Goal: Task Accomplishment & Management: Manage account settings

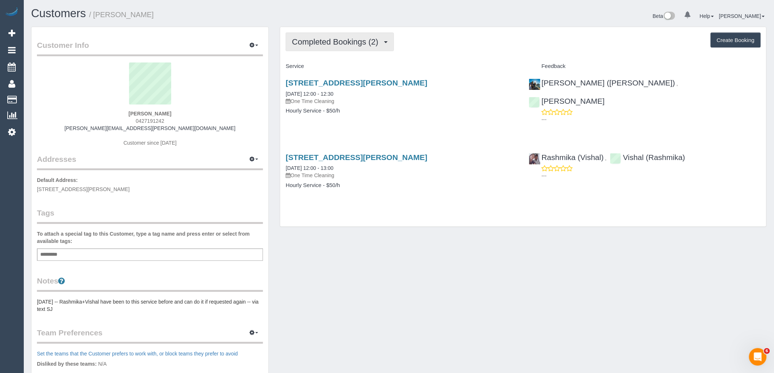
click at [342, 40] on span "Completed Bookings (2)" at bounding box center [337, 41] width 90 height 9
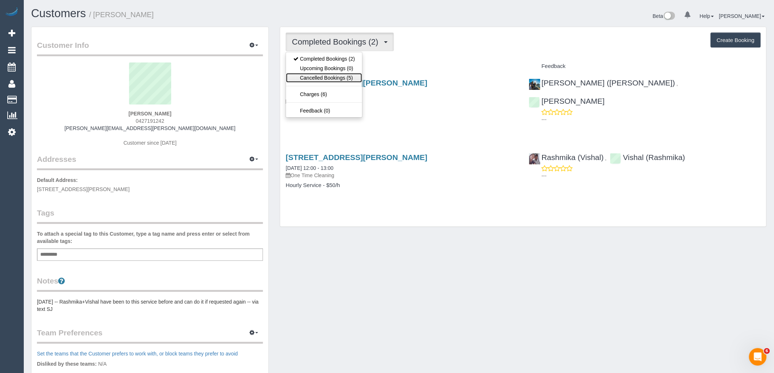
click at [333, 79] on link "Cancelled Bookings (5)" at bounding box center [324, 78] width 76 height 10
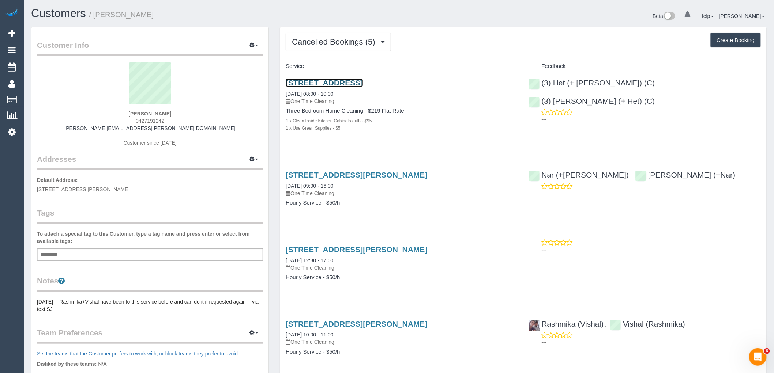
click at [363, 82] on link "3 Page Avenue, Port Melbourne, VIC 3207" at bounding box center [324, 83] width 77 height 8
click at [336, 39] on span "Cancelled Bookings (5)" at bounding box center [335, 41] width 87 height 9
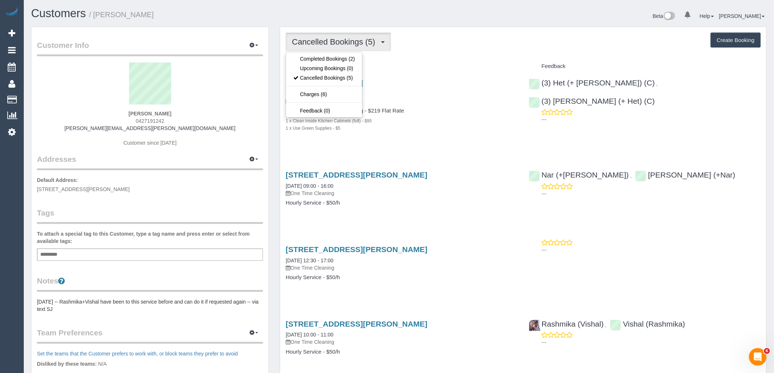
click at [440, 70] on div "Service" at bounding box center [401, 66] width 243 height 12
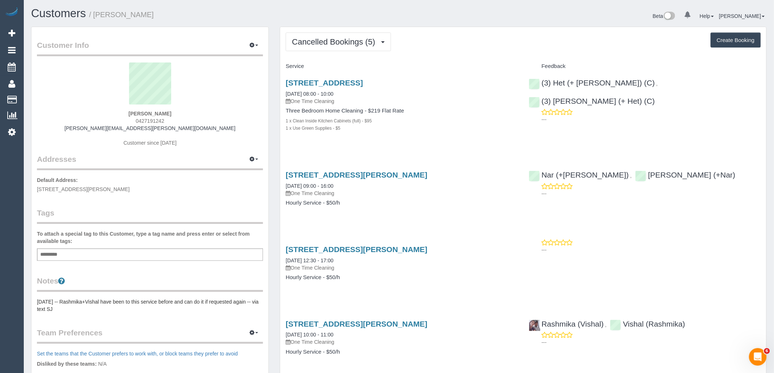
click at [156, 250] on div "Add a tag" at bounding box center [150, 255] width 226 height 12
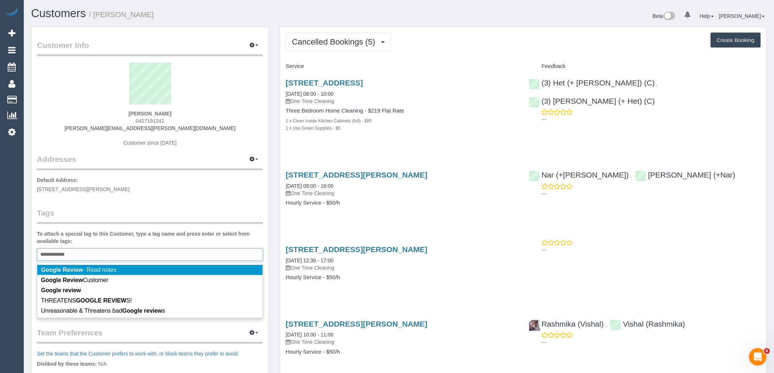
type input "**********"
click at [144, 215] on legend "Tags" at bounding box center [150, 216] width 226 height 16
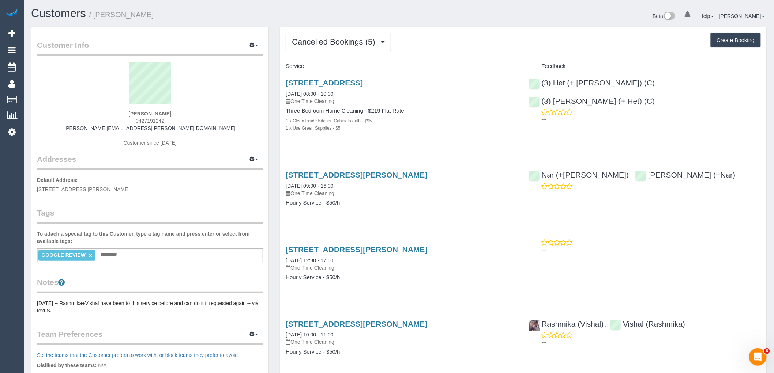
click at [128, 258] on div "GOOGLE REVIEW × Add a tag" at bounding box center [150, 256] width 226 height 14
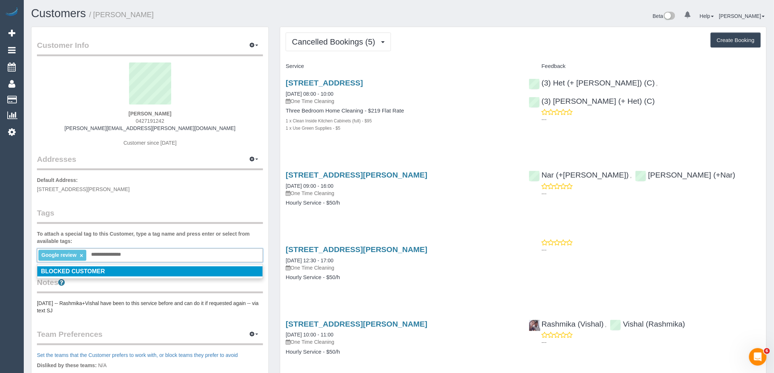
type input "**********"
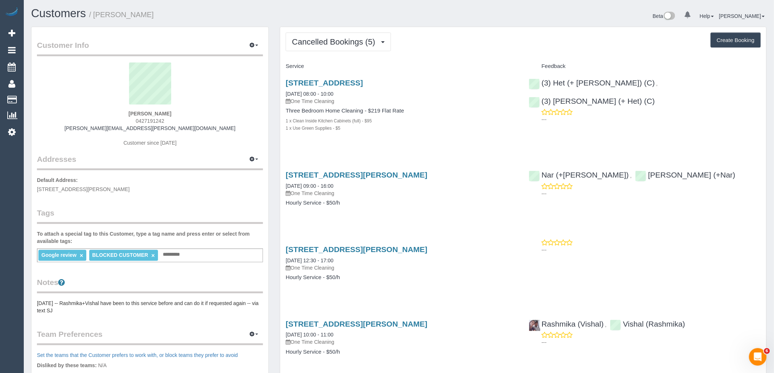
click at [133, 232] on label "To attach a special tag to this Customer, type a tag name and press enter or se…" at bounding box center [150, 237] width 226 height 15
click at [253, 42] on button "button" at bounding box center [254, 45] width 18 height 11
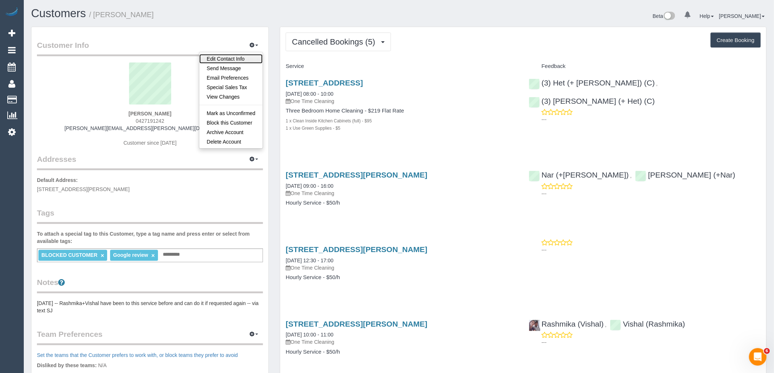
click at [242, 60] on link "Edit Contact Info" at bounding box center [230, 59] width 63 height 10
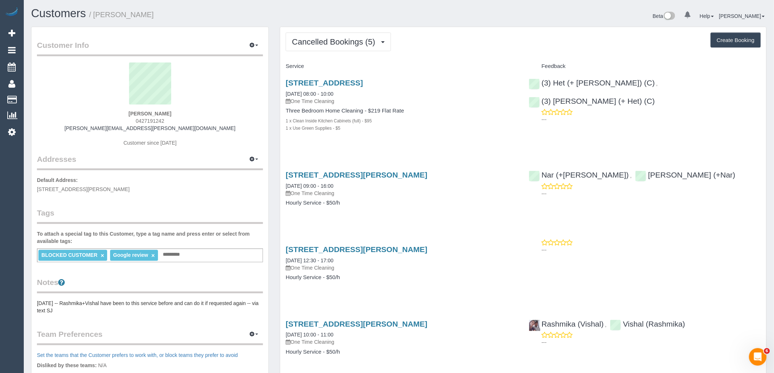
select select "VIC"
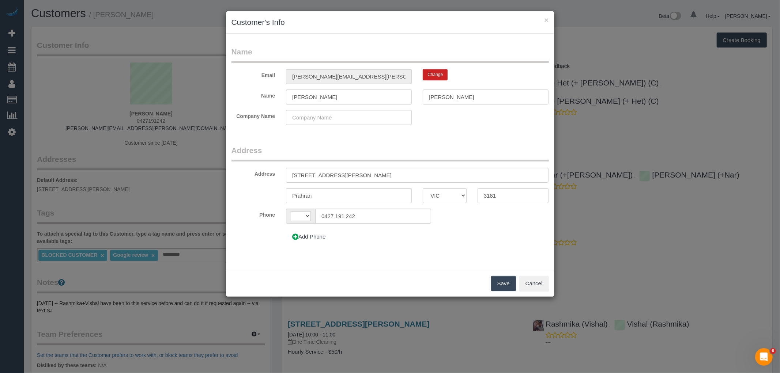
select select "string:AU"
click at [546, 19] on button "×" at bounding box center [546, 20] width 4 height 8
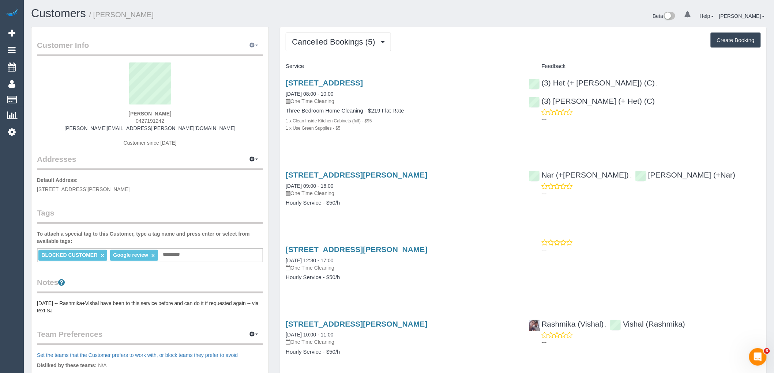
click at [255, 45] on button "button" at bounding box center [254, 45] width 18 height 11
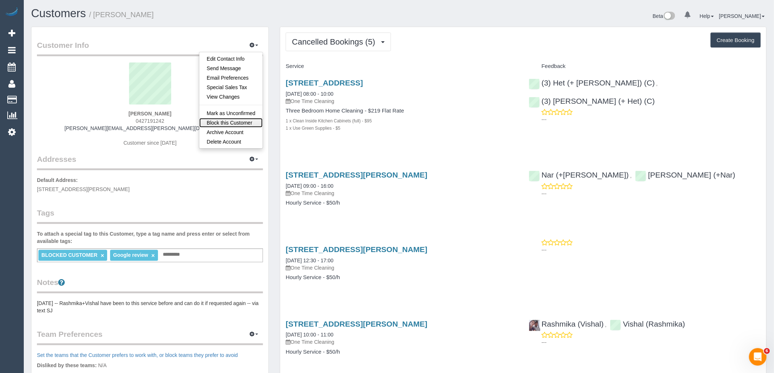
click at [229, 123] on link "Block this Customer" at bounding box center [230, 123] width 63 height 10
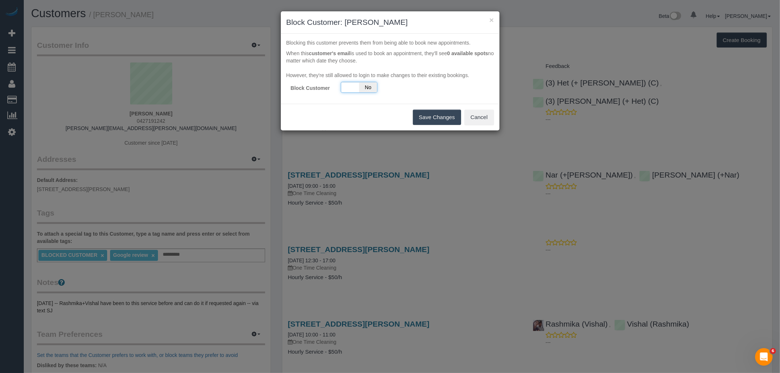
click at [361, 88] on span "No" at bounding box center [368, 87] width 18 height 10
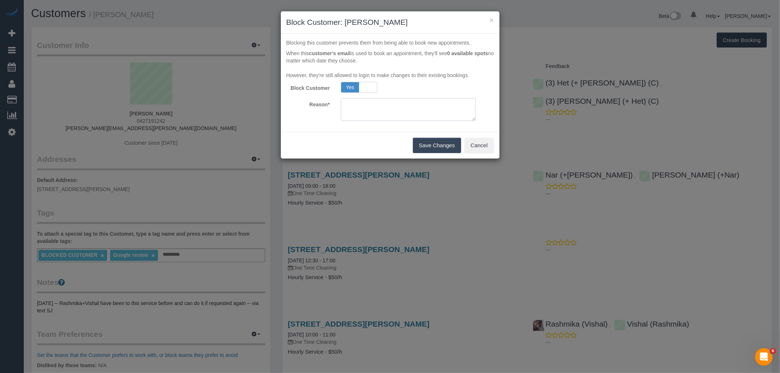
click at [373, 109] on textarea at bounding box center [408, 109] width 135 height 23
type textarea "Customer left a google review about being charged a cancellation fee. VC"
click at [429, 145] on button "Save Changes" at bounding box center [437, 145] width 48 height 15
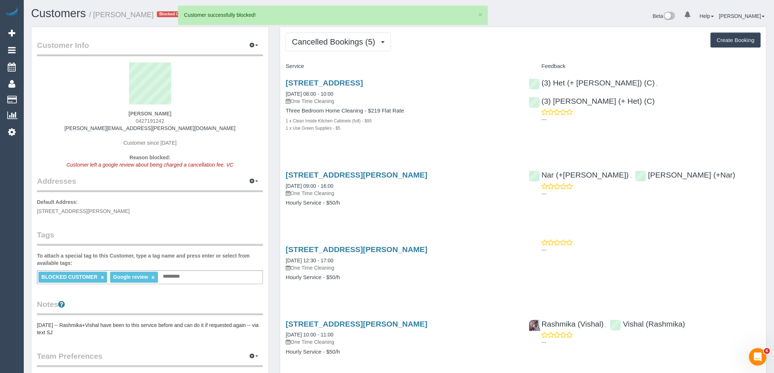
click at [180, 273] on input "text" at bounding box center [173, 277] width 25 height 10
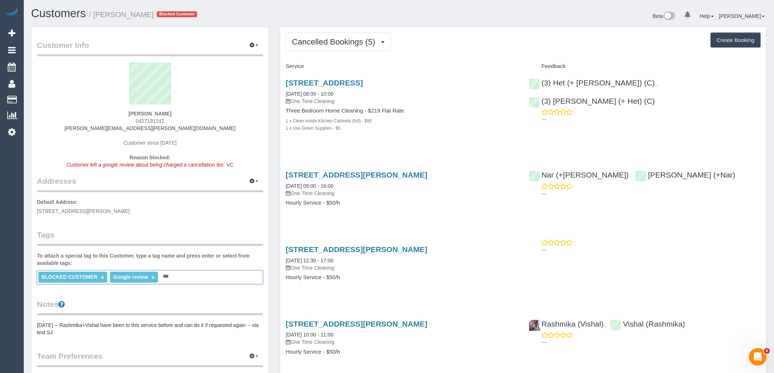
type input "***"
click at [181, 257] on label "To attach a special tag to this Customer, type a tag name and press enter or se…" at bounding box center [150, 259] width 226 height 15
click at [423, 61] on div "Service" at bounding box center [401, 66] width 243 height 12
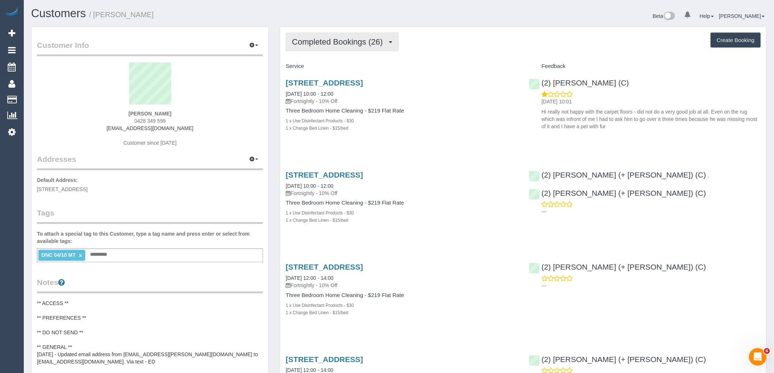
click at [323, 45] on span "Completed Bookings (26)" at bounding box center [339, 41] width 94 height 9
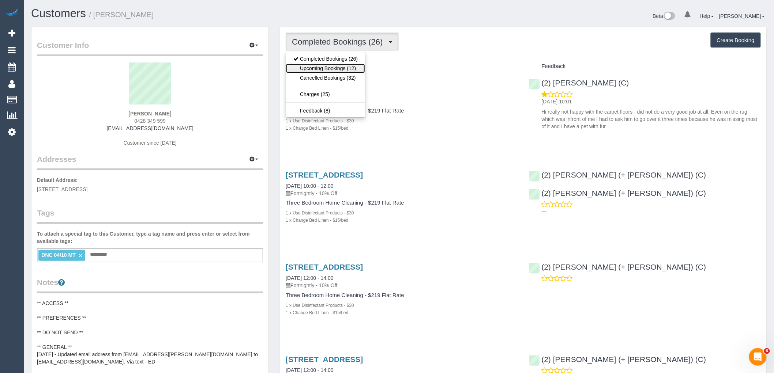
click at [331, 70] on link "Upcoming Bookings (12)" at bounding box center [325, 69] width 79 height 10
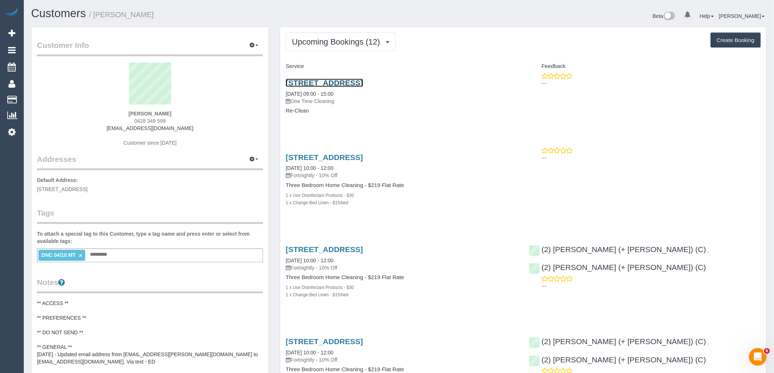
click at [363, 81] on link "10a Perry St, Alphington, VIC 3078" at bounding box center [324, 83] width 77 height 8
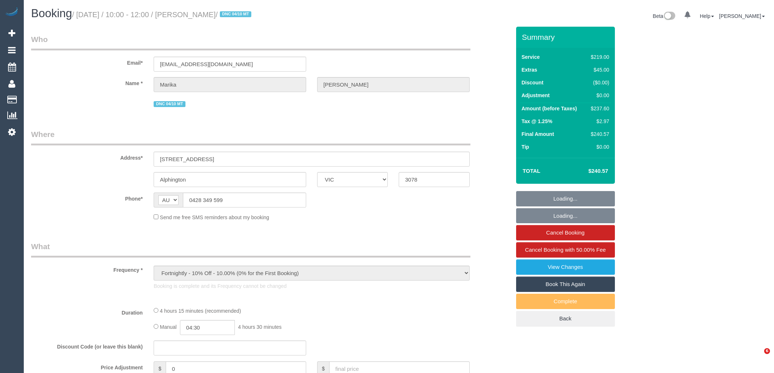
select select "VIC"
select select "string:stripe-pm_1PwkG42GScqysDRVWW24IqgG"
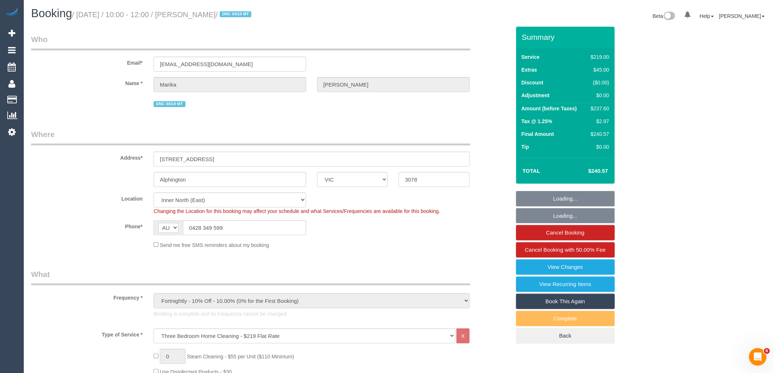
select select "object:681"
select select "number:28"
select select "number:14"
select select "number:19"
select select "number:24"
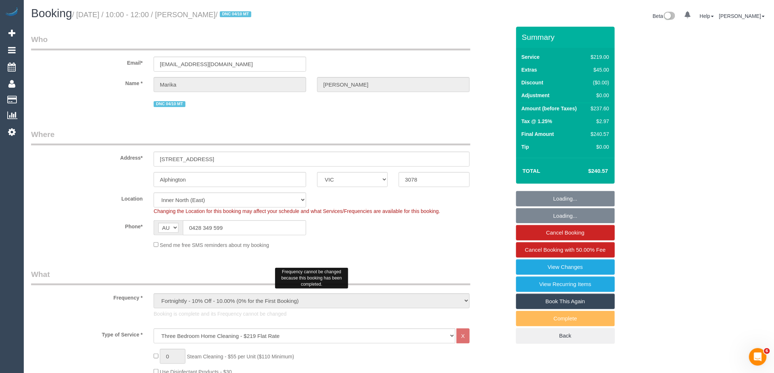
select select "number:33"
select select "number:12"
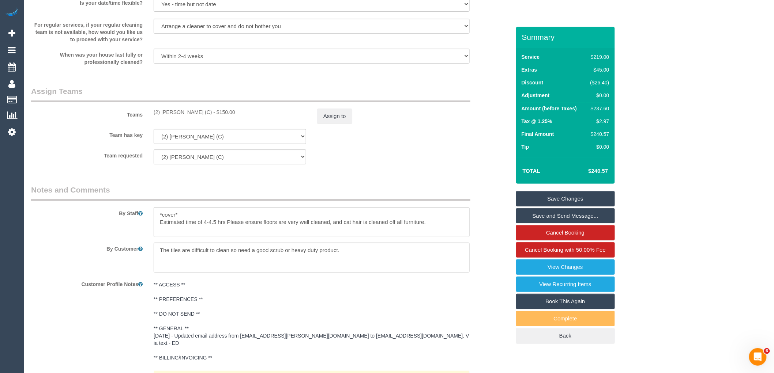
scroll to position [1103, 0]
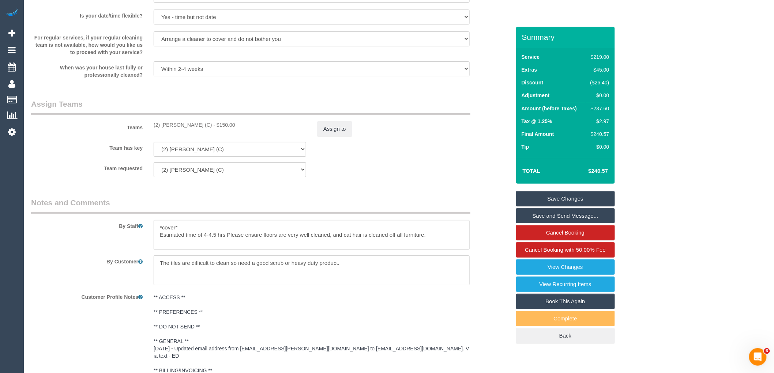
drag, startPoint x: 214, startPoint y: 135, endPoint x: 152, endPoint y: 136, distance: 61.8
click at [152, 129] on div "(2) Sewmina De Silva (C) - $150.00" at bounding box center [229, 124] width 163 height 7
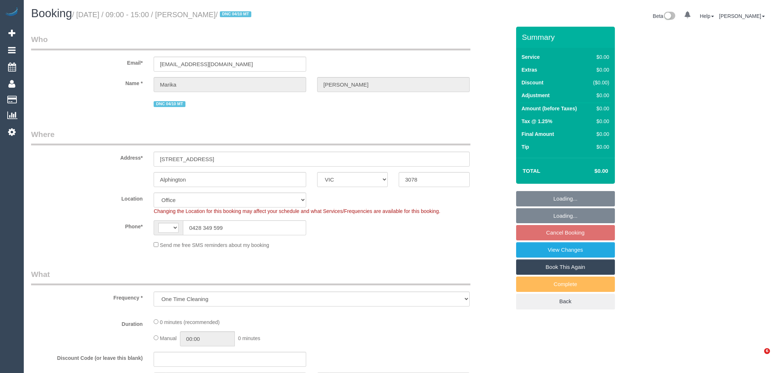
select select "VIC"
select select "string:AU"
select select "number:28"
select select "number:14"
select select "number:19"
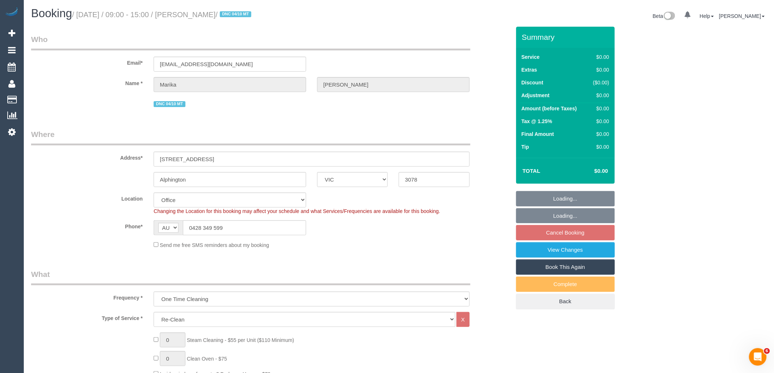
select select "object:753"
select select "string:stripe-pm_1RLXBw2GScqysDRVvK5ZxH2Y"
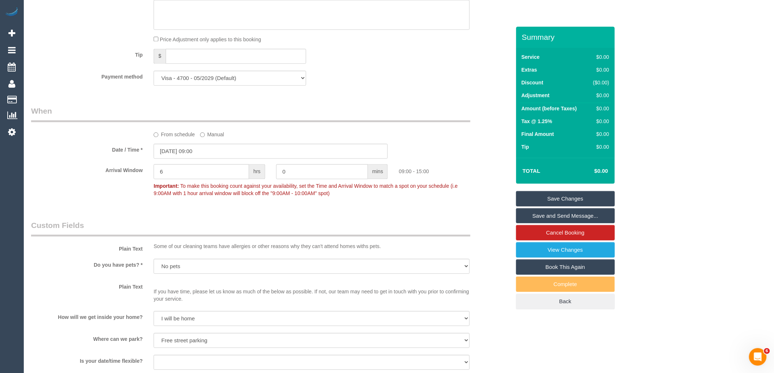
scroll to position [772, 0]
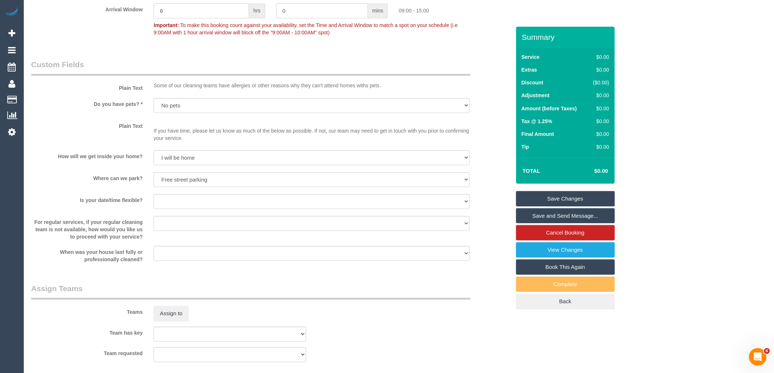
click at [466, 187] on div at bounding box center [312, 187] width 316 height 1
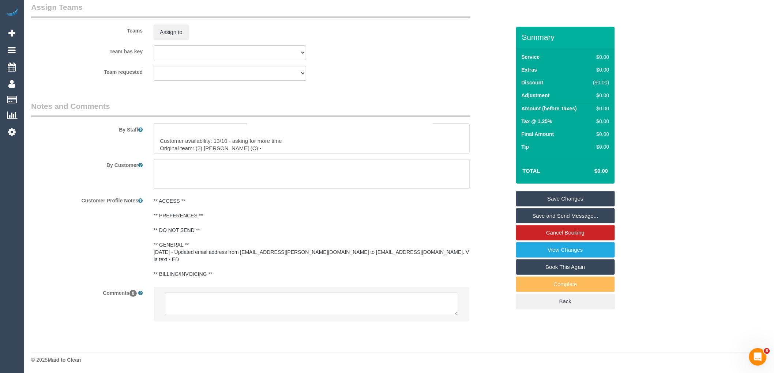
scroll to position [116, 0]
drag, startPoint x: 159, startPoint y: 146, endPoint x: 318, endPoint y: 187, distance: 165.0
click at [318, 187] on sui-booking-comments "By Staff By Customer Customer Profile Notes ** ACCESS ** ** PREFERENCES ** ** D…" at bounding box center [270, 215] width 479 height 228
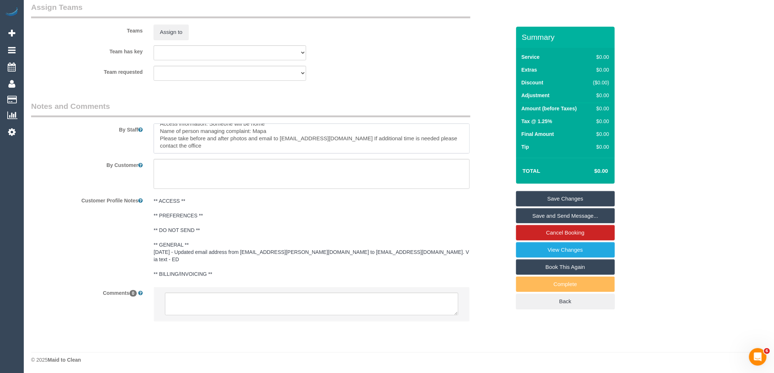
scroll to position [44, 0]
type textarea "Re-clean tasks: flooring in all rooms. Estimated time: 1-1.5 hours Access infor…"
click at [234, 306] on textarea at bounding box center [311, 304] width 293 height 23
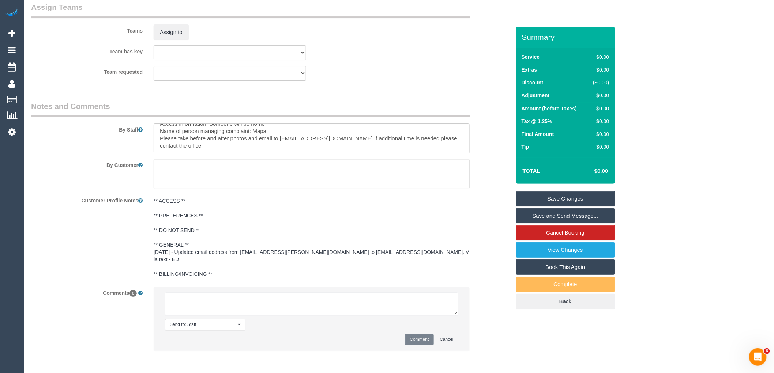
paste textarea "Customer availability: 13/10 - asking for more time Original team: (2) Sewmina …"
type textarea "Customer availability: 13/10 - asking for more time Original team: (2) Sewmina …"
click at [415, 335] on button "Comment" at bounding box center [419, 339] width 29 height 11
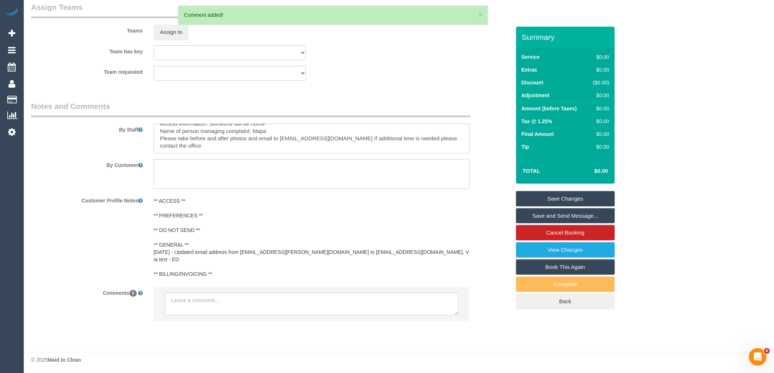
scroll to position [0, 0]
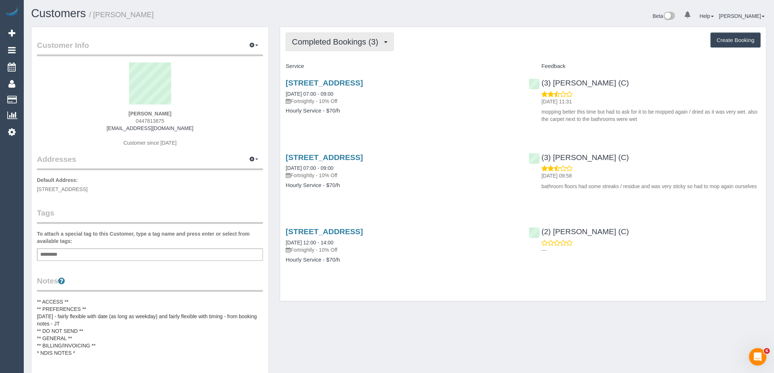
click at [326, 42] on span "Completed Bookings (3)" at bounding box center [337, 41] width 90 height 9
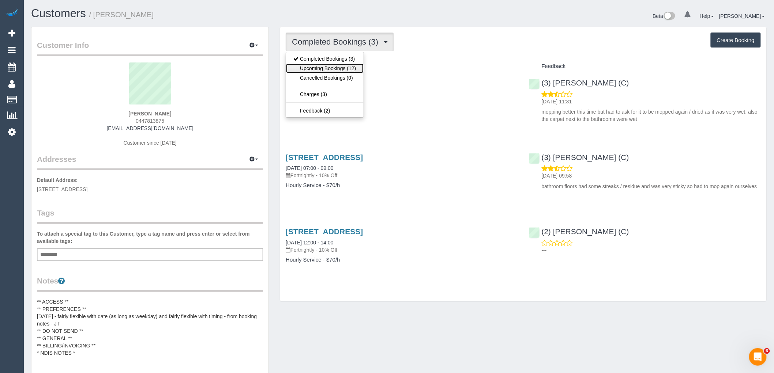
click at [335, 68] on link "Upcoming Bookings (12)" at bounding box center [324, 69] width 77 height 10
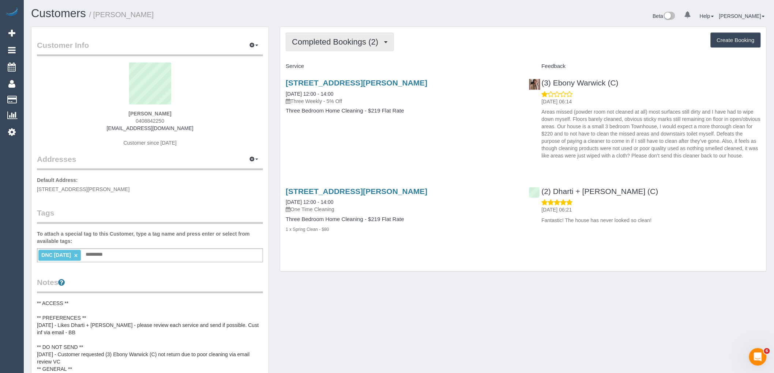
click at [354, 50] on button "Completed Bookings (2)" at bounding box center [340, 42] width 108 height 19
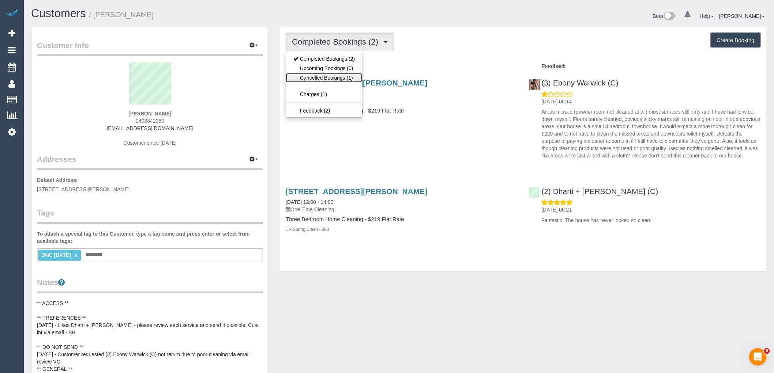
click at [353, 75] on link "Cancelled Bookings (1)" at bounding box center [324, 78] width 76 height 10
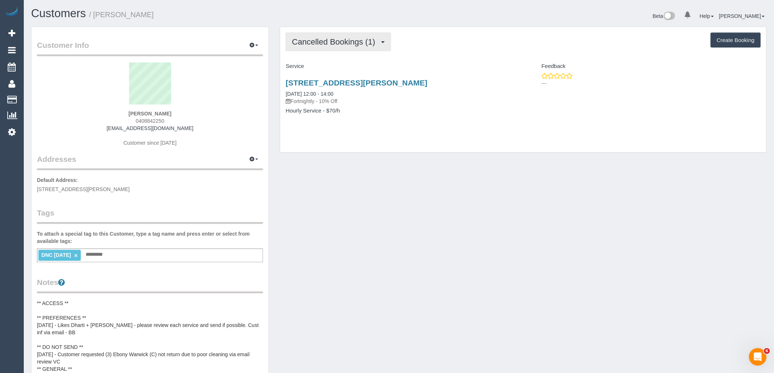
click at [333, 46] on span "Cancelled Bookings (1)" at bounding box center [335, 41] width 87 height 9
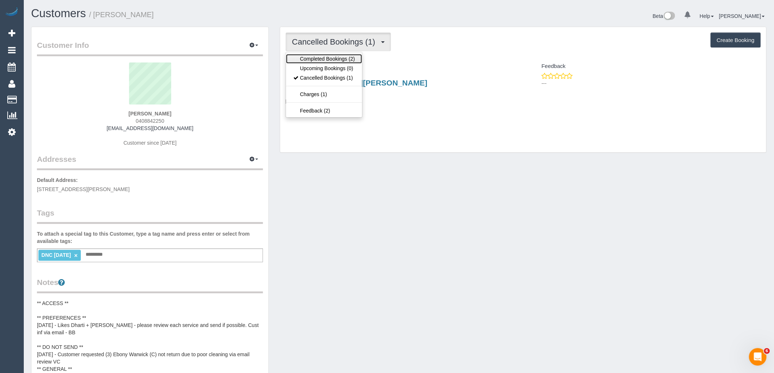
click at [340, 57] on link "Completed Bookings (2)" at bounding box center [324, 59] width 76 height 10
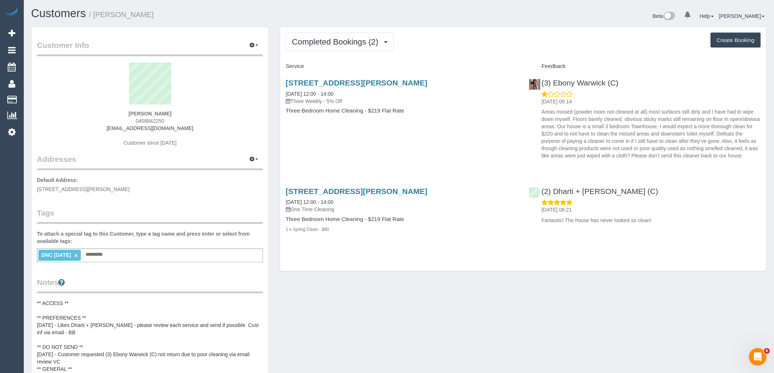
drag, startPoint x: 170, startPoint y: 122, endPoint x: 107, endPoint y: 123, distance: 63.6
click at [107, 123] on div "Amy Hayes 0408842250 amykeziamcg@hotmail.com Customer since 2025" at bounding box center [150, 108] width 226 height 91
copy span "0408842250"
click at [184, 112] on div "Amy Hayes 0408842250 amykeziamcg@hotmail.com Customer since 2025" at bounding box center [150, 108] width 226 height 91
drag, startPoint x: 130, startPoint y: 120, endPoint x: 103, endPoint y: 120, distance: 27.1
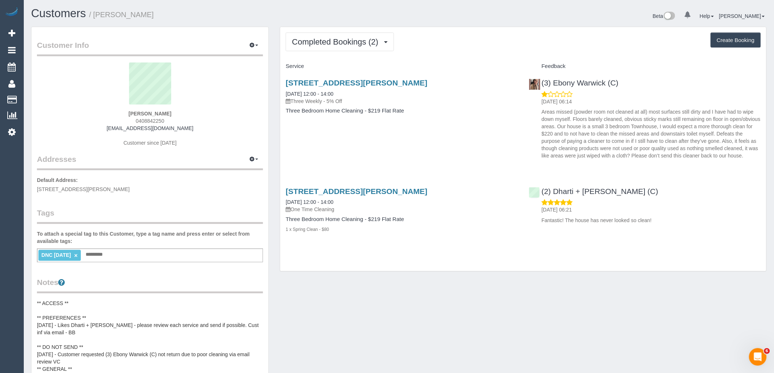
click at [103, 120] on div "Amy Hayes 0408842250 amykeziamcg@hotmail.com Customer since 2025" at bounding box center [150, 108] width 226 height 91
copy span "0408842250"
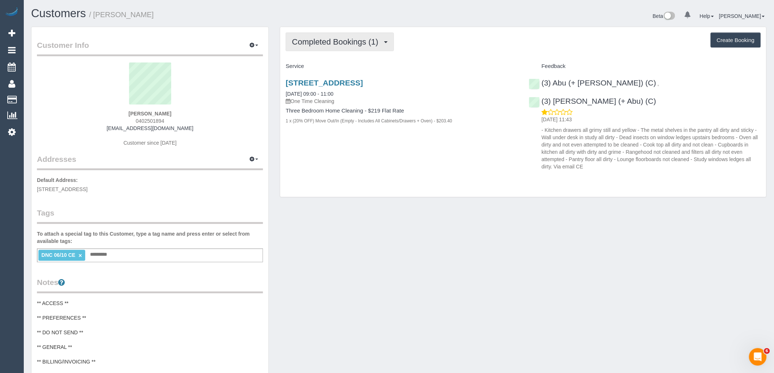
click at [359, 49] on button "Completed Bookings (1)" at bounding box center [340, 42] width 108 height 19
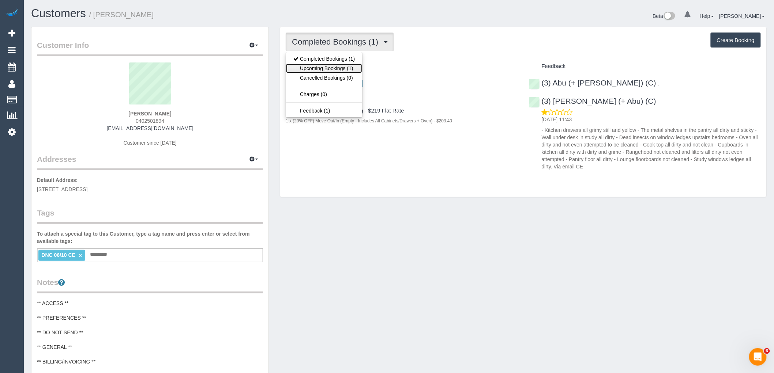
click at [352, 67] on link "Upcoming Bookings (1)" at bounding box center [324, 69] width 76 height 10
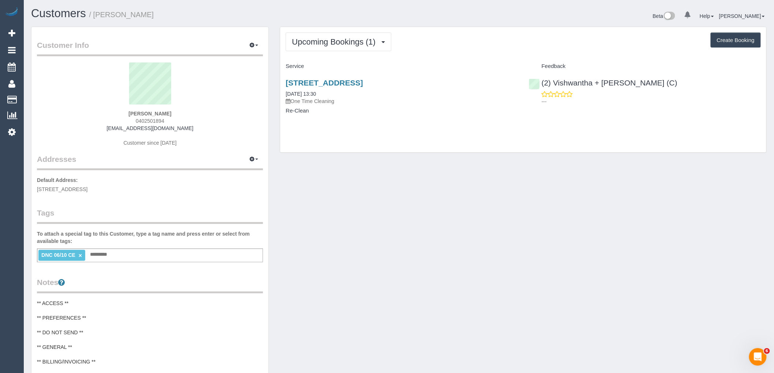
drag, startPoint x: 184, startPoint y: 112, endPoint x: 101, endPoint y: 117, distance: 83.2
click at [101, 112] on div "Sarah Leeming 0402501894 sleeming7@gmail.com Customer since 2025" at bounding box center [150, 108] width 226 height 91
copy strong "Sarah Leeming"
click at [341, 43] on span "Upcoming Bookings (1)" at bounding box center [335, 41] width 87 height 9
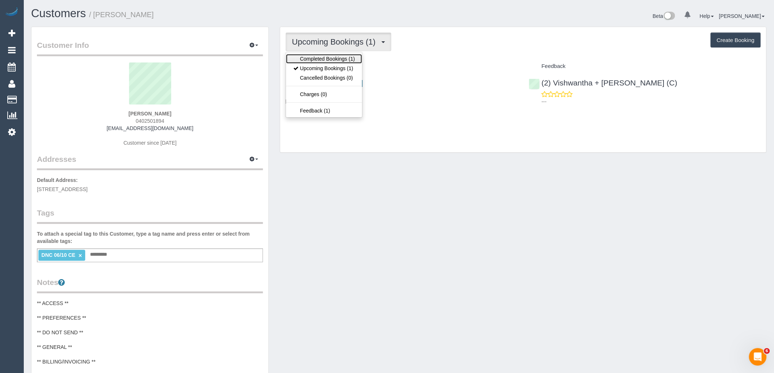
click at [340, 60] on link "Completed Bookings (1)" at bounding box center [324, 59] width 76 height 10
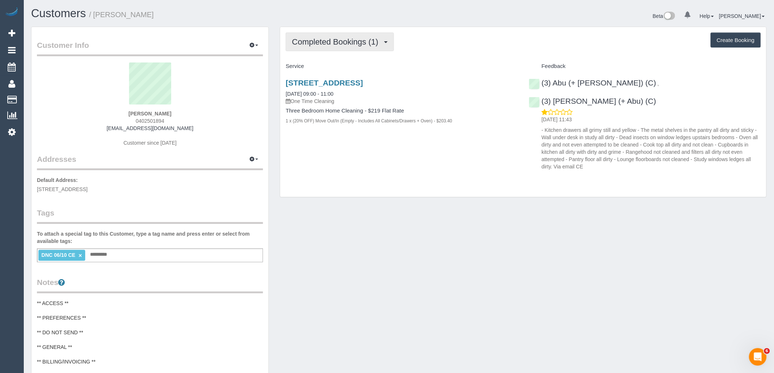
click at [343, 42] on span "Completed Bookings (1)" at bounding box center [337, 41] width 90 height 9
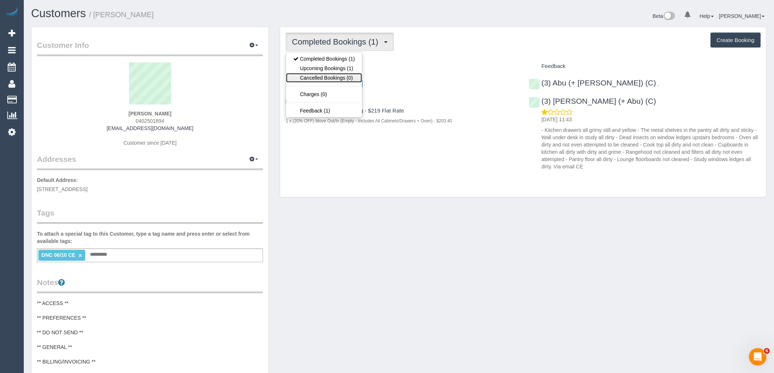
click at [339, 73] on link "Cancelled Bookings (0)" at bounding box center [324, 78] width 76 height 10
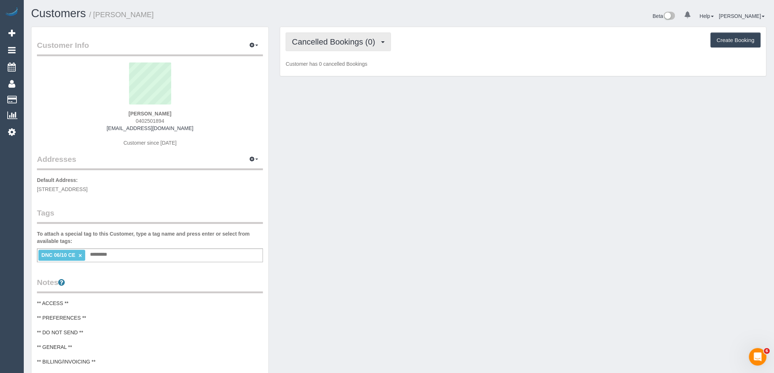
click at [348, 48] on button "Cancelled Bookings (0)" at bounding box center [338, 42] width 105 height 19
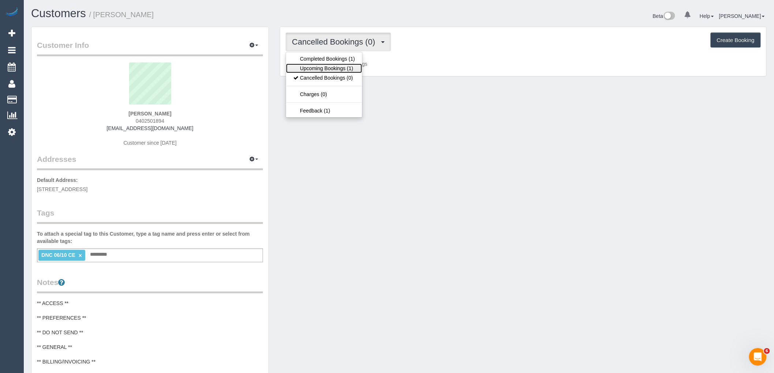
click at [348, 68] on link "Upcoming Bookings (1)" at bounding box center [324, 69] width 76 height 10
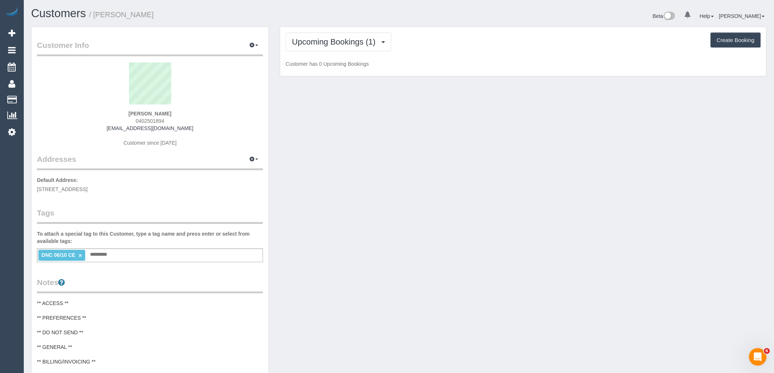
click at [181, 123] on div "Sarah Leeming 0402501894 sleeming7@gmail.com Customer since 2025" at bounding box center [150, 108] width 226 height 91
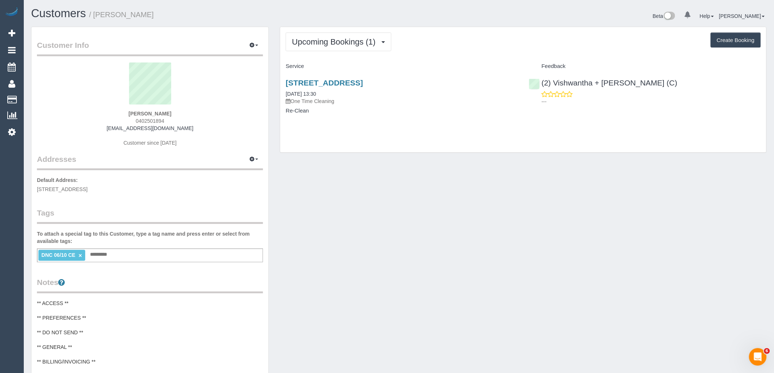
drag, startPoint x: 173, startPoint y: 115, endPoint x: 109, endPoint y: 114, distance: 64.4
click at [109, 114] on div "Sarah Leeming 0402501894 sleeming7@gmail.com Customer since 2025" at bounding box center [150, 108] width 226 height 91
copy strong "Sarah Leeming"
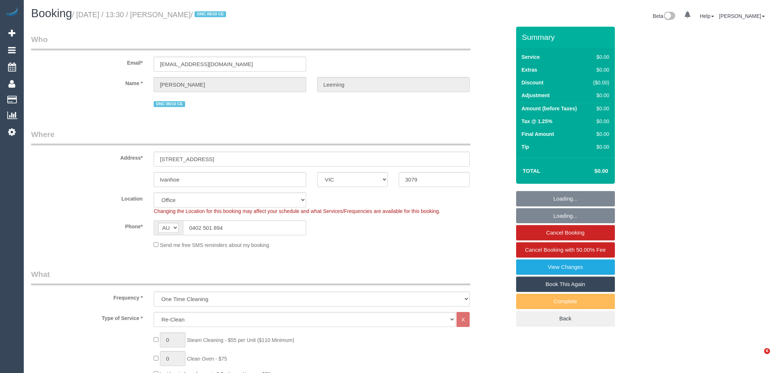
select select "VIC"
select select "number:28"
select select "number:17"
select select "number:19"
select select "number:22"
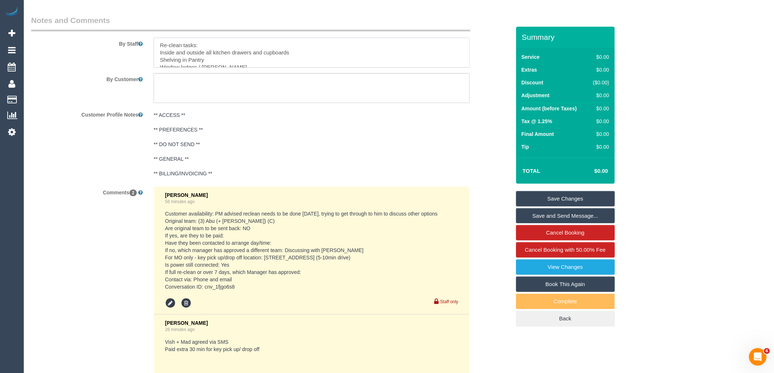
scroll to position [72, 0]
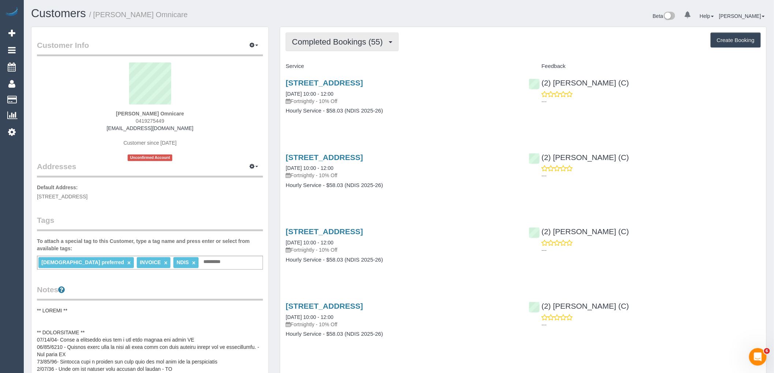
click at [344, 39] on span "Completed Bookings (55)" at bounding box center [339, 41] width 94 height 9
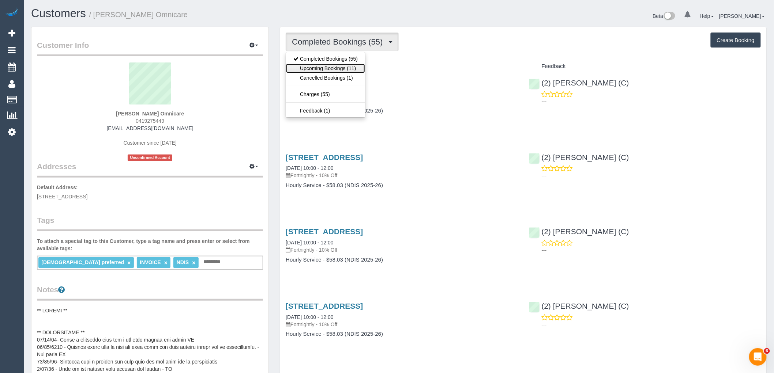
click at [341, 65] on link "Upcoming Bookings (11)" at bounding box center [325, 69] width 79 height 10
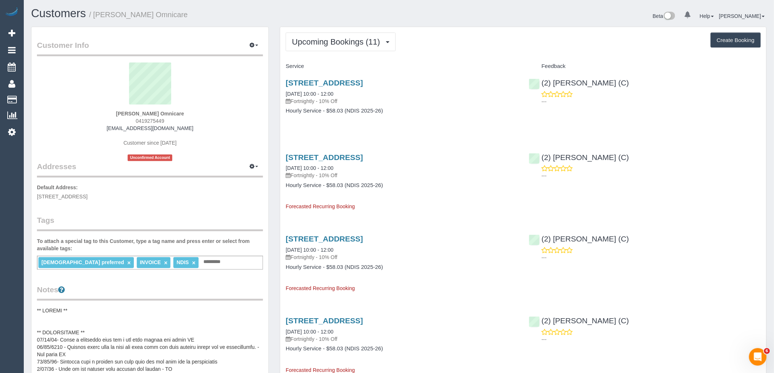
drag, startPoint x: 466, startPoint y: 88, endPoint x: 351, endPoint y: 88, distance: 115.2
click at [351, 88] on div "[STREET_ADDRESS] [DATE] 10:00 - 12:00 Fortnightly - 10% Off" at bounding box center [402, 92] width 232 height 26
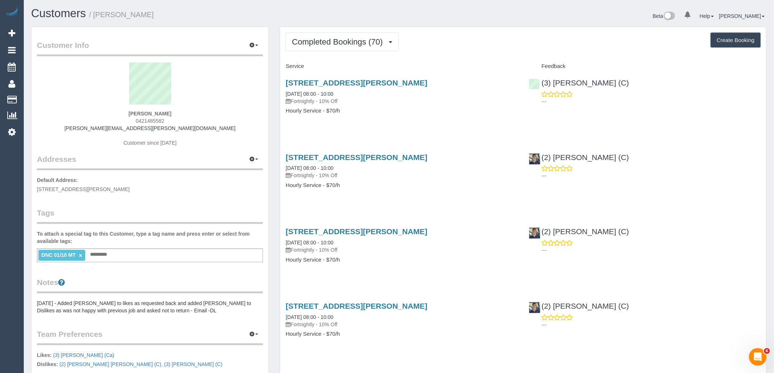
drag, startPoint x: 332, startPoint y: 87, endPoint x: 282, endPoint y: 86, distance: 50.1
click at [282, 86] on div "[STREET_ADDRESS][PERSON_NAME] [DATE] 08:00 - 10:00 Fortnightly - 10% Off Hourly…" at bounding box center [401, 100] width 243 height 56
copy link "[STREET_ADDRESS][PERSON_NAME]"
click at [352, 82] on link "[STREET_ADDRESS][PERSON_NAME]" at bounding box center [356, 83] width 141 height 8
click at [321, 45] on span "Completed Bookings (70)" at bounding box center [339, 41] width 94 height 9
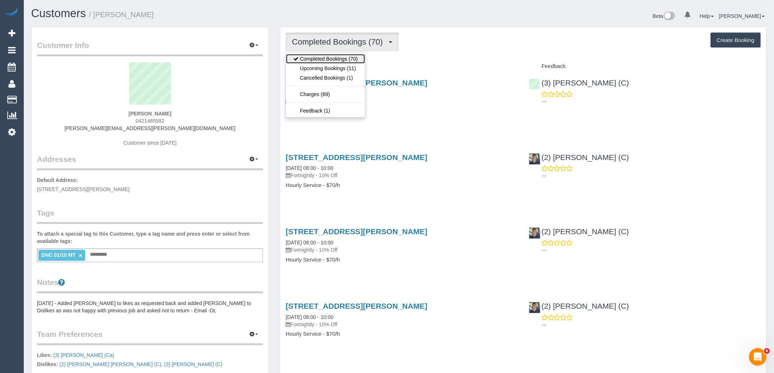
click at [322, 60] on link "Completed Bookings (70)" at bounding box center [325, 59] width 79 height 10
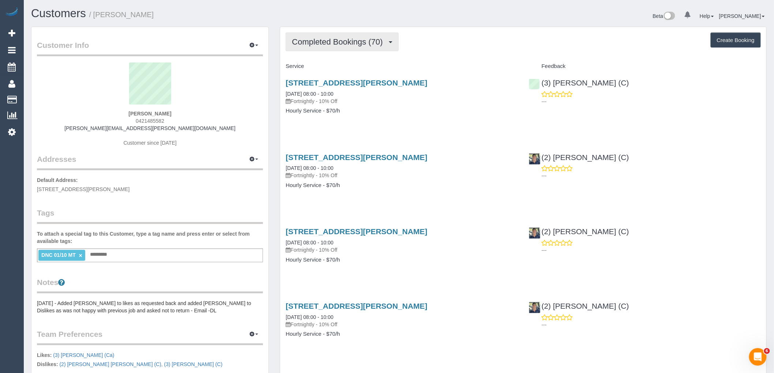
click at [380, 46] on span "Completed Bookings (70)" at bounding box center [339, 41] width 94 height 9
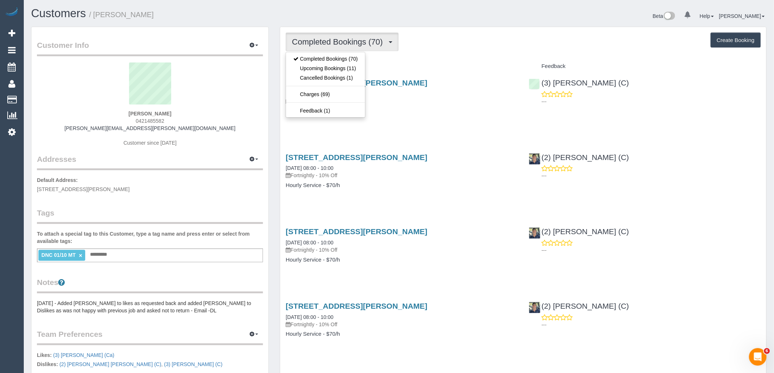
click at [428, 61] on div "Service" at bounding box center [401, 66] width 243 height 12
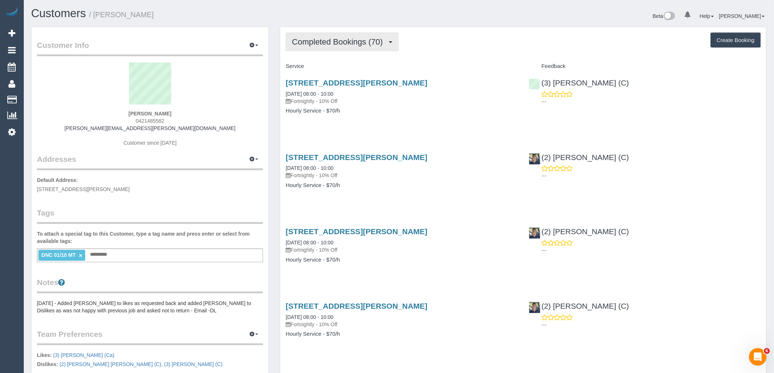
click at [366, 43] on span "Completed Bookings (70)" at bounding box center [339, 41] width 94 height 9
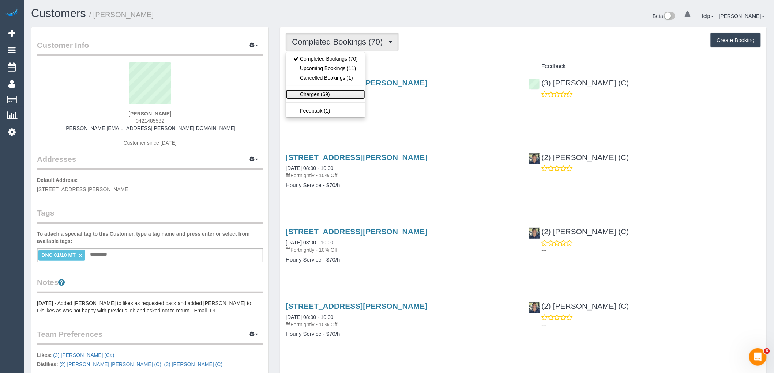
click at [345, 91] on link "Charges (69)" at bounding box center [325, 95] width 79 height 10
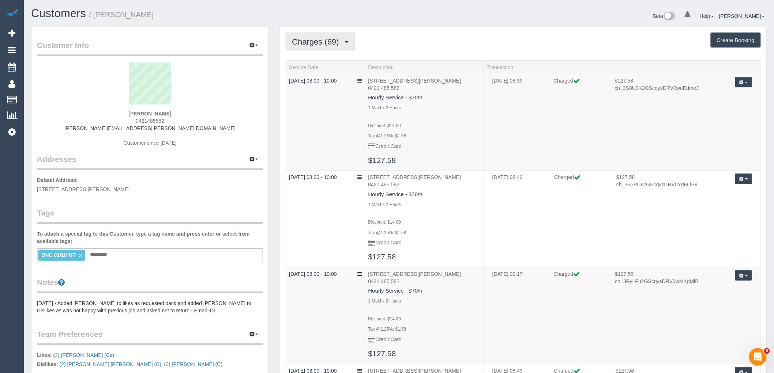
click at [313, 40] on span "Charges (69)" at bounding box center [317, 41] width 50 height 9
click at [317, 59] on link "Completed Bookings (70)" at bounding box center [325, 59] width 79 height 10
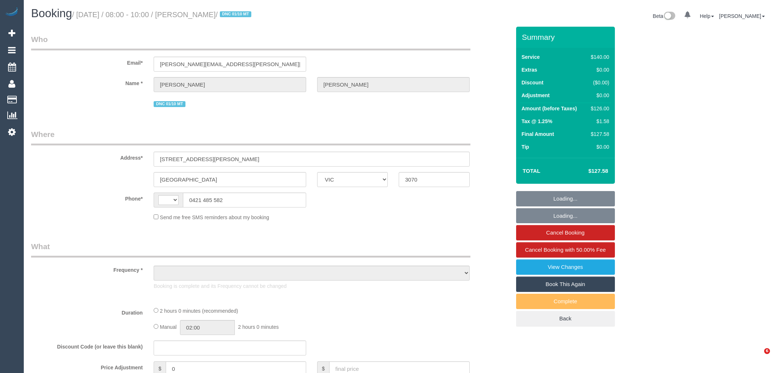
select select "VIC"
select select "string:AU"
select select "string:stripe-pm_1RyLFj2GScqysDRVhpPsM2M5"
select select "number:27"
select select "number:14"
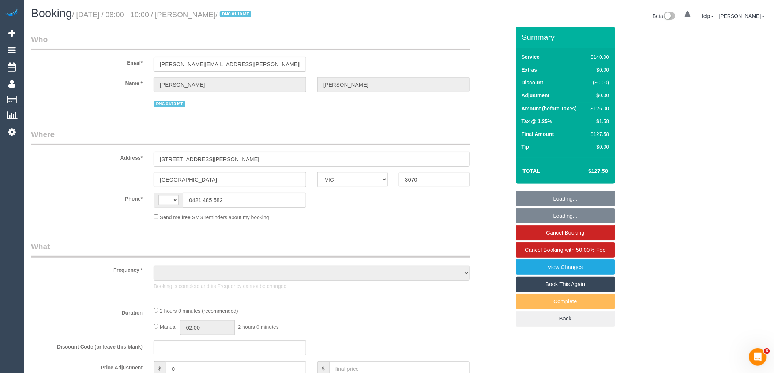
select select "number:19"
select select "number:22"
select select "number:35"
select select "number:11"
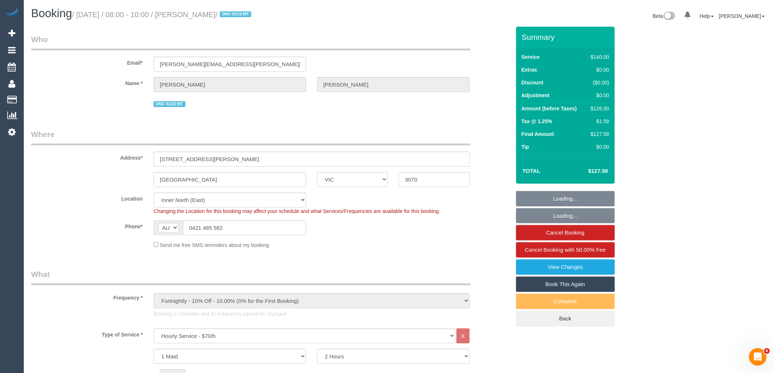
select select "object:1663"
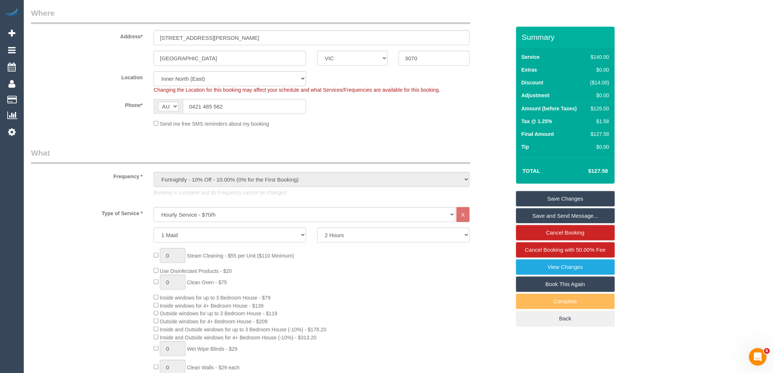
scroll to position [122, 0]
click at [228, 216] on select "Hourly Service - $70/h Hourly Service - $65/h Hourly Service - $60/h Hourly Ser…" at bounding box center [305, 214] width 302 height 15
click at [472, 131] on fieldset "Where Address* 6 George Street Northcote ACT NSW NT QLD SA TAS VIC WA 3070 Loca…" at bounding box center [270, 69] width 479 height 125
click at [215, 217] on select "Hourly Service - $70/h Hourly Service - $65/h Hourly Service - $60/h Hourly Ser…" at bounding box center [305, 214] width 302 height 15
select select "211"
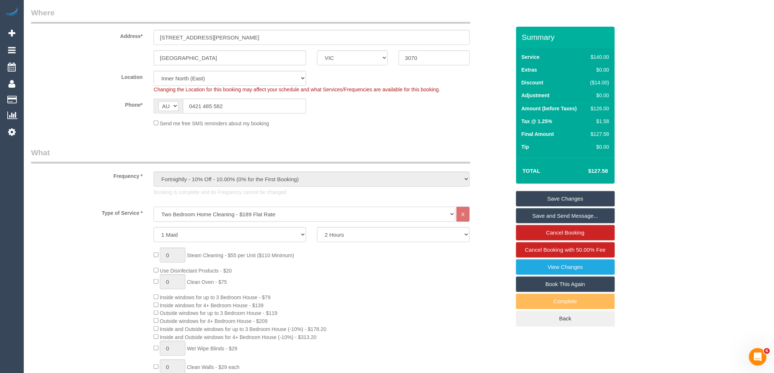
click at [154, 208] on select "Hourly Service - $70/h Hourly Service - $65/h Hourly Service - $60/h Hourly Ser…" at bounding box center [305, 214] width 302 height 15
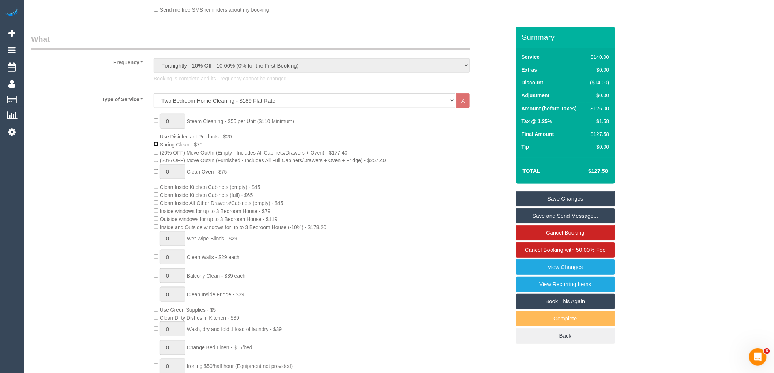
scroll to position [244, 0]
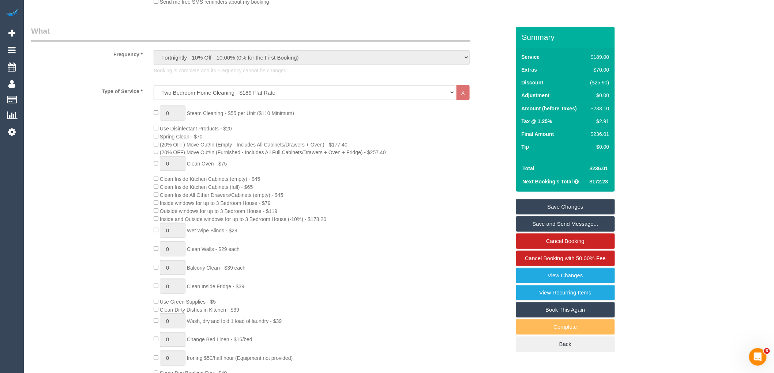
click at [455, 203] on div "0 Steam Cleaning - $55 per Unit ($110 Minimum) Use Disinfectant Products - $20 …" at bounding box center [331, 242] width 367 height 272
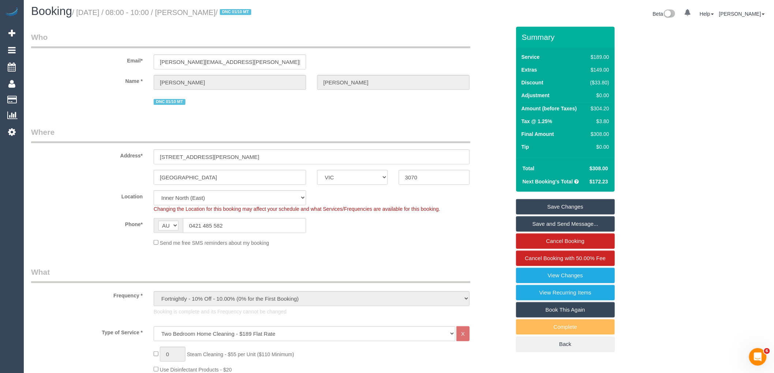
scroll to position [0, 0]
click at [565, 281] on link "View Changes" at bounding box center [565, 275] width 99 height 15
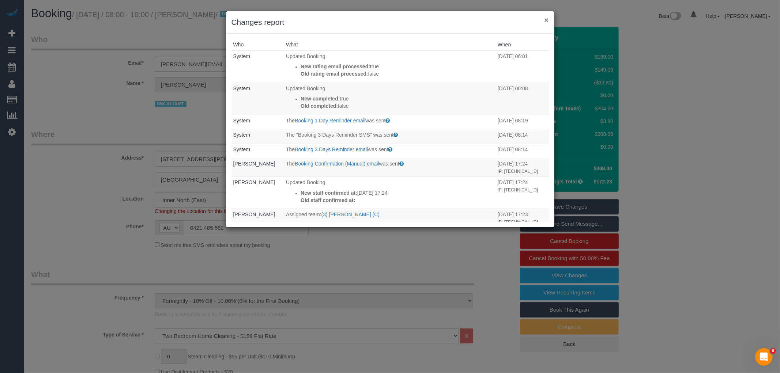
click at [544, 20] on button "×" at bounding box center [546, 20] width 4 height 8
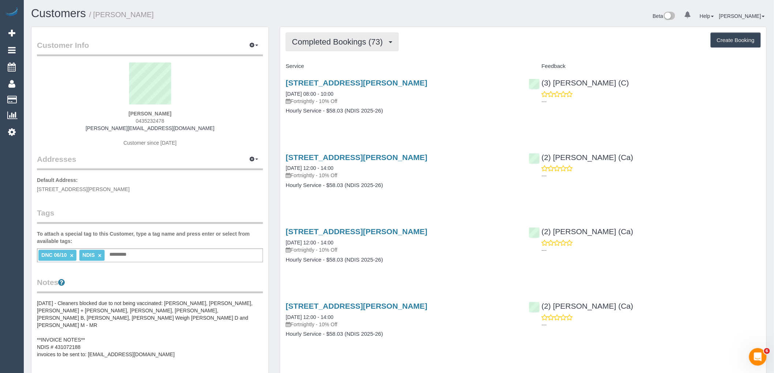
click at [355, 42] on span "Completed Bookings (73)" at bounding box center [339, 41] width 94 height 9
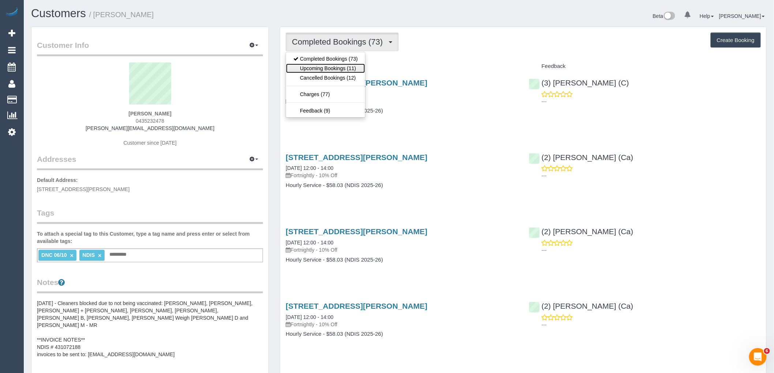
click at [351, 69] on link "Upcoming Bookings (11)" at bounding box center [325, 69] width 79 height 10
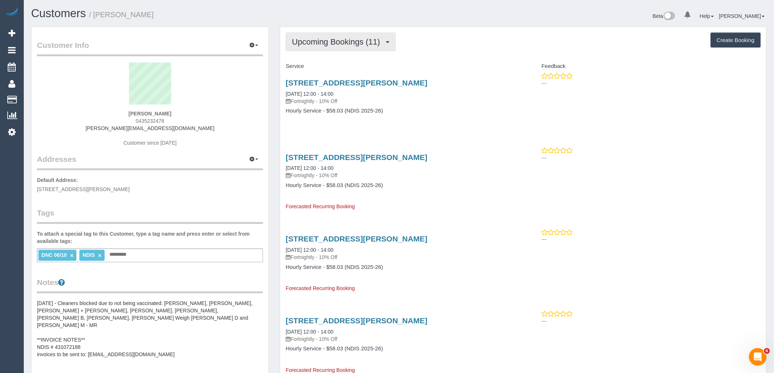
click at [355, 39] on span "Upcoming Bookings (11)" at bounding box center [338, 41] width 92 height 9
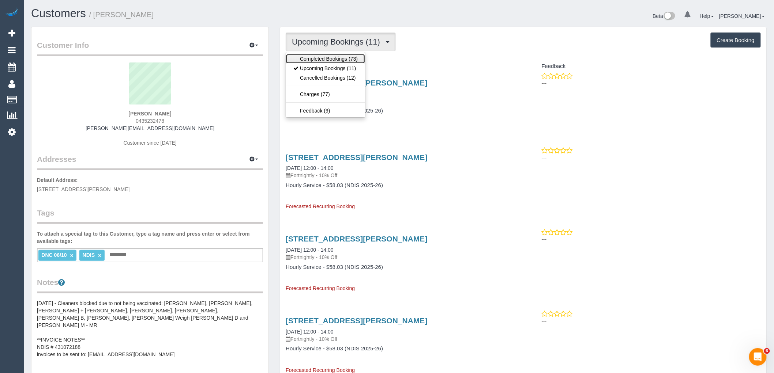
click at [354, 55] on link "Completed Bookings (73)" at bounding box center [325, 59] width 79 height 10
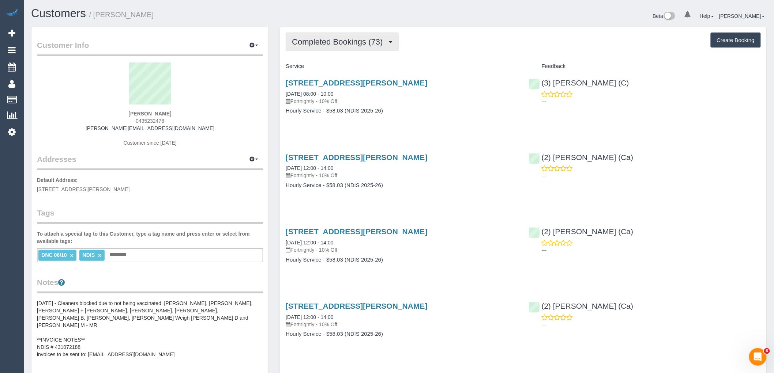
click at [364, 39] on span "Completed Bookings (73)" at bounding box center [339, 41] width 94 height 9
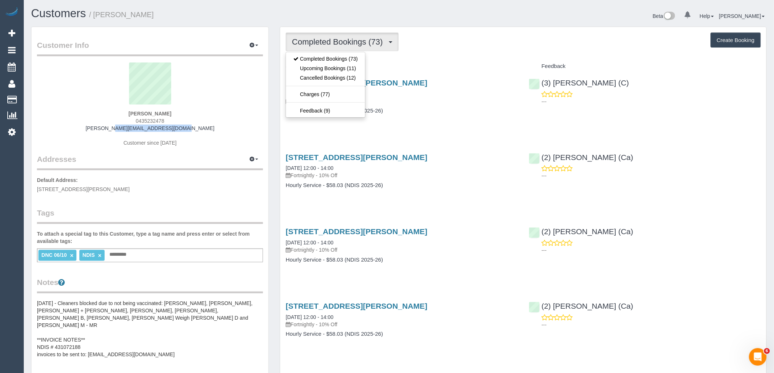
drag, startPoint x: 170, startPoint y: 128, endPoint x: 79, endPoint y: 133, distance: 90.8
click at [74, 129] on div "[PERSON_NAME] 0435232478 [PERSON_NAME][EMAIL_ADDRESS][DOMAIN_NAME] Customer sin…" at bounding box center [150, 108] width 226 height 91
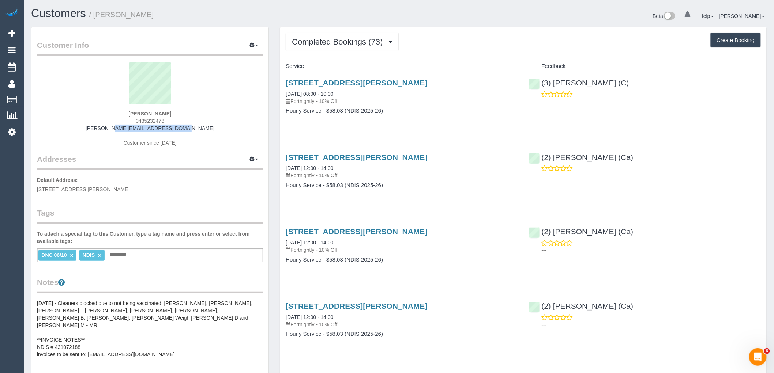
copy link "[PERSON_NAME][EMAIL_ADDRESS][DOMAIN_NAME]"
click at [186, 116] on div "[PERSON_NAME] 0435232478 [PERSON_NAME][EMAIL_ADDRESS][DOMAIN_NAME] Customer sin…" at bounding box center [150, 108] width 226 height 91
drag, startPoint x: 188, startPoint y: 112, endPoint x: 12, endPoint y: 122, distance: 176.2
click at [82, 112] on div "[PERSON_NAME] 0435232478 [PERSON_NAME][EMAIL_ADDRESS][DOMAIN_NAME] Customer sin…" at bounding box center [150, 108] width 226 height 91
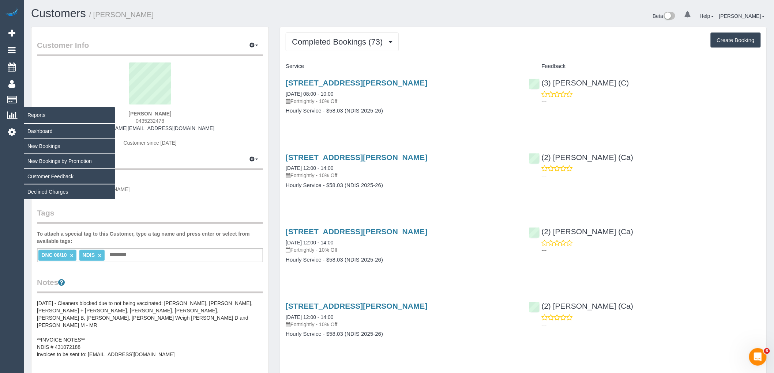
copy strong "[PERSON_NAME]"
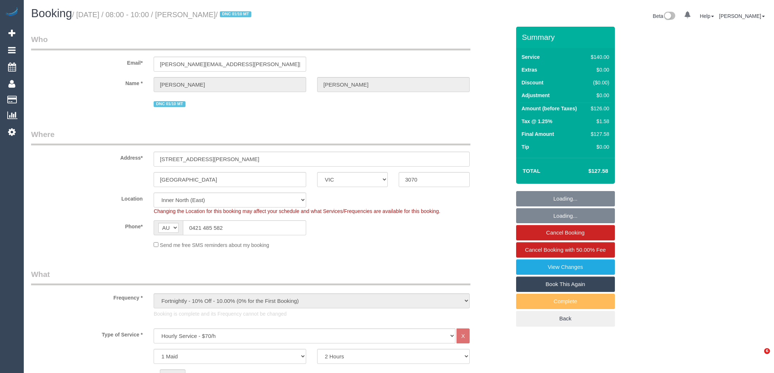
select select "VIC"
select select "string:stripe-pm_1RyLFj2GScqysDRVhpPsM2M5"
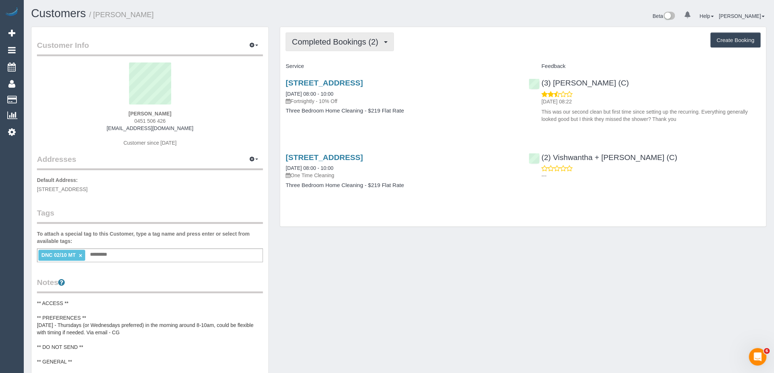
click at [337, 38] on span "Completed Bookings (2)" at bounding box center [337, 41] width 90 height 9
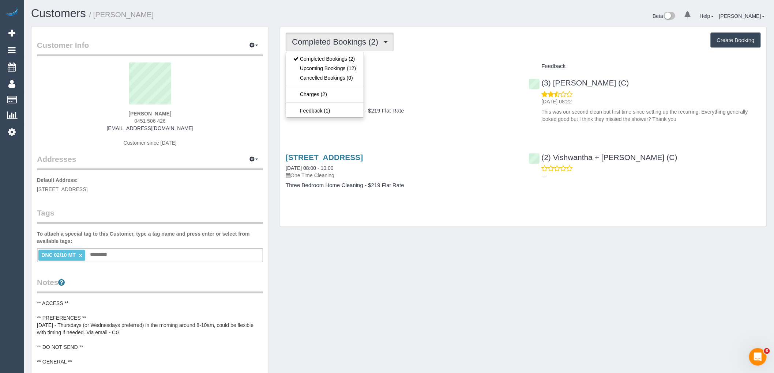
click at [430, 43] on div "Completed Bookings (2) Completed Bookings (2) Upcoming Bookings (12) Cancelled …" at bounding box center [523, 42] width 475 height 19
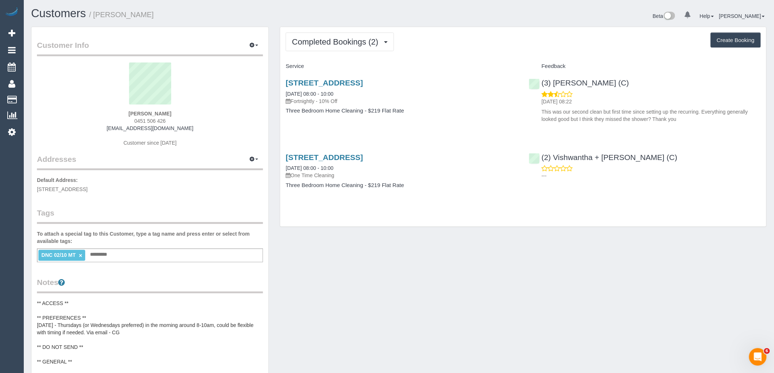
drag, startPoint x: 180, startPoint y: 116, endPoint x: 82, endPoint y: 114, distance: 98.0
click at [87, 114] on div "[PERSON_NAME] 0451 506 426 [EMAIL_ADDRESS][DOMAIN_NAME] Customer since [DATE]" at bounding box center [150, 108] width 226 height 91
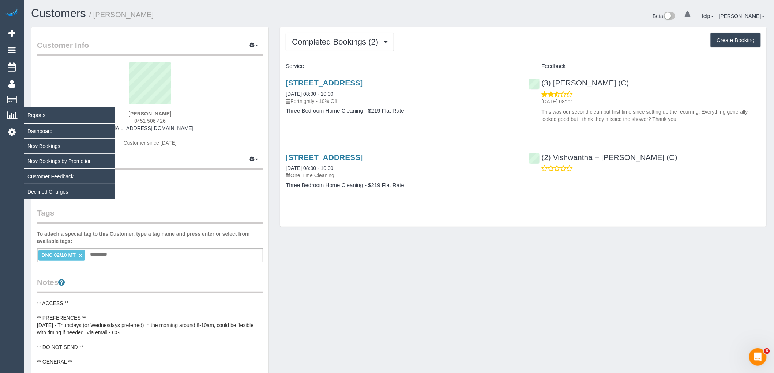
copy strong "[PERSON_NAME]"
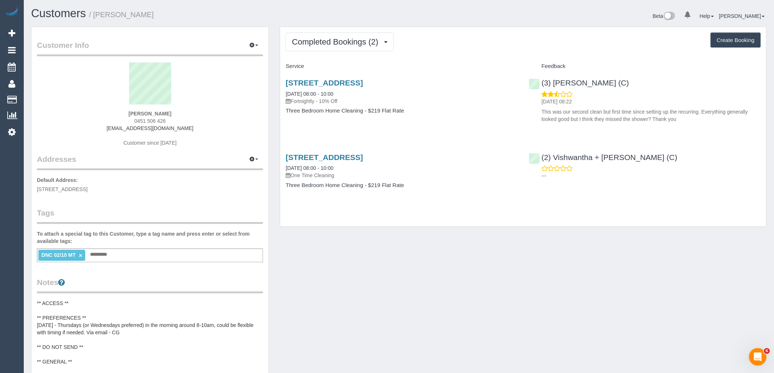
drag, startPoint x: 444, startPoint y: 81, endPoint x: 285, endPoint y: 85, distance: 158.7
click at [285, 85] on div "[STREET_ADDRESS] [DATE] 08:00 - 10:00 Fortnightly - 10% Off Three Bedroom Home …" at bounding box center [401, 100] width 243 height 56
copy link "[STREET_ADDRESS]"
drag, startPoint x: 171, startPoint y: 121, endPoint x: 23, endPoint y: 132, distance: 148.9
click at [101, 121] on div "Kat Lambert 0451 506 426 katandsimon2020@gmail.com Customer since 2025" at bounding box center [150, 108] width 226 height 91
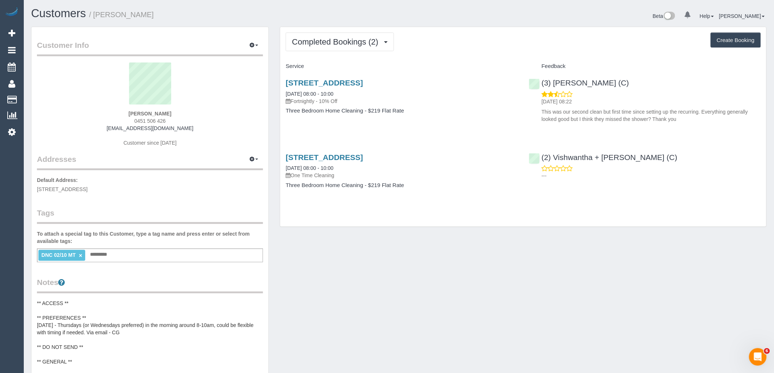
copy span "0451 506 426"
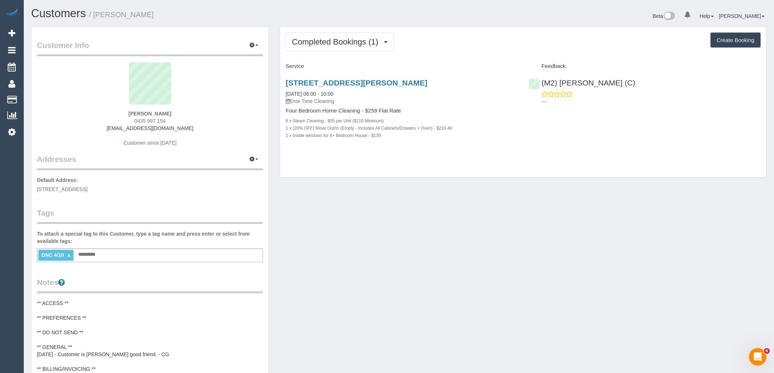
drag, startPoint x: 218, startPoint y: 128, endPoint x: 88, endPoint y: 121, distance: 130.3
click at [88, 121] on div "Benjamin Gladstone 0435 997 154 benjamin_gladstone1987@hotmail.com Customer sin…" at bounding box center [150, 108] width 226 height 91
click at [240, 103] on sui-profile-pic at bounding box center [149, 87] width 215 height 48
drag, startPoint x: 207, startPoint y: 129, endPoint x: 54, endPoint y: 129, distance: 153.2
click at [54, 129] on div "Benjamin Gladstone 0435 997 154 benjamin_gladstone1987@hotmail.com Customer sin…" at bounding box center [150, 108] width 226 height 91
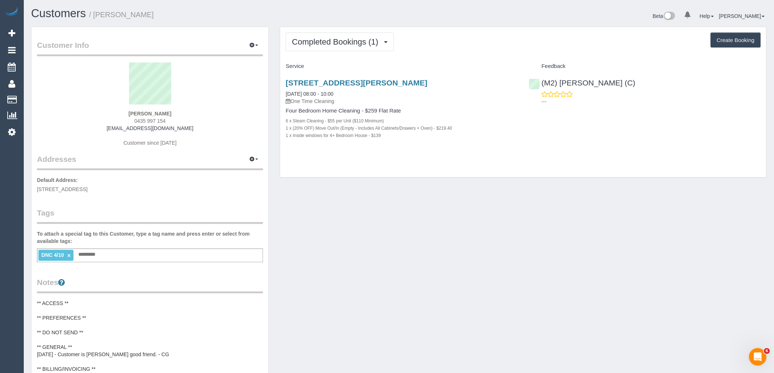
copy link "benjamin_gladstone1987@hotmail.com"
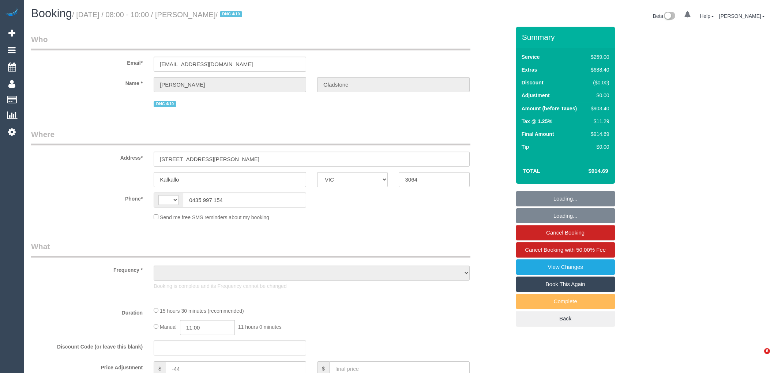
select select "VIC"
select select "string:stripe-pm_1SB3jt2GScqysDRVVKsIAsve"
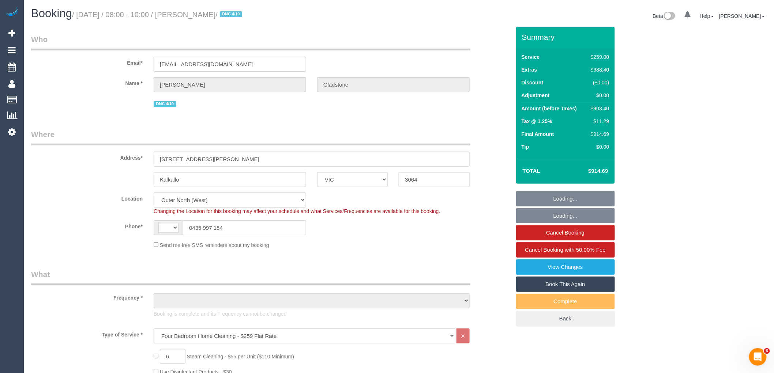
select select "string:AU"
select select "object:697"
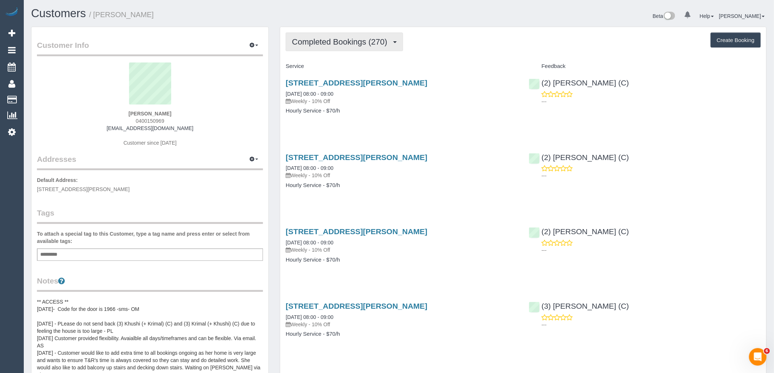
click at [338, 44] on span "Completed Bookings (270)" at bounding box center [341, 41] width 99 height 9
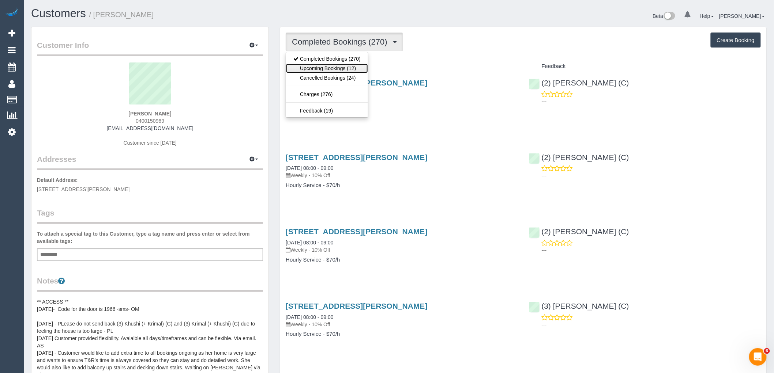
click at [341, 69] on link "Upcoming Bookings (12)" at bounding box center [327, 69] width 82 height 10
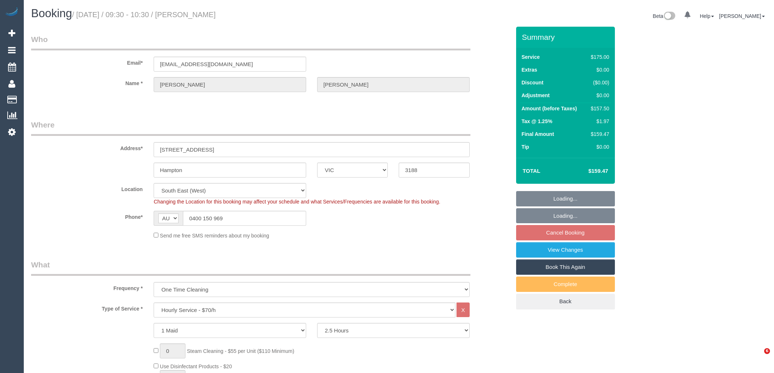
select select "VIC"
select select "150"
select select "number:27"
select select "number:14"
select select "number:19"
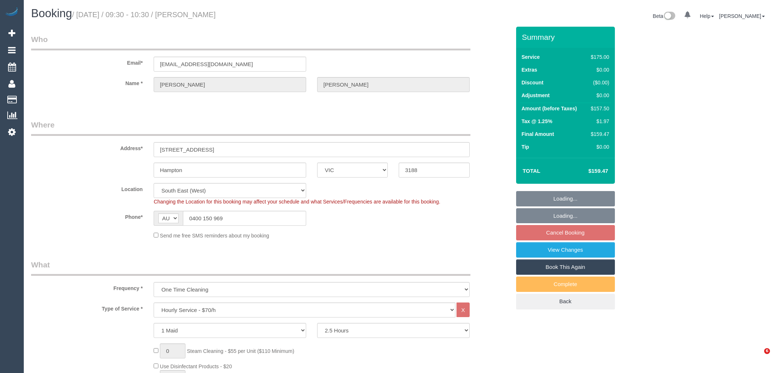
select select "number:22"
select select "number:11"
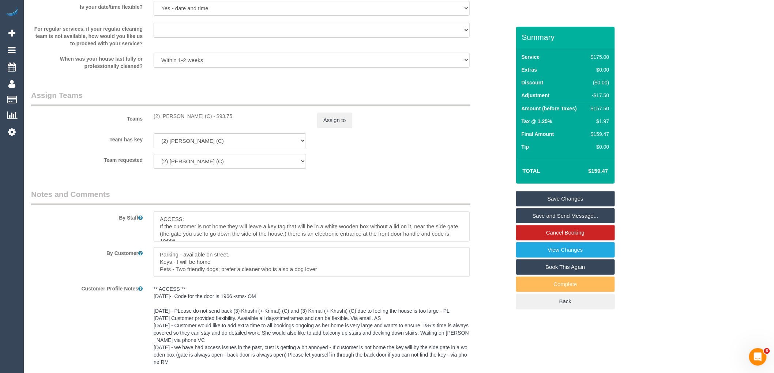
scroll to position [1288, 0]
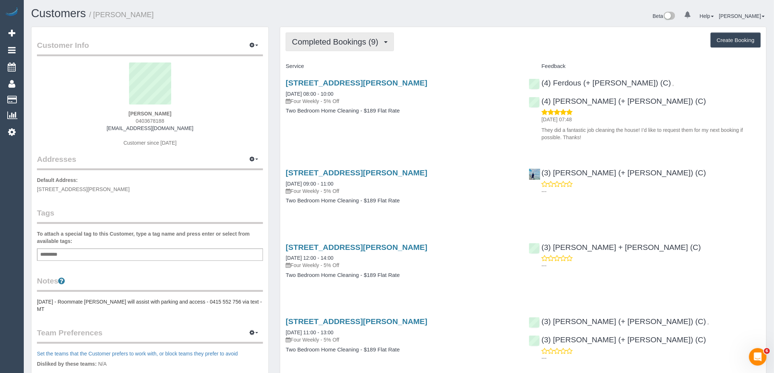
click at [359, 43] on span "Completed Bookings (9)" at bounding box center [337, 41] width 90 height 9
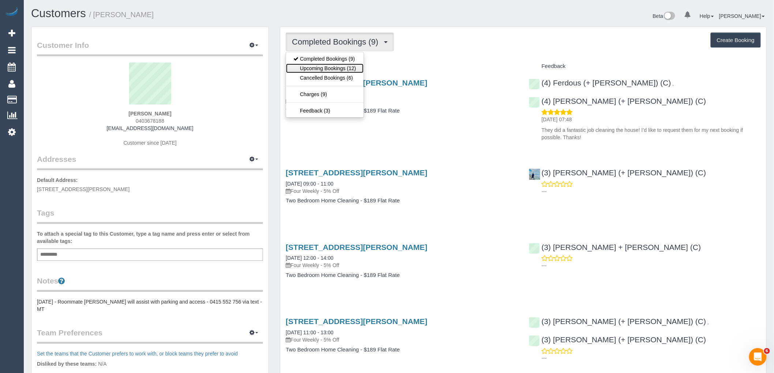
click at [352, 67] on link "Upcoming Bookings (12)" at bounding box center [324, 69] width 77 height 10
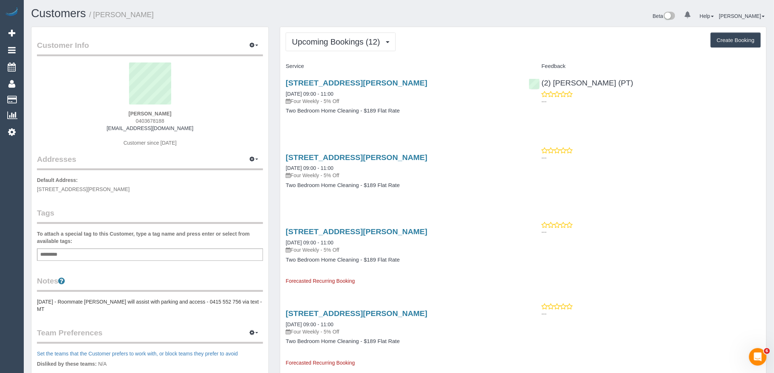
drag, startPoint x: 174, startPoint y: 120, endPoint x: 111, endPoint y: 120, distance: 62.5
click at [111, 120] on div "Hannah Savige 0403678188 hannah.savige8@gmail.com Customer since 2024" at bounding box center [150, 108] width 226 height 91
copy span "0403678188"
click at [386, 83] on link "5 St David St, 31, Fitzroy, VIC 3065" at bounding box center [356, 83] width 141 height 8
click at [331, 42] on span "Upcoming Bookings (12)" at bounding box center [338, 41] width 92 height 9
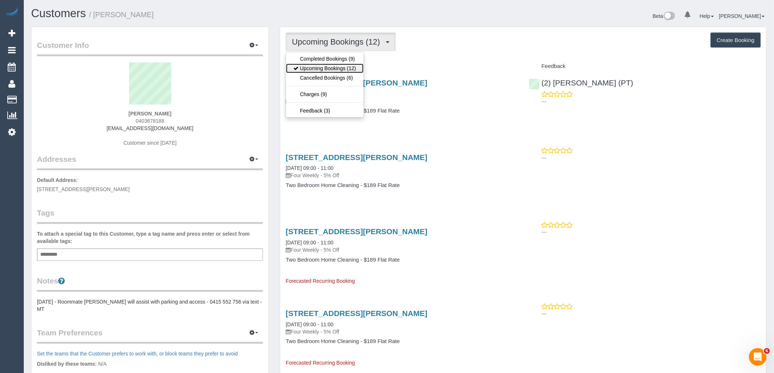
click at [329, 68] on link "Upcoming Bookings (12)" at bounding box center [324, 69] width 77 height 10
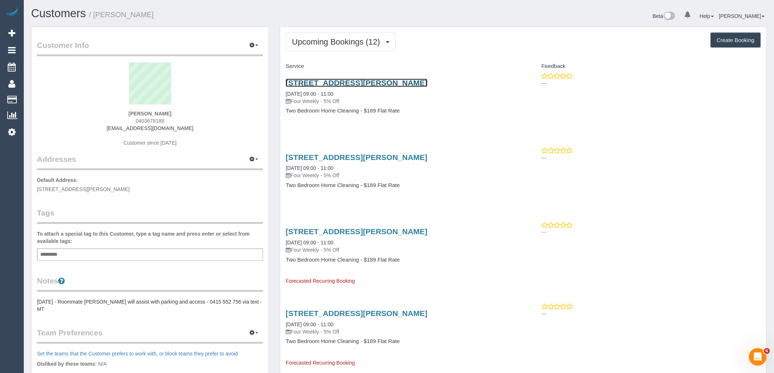
click at [352, 82] on link "5 St David St, 31, Fitzroy, VIC 3065" at bounding box center [356, 83] width 141 height 8
click at [369, 40] on span "Upcoming Bookings (12)" at bounding box center [338, 41] width 92 height 9
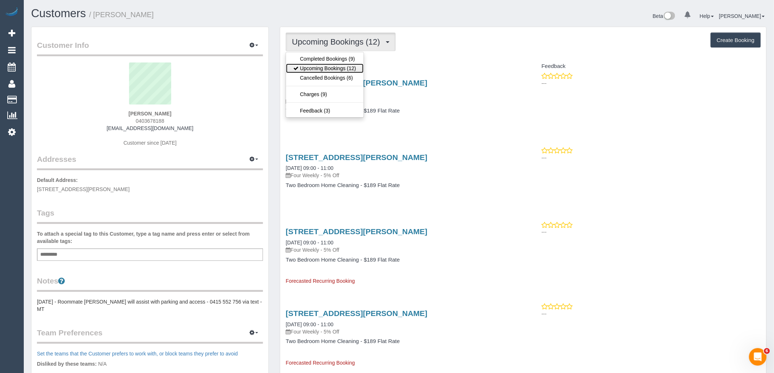
click at [337, 69] on link "Upcoming Bookings (12)" at bounding box center [324, 69] width 77 height 10
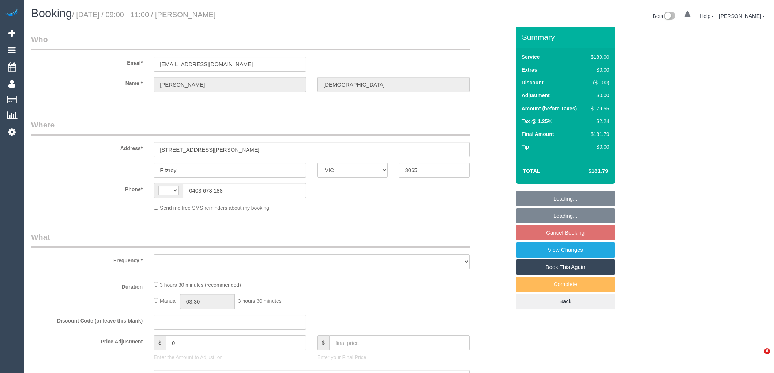
select select "VIC"
select select "string:stripe-pm_1PXYyd2GScqysDRV1FPWkNYs"
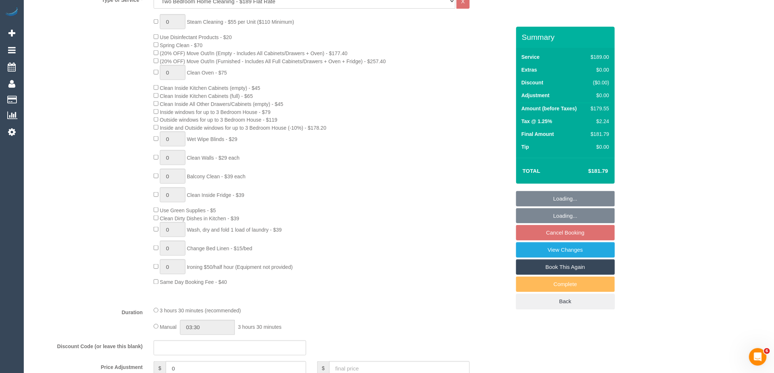
select select "string:AU"
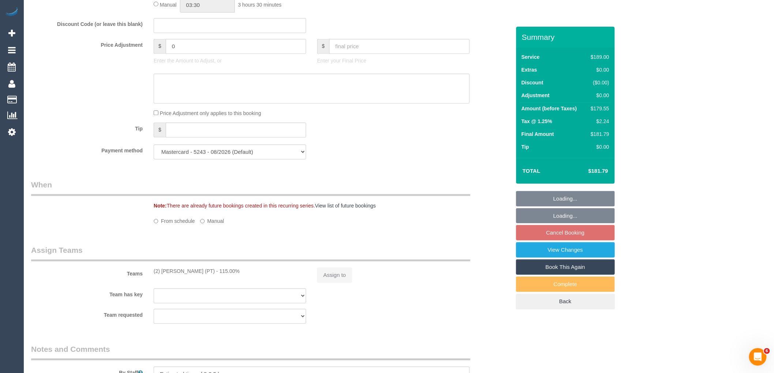
select select "object:665"
select select "number:28"
select select "number:14"
select select "number:18"
select select "number:22"
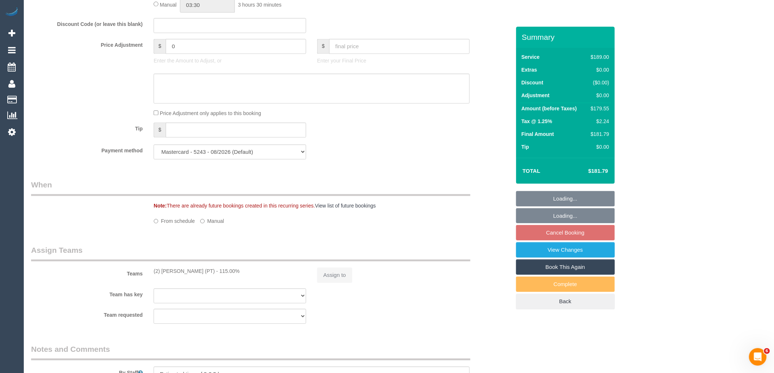
select select "number:34"
select select "number:13"
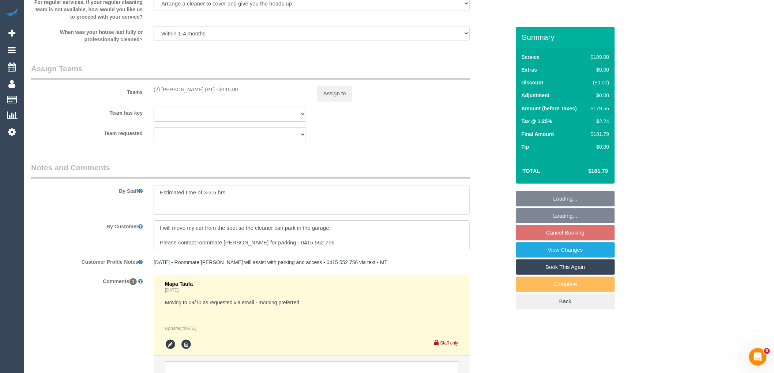
scroll to position [1178, 0]
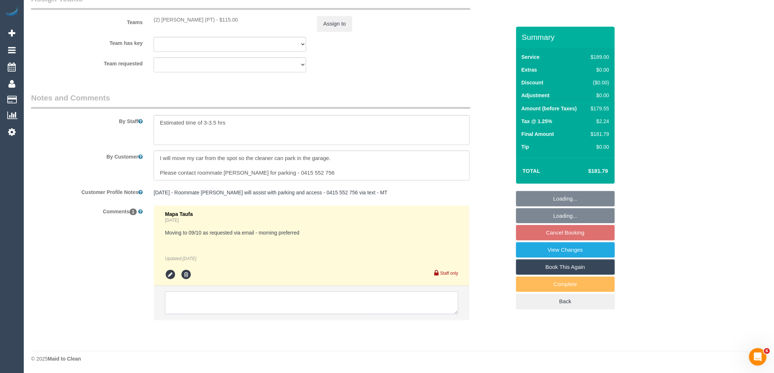
click at [252, 299] on textarea at bounding box center [311, 303] width 293 height 23
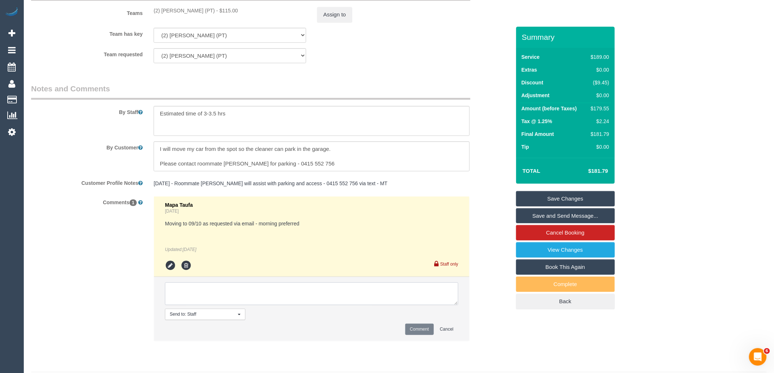
click at [249, 304] on textarea at bounding box center [311, 294] width 293 height 23
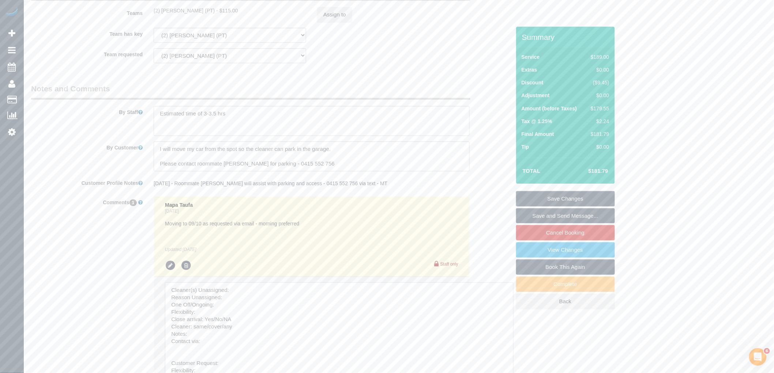
drag, startPoint x: 452, startPoint y: 312, endPoint x: 507, endPoint y: 389, distance: 94.8
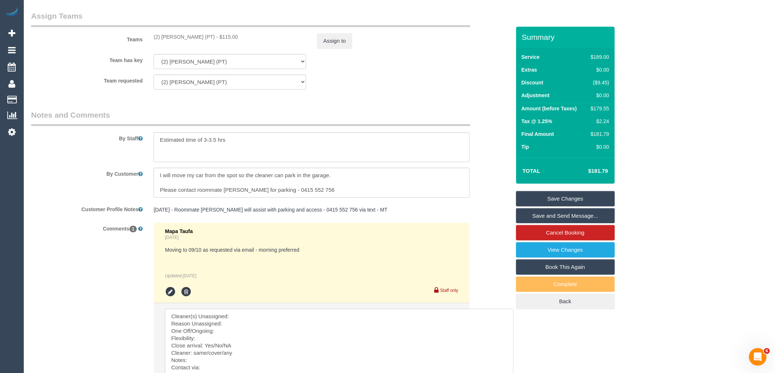
scroll to position [1137, 0]
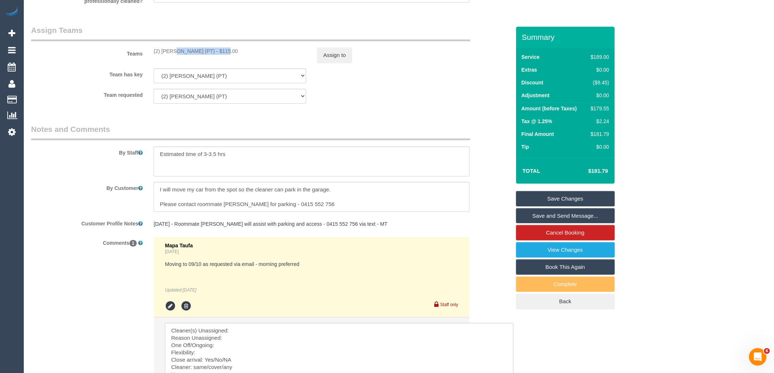
drag, startPoint x: 204, startPoint y: 60, endPoint x: 154, endPoint y: 60, distance: 49.7
click at [154, 55] on div "(2) Theo Rohmer (PT) - $115.00" at bounding box center [230, 51] width 152 height 7
copy div "(2) Theo Rohmer (PT)"
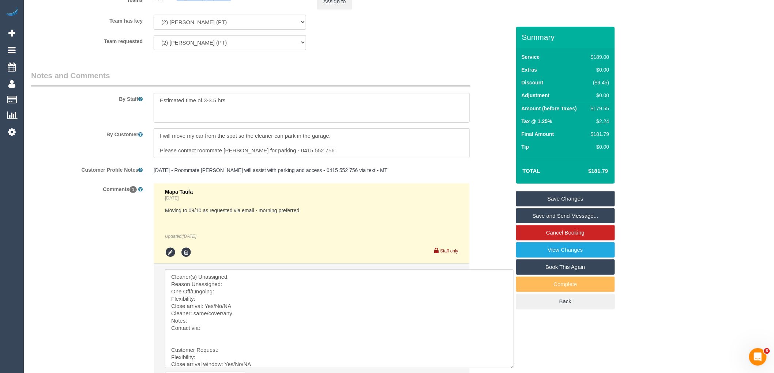
scroll to position [1285, 0]
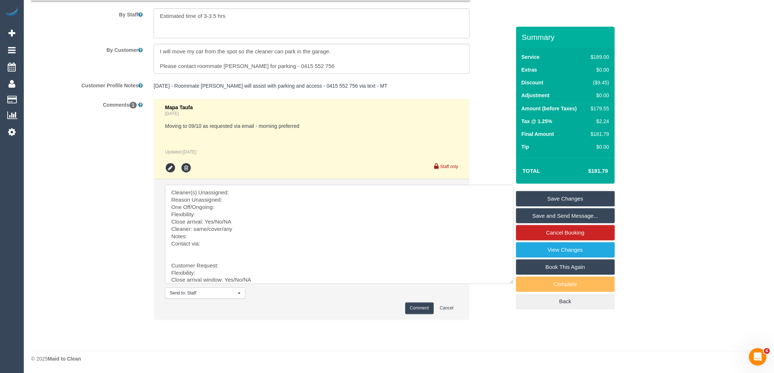
click at [266, 188] on textarea at bounding box center [339, 234] width 348 height 99
paste textarea "(2) Theo Rohmer (PT)"
drag, startPoint x: 204, startPoint y: 276, endPoint x: 237, endPoint y: 331, distance: 64.3
click at [237, 331] on fieldset "Notes and Comments By Staff By Customer Customer Profile Notes 27/11/24 - Roomm…" at bounding box center [270, 159] width 479 height 347
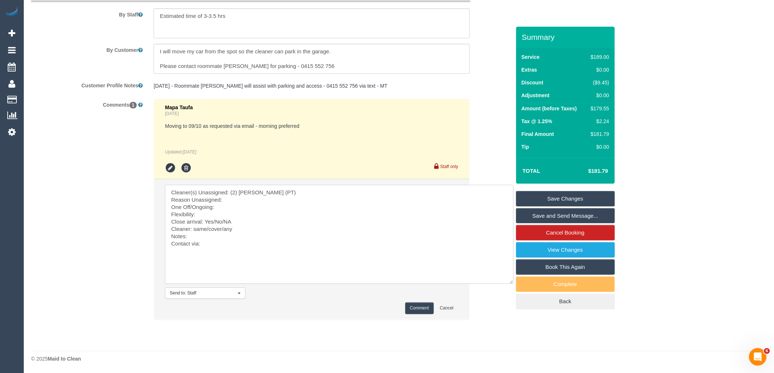
scroll to position [0, 0]
click at [242, 199] on textarea at bounding box center [339, 234] width 348 height 99
click at [231, 208] on textarea at bounding box center [339, 234] width 348 height 99
click at [224, 212] on textarea at bounding box center [339, 234] width 348 height 99
drag, startPoint x: 245, startPoint y: 222, endPoint x: 213, endPoint y: 220, distance: 32.2
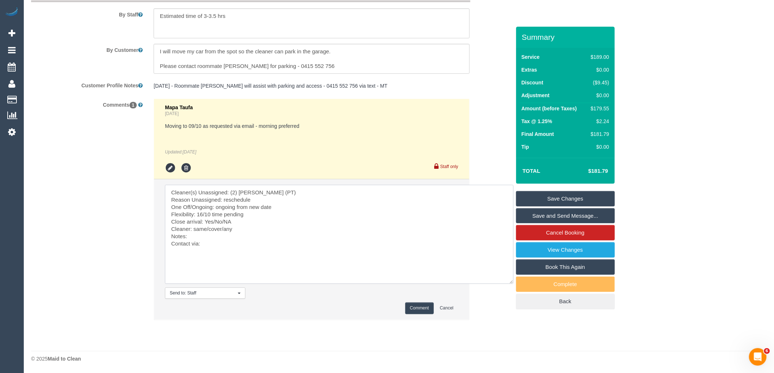
click at [213, 220] on textarea at bounding box center [339, 234] width 348 height 99
click at [222, 229] on textarea at bounding box center [339, 234] width 348 height 99
drag, startPoint x: 223, startPoint y: 228, endPoint x: 192, endPoint y: 228, distance: 31.1
click at [192, 228] on textarea at bounding box center [339, 234] width 348 height 99
click at [212, 243] on textarea at bounding box center [339, 234] width 348 height 99
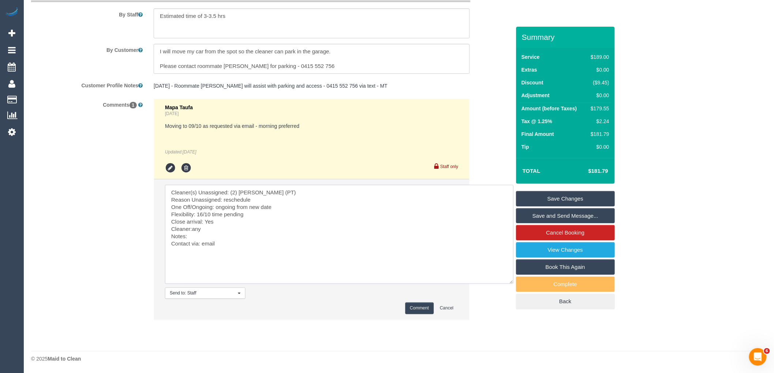
click at [226, 239] on textarea at bounding box center [339, 234] width 348 height 99
paste textarea "cnv_1fj4c4t4"
type textarea "Cleaner(s) Unassigned: (2) Theo Rohmer (PT) Reason Unassigned: reschedule One O…"
click at [409, 306] on button "Comment" at bounding box center [419, 308] width 29 height 11
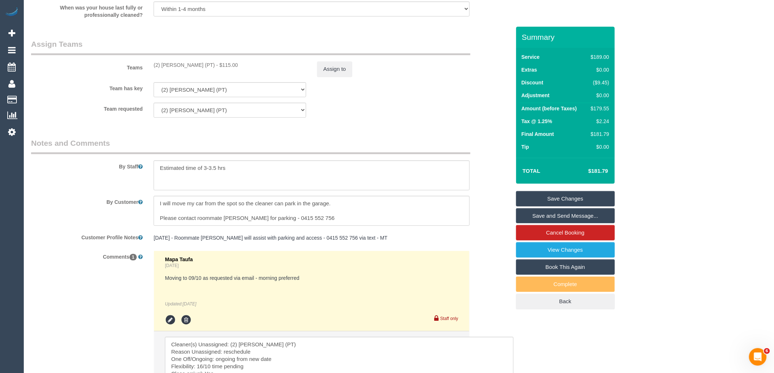
scroll to position [1000, 0]
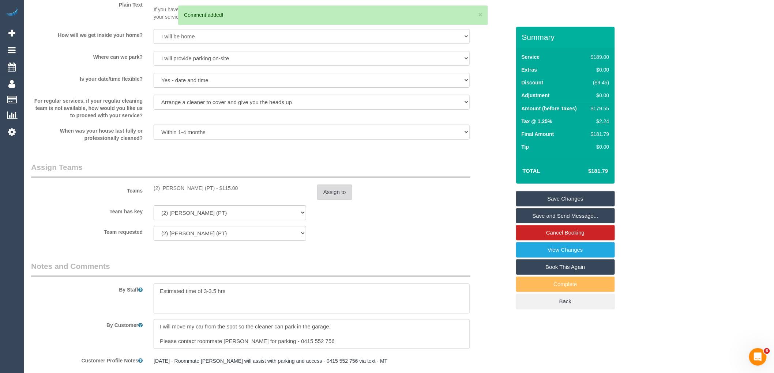
click at [335, 198] on button "Assign to" at bounding box center [334, 192] width 35 height 15
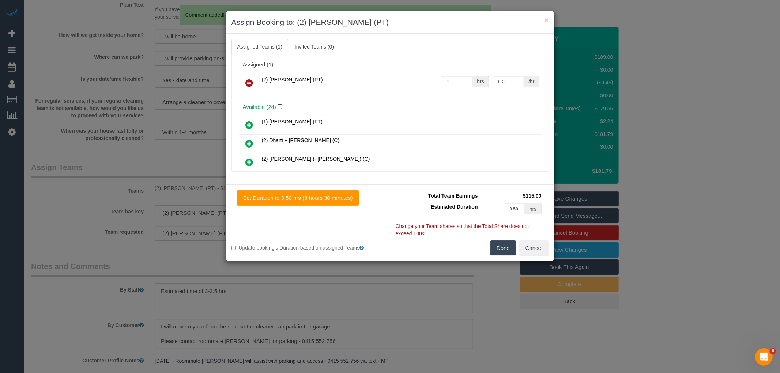
click at [253, 82] on icon at bounding box center [250, 83] width 8 height 9
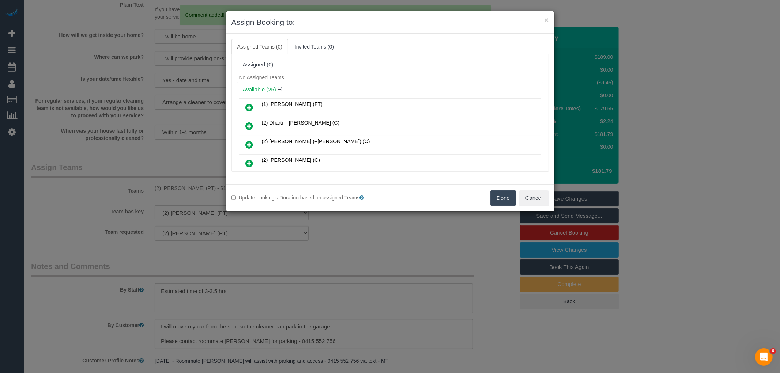
click at [507, 202] on button "Done" at bounding box center [503, 197] width 26 height 15
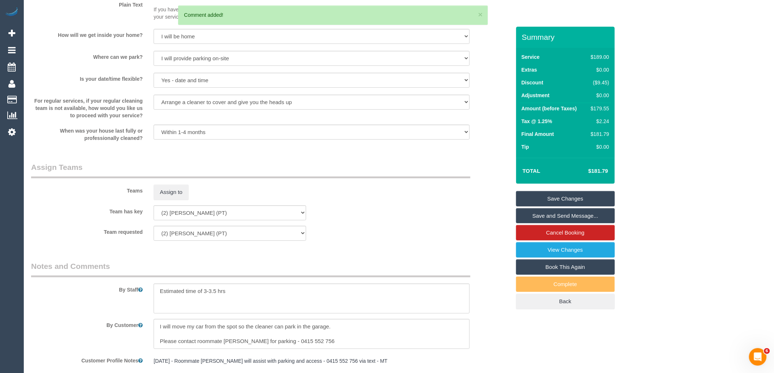
click at [550, 202] on link "Save Changes" at bounding box center [565, 198] width 99 height 15
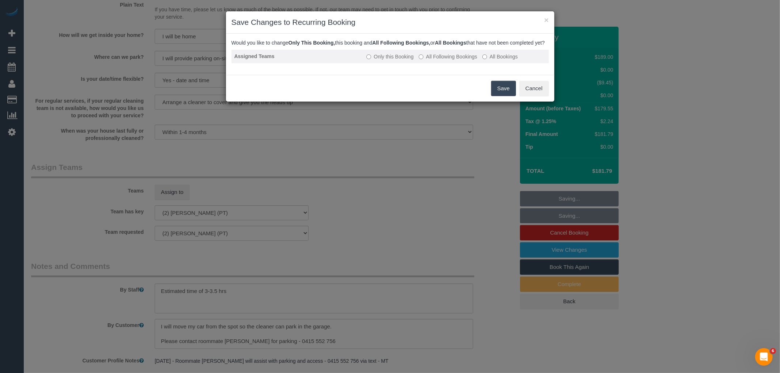
click at [437, 60] on label "All Following Bookings" at bounding box center [448, 56] width 59 height 7
click at [510, 94] on button "Save" at bounding box center [503, 88] width 25 height 15
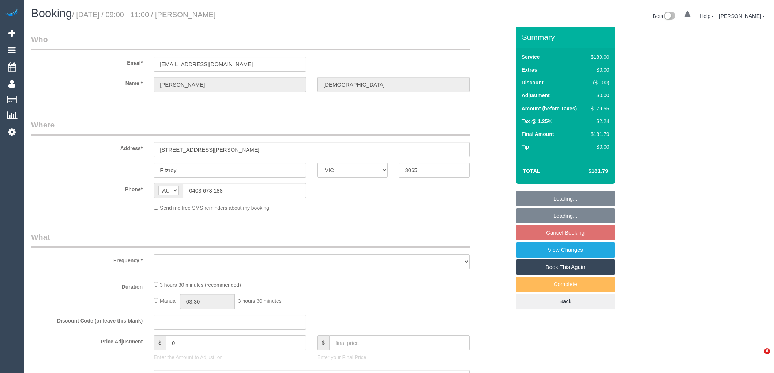
select select "VIC"
select select "object:564"
select select "string:stripe-pm_1PXYyd2GScqysDRV1FPWkNYs"
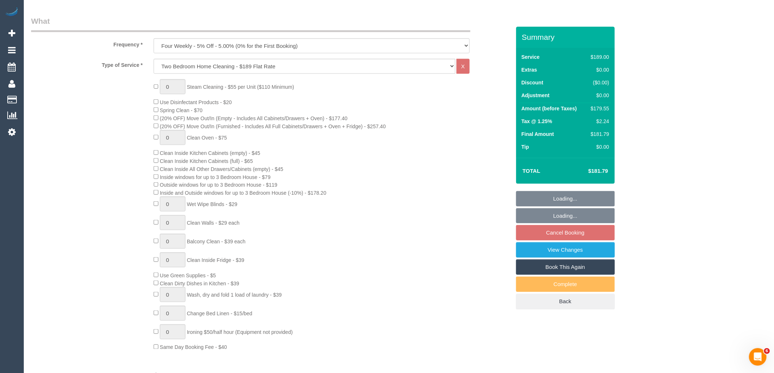
select select "object:833"
select select "number:28"
select select "number:14"
select select "number:18"
select select "number:22"
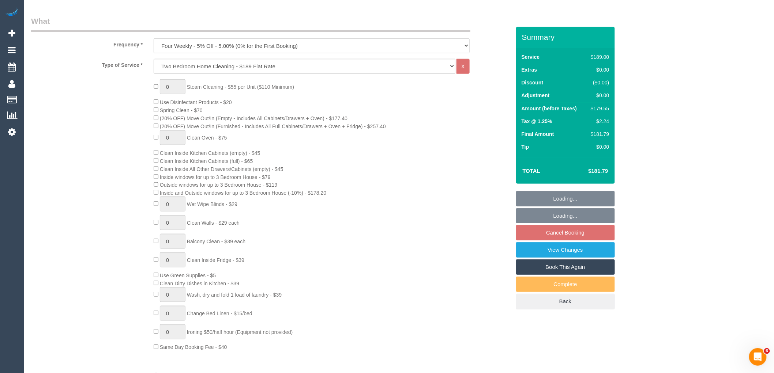
select select "number:34"
select select "number:13"
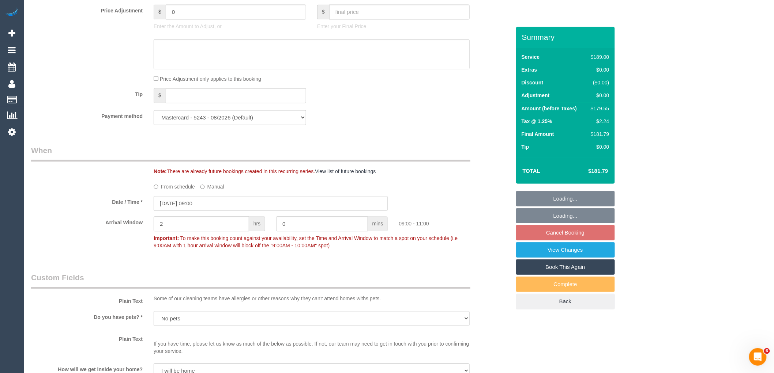
scroll to position [690, 0]
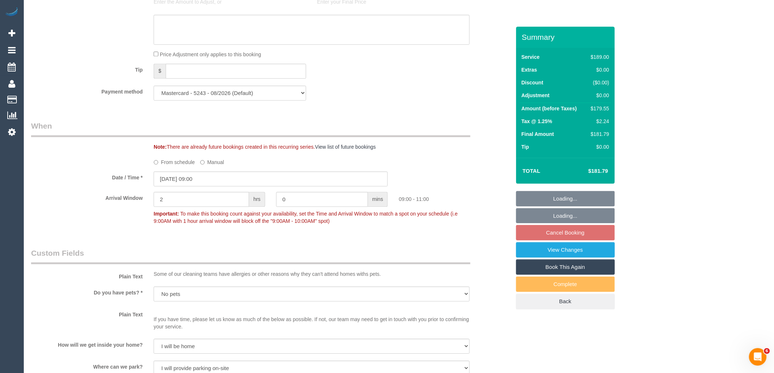
click at [170, 166] on label "From schedule" at bounding box center [174, 161] width 41 height 10
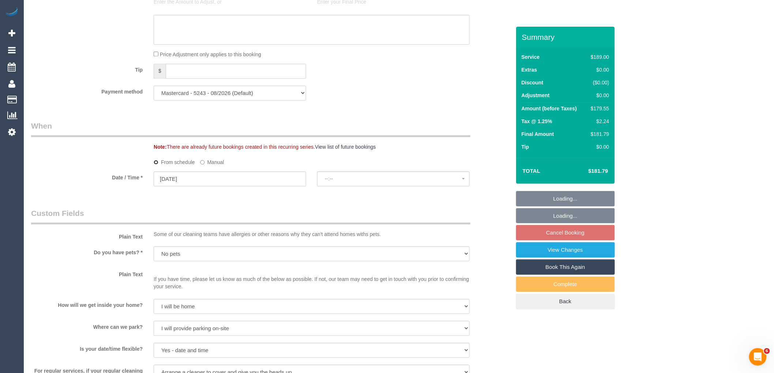
select select "spot6"
click at [203, 186] on input "09/10/2025" at bounding box center [230, 178] width 152 height 15
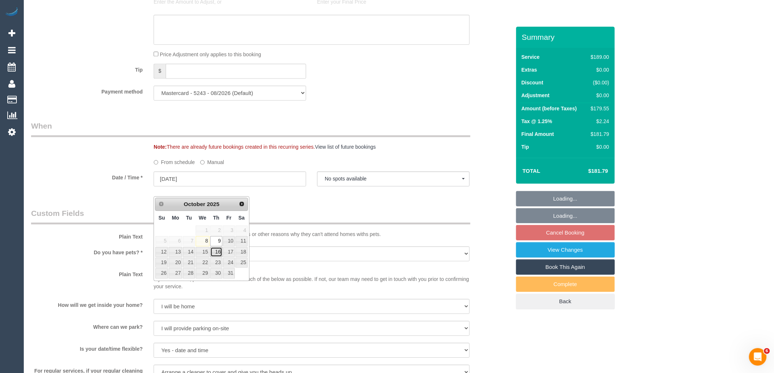
click at [216, 251] on link "16" at bounding box center [216, 252] width 12 height 10
type input "16/10/2025"
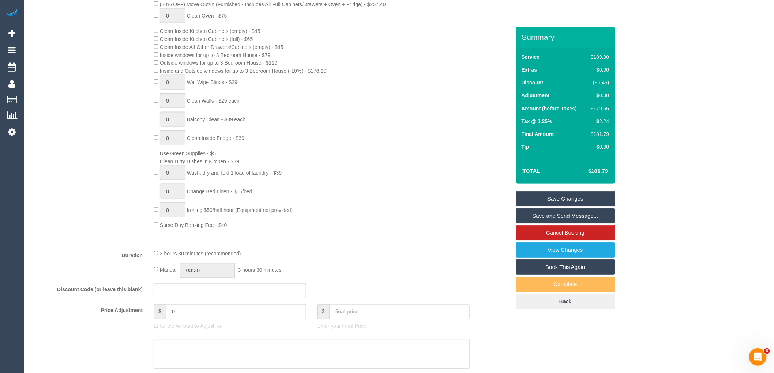
select select "spot11"
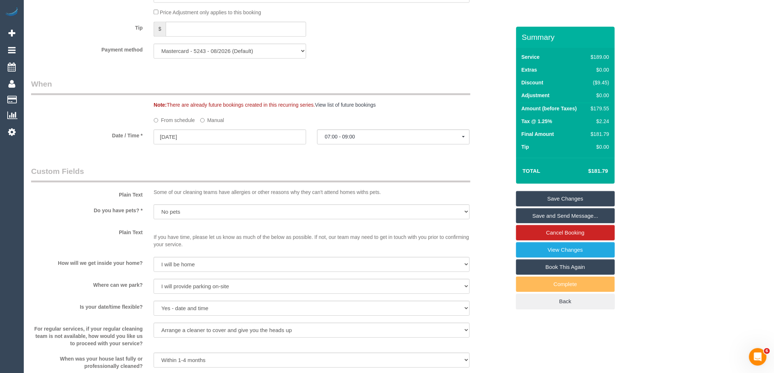
scroll to position [731, 0]
click at [209, 125] on label "Manual" at bounding box center [212, 120] width 24 height 10
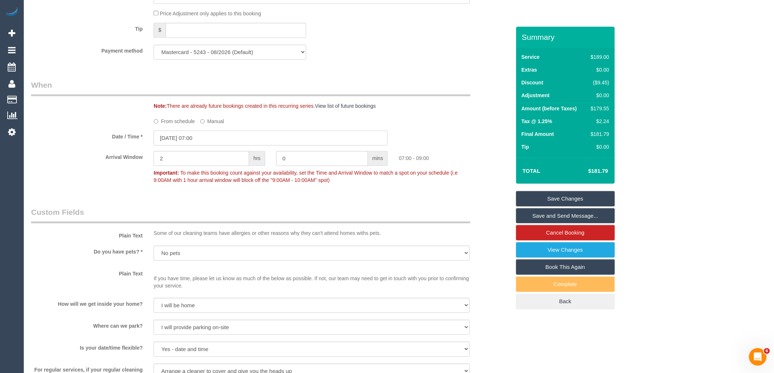
click at [221, 145] on input "16/10/2025 07:00" at bounding box center [271, 138] width 234 height 15
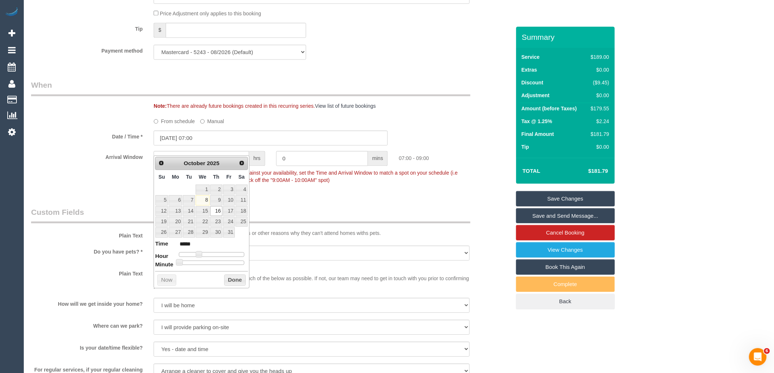
type input "16/10/2025 10:00"
type input "*****"
click at [207, 254] on div at bounding box center [211, 254] width 65 height 4
type input "16/10/2025 09:00"
type input "*****"
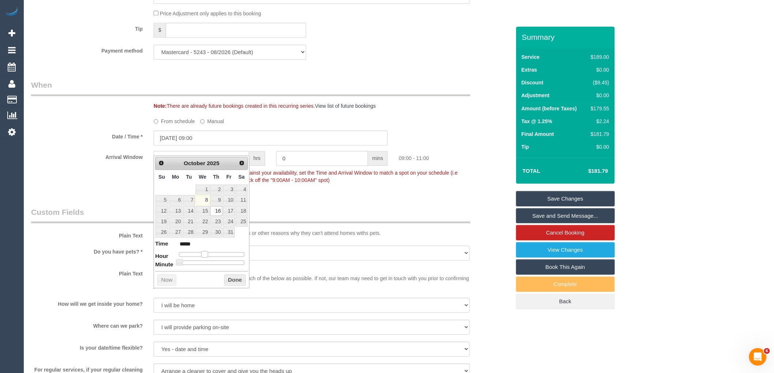
type input "16/10/2025 08:00"
type input "*****"
type input "16/10/2025 09:00"
type input "*****"
click at [206, 255] on span at bounding box center [204, 254] width 7 height 7
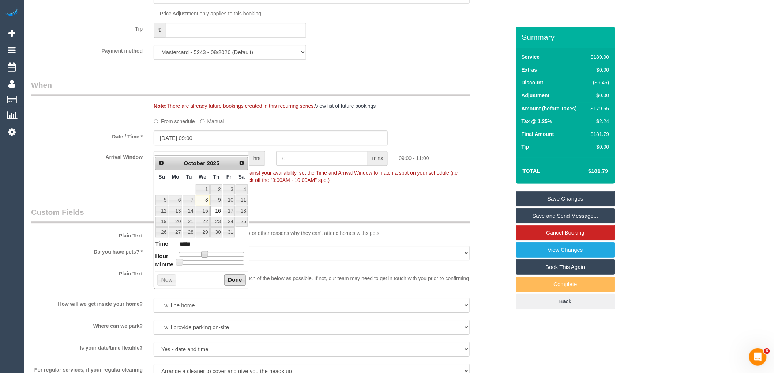
click at [233, 282] on button "Done" at bounding box center [235, 281] width 22 height 12
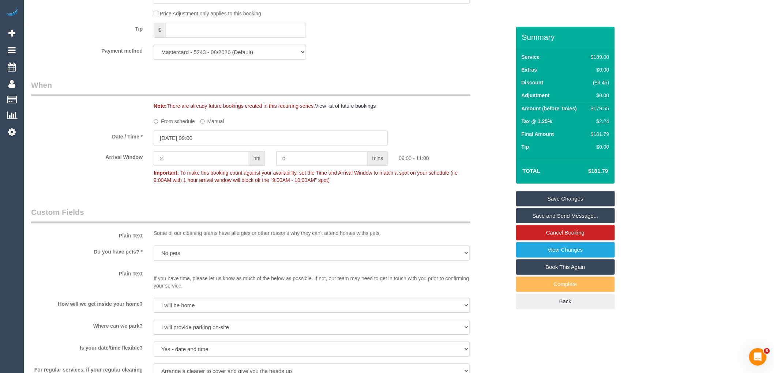
click at [587, 196] on link "Save Changes" at bounding box center [565, 198] width 99 height 15
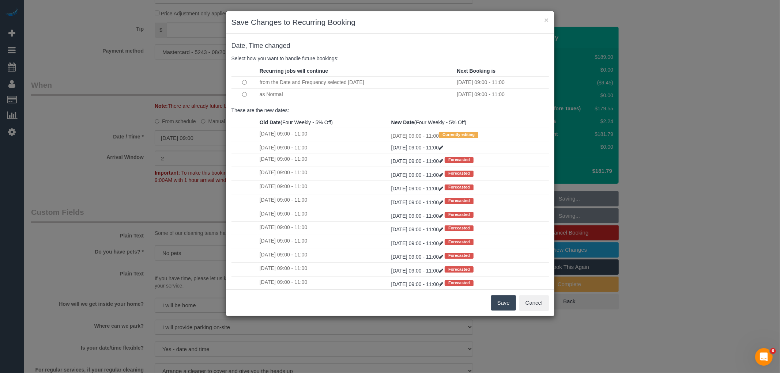
click at [510, 303] on button "Save" at bounding box center [503, 302] width 25 height 15
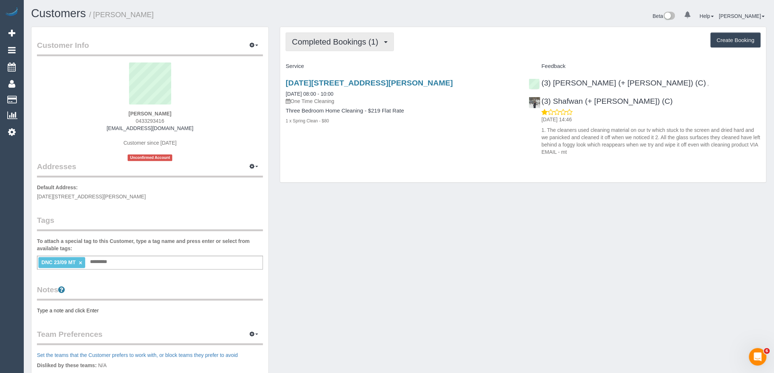
click at [338, 41] on span "Completed Bookings (1)" at bounding box center [337, 41] width 90 height 9
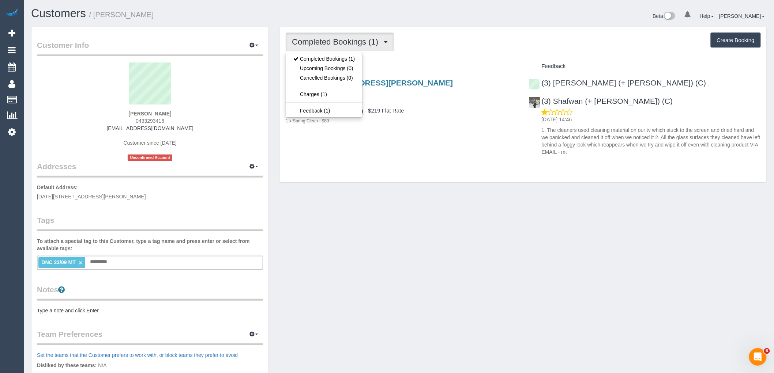
click at [445, 49] on div "Completed Bookings (1) Completed Bookings (1) Upcoming Bookings (0) Cancelled B…" at bounding box center [523, 42] width 475 height 19
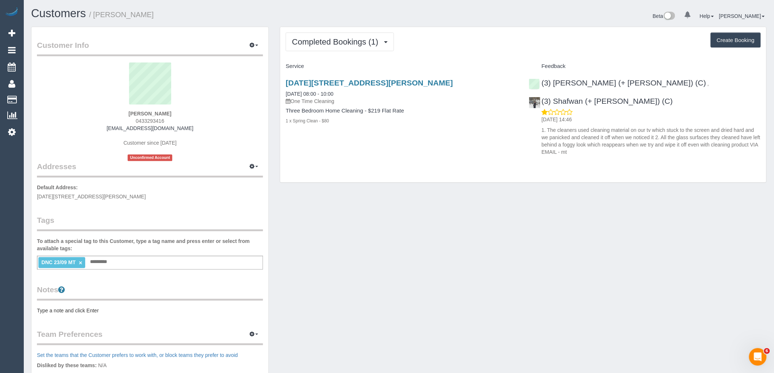
drag, startPoint x: 170, startPoint y: 118, endPoint x: 96, endPoint y: 118, distance: 73.9
click at [96, 118] on div "[PERSON_NAME] 0433293416 [EMAIL_ADDRESS][DOMAIN_NAME] Customer since [DATE] Unc…" at bounding box center [150, 112] width 226 height 99
copy span "0433293416"
click at [361, 43] on span "Completed Bookings (1)" at bounding box center [337, 41] width 90 height 9
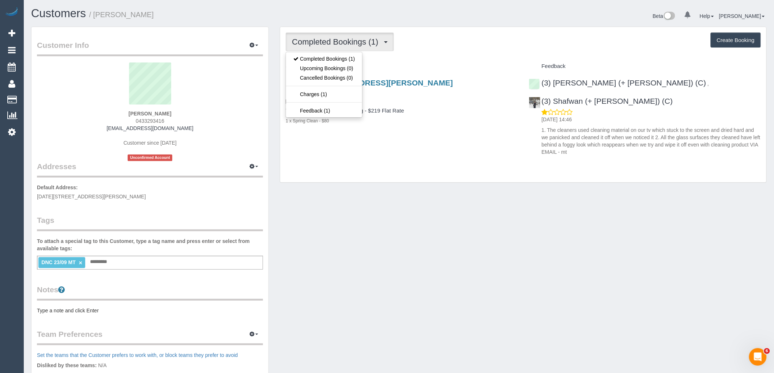
click at [444, 45] on div "Completed Bookings (1) Completed Bookings (1) Upcoming Bookings (0) Cancelled B…" at bounding box center [523, 42] width 475 height 19
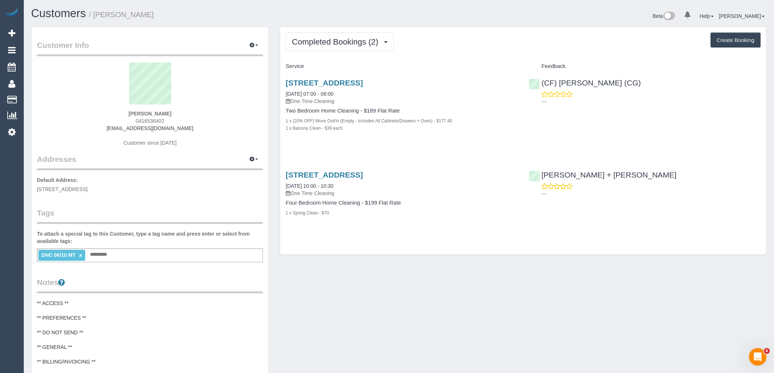
drag, startPoint x: 132, startPoint y: 120, endPoint x: 124, endPoint y: 120, distance: 8.1
click at [124, 120] on div "[PERSON_NAME] 0416536402 [EMAIL_ADDRESS][DOMAIN_NAME] Customer since [DATE]" at bounding box center [150, 108] width 226 height 91
copy span "0416536402"
click at [184, 116] on div "[PERSON_NAME] 0416536402 [EMAIL_ADDRESS][DOMAIN_NAME] Customer since [DATE]" at bounding box center [150, 108] width 226 height 91
drag, startPoint x: 181, startPoint y: 112, endPoint x: 99, endPoint y: 112, distance: 81.5
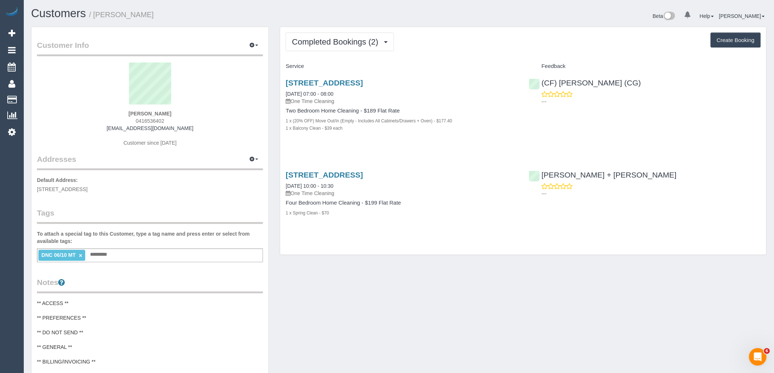
click at [99, 112] on div "[PERSON_NAME] 0416536402 [EMAIL_ADDRESS][DOMAIN_NAME] Customer since [DATE]" at bounding box center [150, 108] width 226 height 91
copy strong "[PERSON_NAME]"
click at [195, 124] on div "[PERSON_NAME] 0416536402 [EMAIL_ADDRESS][DOMAIN_NAME] Customer since [DATE]" at bounding box center [150, 108] width 226 height 91
drag, startPoint x: 195, startPoint y: 131, endPoint x: 73, endPoint y: 130, distance: 121.0
click at [77, 131] on div "[PERSON_NAME] 0416536402 [EMAIL_ADDRESS][DOMAIN_NAME] Customer since [DATE]" at bounding box center [150, 108] width 226 height 91
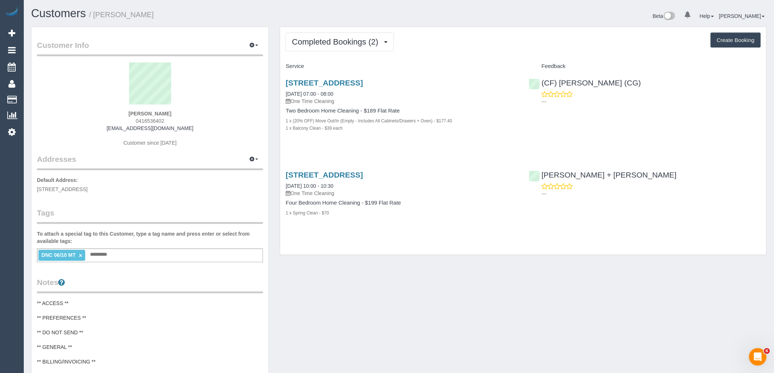
copy link "[EMAIL_ADDRESS][DOMAIN_NAME]"
click at [702, 136] on div "2/384 Nepean Hwy, 2, Parkdale, VIC 3195 06/10/2025 07:00 - 08:00 One Time Clean…" at bounding box center [523, 109] width 486 height 74
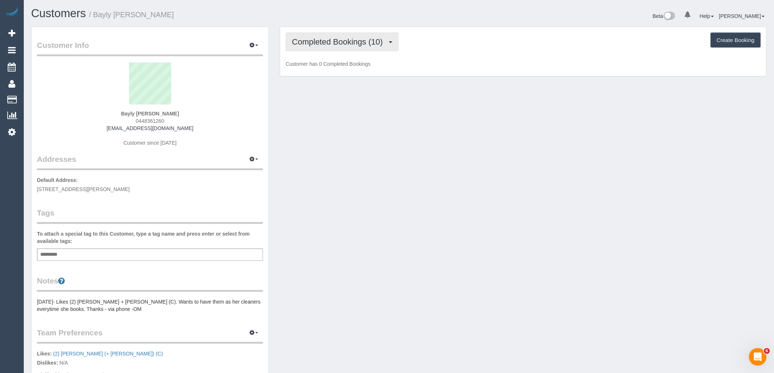
click at [361, 38] on span "Completed Bookings (10)" at bounding box center [339, 41] width 94 height 9
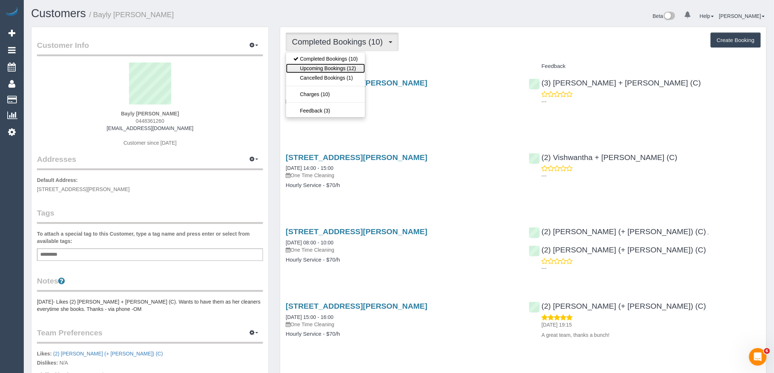
click at [346, 68] on link "Upcoming Bookings (12)" at bounding box center [325, 69] width 79 height 10
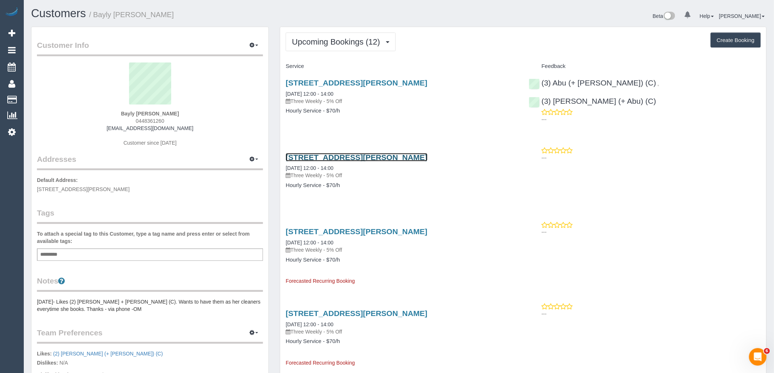
click at [372, 161] on link "41 Ivan Street, North Fitzroy, VIC 3068" at bounding box center [356, 157] width 141 height 8
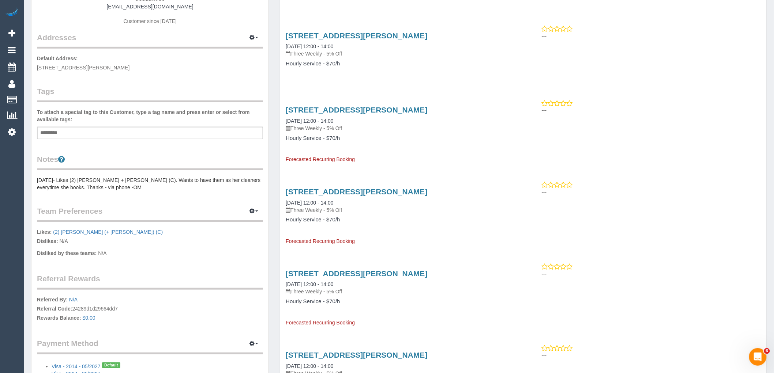
click at [102, 185] on pre "[DATE]- Likes (2) [PERSON_NAME] + [PERSON_NAME] (C). Wants to have them as her …" at bounding box center [150, 184] width 226 height 15
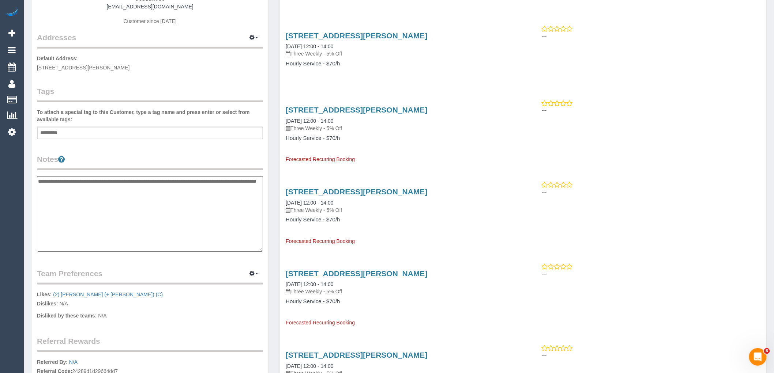
click at [38, 180] on textarea "**********" at bounding box center [150, 214] width 226 height 75
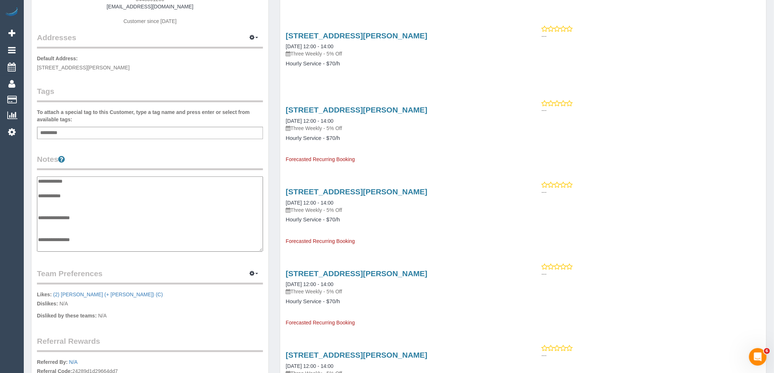
click at [55, 220] on textarea "**********" at bounding box center [150, 214] width 226 height 75
drag, startPoint x: 131, startPoint y: 245, endPoint x: 38, endPoint y: 240, distance: 93.4
click at [38, 240] on textarea "**********" at bounding box center [150, 214] width 226 height 75
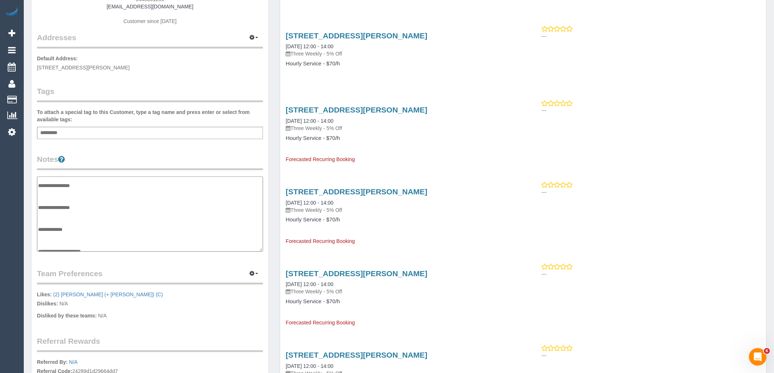
click at [53, 195] on textarea "**********" at bounding box center [150, 214] width 226 height 75
click at [53, 198] on textarea "**********" at bounding box center [150, 214] width 226 height 75
paste textarea "**********"
click at [53, 190] on textarea "**********" at bounding box center [150, 214] width 226 height 75
type textarea "**********"
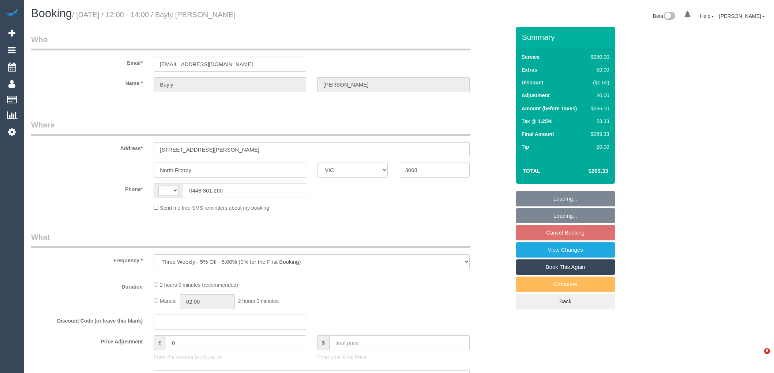
select select "VIC"
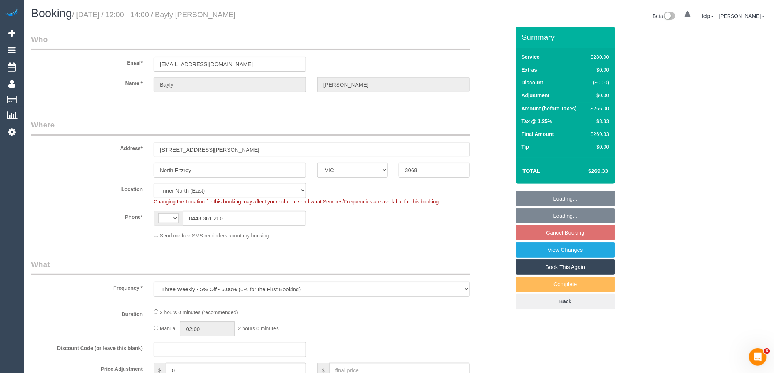
select select "object:282"
select select "string:AU"
select select "string:stripe-pm_1S3RNA2GScqysDRV9mB4ExBC"
select select "2"
select select "number:29"
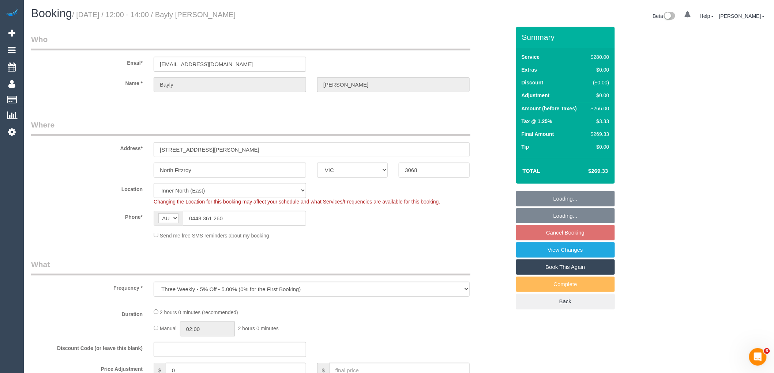
select select "number:14"
select select "number:19"
select select "number:22"
select select "number:34"
select select "number:12"
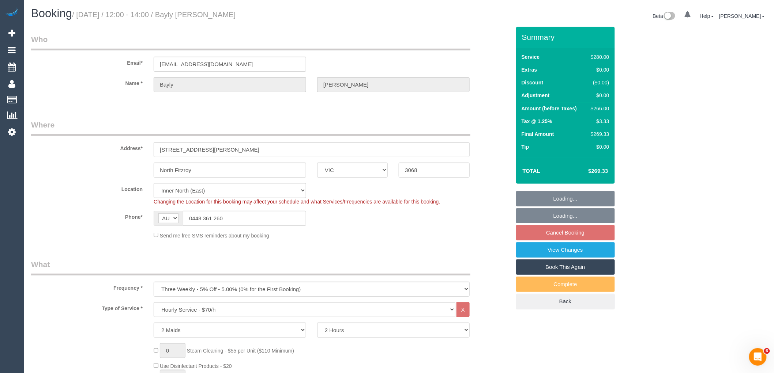
select select "spot4"
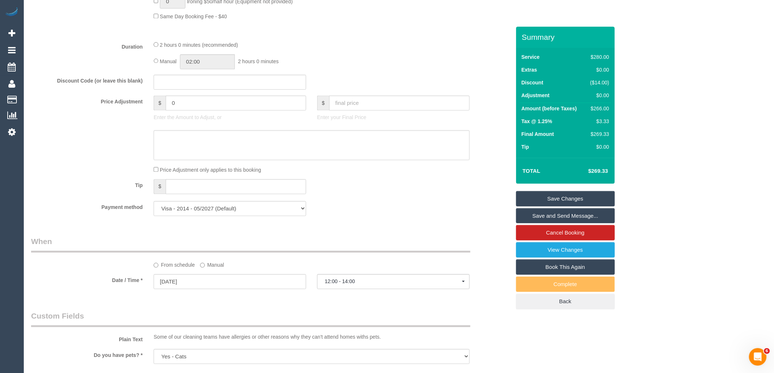
scroll to position [650, 0]
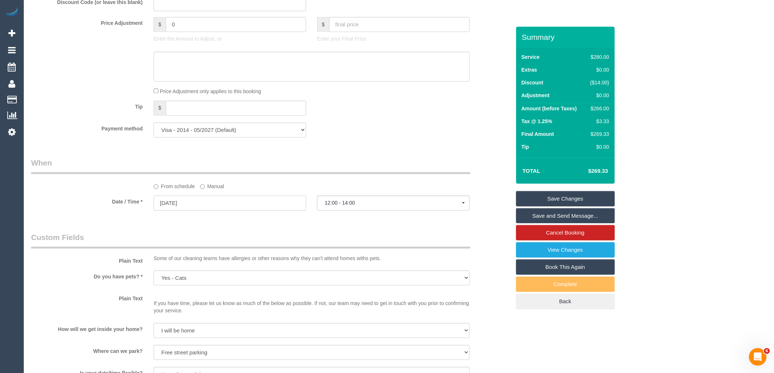
click at [197, 211] on input "[DATE]" at bounding box center [230, 203] width 152 height 15
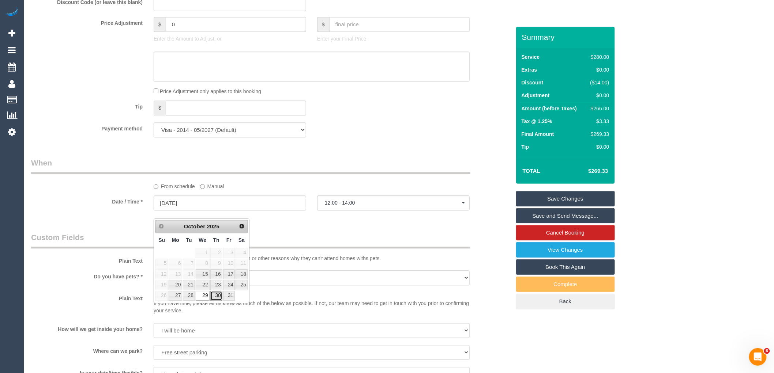
click at [214, 298] on link "30" at bounding box center [216, 296] width 12 height 10
type input "[DATE]"
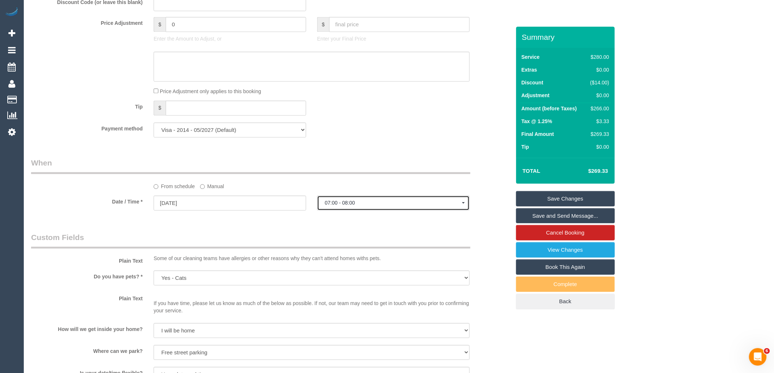
click at [364, 206] on span "07:00 - 08:00" at bounding box center [393, 203] width 137 height 6
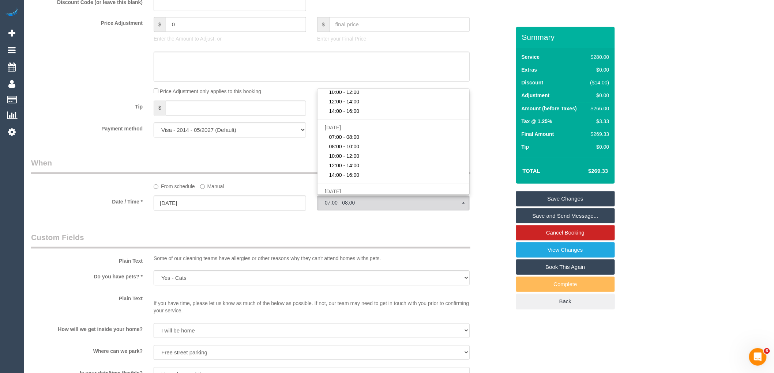
scroll to position [122, 0]
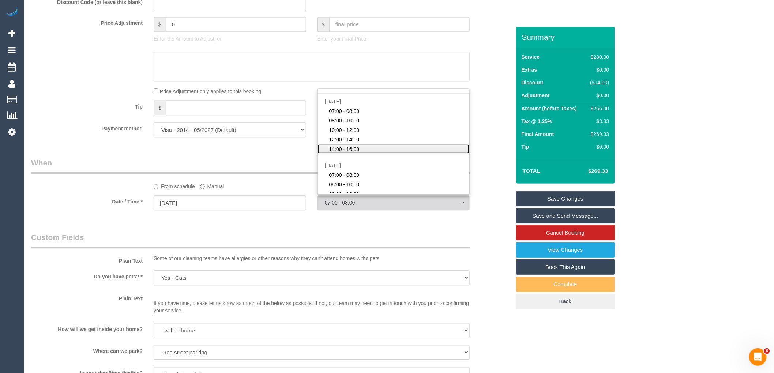
click at [357, 153] on span "14:00 - 16:00" at bounding box center [344, 149] width 30 height 7
select select "spot15"
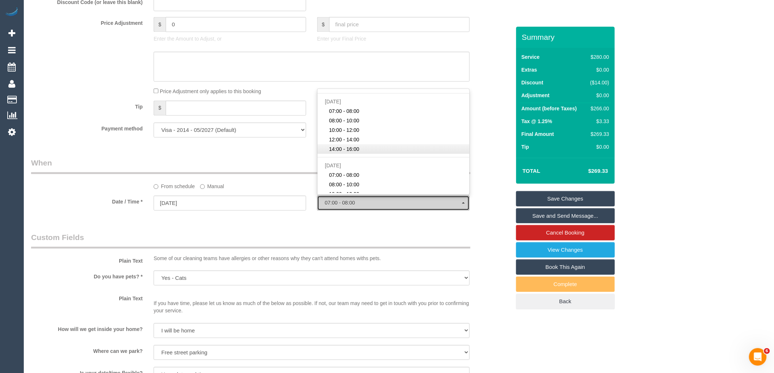
type input "[DATE]"
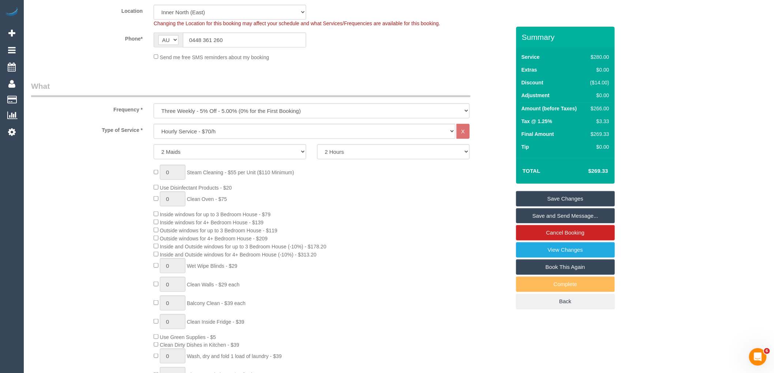
scroll to position [162, 0]
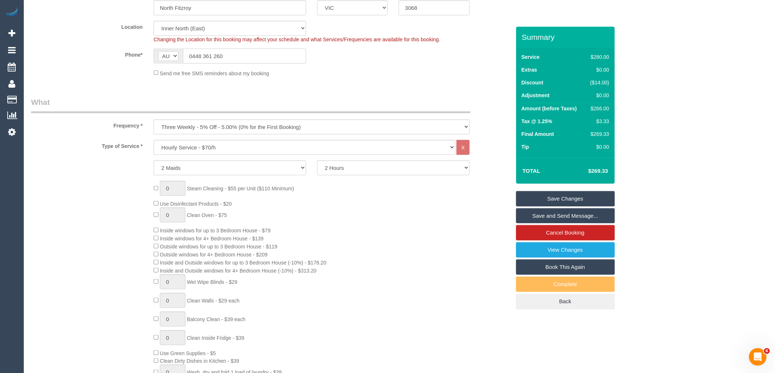
drag, startPoint x: 244, startPoint y: 50, endPoint x: 145, endPoint y: 55, distance: 98.9
click at [145, 55] on div "Phone* AF AL DZ AD AO AI AQ AG AR AM AW AU AT AZ BS BH BD BB BY BE BZ BJ BM BT …" at bounding box center [271, 56] width 490 height 15
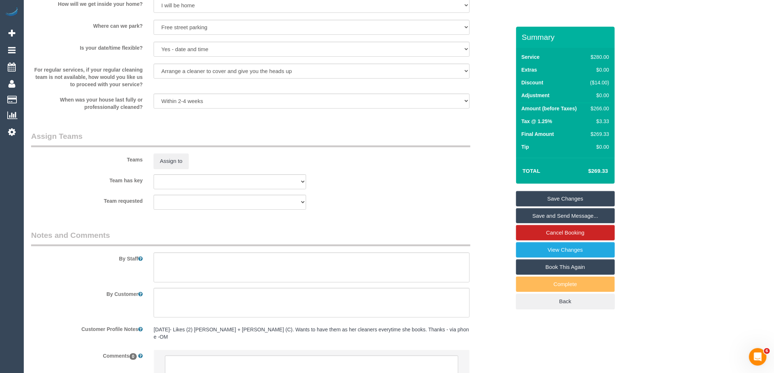
scroll to position [1039, 0]
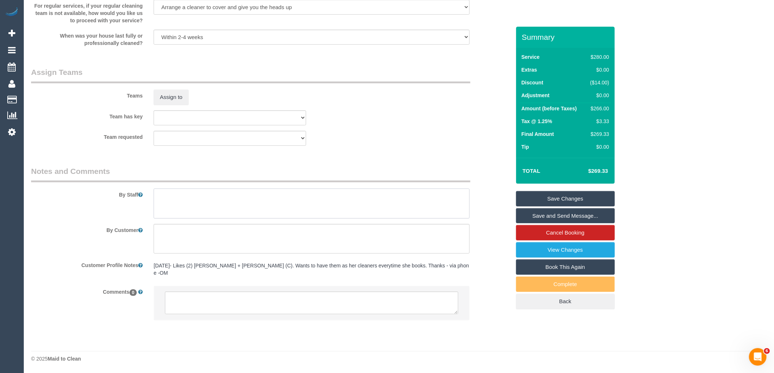
click at [305, 210] on textarea at bounding box center [312, 204] width 316 height 30
paste textarea "0448 361 260"
type textarea "Must contact customer 20minutes before arrival 0448 361 260"
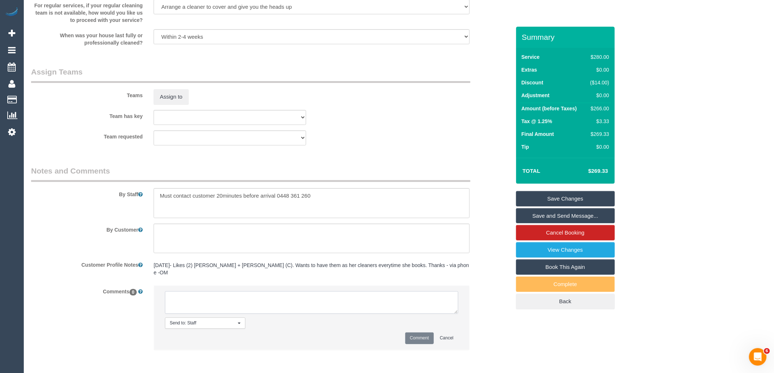
click at [255, 306] on textarea at bounding box center [311, 302] width 293 height 23
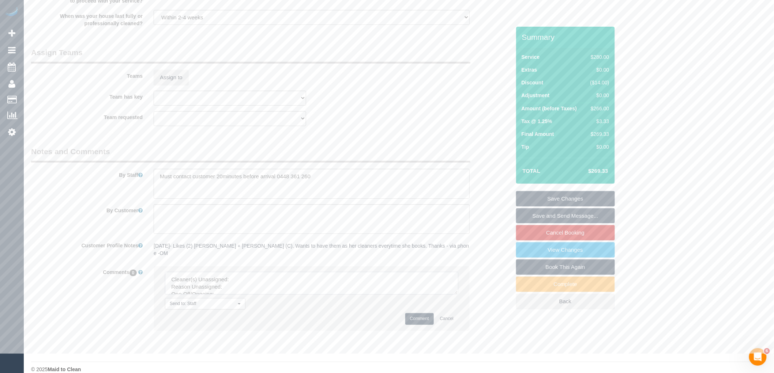
scroll to position [1070, 0]
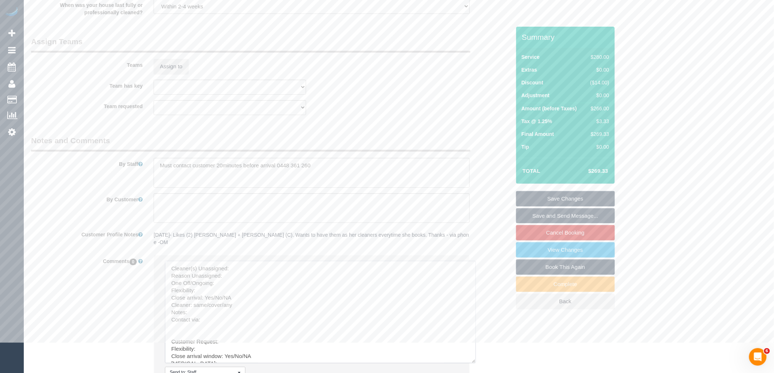
drag, startPoint x: 455, startPoint y: 280, endPoint x: 383, endPoint y: 363, distance: 109.1
click at [470, 363] on textarea at bounding box center [320, 312] width 311 height 102
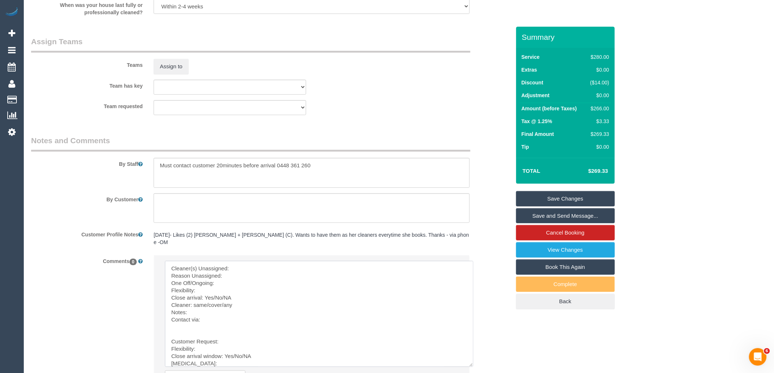
drag, startPoint x: 171, startPoint y: 341, endPoint x: 173, endPoint y: 229, distance: 112.3
click at [173, 229] on sui-booking-comments "By Staff By Customer Customer Profile Notes 22/10/24- Likes (2) Shachi + Chirag…" at bounding box center [270, 272] width 479 height 275
click at [231, 268] on textarea at bounding box center [319, 314] width 308 height 106
click at [227, 275] on textarea at bounding box center [319, 314] width 308 height 106
click at [206, 278] on textarea at bounding box center [319, 314] width 308 height 106
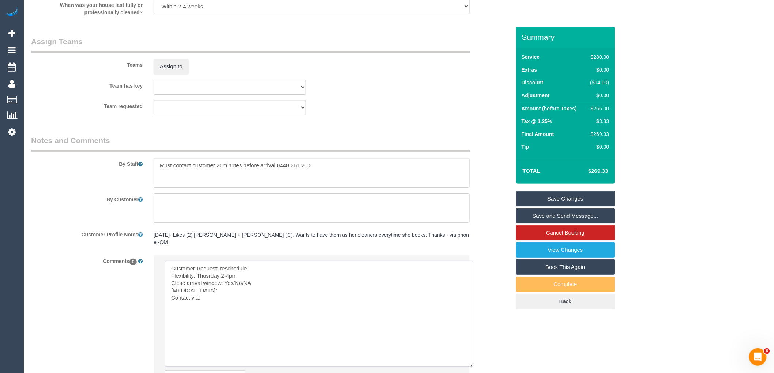
drag, startPoint x: 258, startPoint y: 283, endPoint x: 233, endPoint y: 281, distance: 25.0
click at [233, 281] on textarea at bounding box center [319, 314] width 308 height 106
drag, startPoint x: 196, startPoint y: 289, endPoint x: 148, endPoint y: 290, distance: 47.5
click at [148, 290] on div "Send to: Staff Nothing selected Send to: Staff Send to: Customer Send to: Team …" at bounding box center [311, 332] width 327 height 155
click at [227, 296] on textarea at bounding box center [319, 314] width 308 height 106
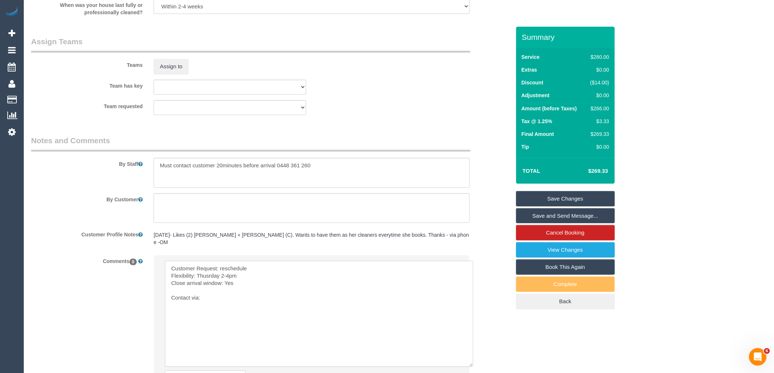
click at [181, 295] on textarea at bounding box center [319, 314] width 308 height 106
click at [185, 290] on textarea at bounding box center [319, 314] width 308 height 106
click at [255, 291] on textarea at bounding box center [319, 314] width 308 height 106
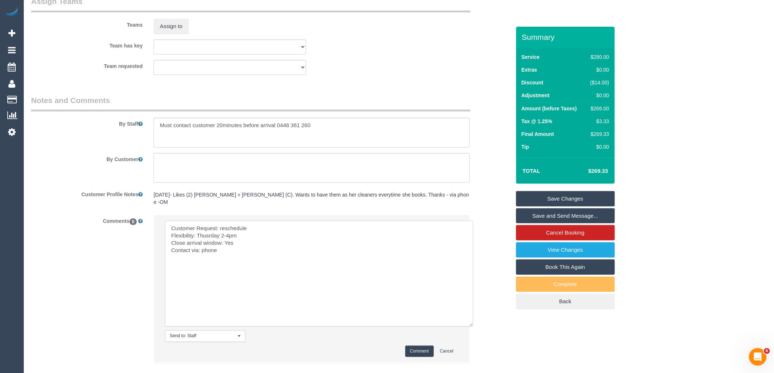
scroll to position [1153, 0]
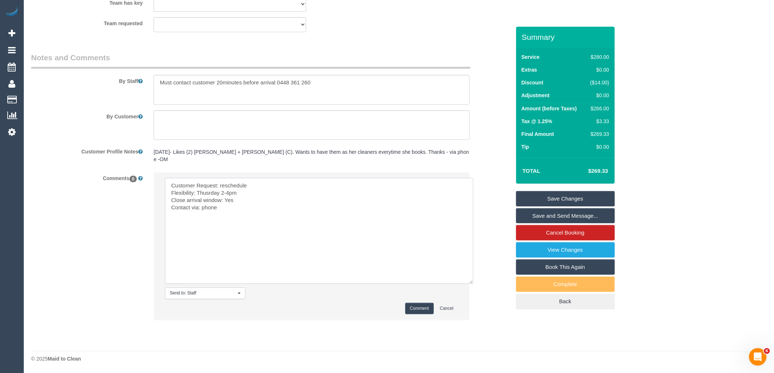
type textarea "Customer Request: reschedule Flexibility: Thusrday 2-4pm Close arrival window: …"
click at [417, 308] on button "Comment" at bounding box center [419, 308] width 29 height 11
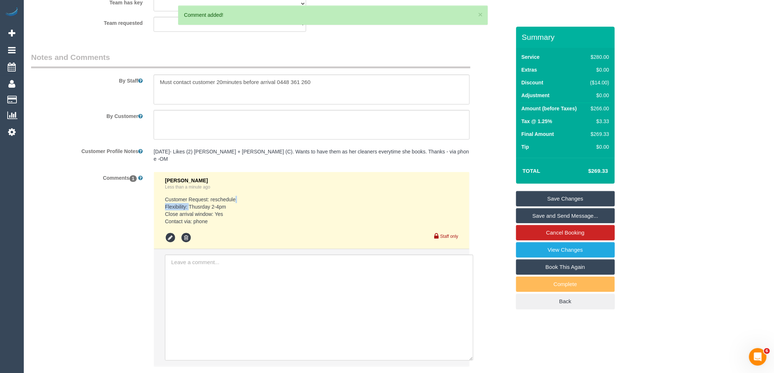
drag, startPoint x: 234, startPoint y: 202, endPoint x: 192, endPoint y: 204, distance: 42.1
click at [189, 203] on pre "Customer Request: reschedule Flexibility: Thusrday 2-4pm Close arrival window: …" at bounding box center [311, 210] width 293 height 29
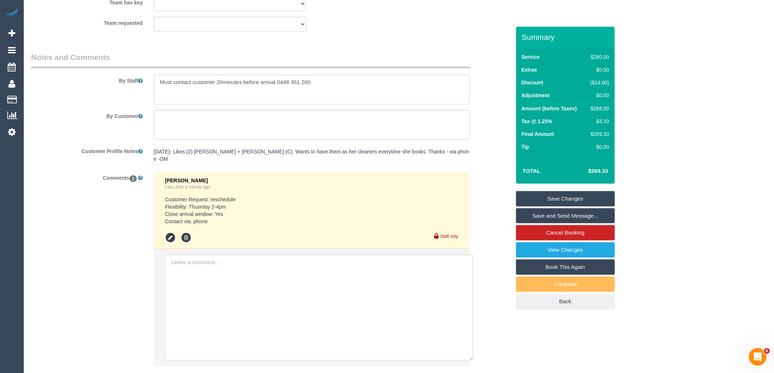
click at [243, 205] on pre "Customer Request: reschedule Flexibility: Thusrday 2-4pm Close arrival window: …" at bounding box center [311, 210] width 293 height 29
click at [599, 195] on link "Save Changes" at bounding box center [565, 198] width 99 height 15
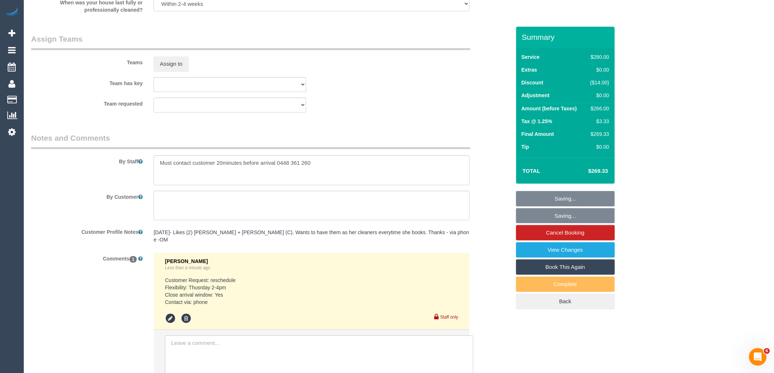
scroll to position [1072, 0]
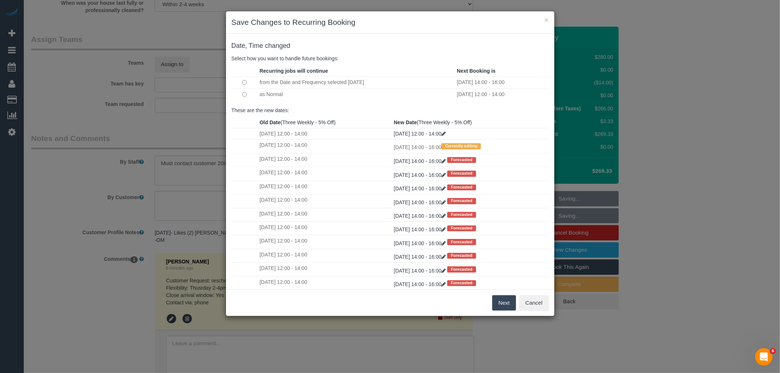
click at [505, 304] on button "Next" at bounding box center [504, 302] width 24 height 15
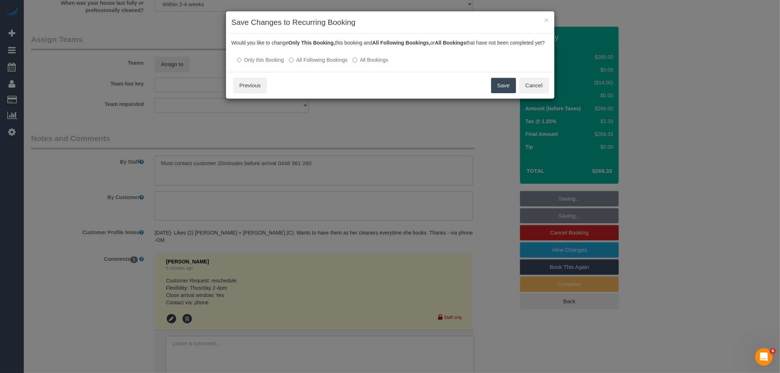
click at [327, 64] on label "All Following Bookings" at bounding box center [318, 59] width 59 height 7
click at [507, 91] on button "Save" at bounding box center [503, 85] width 25 height 15
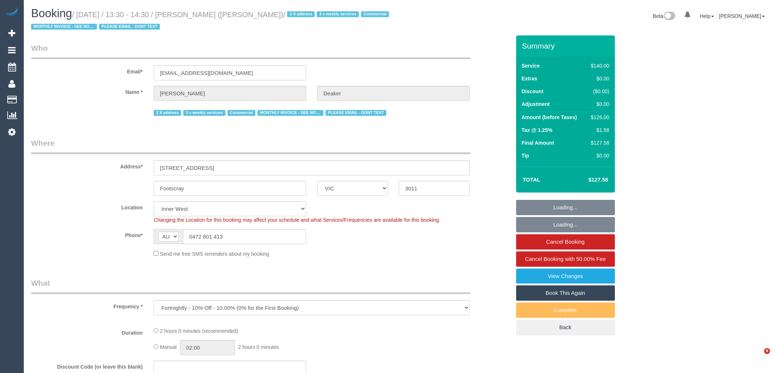
select select "VIC"
select select "number:28"
select select "number:14"
select select "number:19"
select select "number:22"
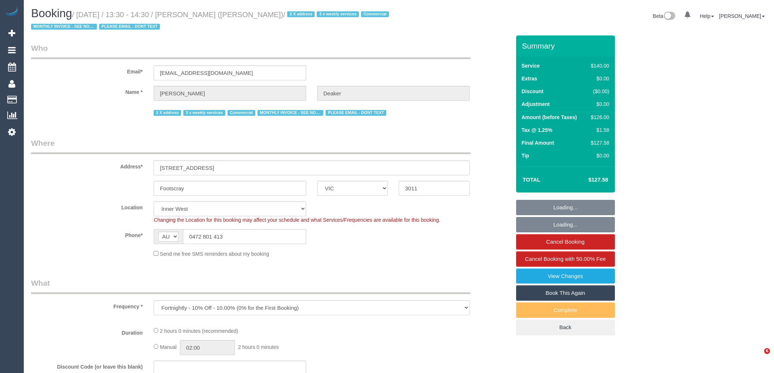
select select "number:34"
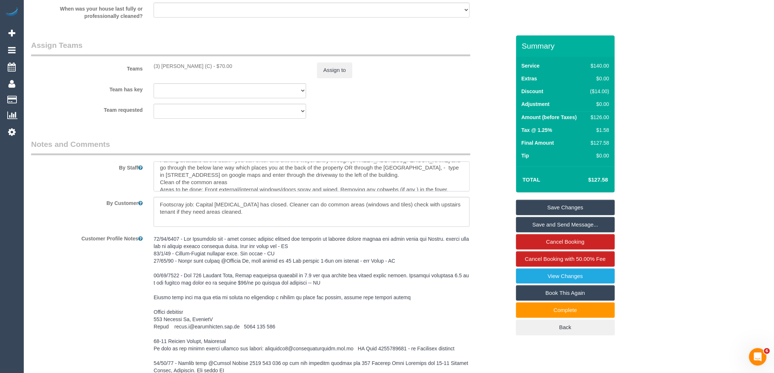
scroll to position [29, 0]
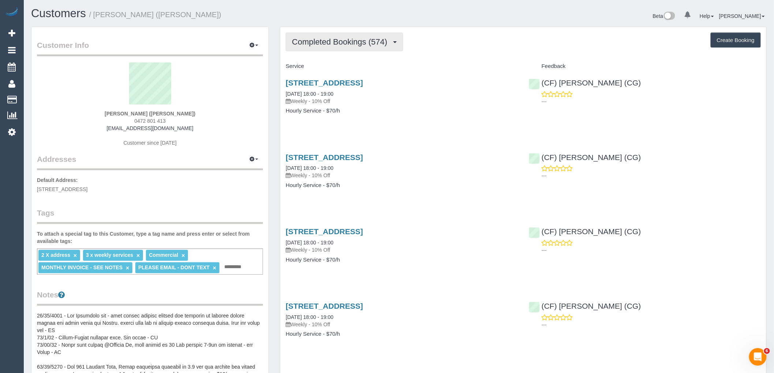
click at [374, 46] on button "Completed Bookings (574)" at bounding box center [344, 42] width 117 height 19
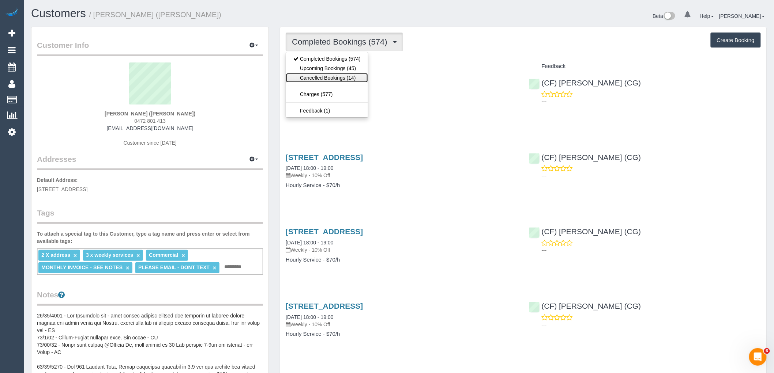
click at [356, 73] on link "Cancelled Bookings (14)" at bounding box center [327, 78] width 82 height 10
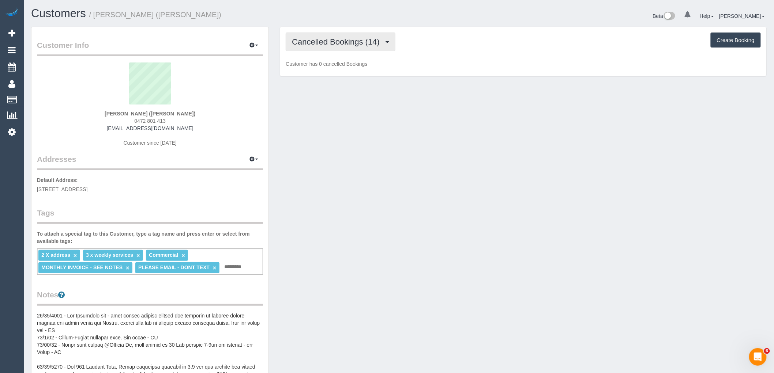
click at [365, 45] on span "Cancelled Bookings (14)" at bounding box center [337, 41] width 91 height 9
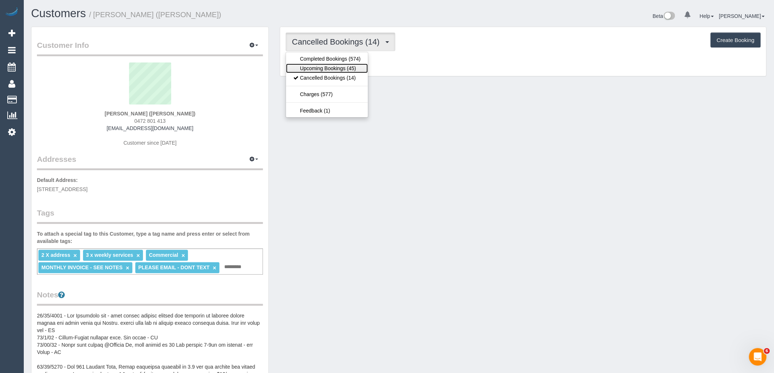
click at [359, 67] on link "Upcoming Bookings (45)" at bounding box center [327, 69] width 82 height 10
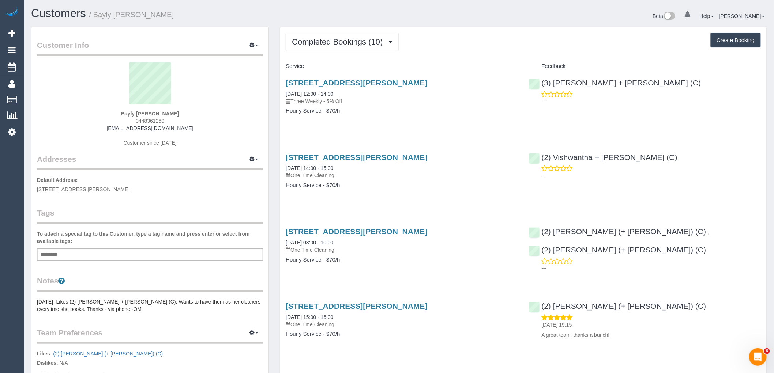
scroll to position [122, 0]
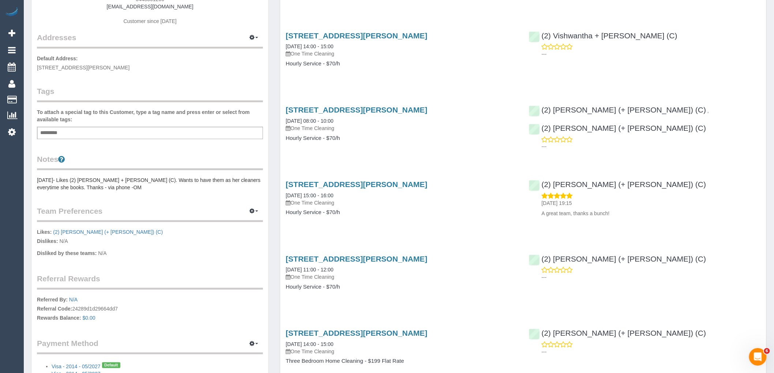
click at [79, 177] on pre "[DATE]- Likes (2) [PERSON_NAME] + [PERSON_NAME] (C). Wants to have them as her …" at bounding box center [150, 184] width 226 height 15
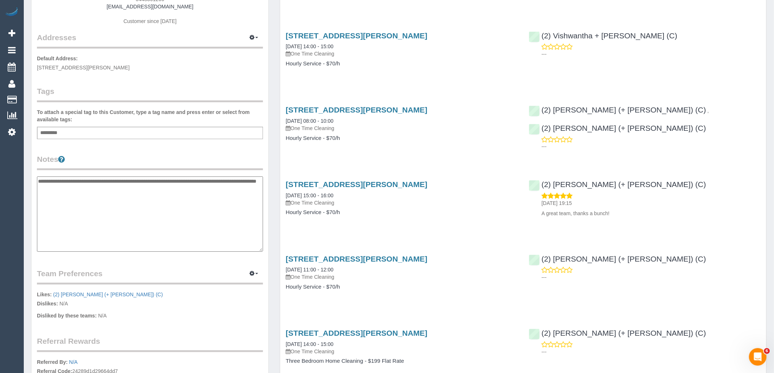
click at [38, 178] on textarea "**********" at bounding box center [150, 214] width 226 height 75
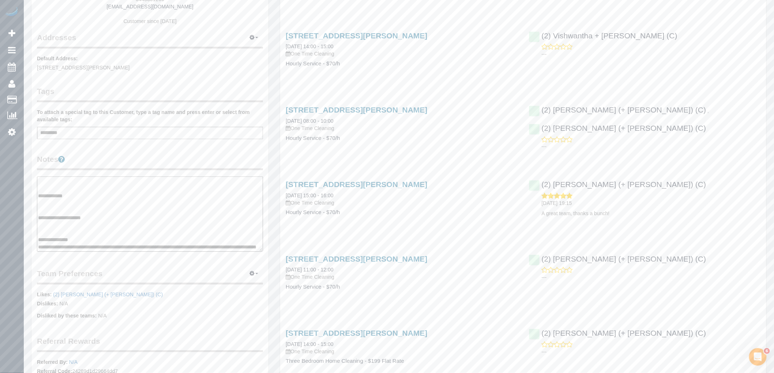
scroll to position [73, 0]
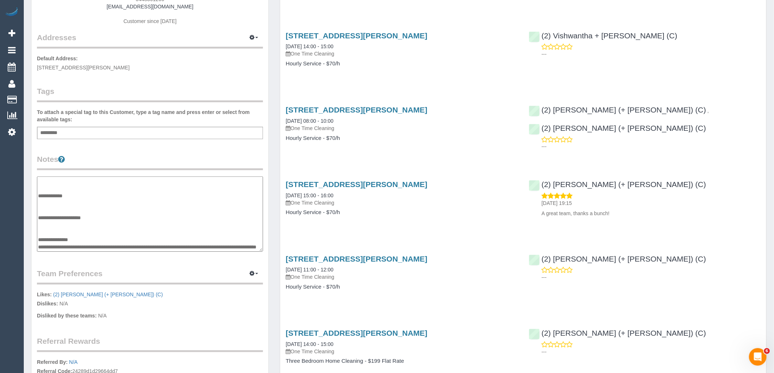
drag, startPoint x: 115, startPoint y: 247, endPoint x: 38, endPoint y: 238, distance: 77.7
click at [38, 238] on textarea "**********" at bounding box center [150, 214] width 226 height 75
click at [54, 228] on textarea "**********" at bounding box center [150, 214] width 226 height 75
click at [54, 229] on textarea "**********" at bounding box center [150, 214] width 226 height 75
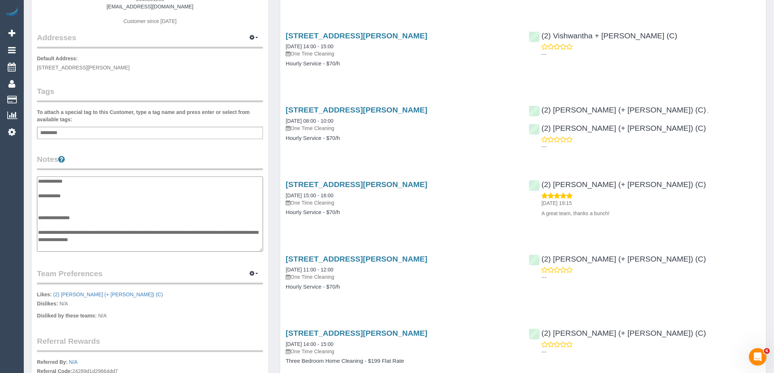
click at [54, 223] on textarea "**********" at bounding box center [150, 214] width 226 height 75
type textarea "**********"
click at [139, 173] on div "**********" at bounding box center [150, 204] width 226 height 100
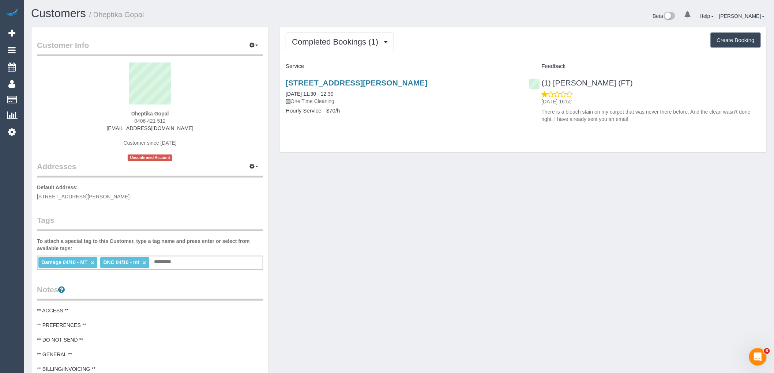
drag, startPoint x: 176, startPoint y: 121, endPoint x: 118, endPoint y: 121, distance: 58.1
click at [118, 121] on div "Dheptika Gopal 0406 421 512 dheptikagopal@gmail.com Customer since 2025 Unconfi…" at bounding box center [150, 112] width 226 height 99
copy span "0406 421 512"
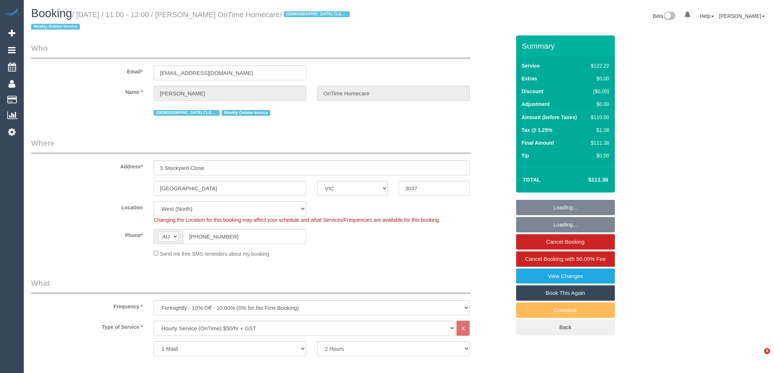
select select "VIC"
select select "number:28"
select select "number:14"
select select "number:19"
select select "number:25"
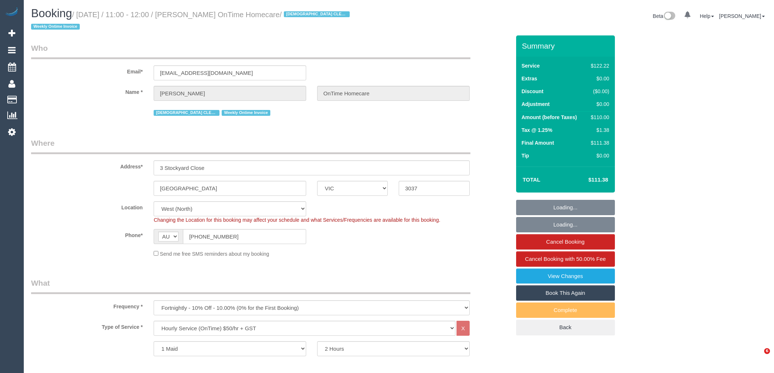
select select "number:35"
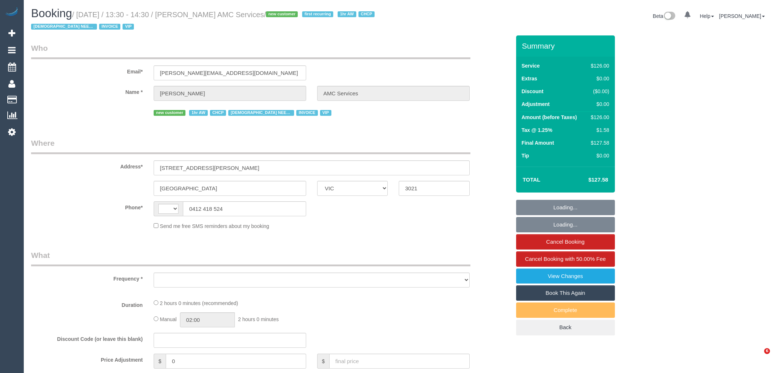
select select "VIC"
select select "string:AU"
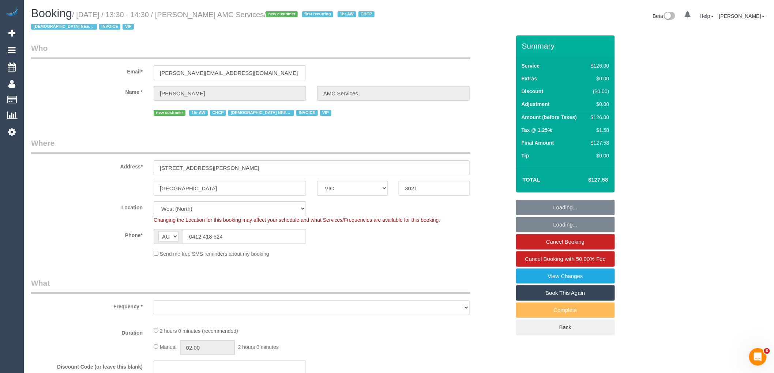
select select "number:28"
select select "number:14"
select select "number:19"
select select "number:25"
select select "number:35"
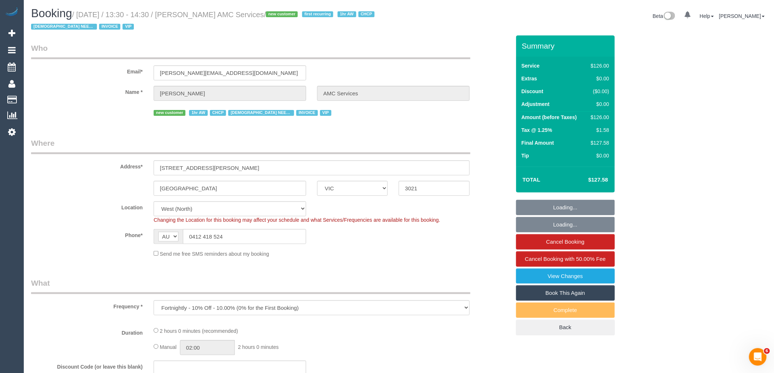
select select "object:1331"
select select "120"
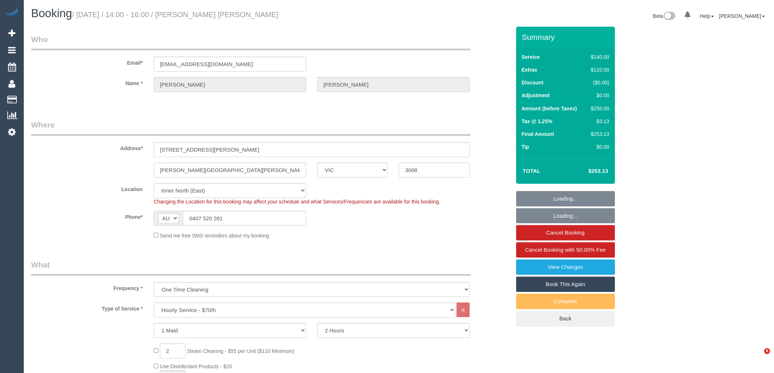
select select "VIC"
select select "number:27"
select select "number:14"
select select "number:19"
select select "number:22"
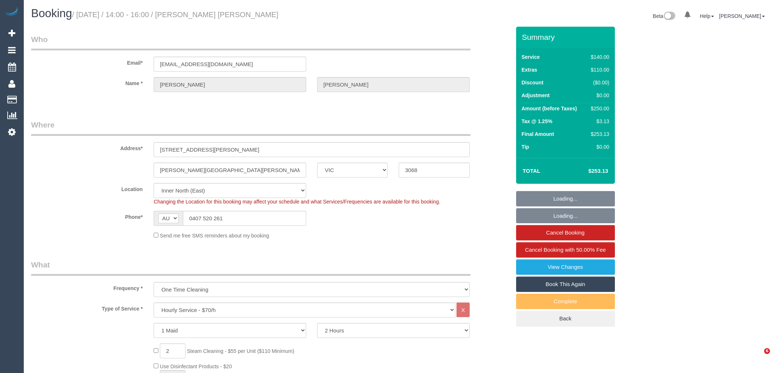
select select "number:13"
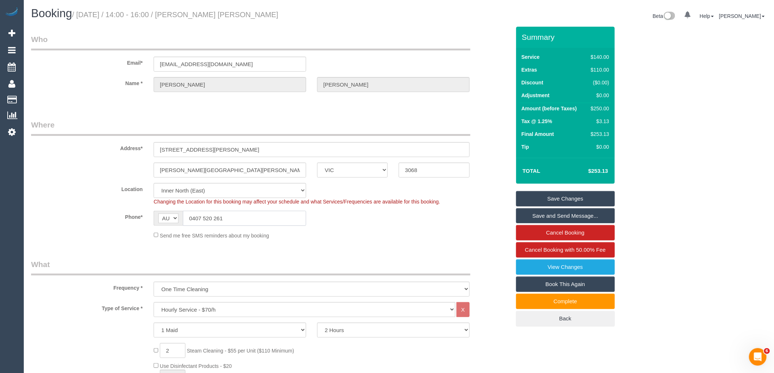
drag, startPoint x: 243, startPoint y: 218, endPoint x: 137, endPoint y: 211, distance: 105.5
click at [137, 211] on div "Phone* AF AL DZ AD AO AI AQ AG AR AM AW AU AT AZ BS BH BD BB BY BE BZ BJ BM BT …" at bounding box center [271, 218] width 490 height 15
click at [362, 223] on div "Phone* AF AL DZ AD AO AI AQ AG AR AM AW AU AT AZ BS BH BD BB BY BE BZ BJ BM BT …" at bounding box center [271, 218] width 490 height 15
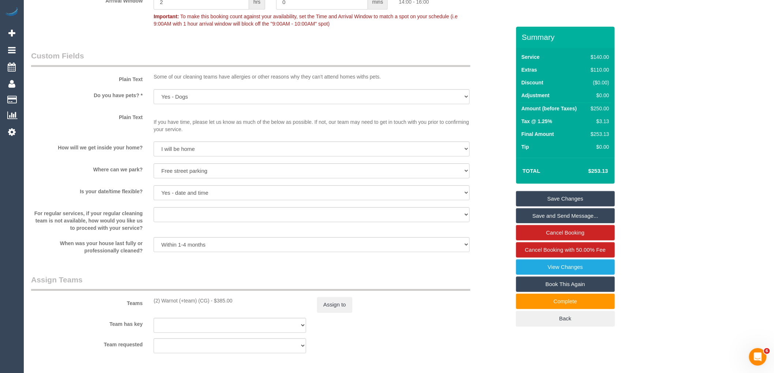
scroll to position [934, 0]
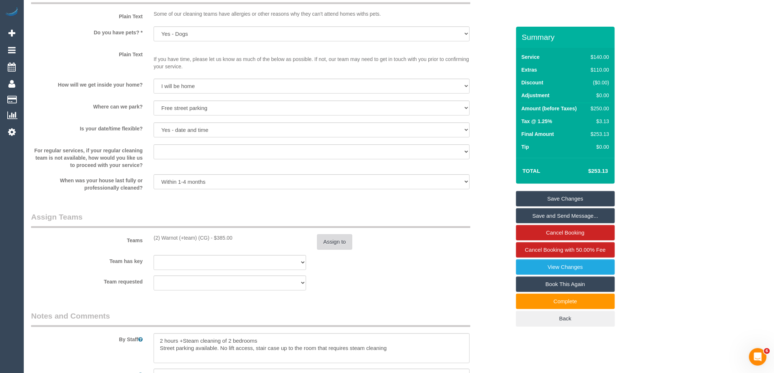
click at [343, 250] on button "Assign to" at bounding box center [334, 241] width 35 height 15
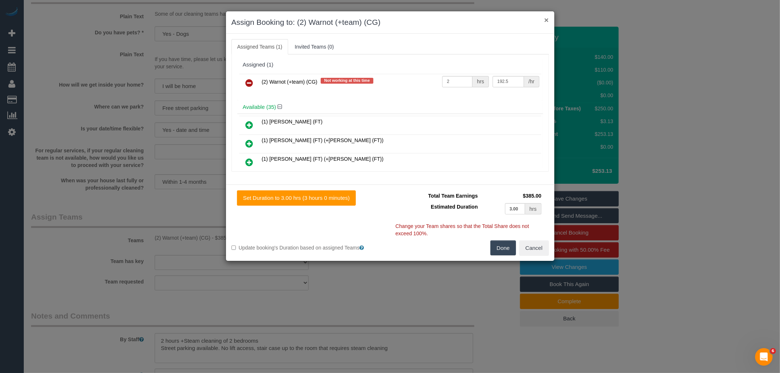
click at [546, 19] on button "×" at bounding box center [546, 20] width 4 height 8
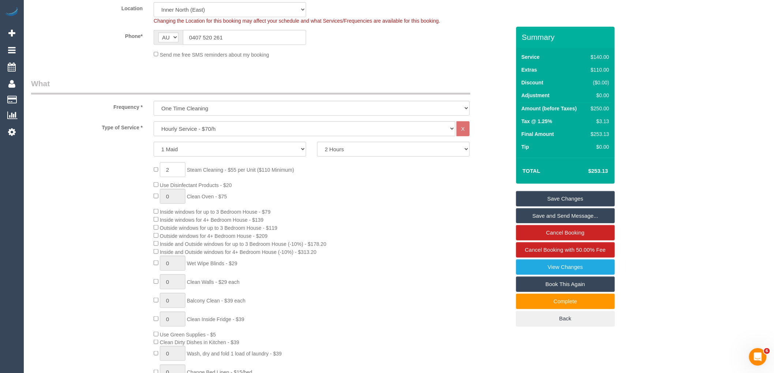
scroll to position [0, 0]
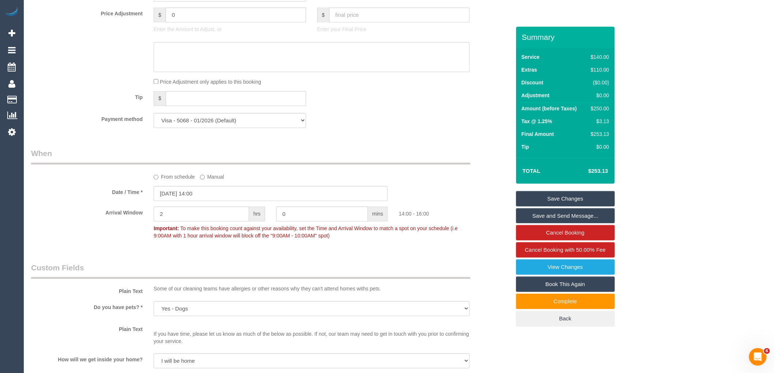
scroll to position [650, 0]
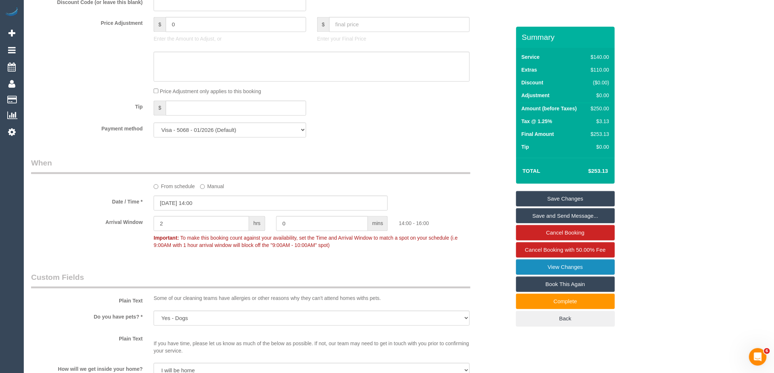
click at [570, 268] on link "View Changes" at bounding box center [565, 267] width 99 height 15
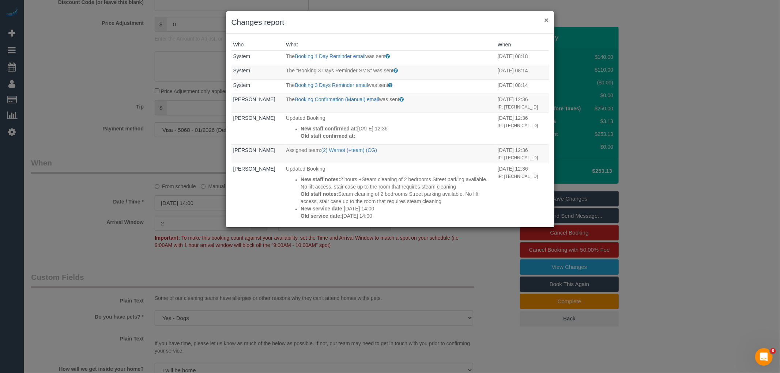
click at [547, 20] on button "×" at bounding box center [546, 20] width 4 height 8
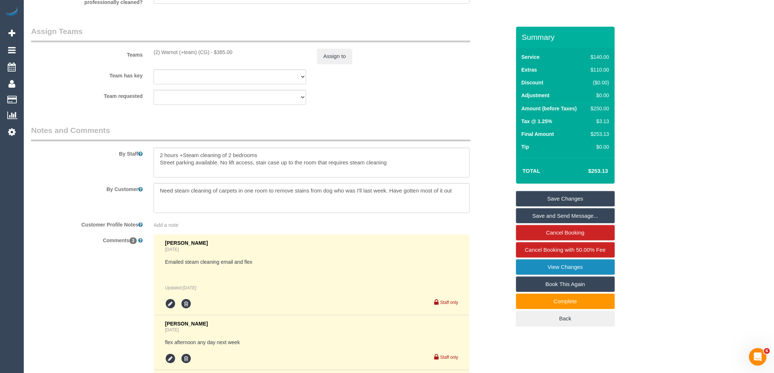
scroll to position [1015, 0]
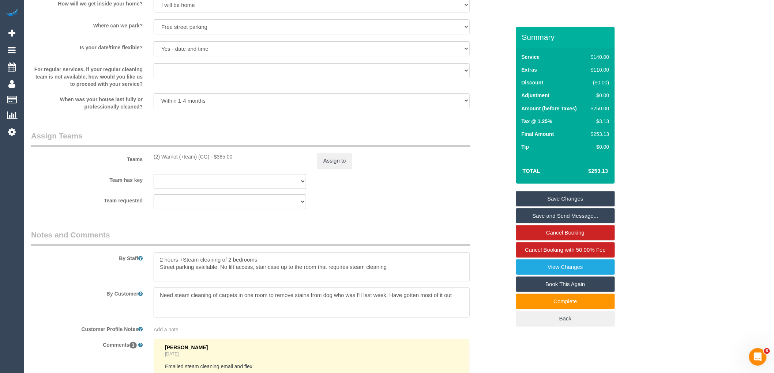
drag, startPoint x: 416, startPoint y: 186, endPoint x: 309, endPoint y: 188, distance: 106.8
click at [416, 186] on div "Team has key (2) Warnot (+team) (CG) (0) Office (1) Debbie Brodjanac (FT) (1) K…" at bounding box center [271, 181] width 490 height 15
click at [344, 158] on div "Teams (2) Warnot (+team) (CG) - $385.00 Assign to" at bounding box center [271, 150] width 490 height 38
click at [341, 179] on sui-booking-teams "Teams (2) Warnot (+team) (CG) - $385.00 Assign to Team has key (2) Warnot (+tea…" at bounding box center [270, 170] width 479 height 79
click at [341, 169] on button "Assign to" at bounding box center [334, 160] width 35 height 15
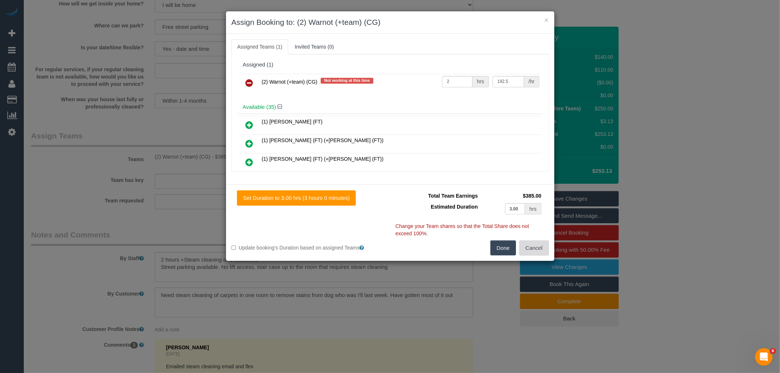
click at [541, 248] on button "Cancel" at bounding box center [534, 248] width 30 height 15
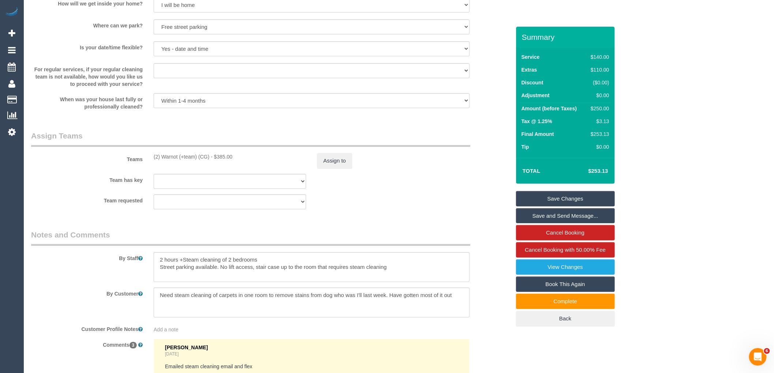
click at [422, 156] on div "Teams (2) Warnot (+team) (CG) - $385.00 Assign to" at bounding box center [271, 150] width 490 height 38
click at [347, 169] on button "Assign to" at bounding box center [334, 160] width 35 height 15
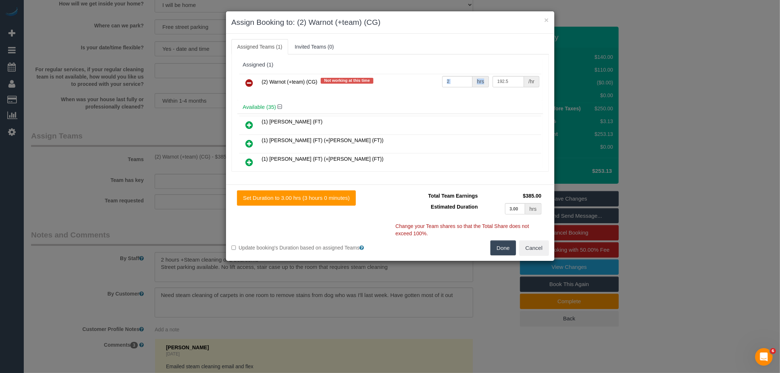
drag, startPoint x: 478, startPoint y: 75, endPoint x: 472, endPoint y: 74, distance: 5.6
click at [472, 74] on tr "(2) Warnot (+team) (CG) Not working at this time 2 hrs 192.5 /hr" at bounding box center [390, 83] width 302 height 19
click at [506, 82] on input "192.5" at bounding box center [508, 81] width 31 height 11
drag, startPoint x: 511, startPoint y: 79, endPoint x: 456, endPoint y: 79, distance: 55.2
click at [456, 79] on tr "(2) Warnot (+team) (CG) Not working at this time 2 hrs 192.5 /hr" at bounding box center [390, 83] width 302 height 19
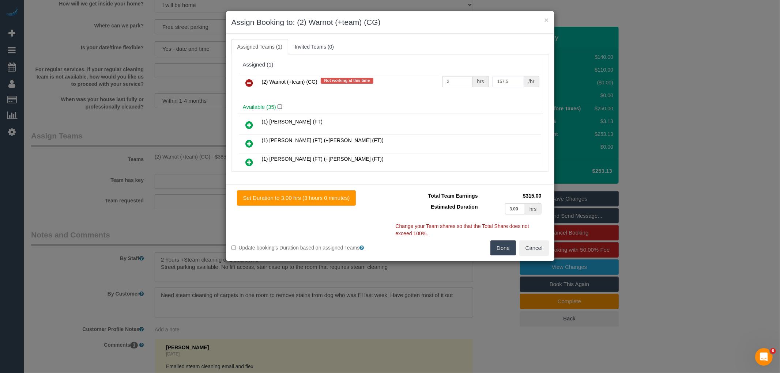
type input "157.5"
click at [456, 79] on input "2" at bounding box center [457, 81] width 30 height 11
type input "1"
click at [505, 250] on button "Done" at bounding box center [503, 248] width 26 height 15
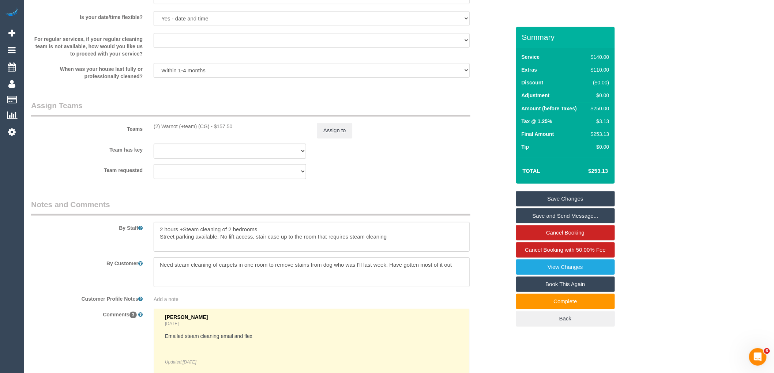
scroll to position [1097, 0]
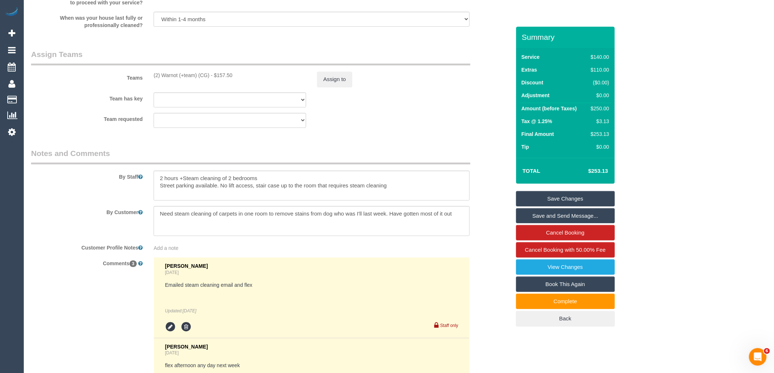
click at [599, 197] on link "Save Changes" at bounding box center [565, 198] width 99 height 15
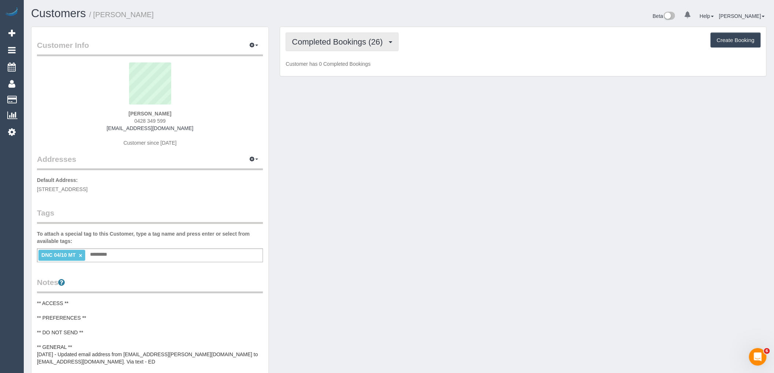
click at [331, 36] on button "Completed Bookings (26)" at bounding box center [342, 42] width 113 height 19
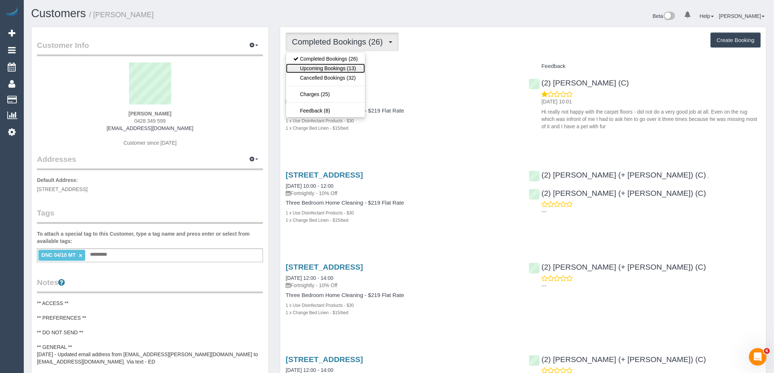
click at [313, 70] on link "Upcoming Bookings (13)" at bounding box center [325, 69] width 79 height 10
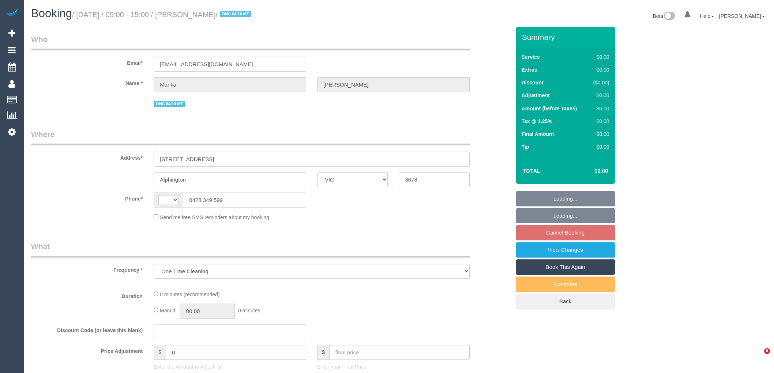
select select "VIC"
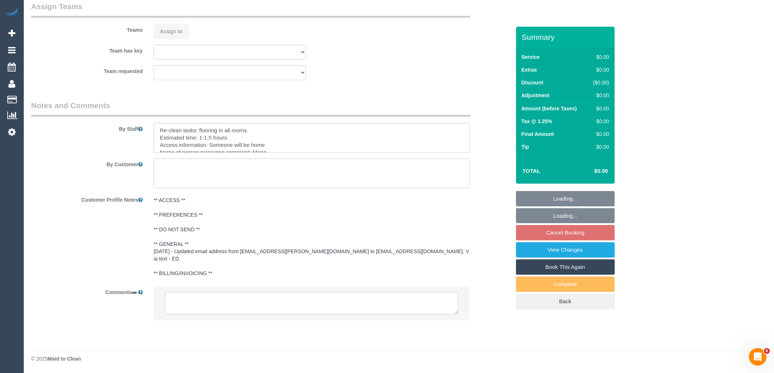
scroll to position [898, 0]
select select "string:AU"
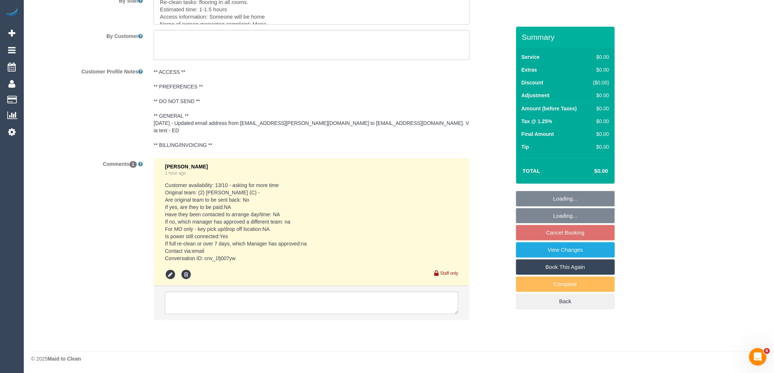
select select "string:stripe-pm_1RLXBw2GScqysDRVvK5ZxH2Y"
select select "object:788"
select select "number:28"
select select "number:14"
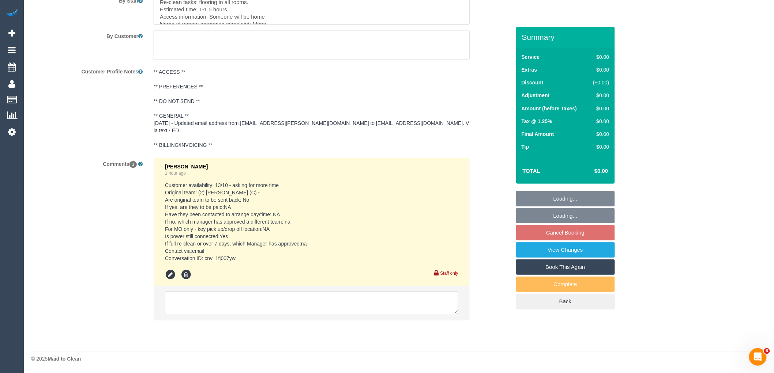
select select "number:19"
click at [225, 301] on textarea at bounding box center [311, 304] width 293 height 23
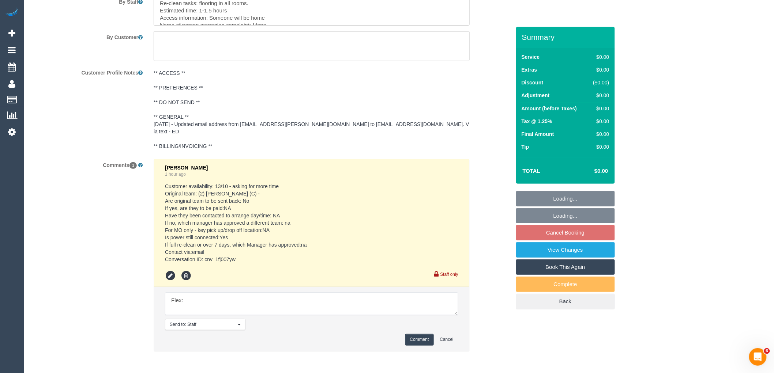
paste textarea "I can do 8:30 to 5 on Monday 13 or Tuesday 14th"
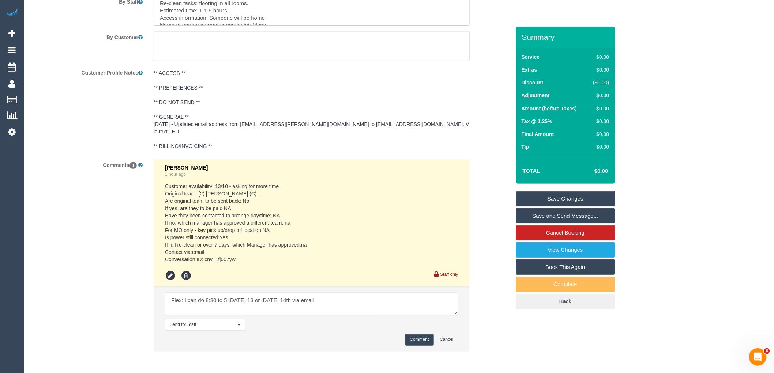
type textarea "Flex: I can do 8:30 to 5 on Monday 13 or Tuesday 14th via email"
click at [420, 334] on button "Comment" at bounding box center [419, 339] width 29 height 11
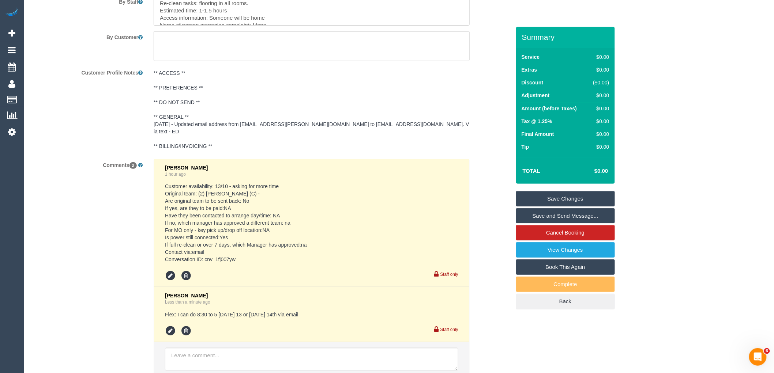
click at [585, 196] on link "Save Changes" at bounding box center [565, 198] width 99 height 15
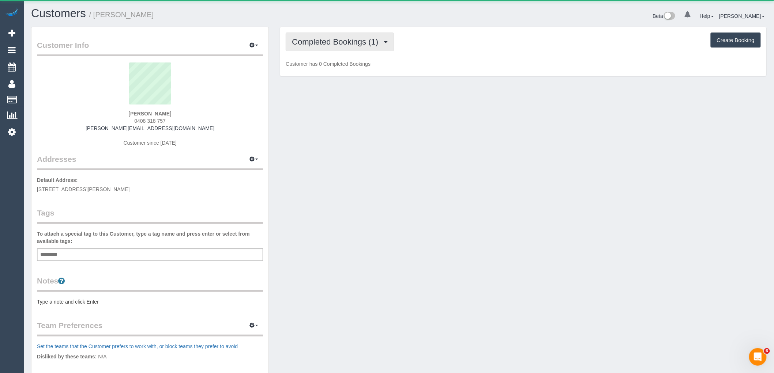
click at [321, 44] on span "Completed Bookings (1)" at bounding box center [337, 41] width 90 height 9
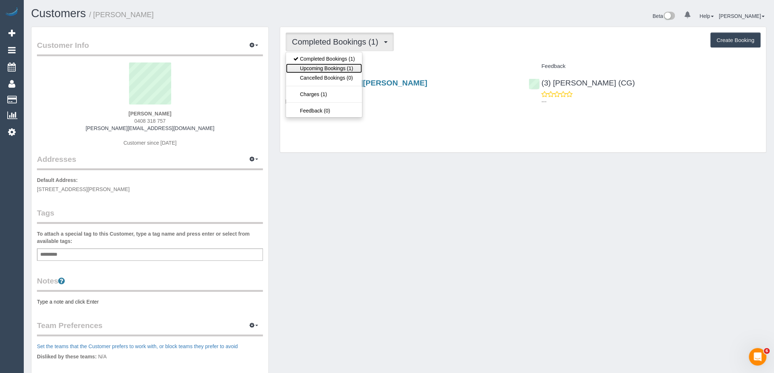
click at [344, 71] on link "Upcoming Bookings (1)" at bounding box center [324, 69] width 76 height 10
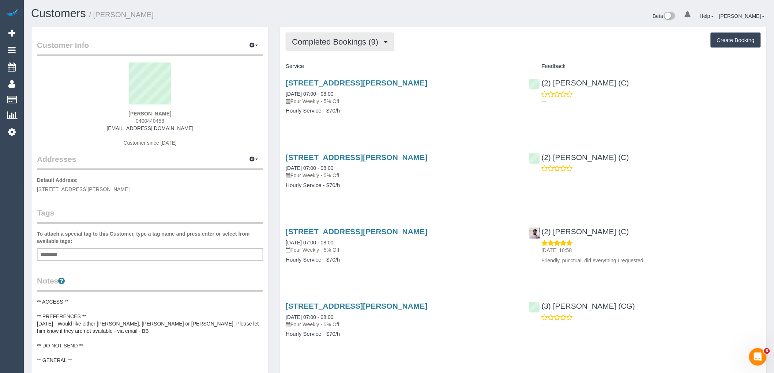
click at [336, 45] on span "Completed Bookings (9)" at bounding box center [337, 41] width 90 height 9
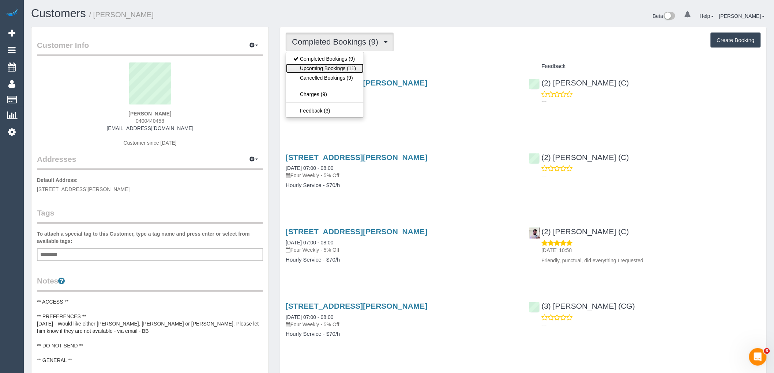
click at [339, 64] on link "Upcoming Bookings (11)" at bounding box center [324, 69] width 77 height 10
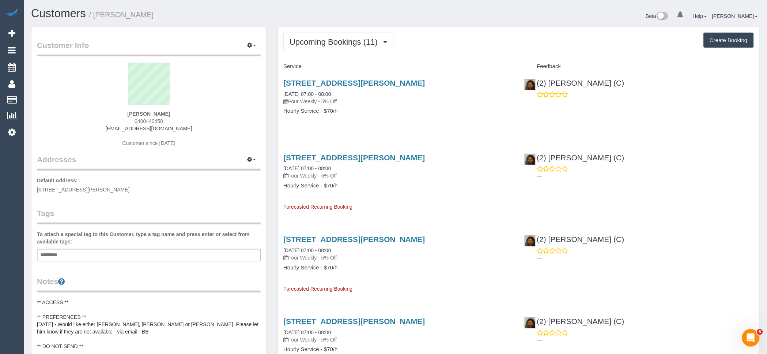
drag, startPoint x: 342, startPoint y: 23, endPoint x: 340, endPoint y: 29, distance: 6.0
click at [341, 24] on div "Customers / Robert B Beta 0 Your Notifications You have 0 alerts Help Help Docs…" at bounding box center [396, 16] width 740 height 19
click at [341, 44] on span "Upcoming Bookings (11)" at bounding box center [336, 41] width 92 height 9
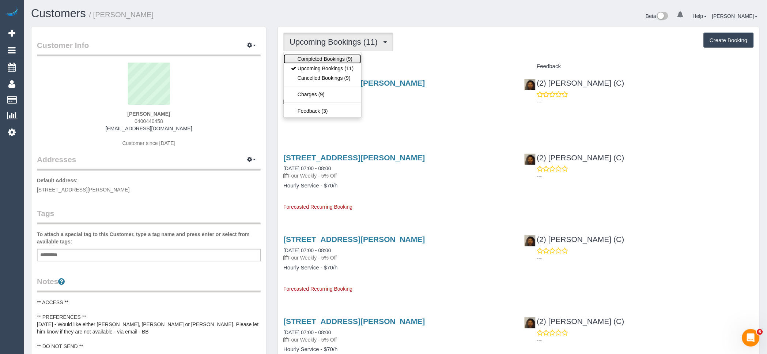
click at [346, 60] on link "Completed Bookings (9)" at bounding box center [322, 59] width 77 height 10
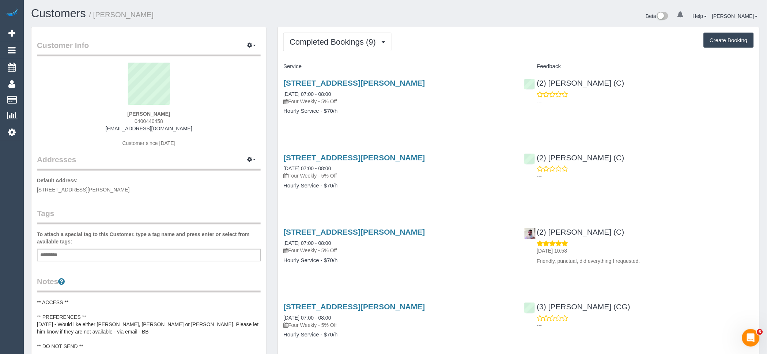
click at [318, 48] on button "Completed Bookings (9)" at bounding box center [337, 42] width 108 height 19
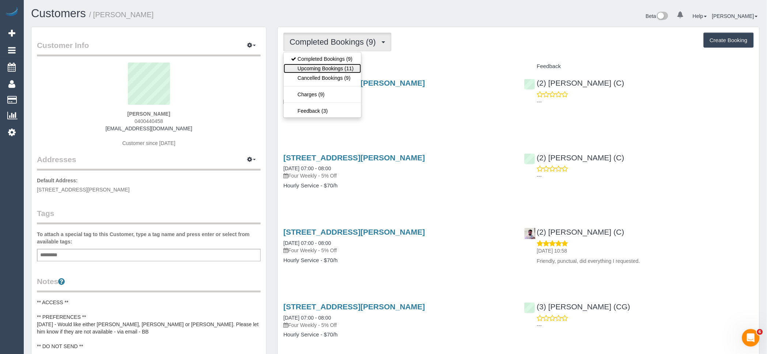
click at [327, 67] on link "Upcoming Bookings (11)" at bounding box center [322, 69] width 77 height 10
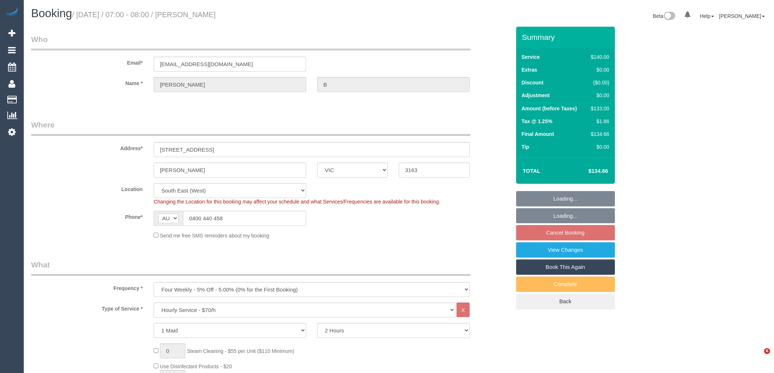
select select "VIC"
select select "number:29"
select select "number:14"
select select "number:19"
select select "number:25"
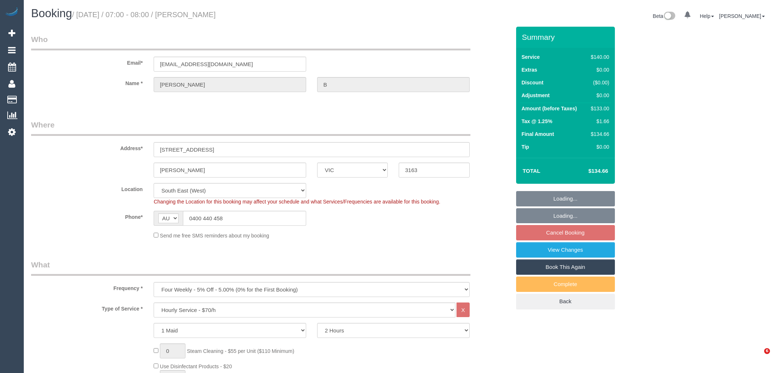
select select "number:35"
select select "number:26"
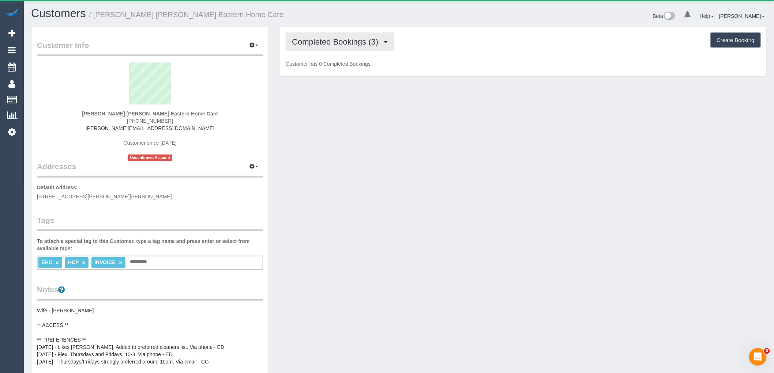
click at [345, 42] on span "Completed Bookings (3)" at bounding box center [337, 41] width 90 height 9
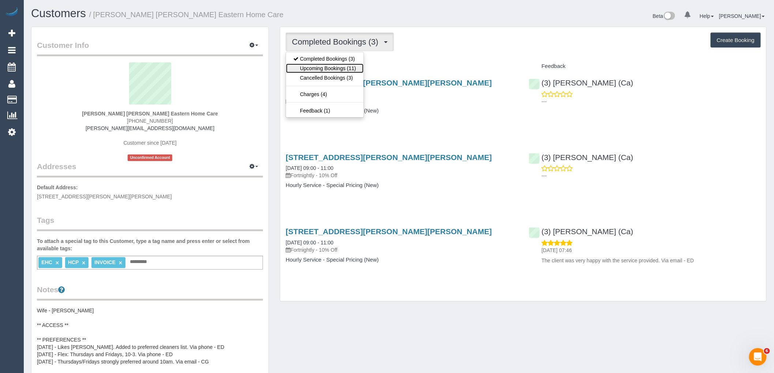
click at [343, 71] on link "Upcoming Bookings (11)" at bounding box center [324, 69] width 77 height 10
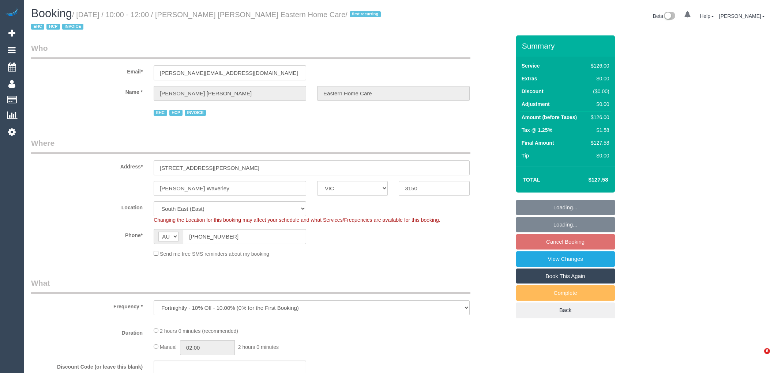
select select "VIC"
select select "object:621"
select select "120"
select select "spot3"
select select "number:28"
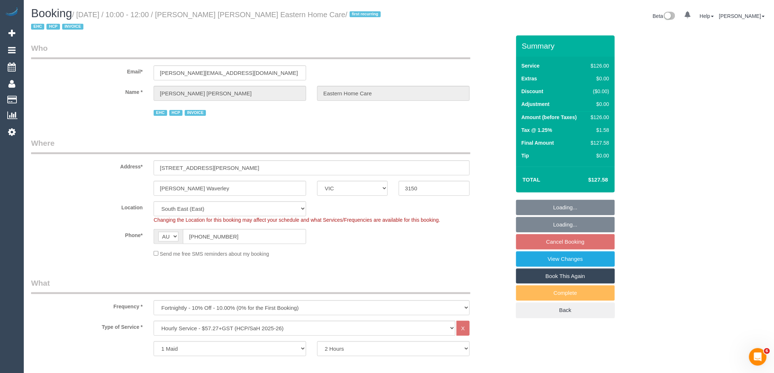
select select "number:14"
select select "number:19"
select select "number:25"
select select "number:35"
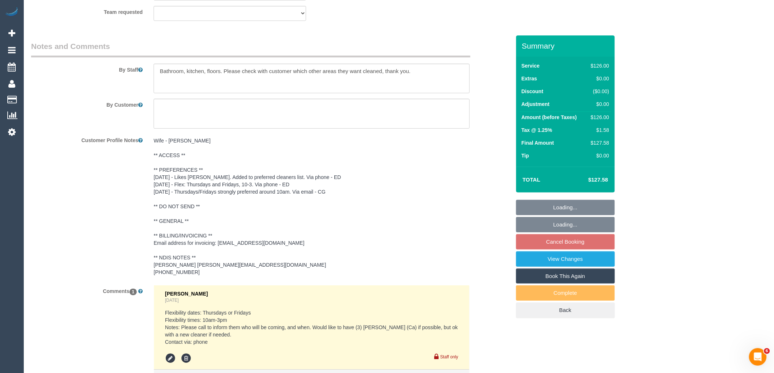
scroll to position [1020, 0]
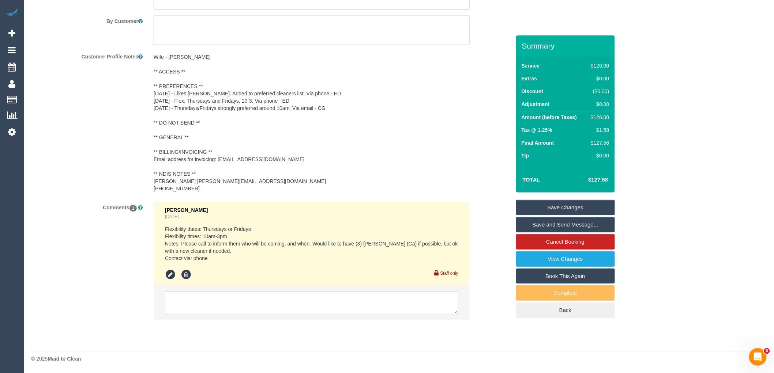
click at [189, 303] on textarea at bounding box center [311, 303] width 293 height 23
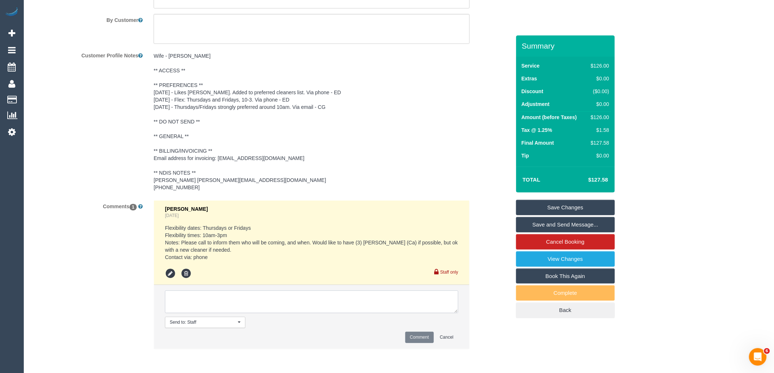
click at [189, 303] on textarea at bounding box center [311, 302] width 293 height 23
click at [215, 302] on textarea at bounding box center [311, 302] width 293 height 23
click at [266, 293] on textarea at bounding box center [311, 302] width 293 height 23
paste textarea "61395114531"
click at [225, 302] on textarea at bounding box center [311, 302] width 293 height 23
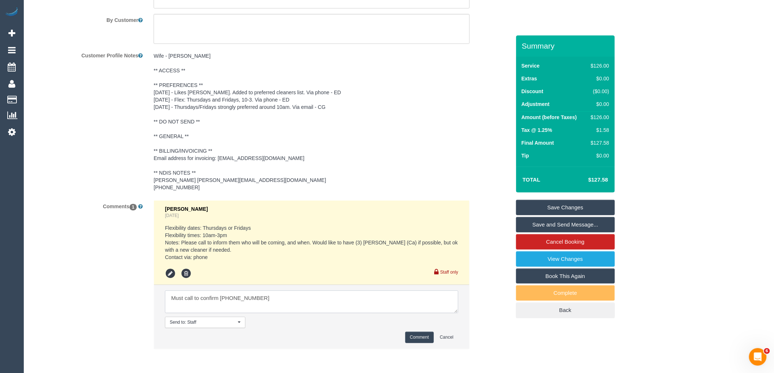
click at [229, 301] on textarea at bounding box center [311, 302] width 293 height 23
type textarea "Must call to confirm 95114531"
click at [414, 336] on button "Comment" at bounding box center [419, 337] width 29 height 11
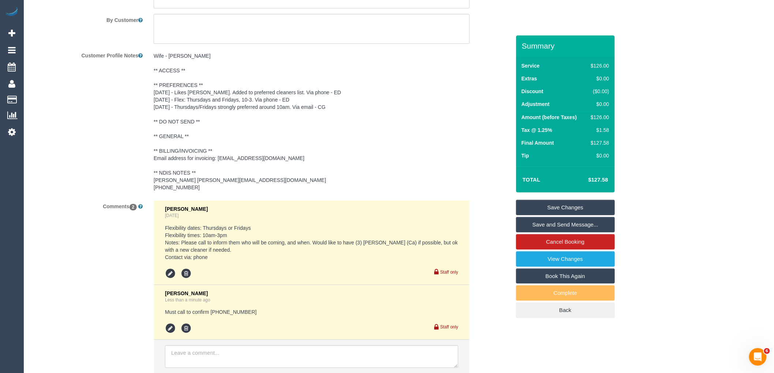
click at [600, 208] on link "Save Changes" at bounding box center [565, 207] width 99 height 15
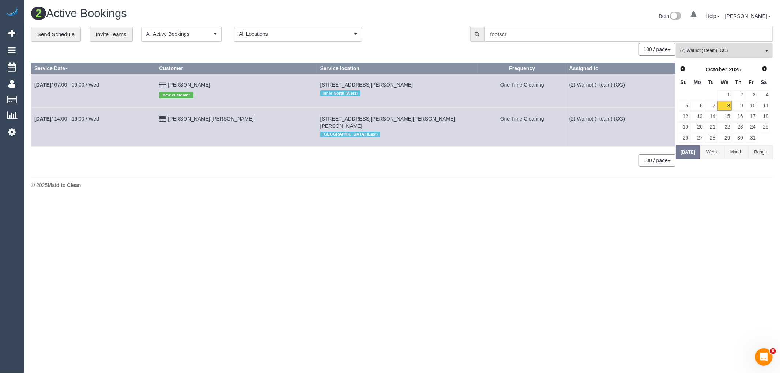
click at [721, 53] on span "(2) Warnot (+team) (CG)" at bounding box center [721, 51] width 83 height 6
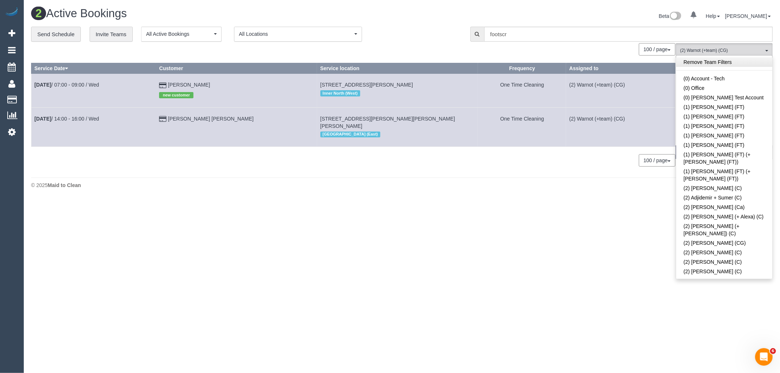
click at [716, 61] on link "Remove Team Filters" at bounding box center [724, 62] width 96 height 10
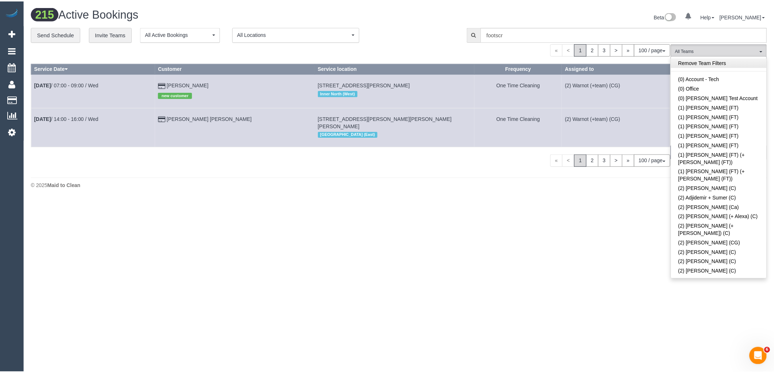
scroll to position [376, 0]
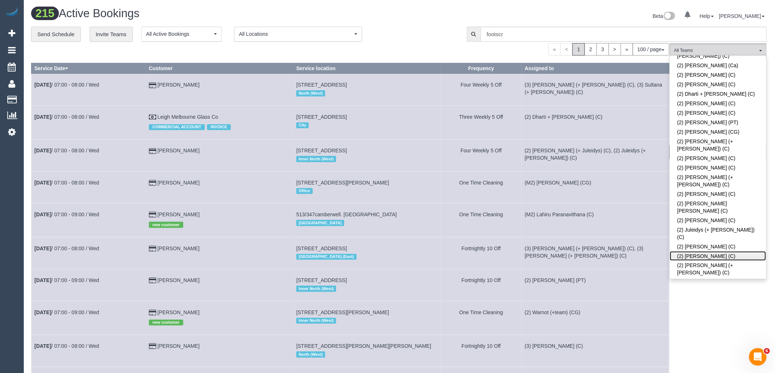
click at [725, 252] on link "(2) [PERSON_NAME] (C)" at bounding box center [718, 257] width 96 height 10
click at [448, 34] on div "**********" at bounding box center [243, 34] width 424 height 15
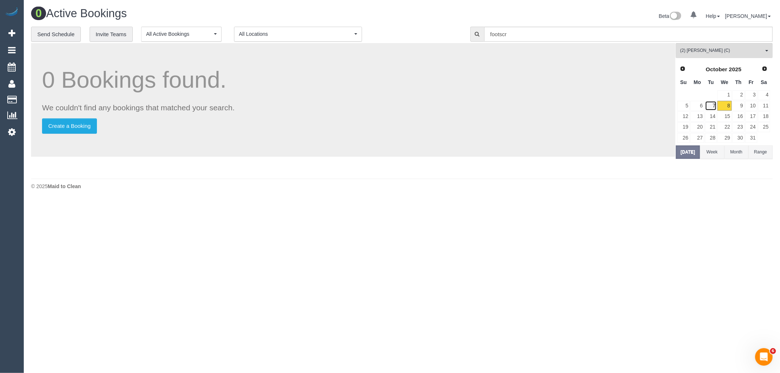
click at [711, 108] on link "7" at bounding box center [711, 106] width 12 height 10
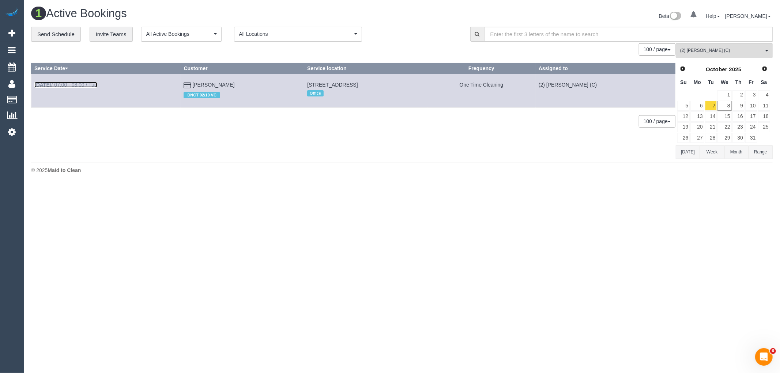
click at [86, 84] on link "Oct 7th / 07:00 - 08:00 / Tue" at bounding box center [65, 85] width 63 height 6
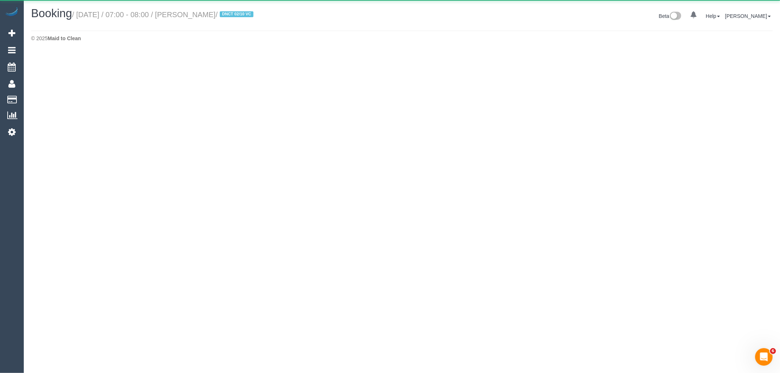
select select "VIC"
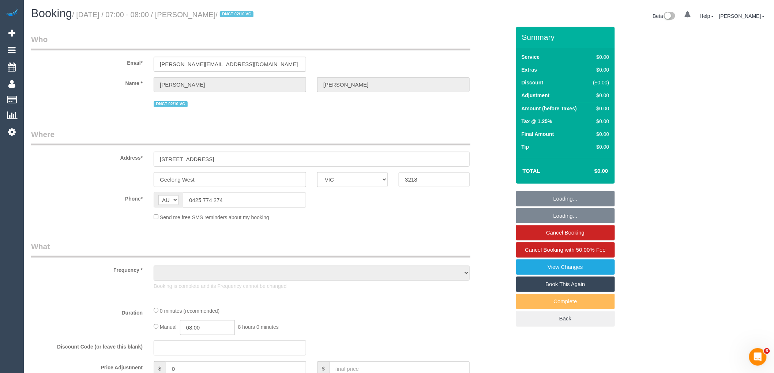
select select "string:stripe-pm_1SBq7G2GScqysDRVu3NOUJl8"
select select "number:28"
select select "number:15"
select select "number:19"
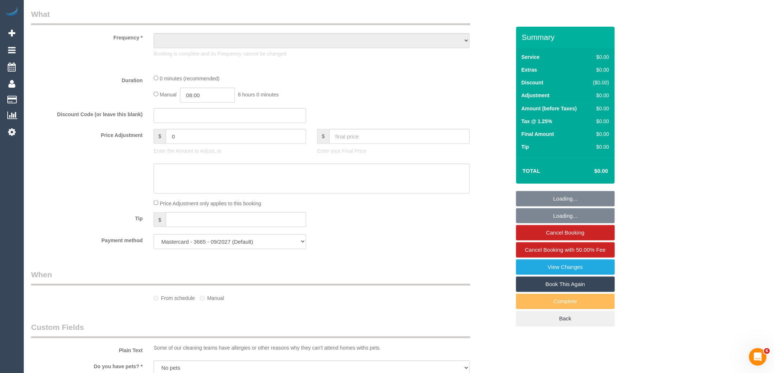
select select "object:5696"
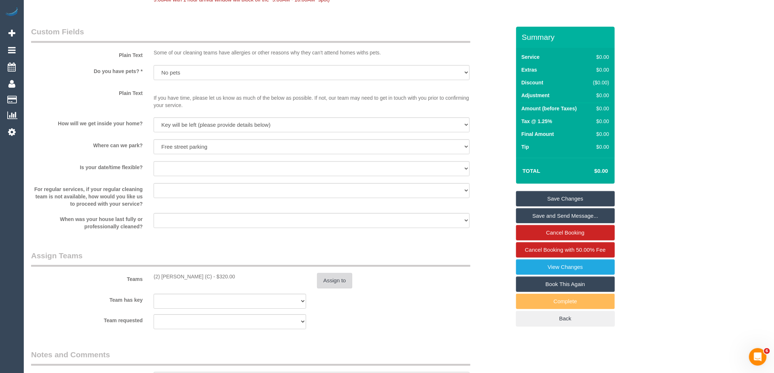
scroll to position [934, 0]
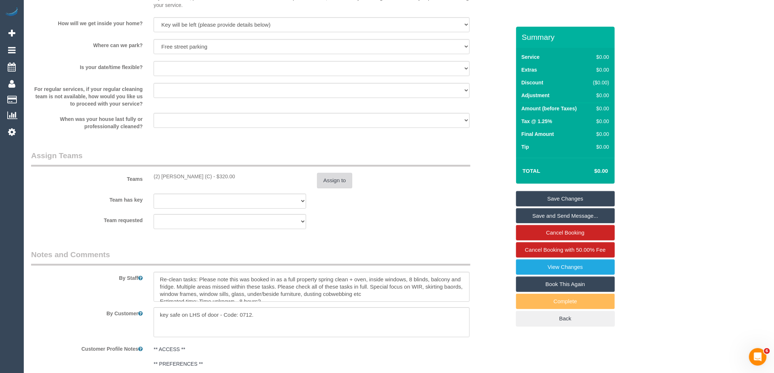
click at [336, 188] on button "Assign to" at bounding box center [334, 180] width 35 height 15
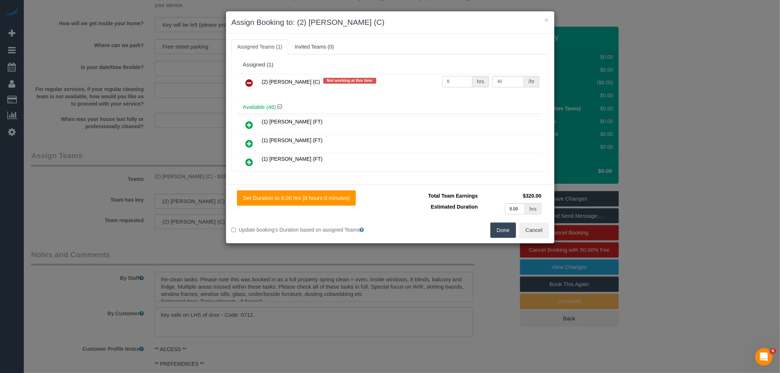
click at [455, 82] on input "8" at bounding box center [457, 81] width 30 height 11
type input "9"
click at [503, 231] on button "Done" at bounding box center [503, 230] width 26 height 15
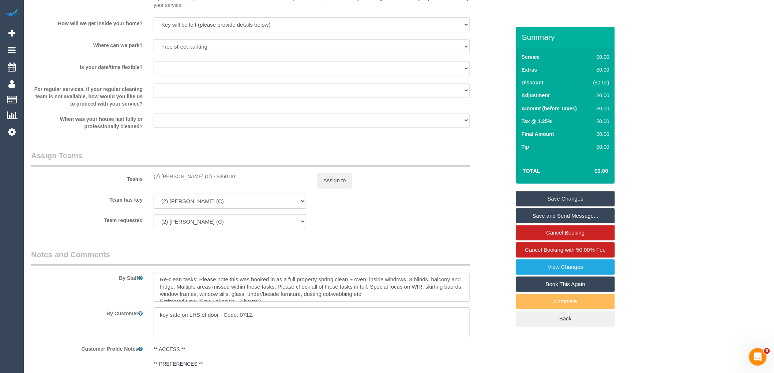
click at [580, 194] on link "Save Changes" at bounding box center [565, 198] width 99 height 15
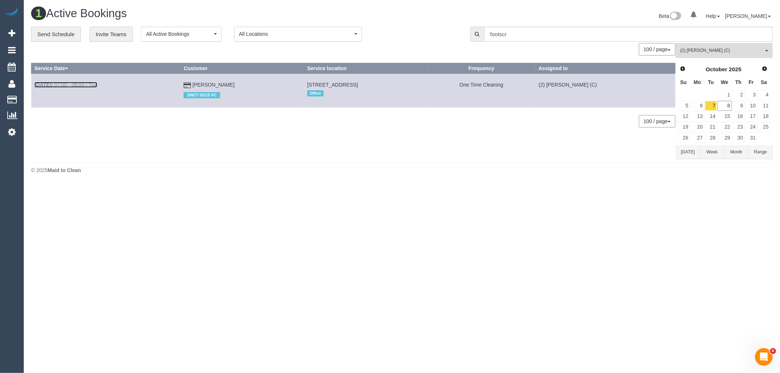
click at [68, 85] on link "Oct 7th / 07:00 - 08:00 / Tue" at bounding box center [65, 85] width 63 height 6
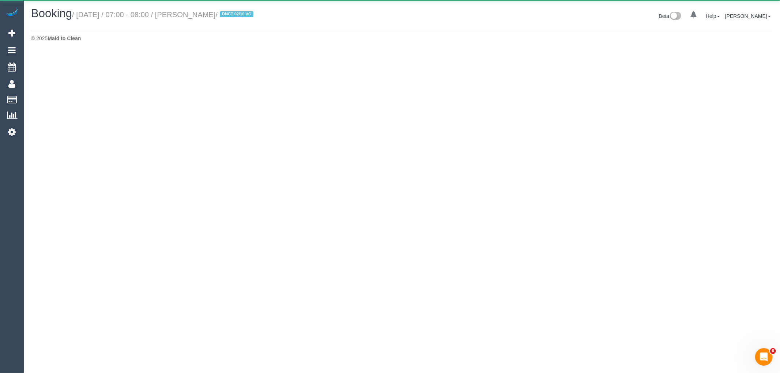
select select "VIC"
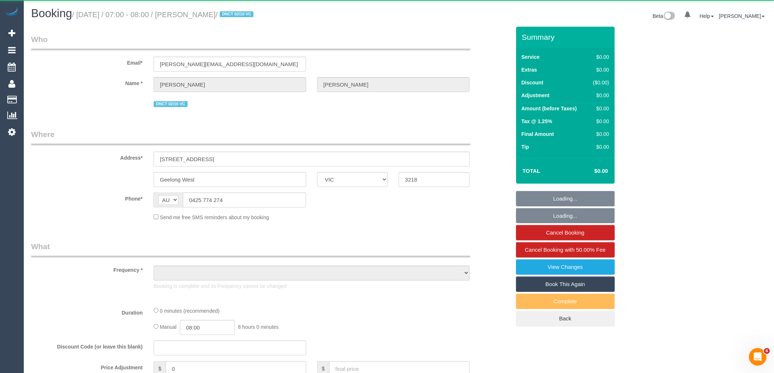
select select "object:12075"
select select "string:stripe-pm_1SBq7G2GScqysDRVu3NOUJl8"
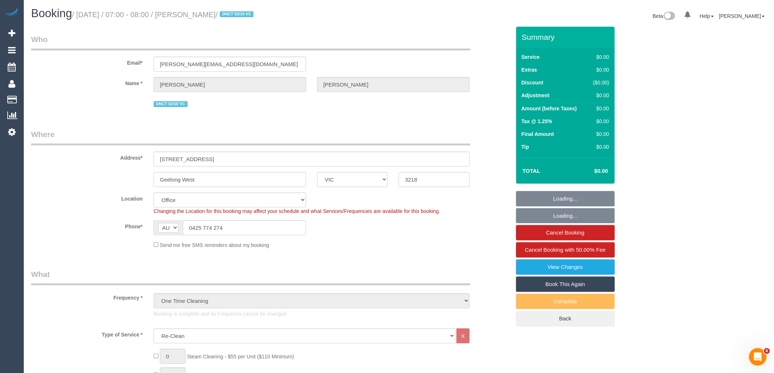
select select "object:12297"
select select "number:28"
select select "number:15"
select select "number:19"
click at [165, 225] on div "AF AL DZ AD AO AI AQ AG AR AM AW AU AT AZ BS BH BD BB BY BE BZ BJ BM BT BO BA B…" at bounding box center [230, 227] width 152 height 15
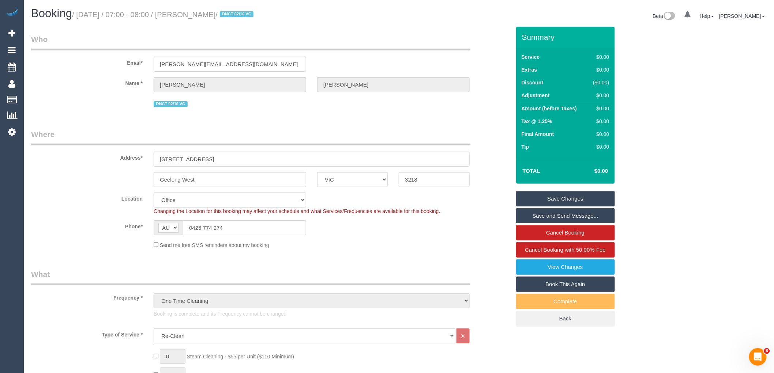
click at [235, 250] on fieldset "Where Address* 99 Waratah Street Geelong West ACT NSW NT QLD SA TAS VIC WA 3218…" at bounding box center [270, 191] width 479 height 125
drag, startPoint x: 240, startPoint y: 14, endPoint x: 192, endPoint y: 16, distance: 48.0
click at [192, 16] on small "/ October 07, 2025 / 07:00 - 08:00 / Karyn Connors / DNCT 02/10 VC" at bounding box center [164, 15] width 184 height 8
copy small "[PERSON_NAME]"
click at [238, 0] on div at bounding box center [387, 0] width 774 height 1
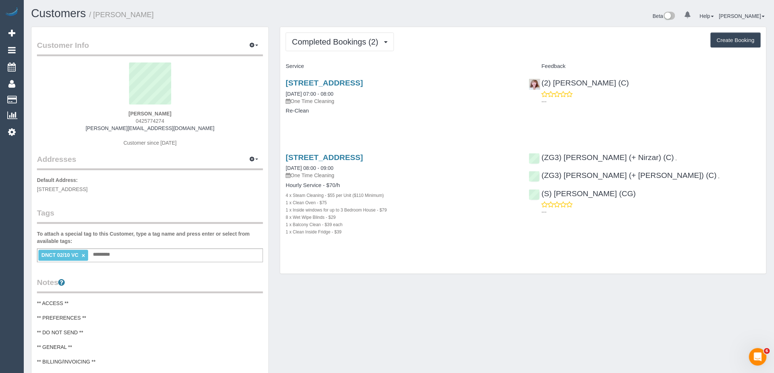
drag, startPoint x: 83, startPoint y: 254, endPoint x: 89, endPoint y: 249, distance: 7.5
click at [83, 254] on link "×" at bounding box center [83, 256] width 3 height 6
click at [200, 163] on legend "Addresses Manage Addresses Add New Address" at bounding box center [150, 120] width 226 height 99
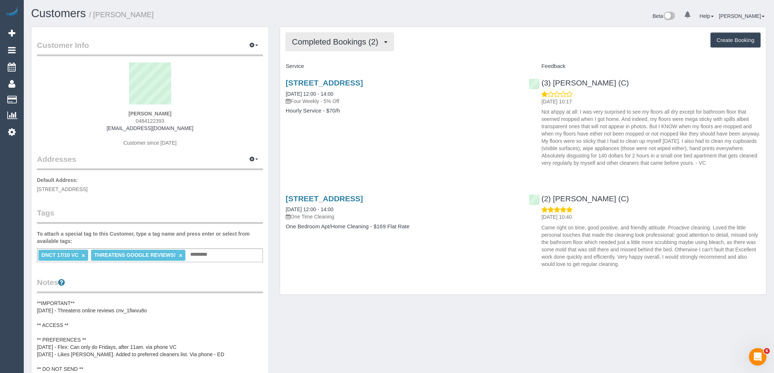
click at [349, 45] on span "Completed Bookings (2)" at bounding box center [337, 41] width 90 height 9
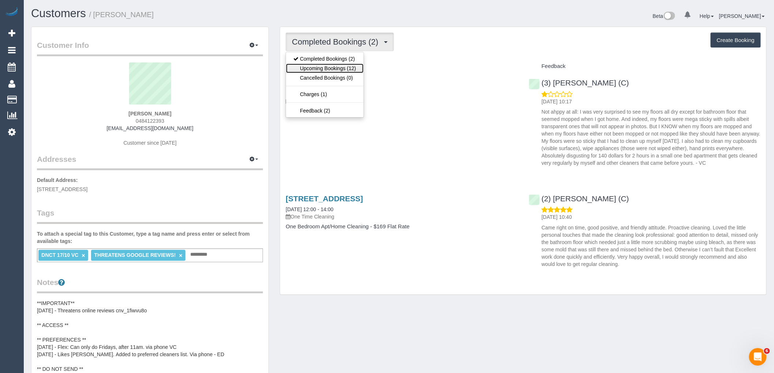
click at [344, 69] on link "Upcoming Bookings (12)" at bounding box center [324, 69] width 77 height 10
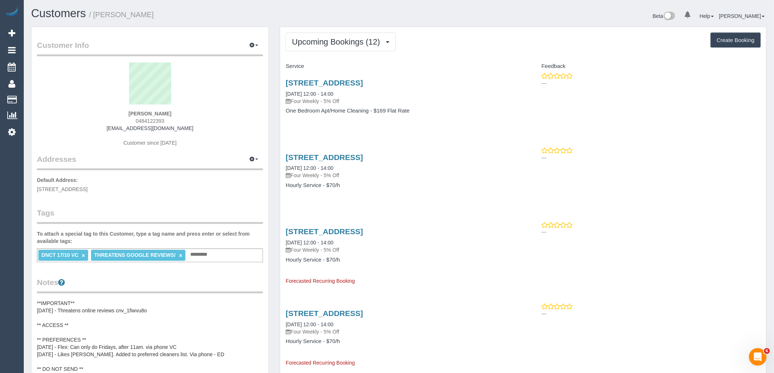
drag, startPoint x: 130, startPoint y: 121, endPoint x: 110, endPoint y: 121, distance: 19.7
click at [110, 121] on div "Tushti Oconnell 0484122393 tushti8m@gmail.com Customer since 2025" at bounding box center [150, 108] width 226 height 91
copy span "0484122393"
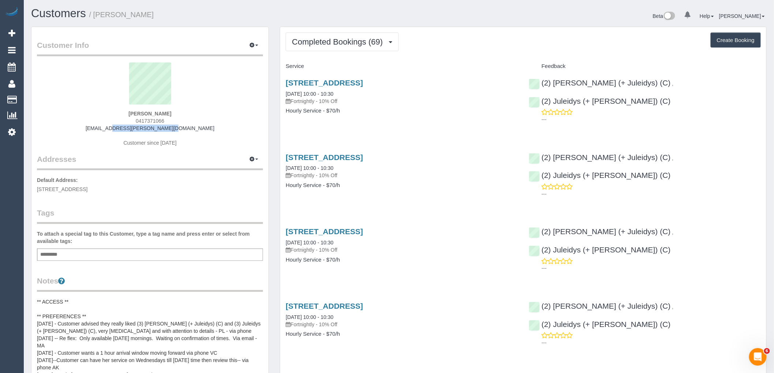
drag, startPoint x: 164, startPoint y: 131, endPoint x: 101, endPoint y: 130, distance: 62.9
click at [101, 130] on div "Elizabeth Vickers 0417371066 e-vickers@hotmail.com Customer since 2019" at bounding box center [150, 108] width 226 height 91
click at [330, 44] on span "Completed Bookings (69)" at bounding box center [339, 41] width 94 height 9
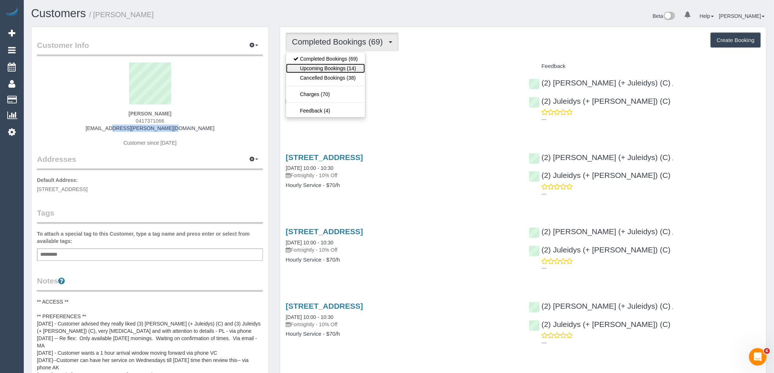
click at [335, 67] on link "Upcoming Bookings (14)" at bounding box center [325, 69] width 79 height 10
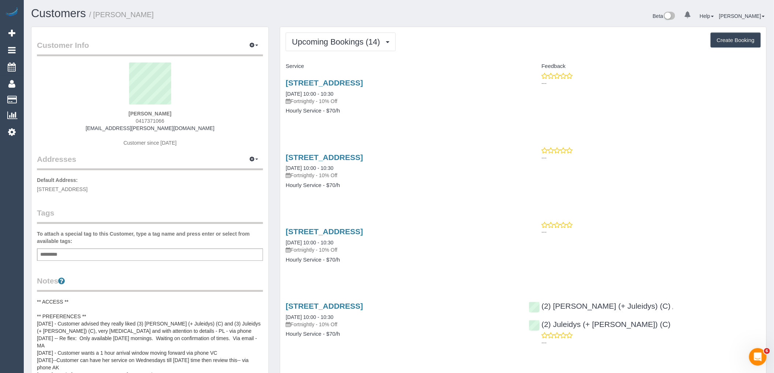
click at [177, 119] on div "Elizabeth Vickers 0417371066 e-vickers@hotmail.com Customer since 2019" at bounding box center [150, 108] width 226 height 91
drag, startPoint x: 171, startPoint y: 121, endPoint x: 101, endPoint y: 121, distance: 69.5
click at [103, 121] on div "Elizabeth Vickers 0417371066 e-vickers@hotmail.com Customer since 2019" at bounding box center [150, 108] width 226 height 91
copy span "0417371066"
click at [218, 135] on div "Elizabeth Vickers 0417371066 e-vickers@hotmail.com Customer since 2019" at bounding box center [150, 108] width 226 height 91
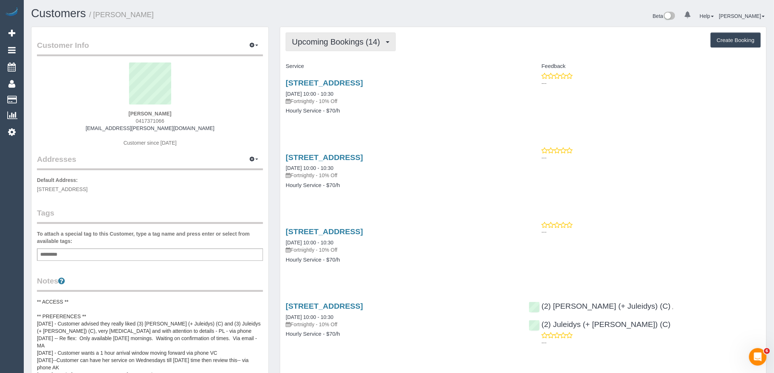
click at [315, 37] on button "Upcoming Bookings (14)" at bounding box center [341, 42] width 110 height 19
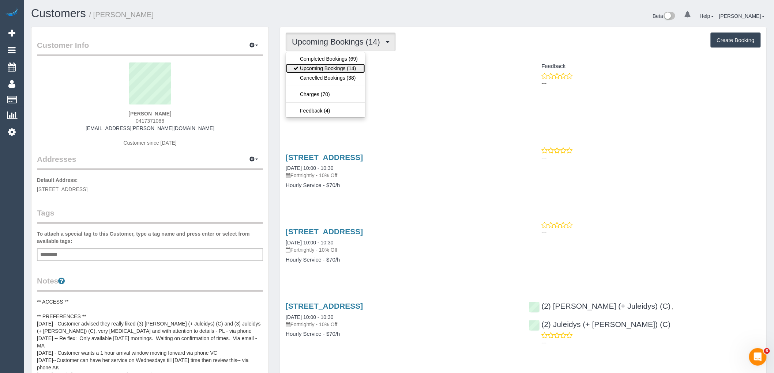
click at [321, 70] on link "Upcoming Bookings (14)" at bounding box center [325, 69] width 79 height 10
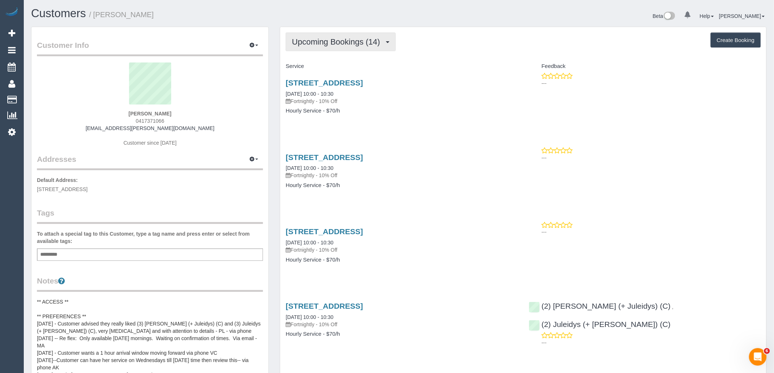
click at [345, 46] on span "Upcoming Bookings (14)" at bounding box center [338, 41] width 92 height 9
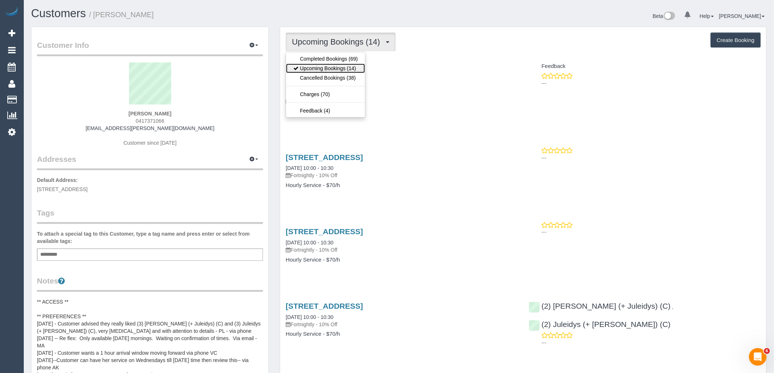
click at [344, 65] on link "Upcoming Bookings (14)" at bounding box center [325, 69] width 79 height 10
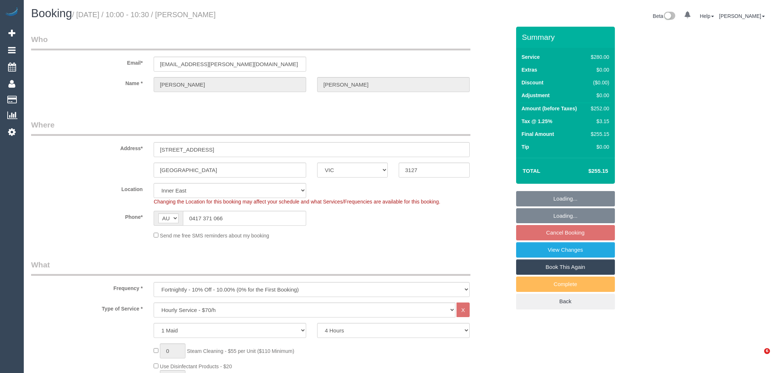
select select "VIC"
select select "240"
select select "string:stripe-pm_1MTwf52GScqysDRVNmnxGHov"
select select "number:27"
select select "number:14"
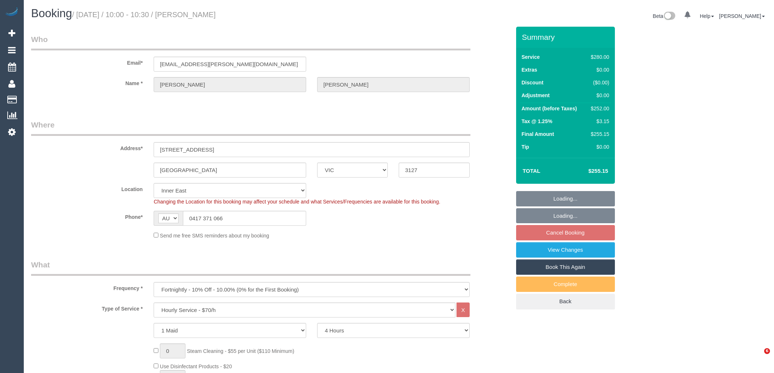
select select "number:19"
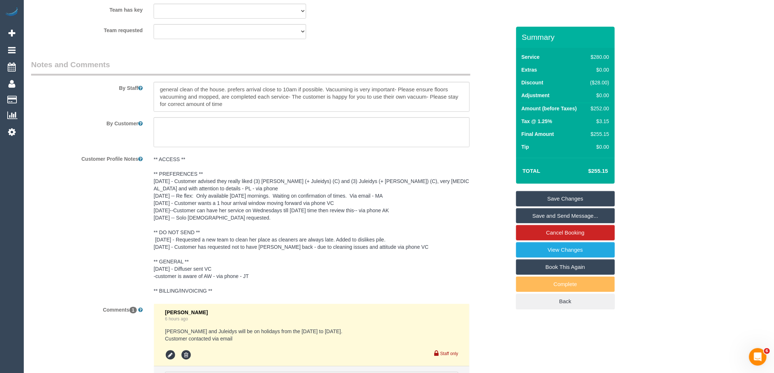
scroll to position [1286, 0]
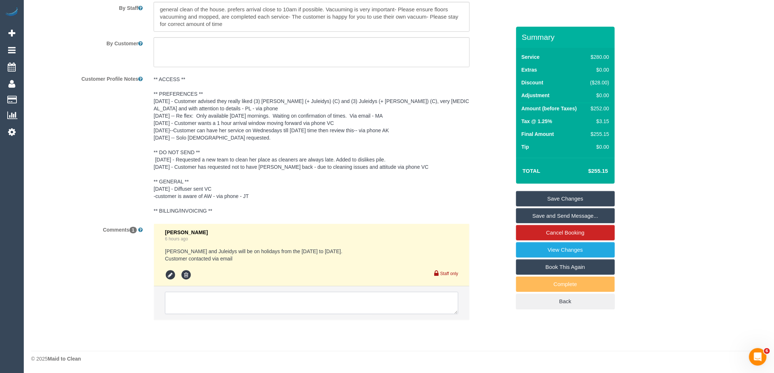
click at [222, 301] on textarea at bounding box center [311, 303] width 293 height 23
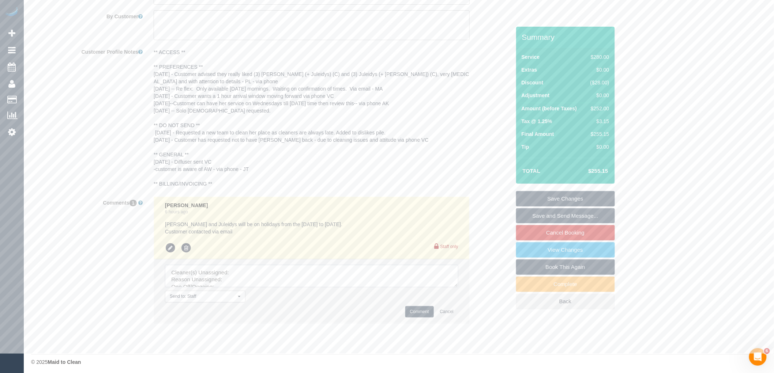
scroll to position [1316, 0]
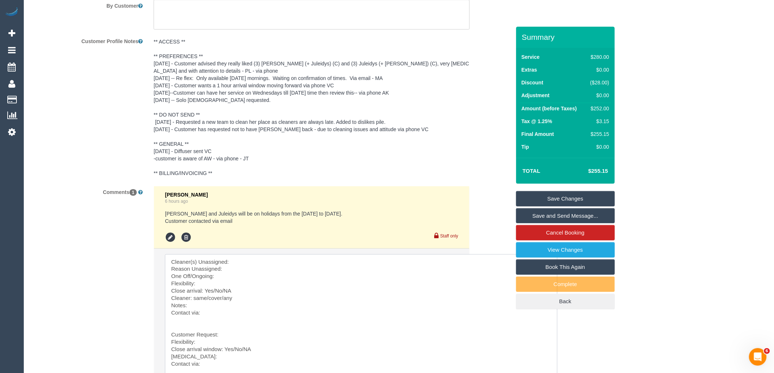
drag, startPoint x: 454, startPoint y: 283, endPoint x: 360, endPoint y: 313, distance: 99.3
drag, startPoint x: 169, startPoint y: 341, endPoint x: 170, endPoint y: 222, distance: 119.9
click at [170, 222] on ul "[PERSON_NAME] 6 hours ago [PERSON_NAME] and Juleidys will be on holidays from t…" at bounding box center [311, 302] width 315 height 232
click at [242, 271] on textarea at bounding box center [361, 318] width 392 height 128
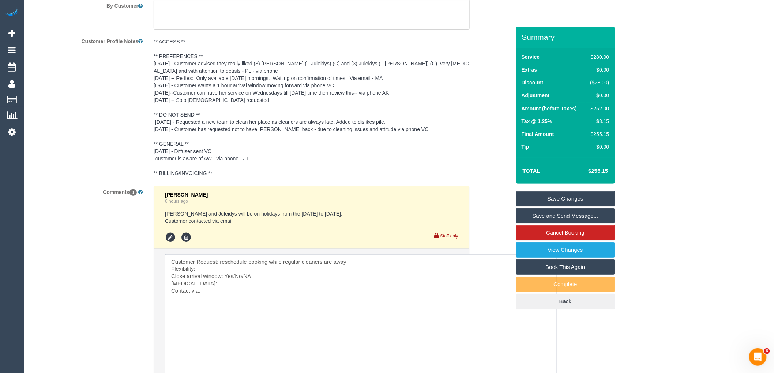
click at [234, 276] on textarea at bounding box center [361, 318] width 392 height 128
drag, startPoint x: 254, startPoint y: 284, endPoint x: 234, endPoint y: 283, distance: 19.4
click at [234, 283] on textarea at bounding box center [361, 318] width 392 height 128
drag, startPoint x: 202, startPoint y: 291, endPoint x: 136, endPoint y: 287, distance: 66.3
click at [136, 287] on div "Comments 1 [PERSON_NAME] 6 hours ago [PERSON_NAME] and Juleidys will be on holi…" at bounding box center [271, 306] width 490 height 240
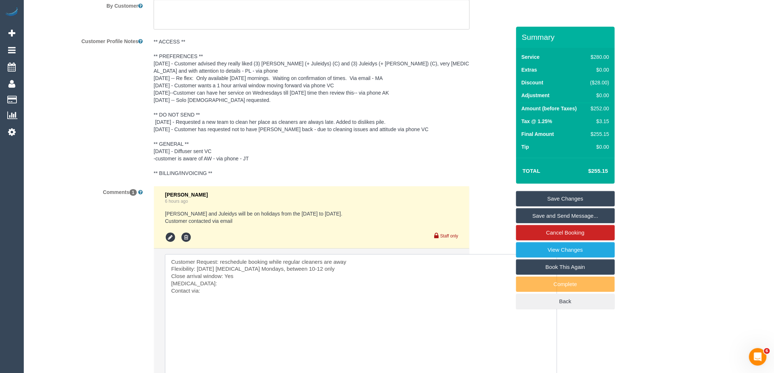
click at [201, 284] on textarea at bounding box center [361, 318] width 392 height 128
drag, startPoint x: 196, startPoint y: 290, endPoint x: 163, endPoint y: 290, distance: 32.5
click at [163, 290] on li "Send to: Staff Nothing selected Send to: Staff Send to: Customer Send to: Team …" at bounding box center [311, 333] width 315 height 169
click at [215, 290] on textarea at bounding box center [361, 318] width 392 height 128
click at [207, 293] on textarea at bounding box center [361, 318] width 392 height 128
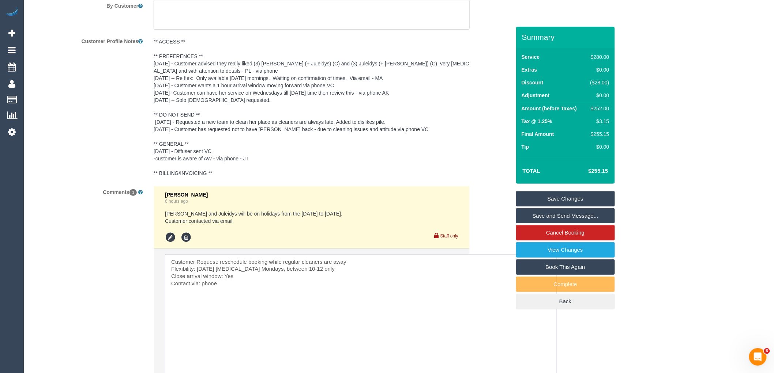
drag, startPoint x: 229, startPoint y: 288, endPoint x: 162, endPoint y: 260, distance: 72.1
click at [162, 260] on li "Send to: Staff Nothing selected Send to: Staff Send to: Customer Send to: Team …" at bounding box center [311, 333] width 315 height 169
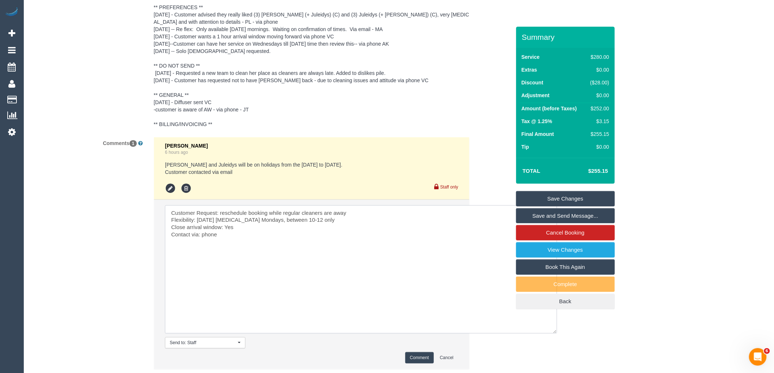
scroll to position [1422, 0]
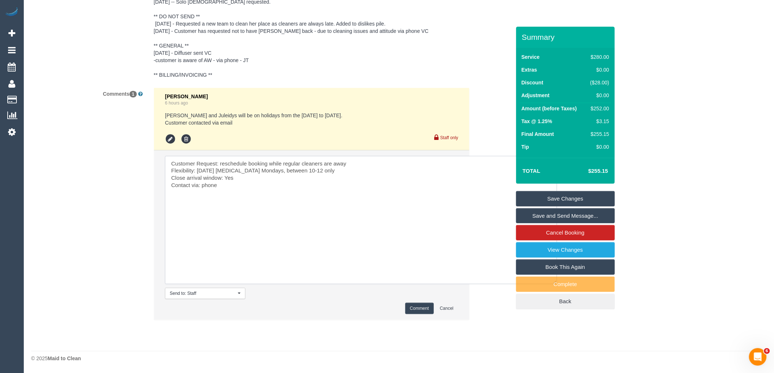
type textarea "Customer Request: reschedule booking while regular cleaners are away Flexibilit…"
click at [423, 310] on button "Comment" at bounding box center [419, 308] width 29 height 11
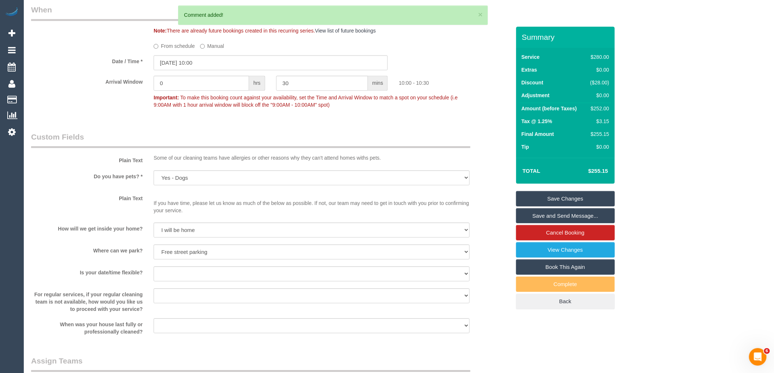
scroll to position [690, 0]
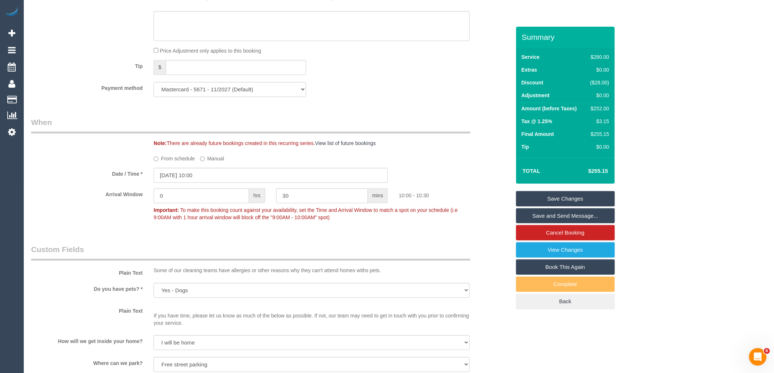
click at [185, 162] on label "From schedule" at bounding box center [174, 157] width 41 height 10
select select "spot26"
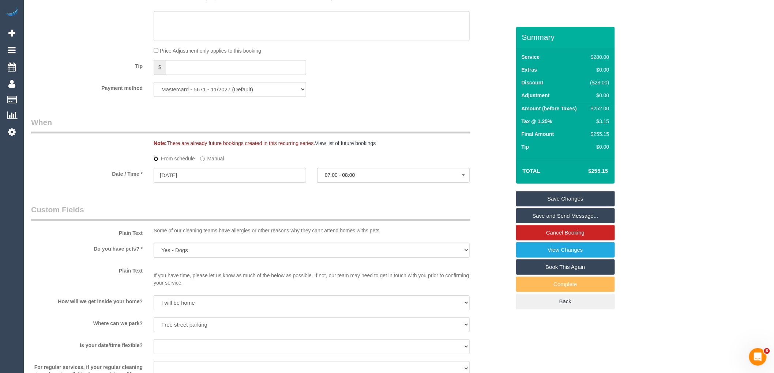
select select
click at [235, 180] on input "21/10/2025" at bounding box center [230, 175] width 152 height 15
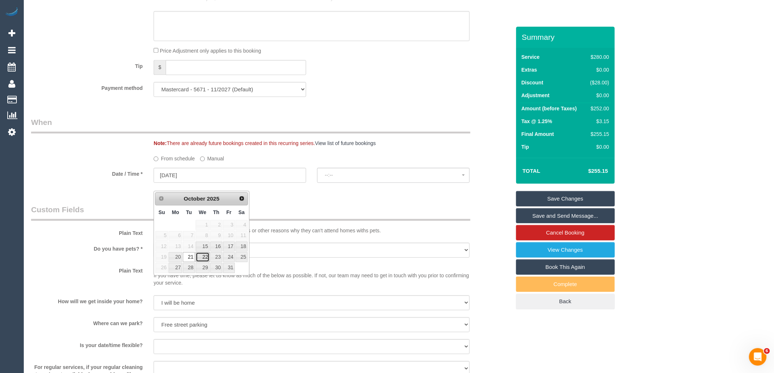
click at [201, 258] on link "22" at bounding box center [203, 257] width 14 height 10
type input "22/10/2025"
select select "spot31"
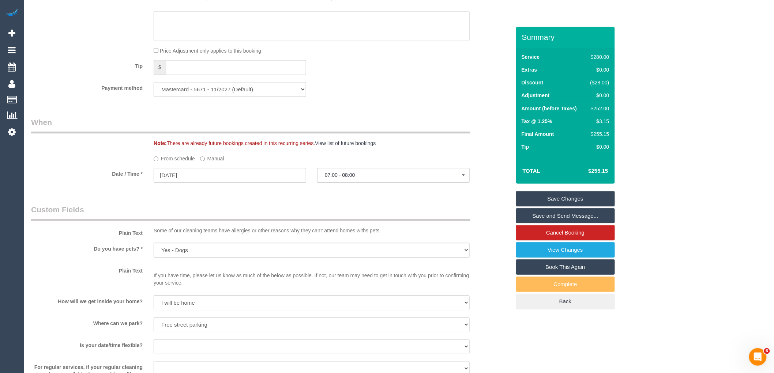
click at [218, 162] on label "Manual" at bounding box center [212, 157] width 24 height 10
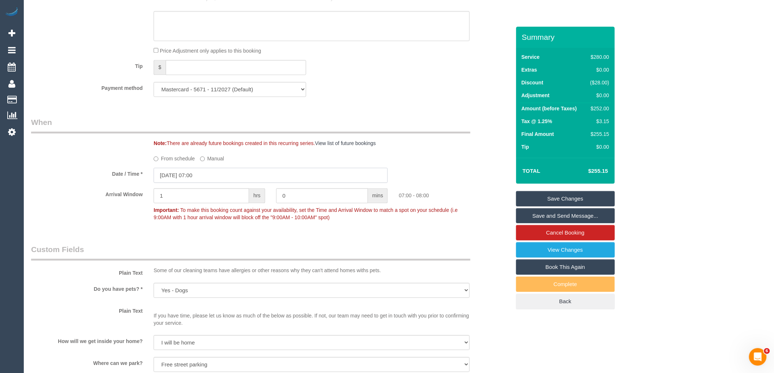
click at [227, 180] on input "22/10/2025 07:00" at bounding box center [271, 175] width 234 height 15
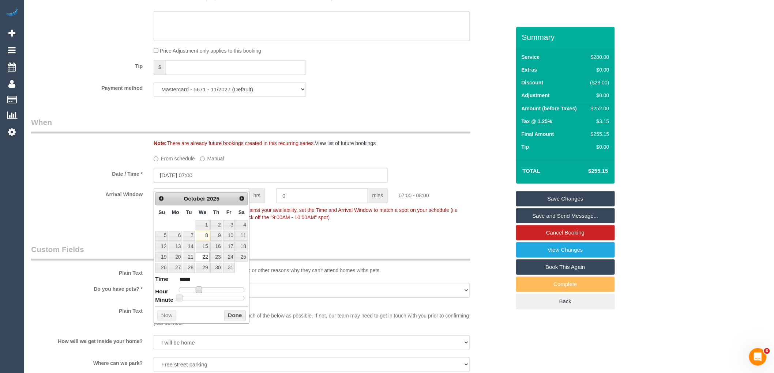
type input "22/10/2025 08:00"
type input "*****"
type input "22/10/2025 09:00"
type input "*****"
type input "22/10/2025 10:00"
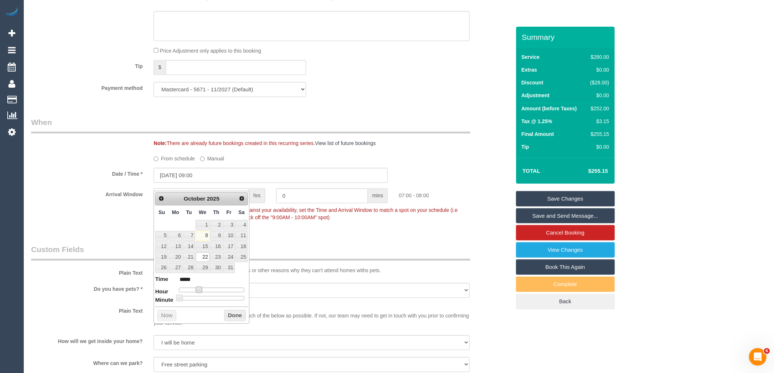
type input "*****"
drag, startPoint x: 199, startPoint y: 290, endPoint x: 207, endPoint y: 290, distance: 8.0
click at [207, 290] on span at bounding box center [207, 290] width 7 height 7
click at [233, 320] on button "Done" at bounding box center [235, 316] width 22 height 12
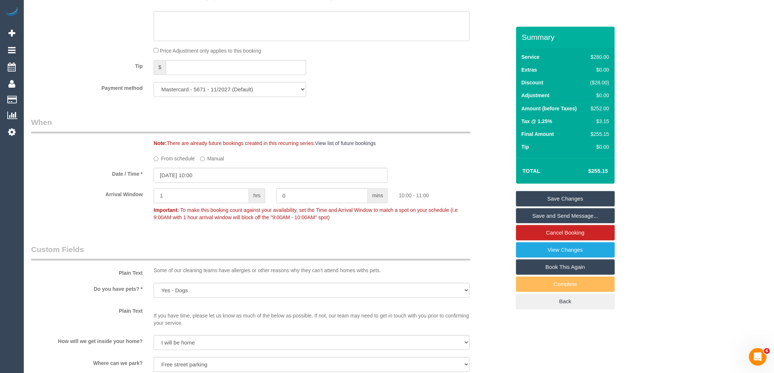
click at [202, 197] on input "1" at bounding box center [201, 195] width 95 height 15
click at [313, 197] on input "0" at bounding box center [322, 195] width 92 height 15
type input "30"
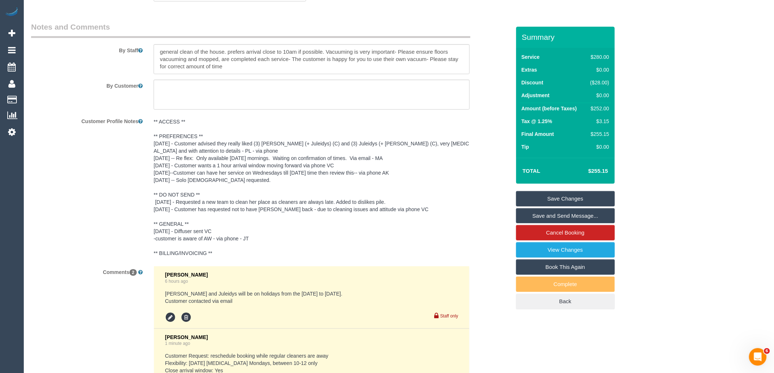
scroll to position [1340, 0]
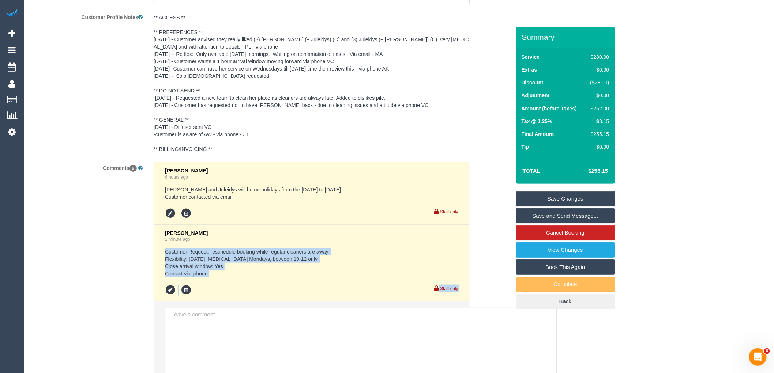
drag, startPoint x: 220, startPoint y: 286, endPoint x: 158, endPoint y: 258, distance: 68.1
click at [158, 258] on li "Vanessa Christou 1 minute ago Customer Request: reschedule booking while regula…" at bounding box center [311, 263] width 315 height 77
copy div "Customer Request: reschedule booking while regular cleaners are away Flexibilit…"
click at [382, 277] on pre "Customer Request: reschedule booking while regular cleaners are away Flexibilit…" at bounding box center [311, 262] width 293 height 29
drag, startPoint x: 211, startPoint y: 281, endPoint x: 152, endPoint y: 252, distance: 66.1
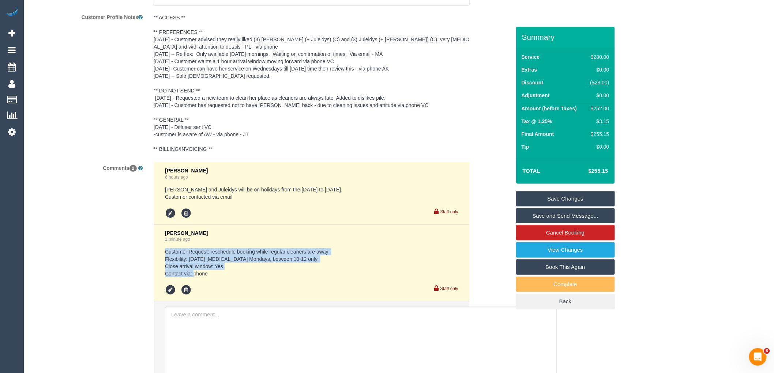
click at [152, 252] on div "Vanessa Christou 6 hours ago Cris and Juleidys will be on holidays from the 21/…" at bounding box center [311, 305] width 327 height 287
copy pre "Customer Request: reschedule booking while regular cleaners are away Flexibilit…"
click at [583, 196] on link "Save Changes" at bounding box center [565, 198] width 99 height 15
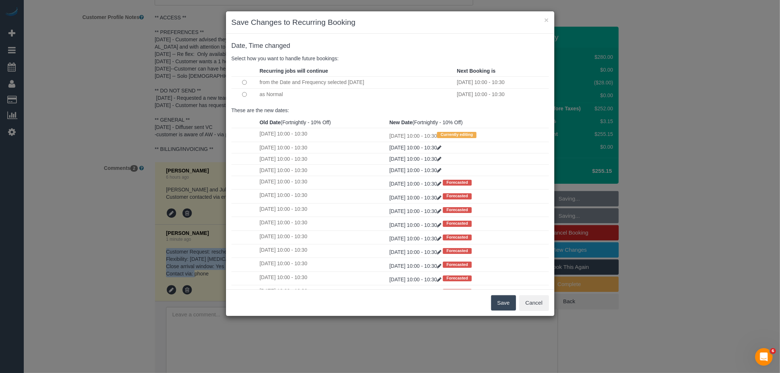
click at [502, 300] on button "Save" at bounding box center [503, 302] width 25 height 15
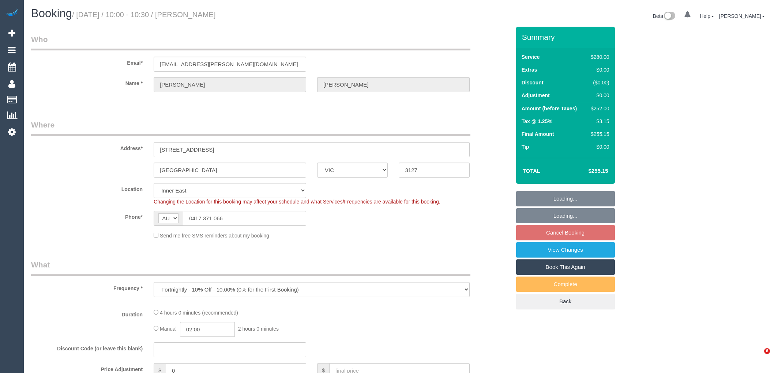
select select "VIC"
select select "string:stripe-pm_1MTwf52GScqysDRVNmnxGHov"
select select "number:27"
select select "number:14"
select select "number:19"
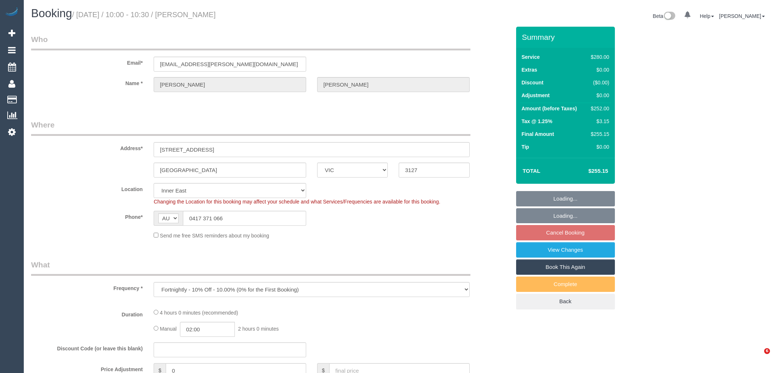
select select "240"
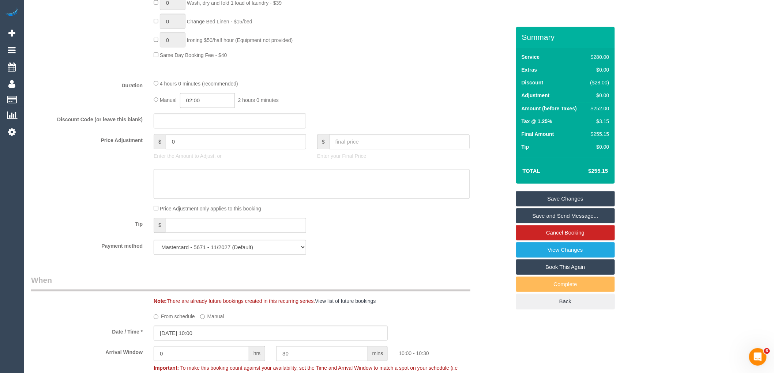
scroll to position [650, 0]
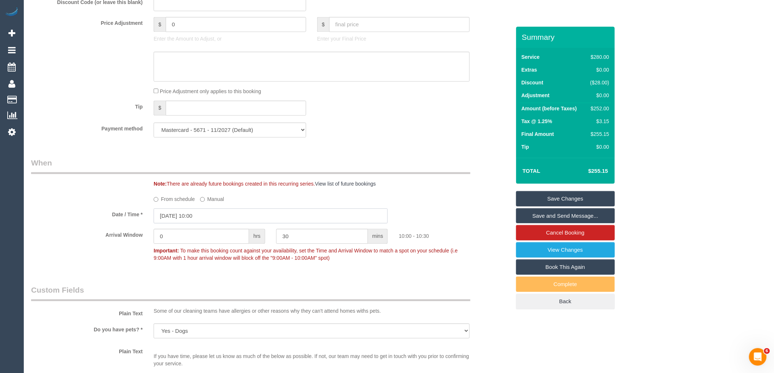
click at [214, 220] on input "[DATE] 10:00" at bounding box center [271, 215] width 234 height 15
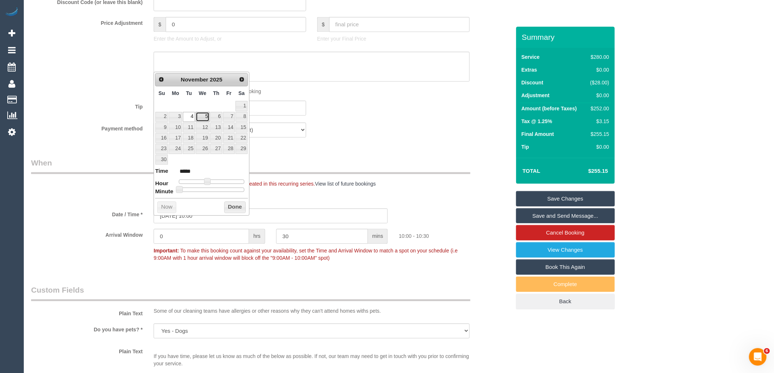
click at [200, 117] on link "5" at bounding box center [203, 117] width 14 height 10
type input "[DATE] 10:00"
click at [236, 204] on button "Done" at bounding box center [235, 207] width 22 height 12
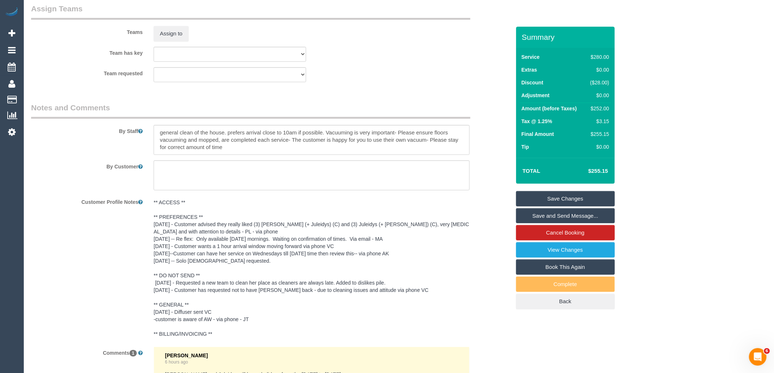
scroll to position [1286, 0]
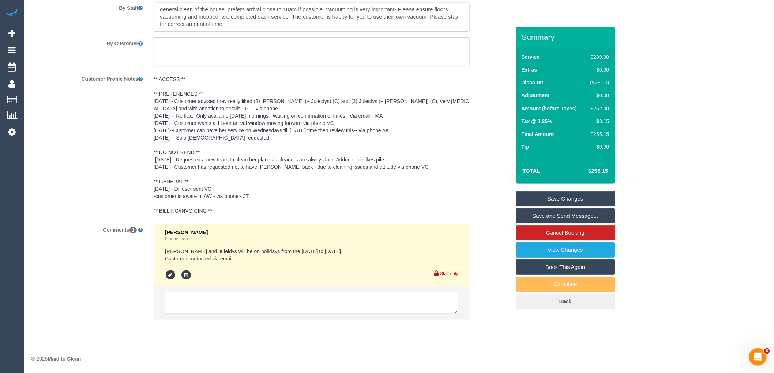
click at [237, 302] on textarea at bounding box center [311, 303] width 293 height 23
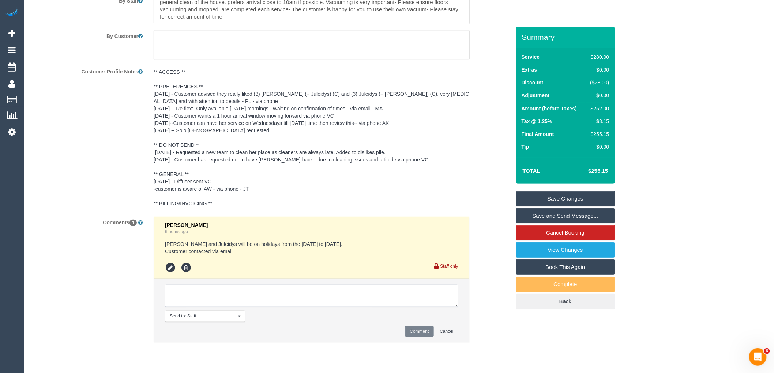
paste textarea "Customer Request: reschedule booking while regular cleaners are away Flexibilit…"
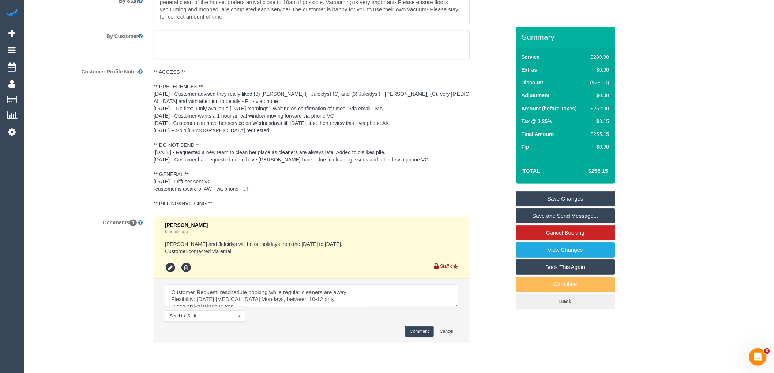
scroll to position [10, 0]
type textarea "Customer Request: reschedule booking while regular cleaners are away Flexibilit…"
click at [413, 337] on button "Comment" at bounding box center [419, 331] width 29 height 11
click at [553, 199] on link "Save Changes" at bounding box center [565, 198] width 99 height 15
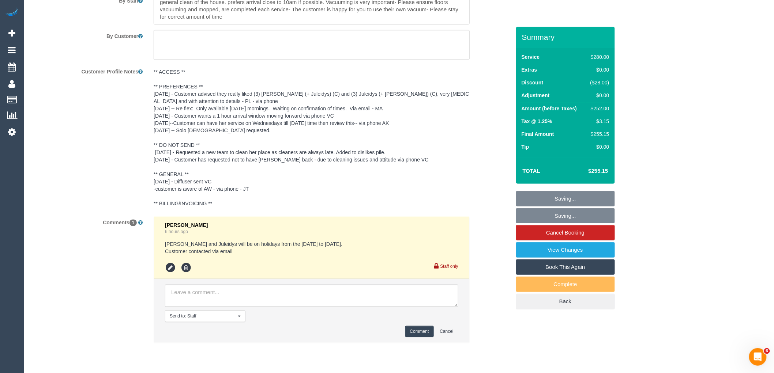
scroll to position [0, 0]
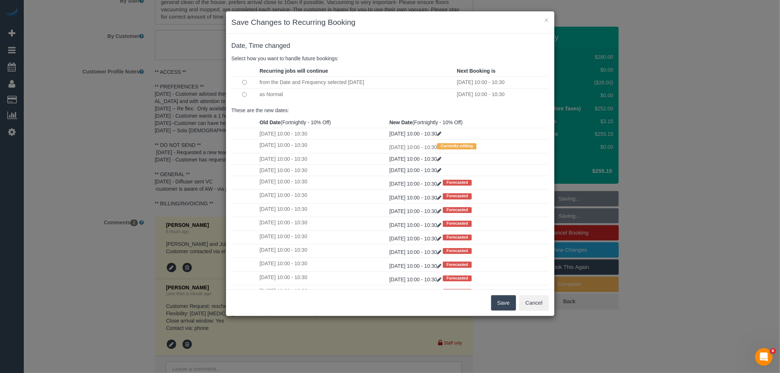
click at [504, 305] on button "Save" at bounding box center [503, 302] width 25 height 15
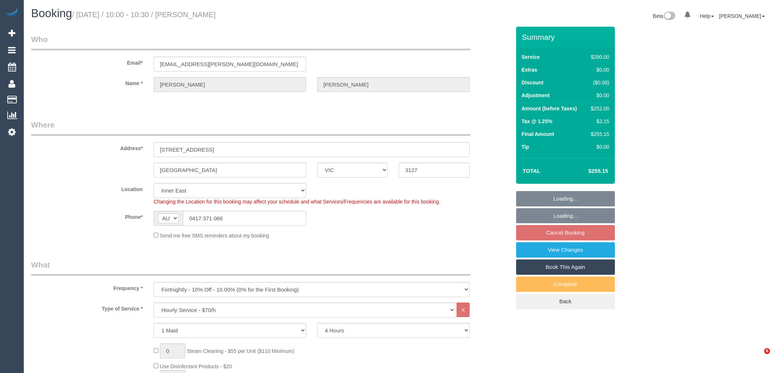
select select "VIC"
select select "240"
select select "string:stripe-pm_1MTwf52GScqysDRVNmnxGHov"
select select "number:27"
select select "number:14"
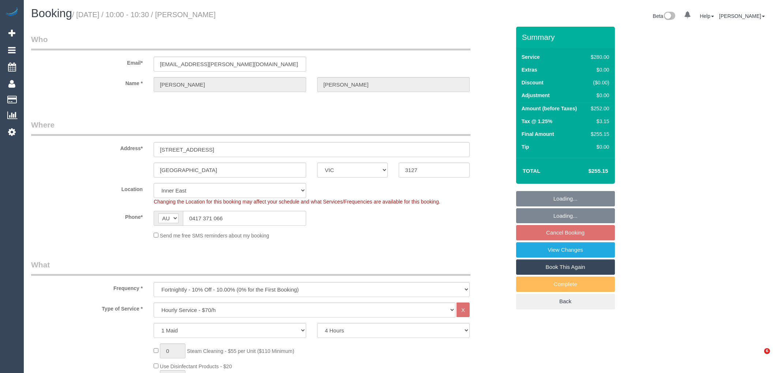
select select "number:19"
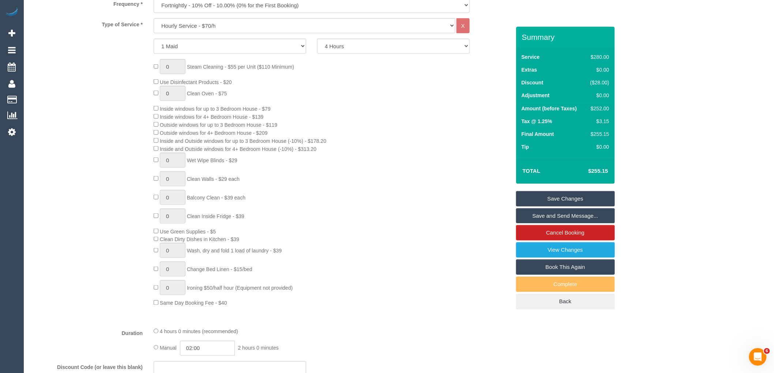
scroll to position [650, 0]
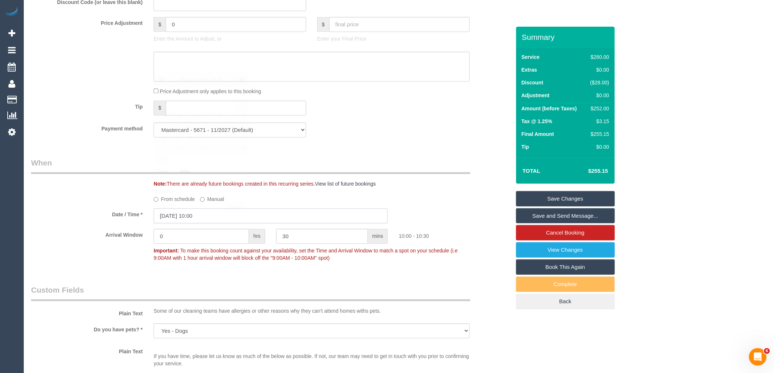
click at [229, 223] on input "18/11/2025 10:00" at bounding box center [271, 215] width 234 height 15
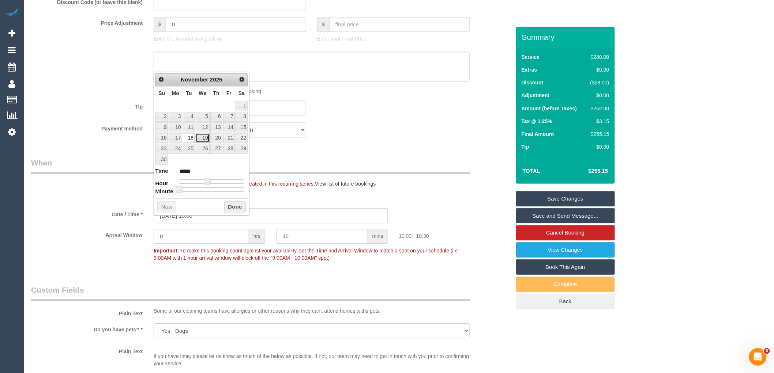
click at [205, 140] on link "19" at bounding box center [203, 138] width 14 height 10
type input "19/11/2025 10:00"
click at [241, 209] on button "Done" at bounding box center [235, 207] width 22 height 12
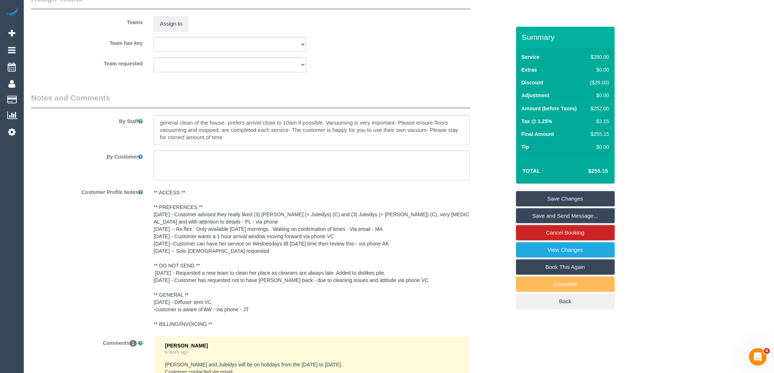
scroll to position [1259, 0]
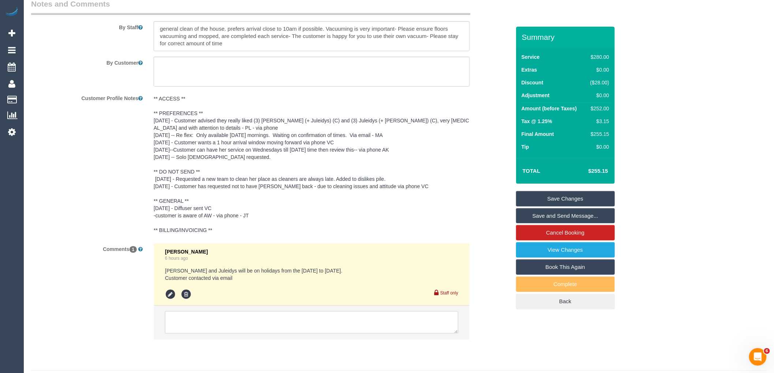
click at [225, 327] on textarea at bounding box center [311, 323] width 293 height 23
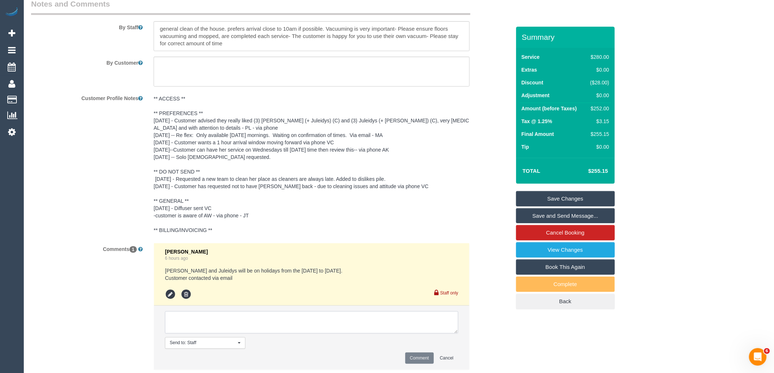
paste textarea "Customer Request: reschedule booking while regular cleaners are away Flexibilit…"
type textarea "Customer Request: reschedule booking while regular cleaners are away Flexibilit…"
click at [422, 364] on button "Comment" at bounding box center [419, 358] width 29 height 11
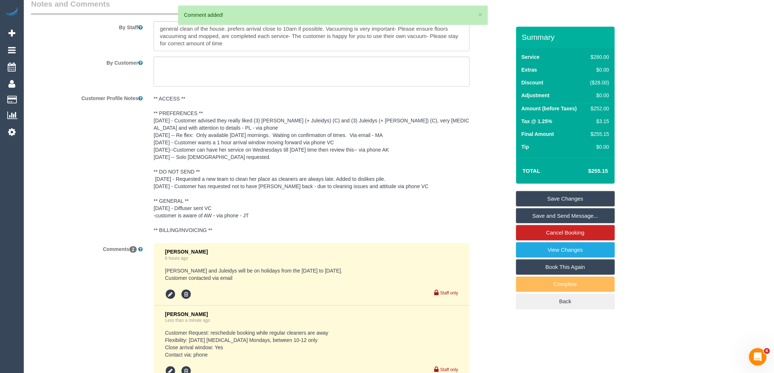
click at [571, 195] on link "Save Changes" at bounding box center [565, 198] width 99 height 15
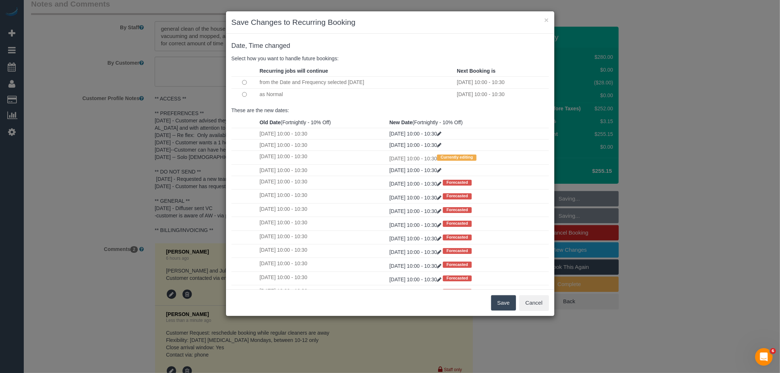
click at [498, 302] on button "Save" at bounding box center [503, 302] width 25 height 15
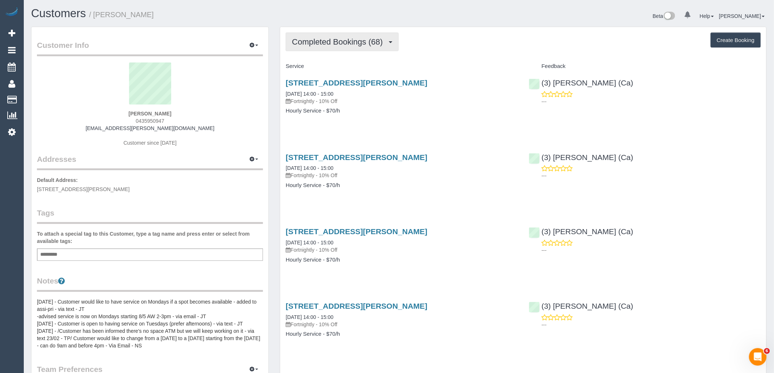
click at [351, 41] on span "Completed Bookings (68)" at bounding box center [339, 41] width 94 height 9
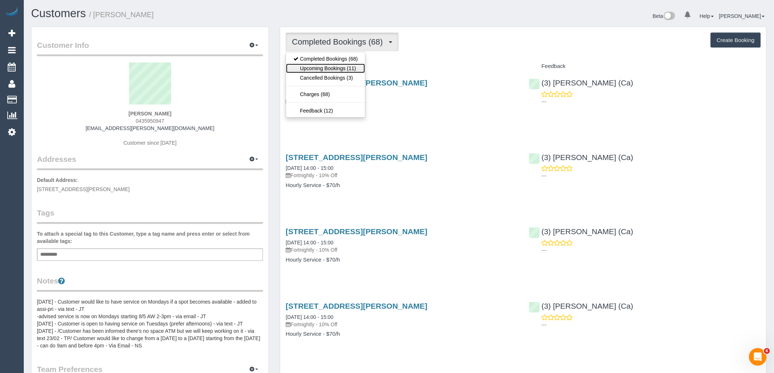
click at [348, 71] on link "Upcoming Bookings (11)" at bounding box center [325, 69] width 79 height 10
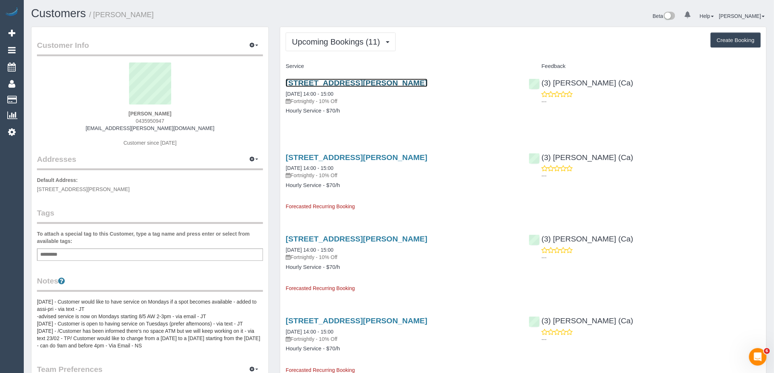
click at [350, 81] on link "[STREET_ADDRESS][PERSON_NAME]" at bounding box center [356, 83] width 141 height 8
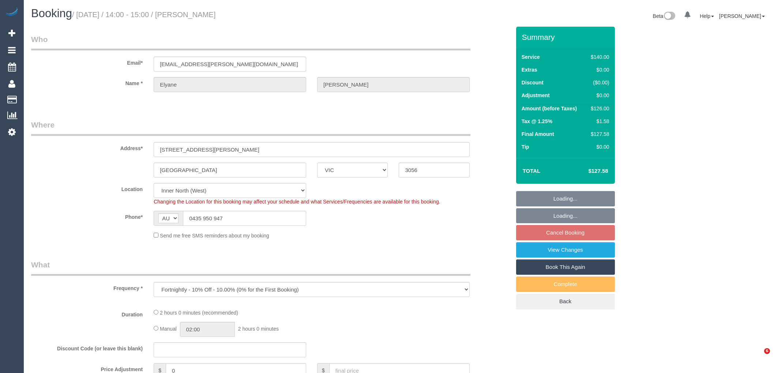
select select "VIC"
select select "number:28"
select select "number:16"
select select "number:19"
select select "number:22"
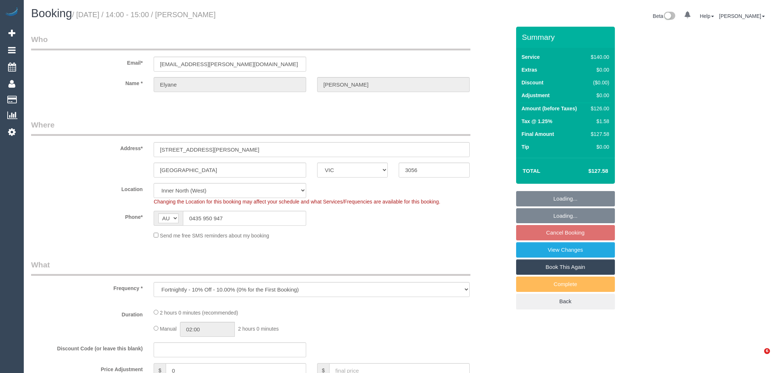
select select "number:33"
select select "number:26"
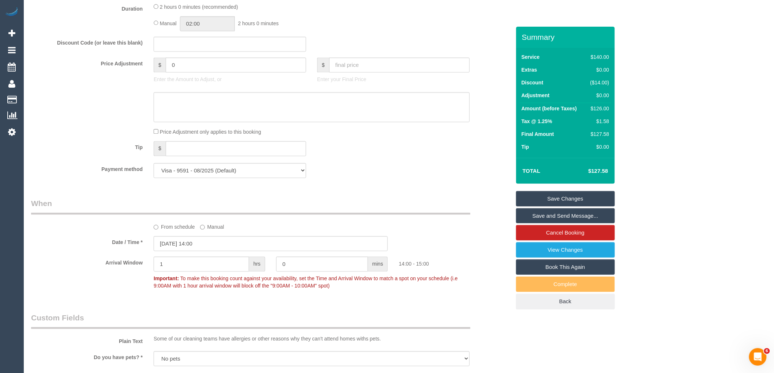
scroll to position [284, 0]
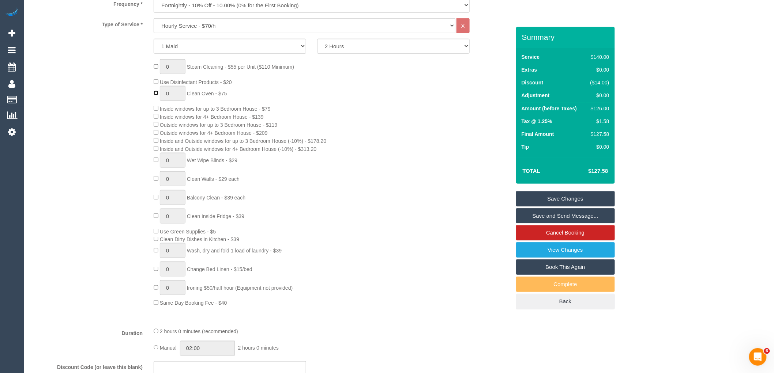
type input "1"
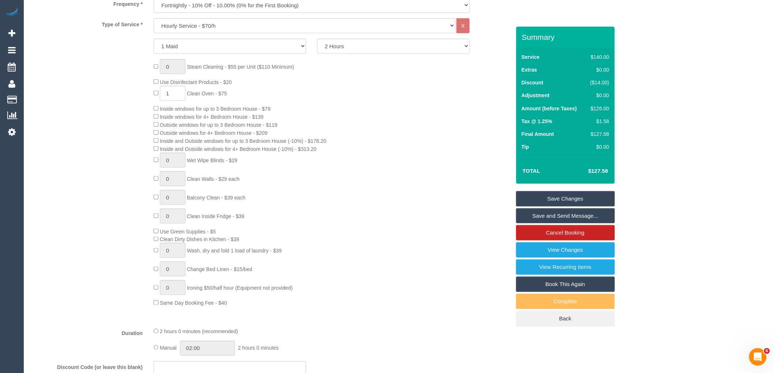
click at [404, 219] on div "0 Steam Cleaning - $55 per Unit ($110 Minimum) Use Disinfectant Products - $20 …" at bounding box center [331, 183] width 367 height 248
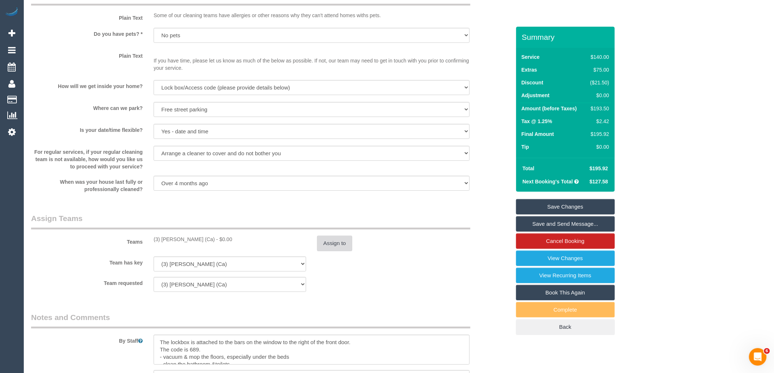
scroll to position [934, 0]
click at [331, 236] on div "Teams (3) Jenith Khadgi (Ca) - $0.00 Assign to" at bounding box center [271, 231] width 490 height 38
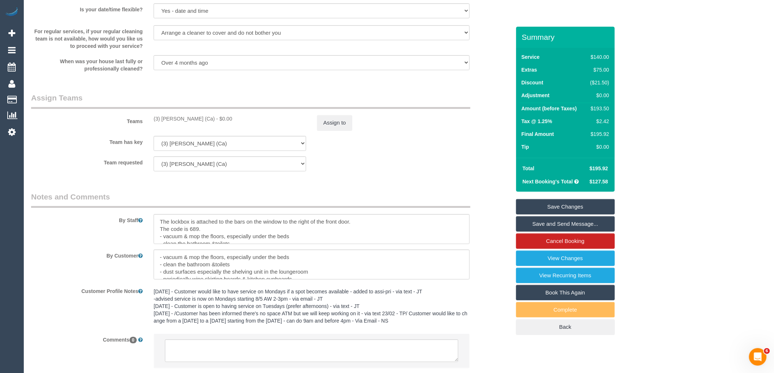
scroll to position [1109, 0]
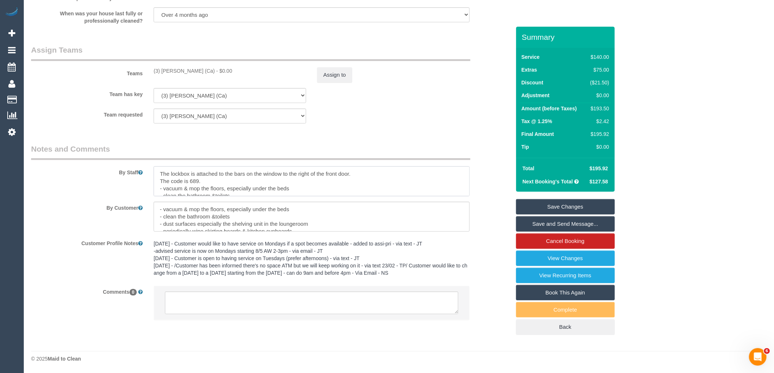
click at [157, 173] on textarea at bounding box center [312, 181] width 316 height 30
drag, startPoint x: 181, startPoint y: 174, endPoint x: 111, endPoint y: 174, distance: 70.6
click at [111, 174] on div "By Staff" at bounding box center [271, 170] width 490 height 53
type textarea "OVEN TO BE CLEANED THIS SERVICE. The lockbox is attached to the bars on the win…"
click at [279, 305] on textarea at bounding box center [311, 303] width 293 height 23
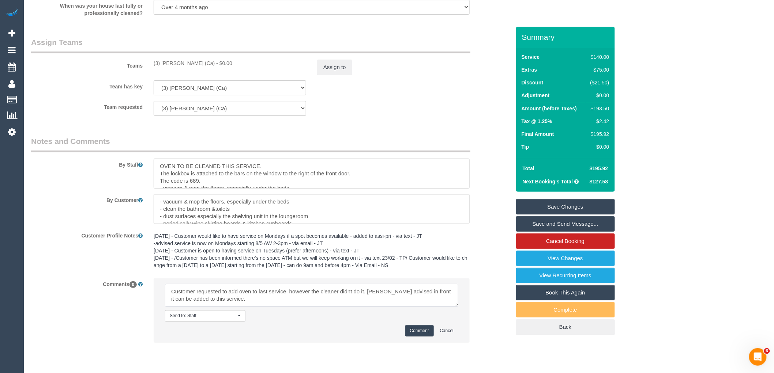
click at [290, 306] on textarea at bounding box center [311, 295] width 293 height 23
paste textarea "cnv_mfsbdov"
type textarea "Customer requested to add oven to last service, however the cleaner didnt do it…"
click at [417, 337] on button "Comment" at bounding box center [419, 330] width 29 height 11
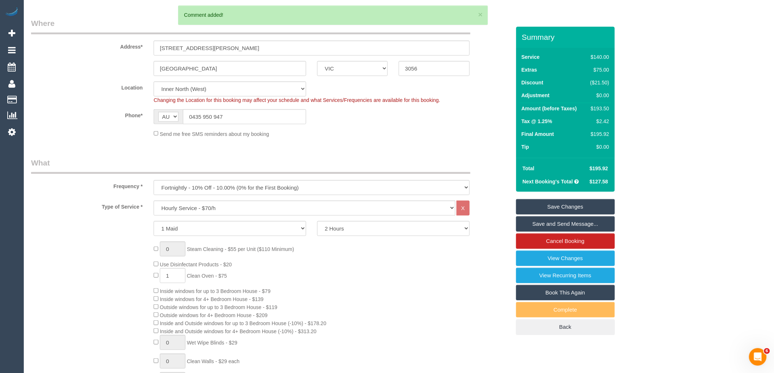
scroll to position [0, 0]
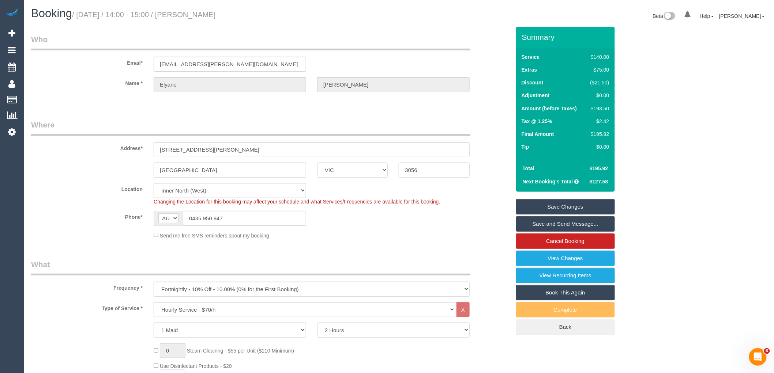
drag, startPoint x: 237, startPoint y: 19, endPoint x: 194, endPoint y: 18, distance: 42.5
click at [194, 18] on div "Booking / October 20, 2025 / 14:00 - 15:00 / Elyane Palmer" at bounding box center [212, 15] width 373 height 16
copy small "Elyane Palmer"
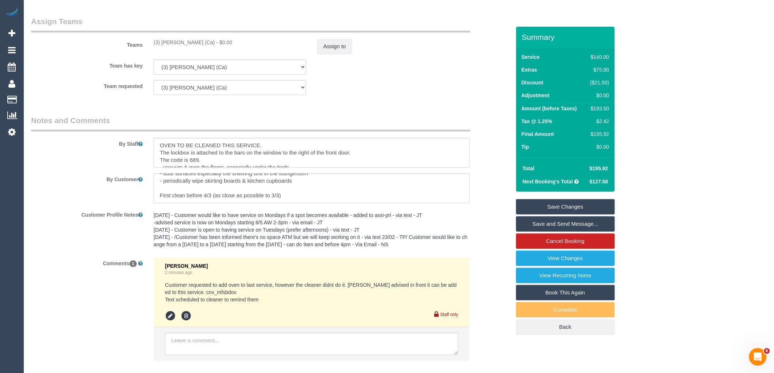
scroll to position [1056, 0]
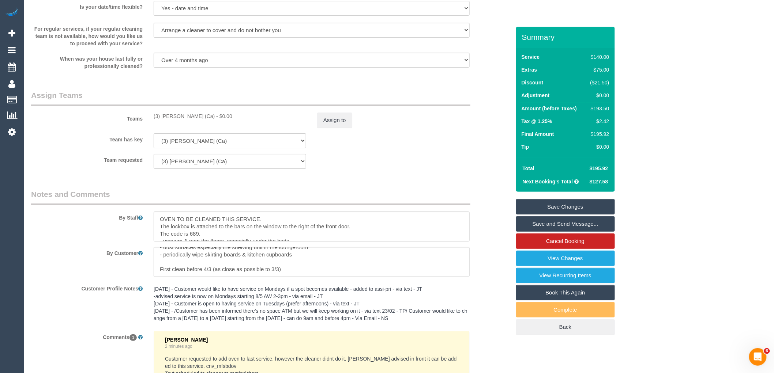
click at [593, 200] on link "Save Changes" at bounding box center [565, 206] width 99 height 15
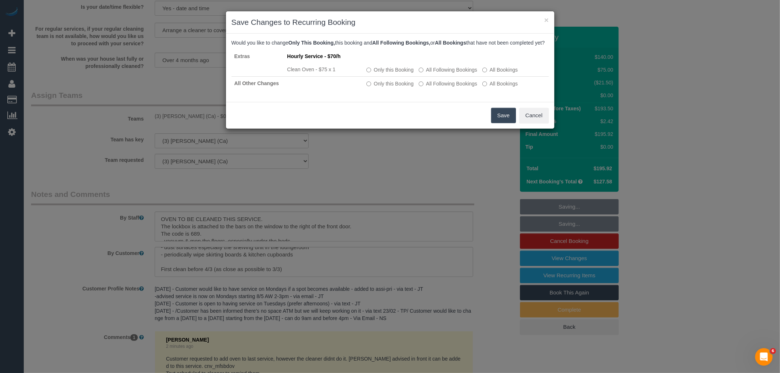
click at [500, 118] on button "Save" at bounding box center [503, 115] width 25 height 15
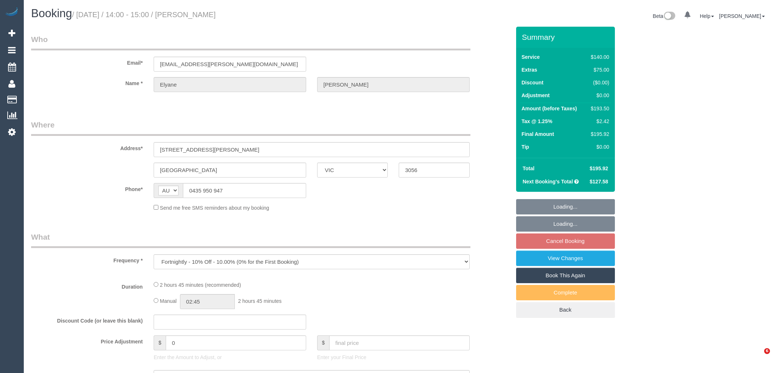
select select "VIC"
select select "string:stripe-pm_1NFsjC2GScqysDRVvhf3EnnQ"
select select "number:28"
select select "number:16"
select select "number:19"
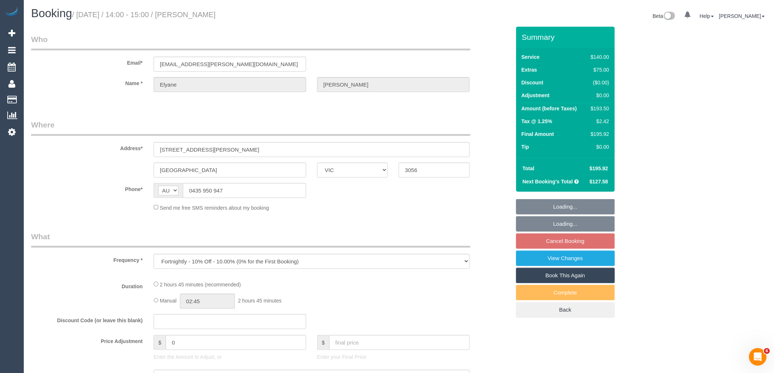
select select "number:22"
select select "number:33"
select select "number:26"
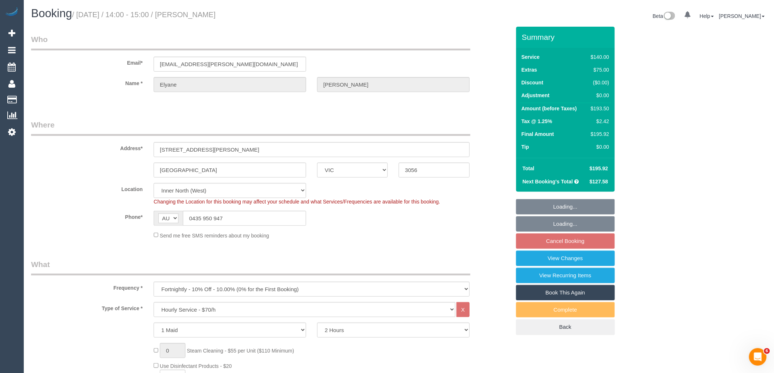
select select "object:1706"
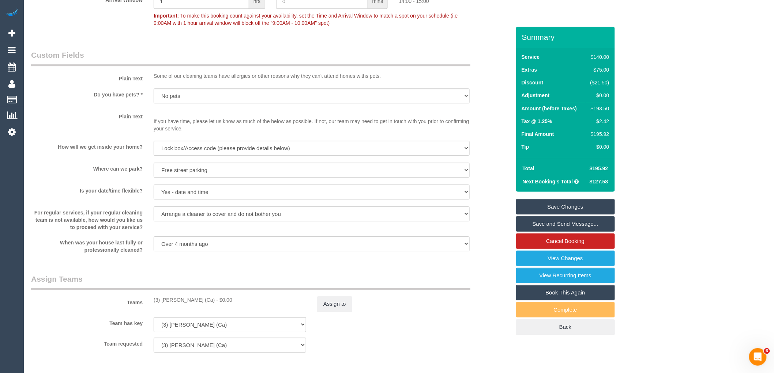
scroll to position [1015, 0]
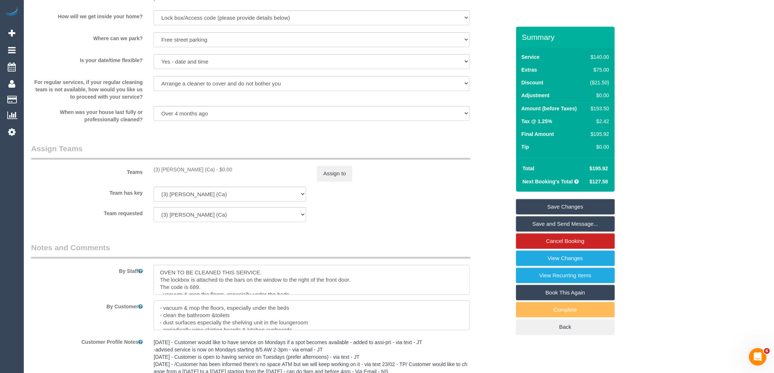
click at [160, 279] on textarea at bounding box center [312, 280] width 316 height 30
click at [194, 279] on textarea at bounding box center [312, 280] width 316 height 30
click at [580, 205] on link "Save Changes" at bounding box center [565, 206] width 99 height 15
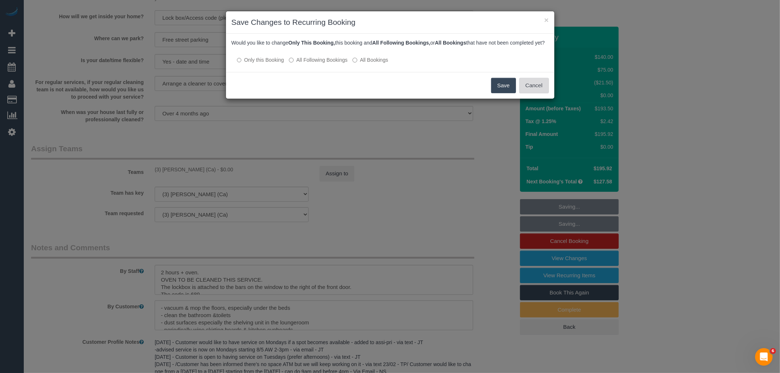
click at [538, 89] on button "Cancel" at bounding box center [534, 85] width 30 height 15
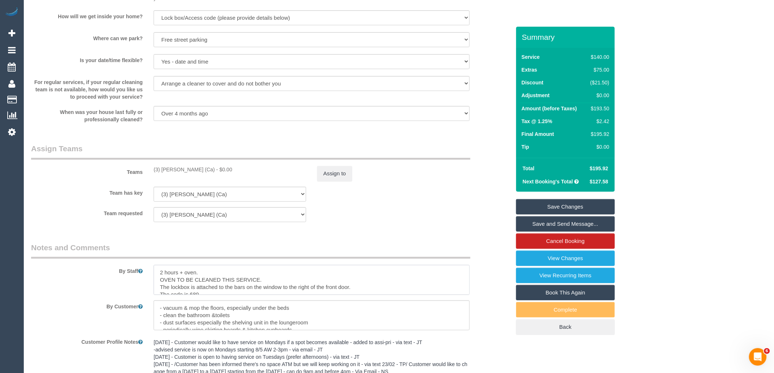
click at [228, 277] on textarea at bounding box center [312, 280] width 316 height 30
type textarea "2 hours + oven. 3 hours total OVEN TO BE CLEANED THIS SERVICE. The lockbox is a…"
click at [339, 228] on fieldset "Assign Teams Teams (3) Jenith Khadgi (Ca) - $0.00 Assign to Team has key (3) Je…" at bounding box center [270, 185] width 479 height 84
click at [327, 180] on button "Assign to" at bounding box center [334, 173] width 35 height 15
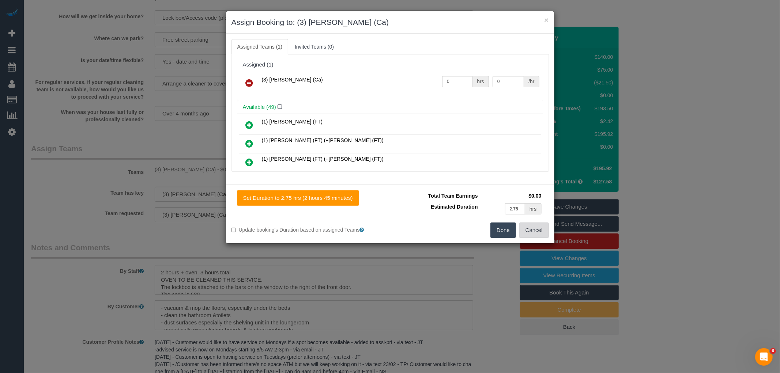
click at [543, 230] on button "Cancel" at bounding box center [534, 230] width 30 height 15
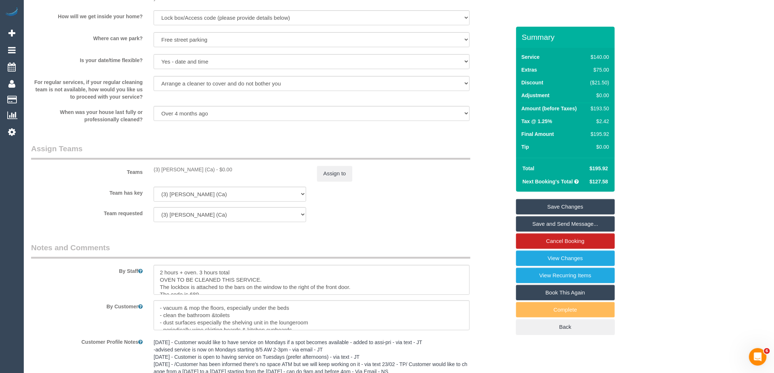
click at [586, 204] on link "Save Changes" at bounding box center [565, 206] width 99 height 15
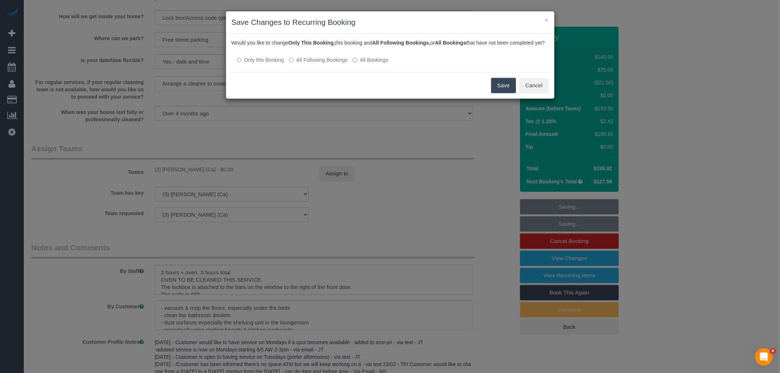
click at [512, 93] on button "Save" at bounding box center [503, 85] width 25 height 15
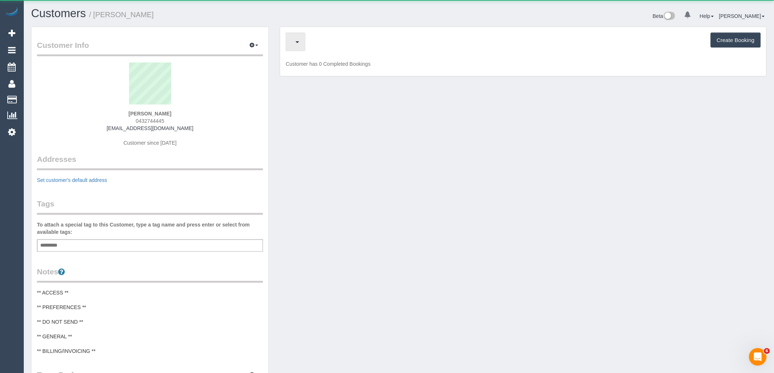
click at [332, 44] on div "Cancelled Bookings (0) Charges (7) Create Booking" at bounding box center [523, 42] width 475 height 19
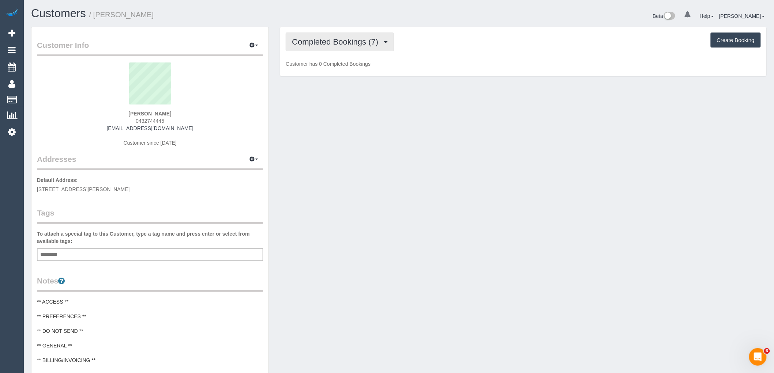
click at [334, 42] on span "Completed Bookings (7)" at bounding box center [337, 41] width 90 height 9
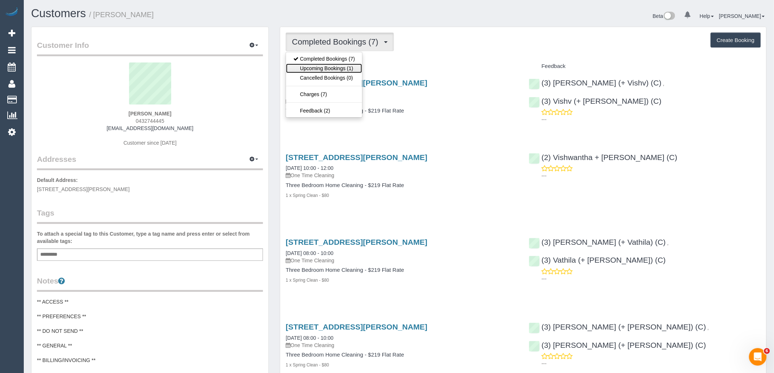
click at [335, 68] on link "Upcoming Bookings (1)" at bounding box center [324, 69] width 76 height 10
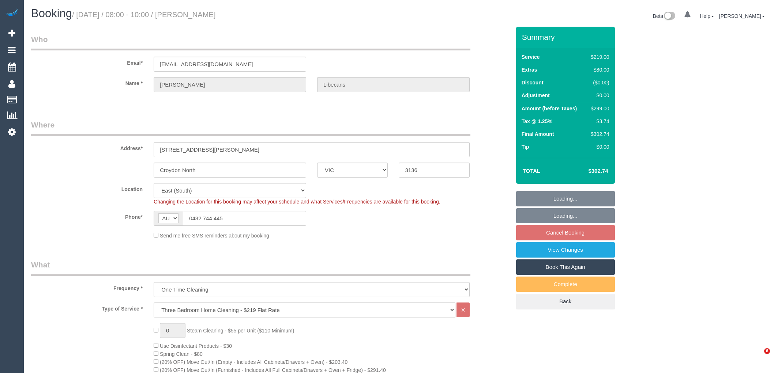
select select "VIC"
select select "string:stripe-pm_1QNtrk2GScqysDRV1Czu4XBS"
select select "number:27"
select select "number:14"
select select "number:18"
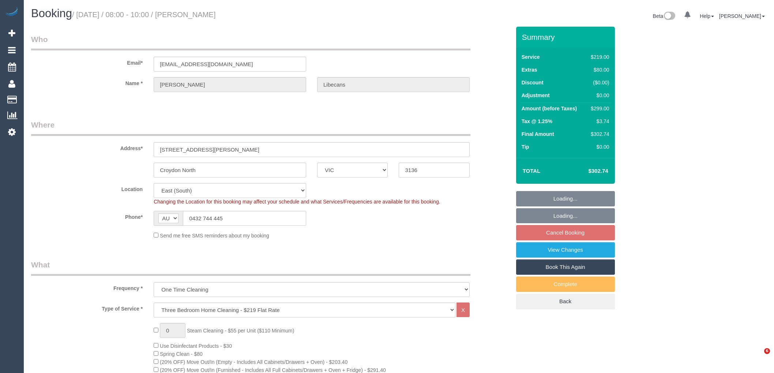
select select "number:22"
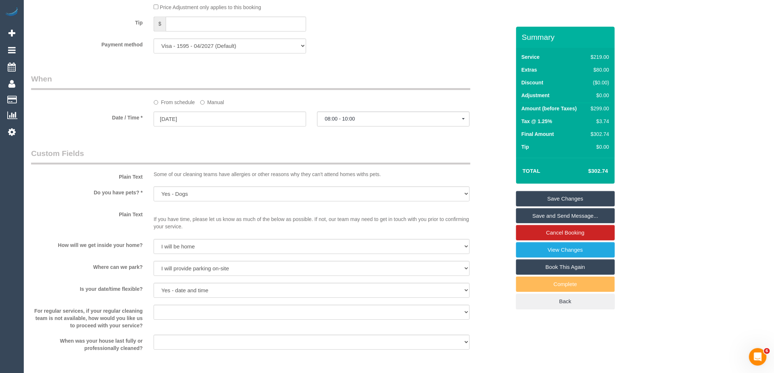
scroll to position [650, 0]
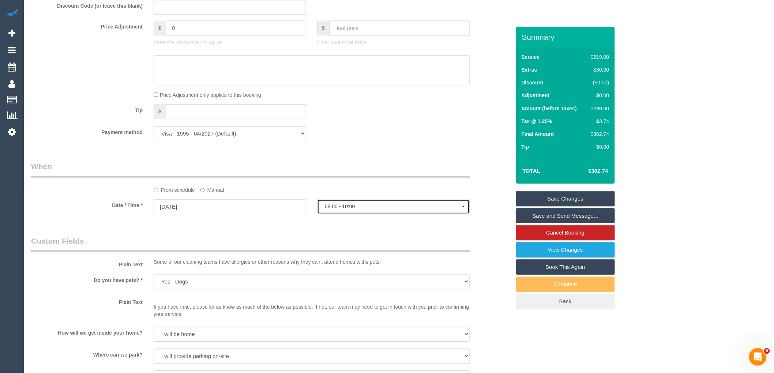
click at [360, 210] on span "08:00 - 10:00" at bounding box center [393, 207] width 137 height 6
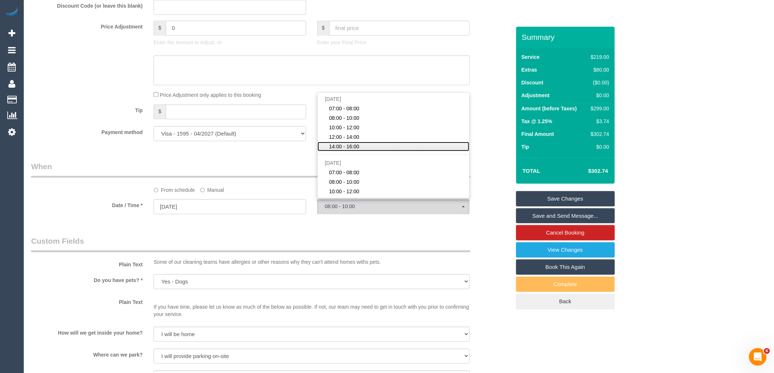
click at [361, 151] on link "14:00 - 16:00" at bounding box center [393, 147] width 152 height 10
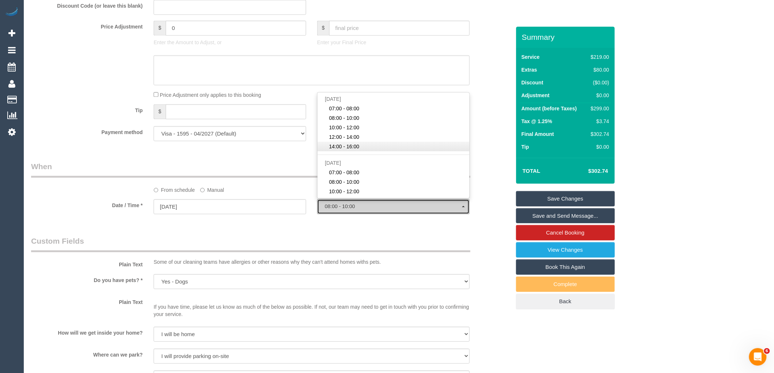
select select "spot5"
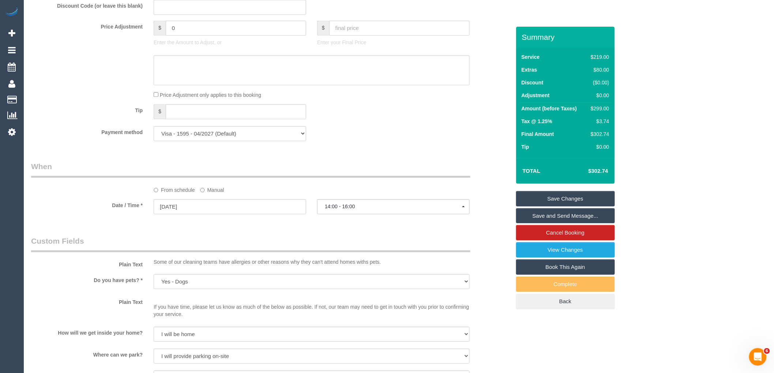
click at [332, 165] on div "Who Email* elibecans@hotmail.com Name * Emily Libecans Where Address* 65 Lyons …" at bounding box center [271, 112] width 490 height 1470
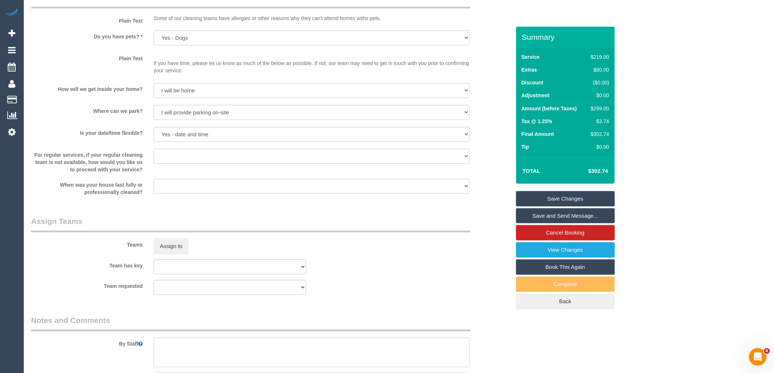
scroll to position [1158, 0]
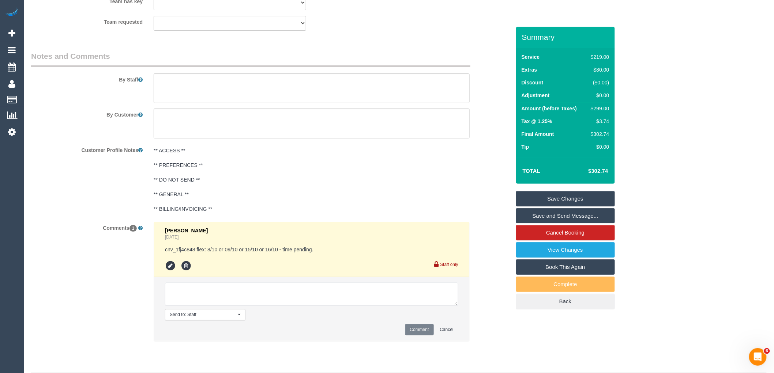
click at [224, 306] on textarea at bounding box center [311, 294] width 293 height 23
type textarea "Customer emailed and requested an AW of between 2-4pm."
click at [413, 335] on button "Comment" at bounding box center [419, 329] width 29 height 11
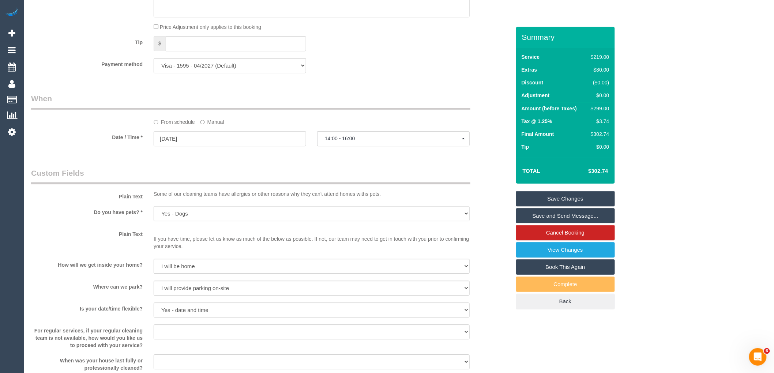
scroll to position [752, 0]
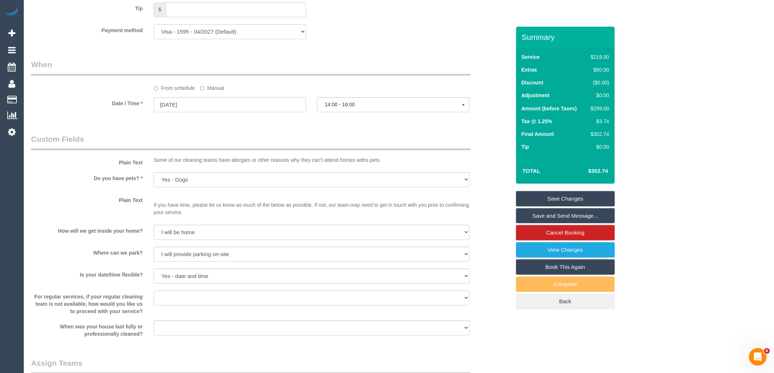
click at [593, 200] on link "Save Changes" at bounding box center [565, 198] width 99 height 15
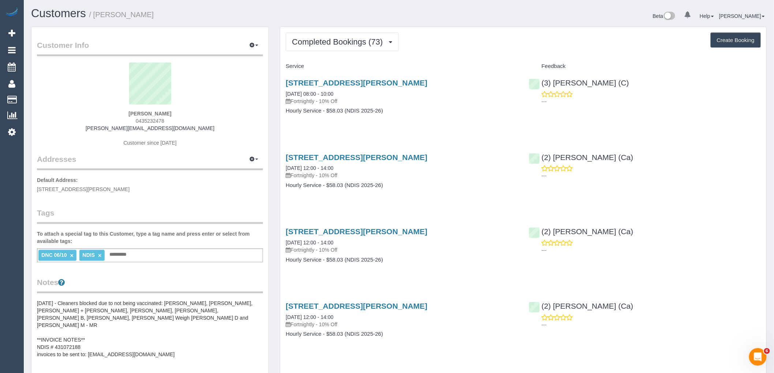
click at [106, 121] on div "Jessica Mckee 0435232478 jessica.mckee92@gmail.com Customer since 2022" at bounding box center [150, 108] width 226 height 91
copy span "0435232478"
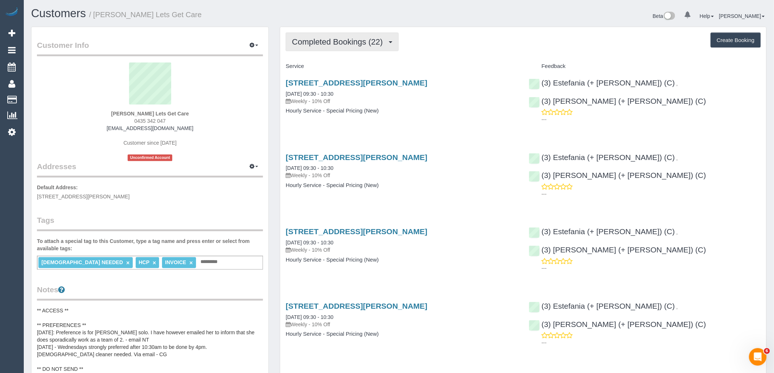
click at [349, 51] on button "Completed Bookings (22)" at bounding box center [342, 42] width 113 height 19
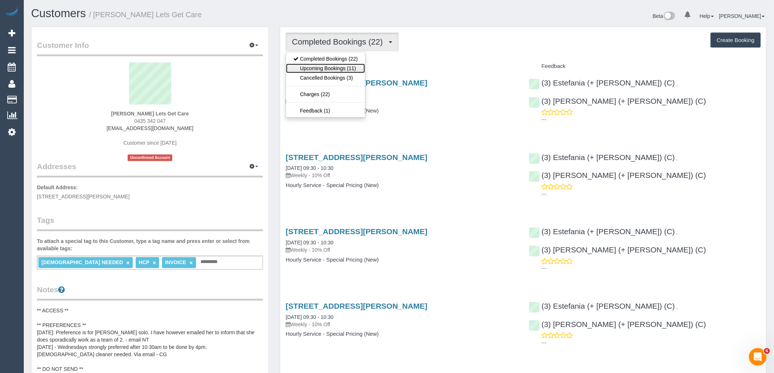
click at [344, 72] on link "Upcoming Bookings (11)" at bounding box center [325, 69] width 79 height 10
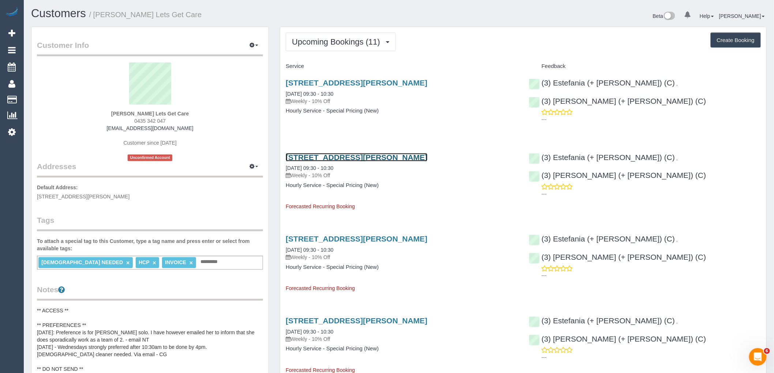
click at [325, 159] on link "[STREET_ADDRESS][PERSON_NAME]" at bounding box center [356, 157] width 141 height 8
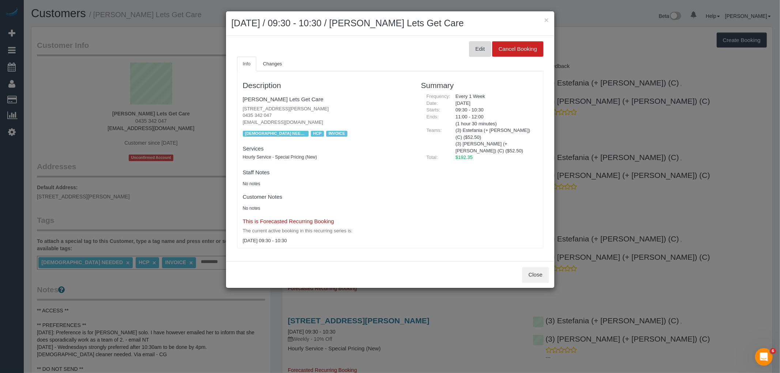
click at [478, 52] on button "Edit" at bounding box center [480, 48] width 22 height 15
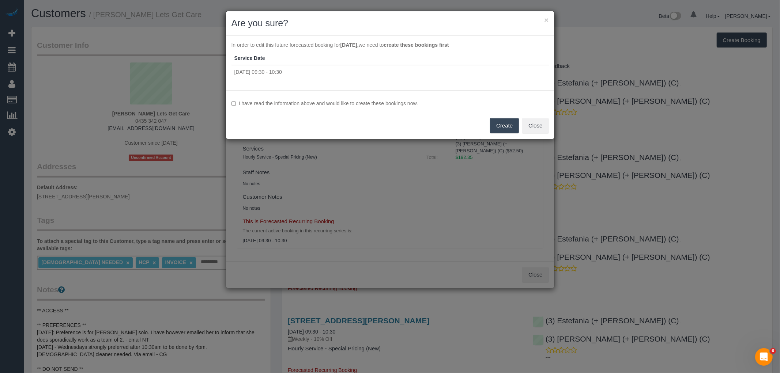
click at [339, 103] on label "I have read the information above and would like to create these bookings now." at bounding box center [389, 103] width 317 height 7
click at [497, 127] on button "Create" at bounding box center [504, 125] width 29 height 15
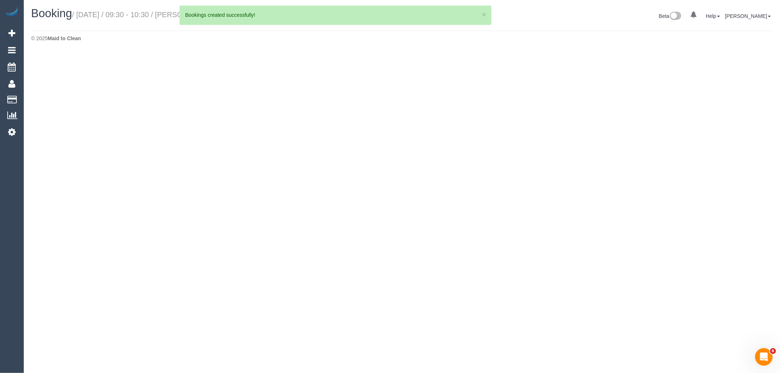
select select "VIC"
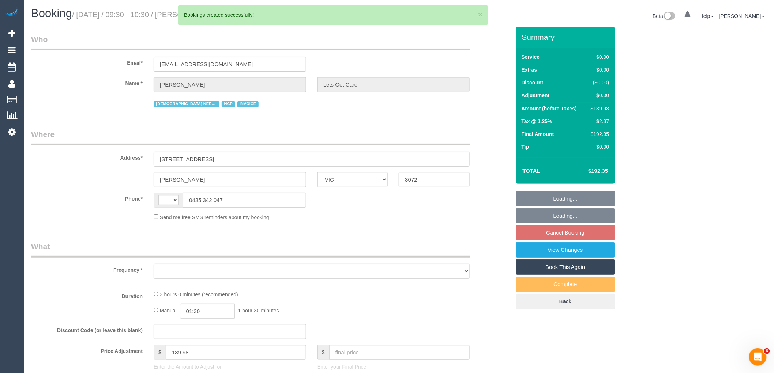
select select "string:AU"
select select "object:2322"
select select "180"
select select "number:28"
select select "number:14"
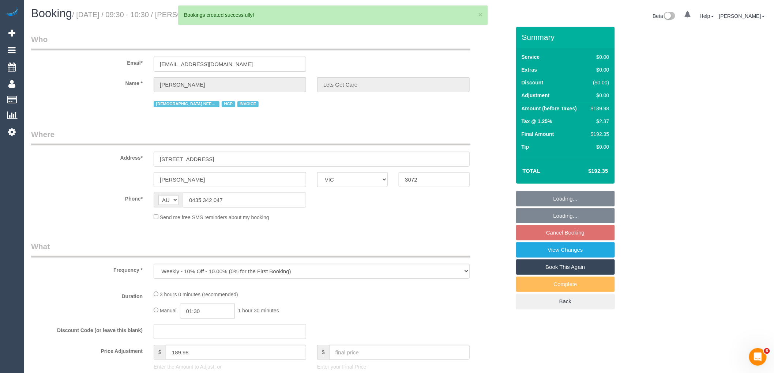
select select "number:19"
select select "number:25"
select select "number:35"
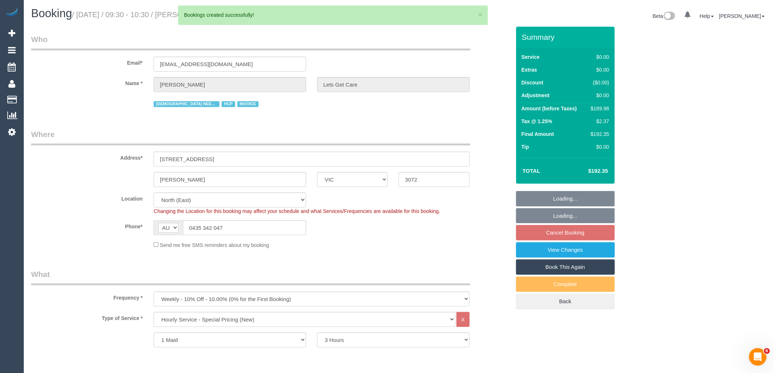
select select "object:3168"
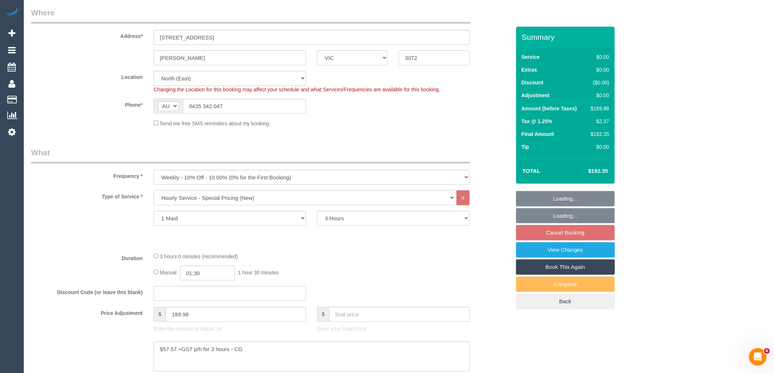
scroll to position [162, 0]
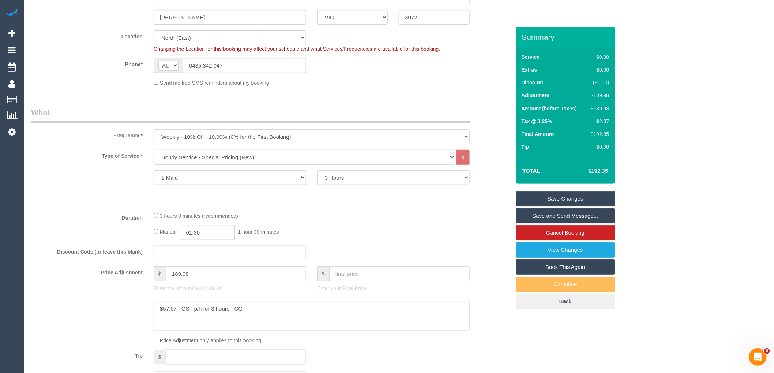
click at [237, 155] on select "Hourly Service - $70/h Hourly Service - $65/h Hourly Service - $60/h Hourly Ser…" at bounding box center [305, 157] width 302 height 15
select select "213"
click at [154, 151] on select "Hourly Service - $70/h Hourly Service - $65/h Hourly Service - $60/h Hourly Ser…" at bounding box center [305, 157] width 302 height 15
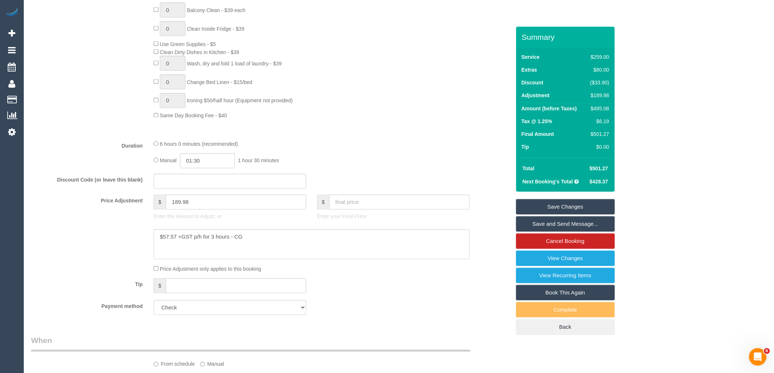
scroll to position [487, 0]
drag, startPoint x: 207, startPoint y: 214, endPoint x: 141, endPoint y: 209, distance: 66.0
click at [141, 209] on div "Price Adjustment $ 189.98 Enter the Amount to Adjust, or $ Enter your Final Pri…" at bounding box center [271, 206] width 490 height 29
drag, startPoint x: 267, startPoint y: 247, endPoint x: 114, endPoint y: 246, distance: 153.6
click at [114, 246] on div at bounding box center [271, 242] width 490 height 30
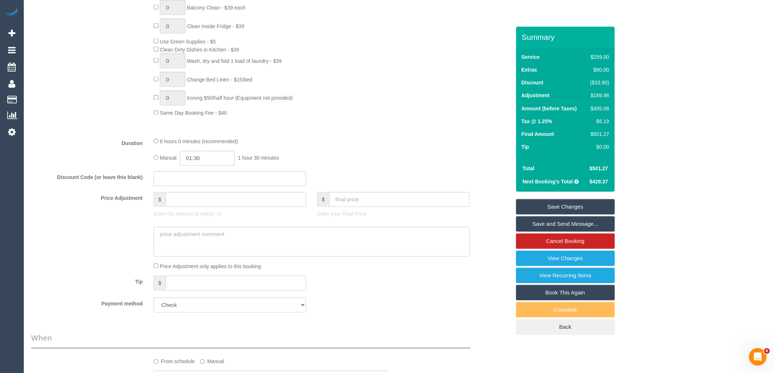
type input "0"
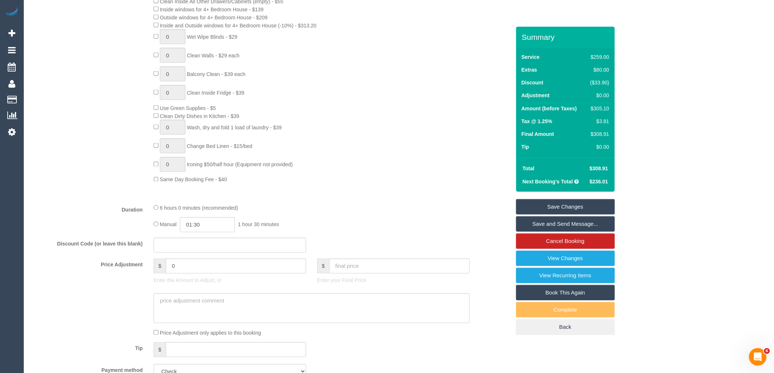
scroll to position [162, 0]
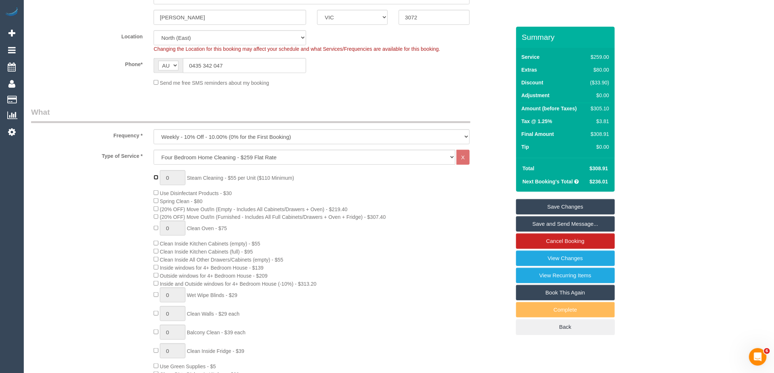
click at [162, 177] on span "0 Steam Cleaning - $55 per Unit ($110 Minimum)" at bounding box center [224, 178] width 140 height 6
type input "1"
click at [184, 180] on input "1" at bounding box center [173, 177] width 26 height 15
type input "2"
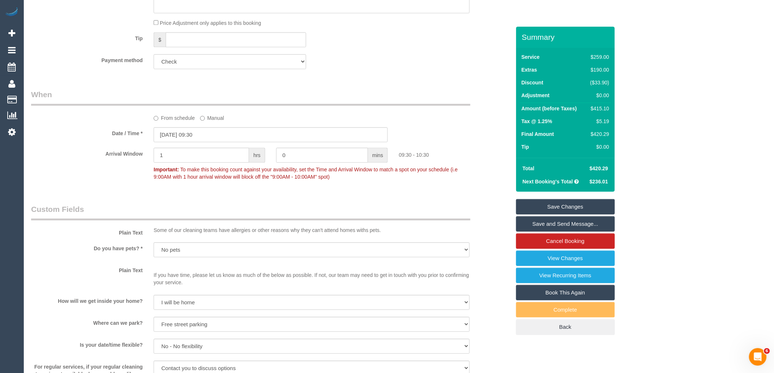
scroll to position [447, 0]
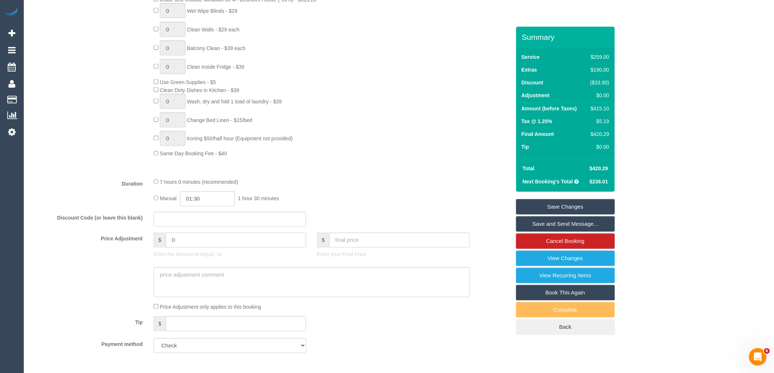
click at [208, 248] on input "0" at bounding box center [236, 240] width 140 height 15
click at [392, 186] on fieldset "What Frequency * One Time Cleaning Weekly - 10% Off - 10.00% (0% for the First …" at bounding box center [270, 90] width 479 height 537
type input "282.42"
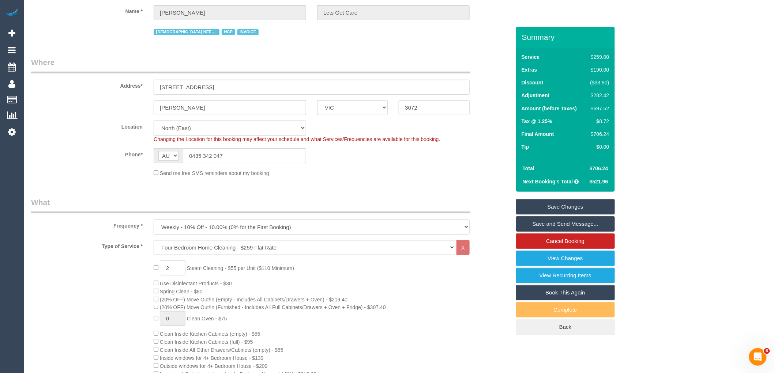
scroll to position [203, 0]
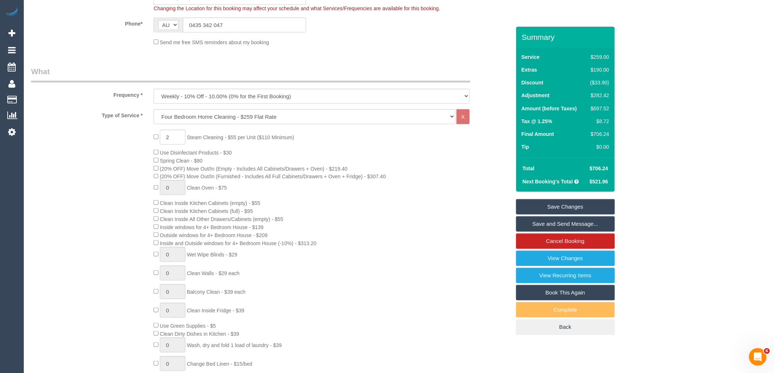
drag, startPoint x: 729, startPoint y: 5, endPoint x: 640, endPoint y: 8, distance: 88.9
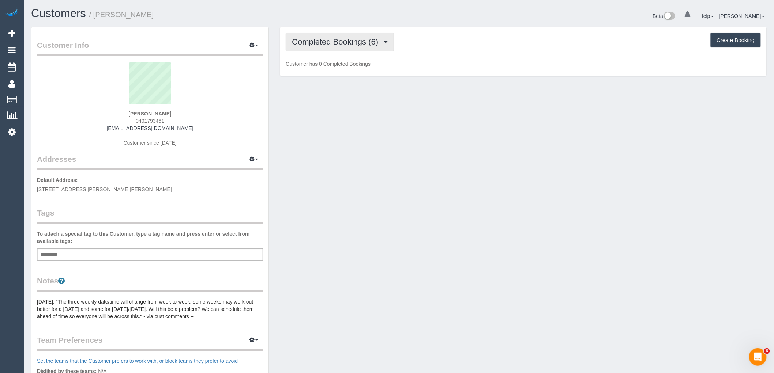
click at [339, 43] on span "Completed Bookings (6)" at bounding box center [337, 41] width 90 height 9
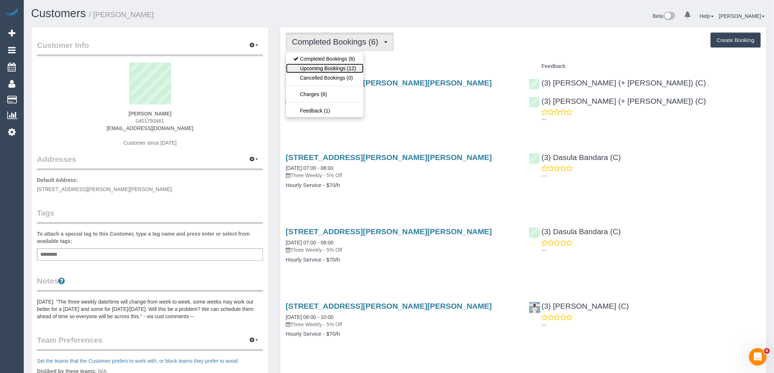
click at [341, 71] on link "Upcoming Bookings (12)" at bounding box center [324, 69] width 77 height 10
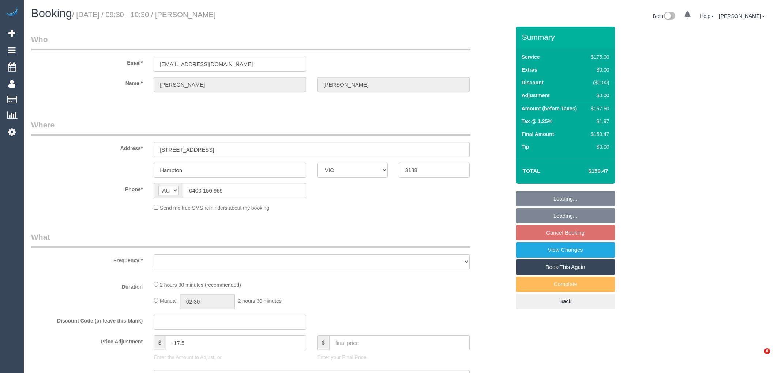
select select "VIC"
select select "string:stripe-pm_1FRCUP2GScqysDRVU3rOEBmN"
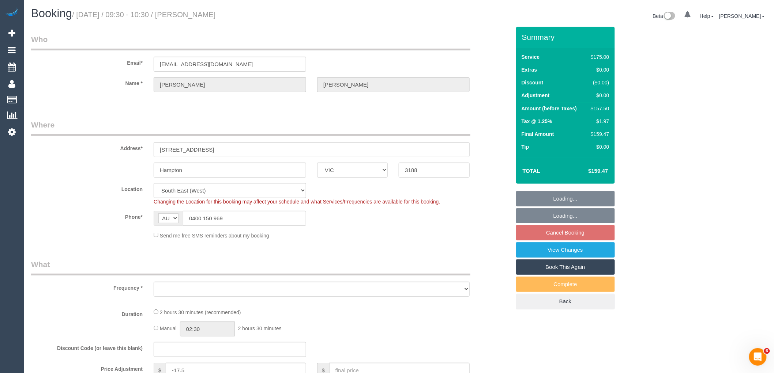
select select "number:27"
select select "number:14"
select select "number:19"
select select "number:22"
select select "number:11"
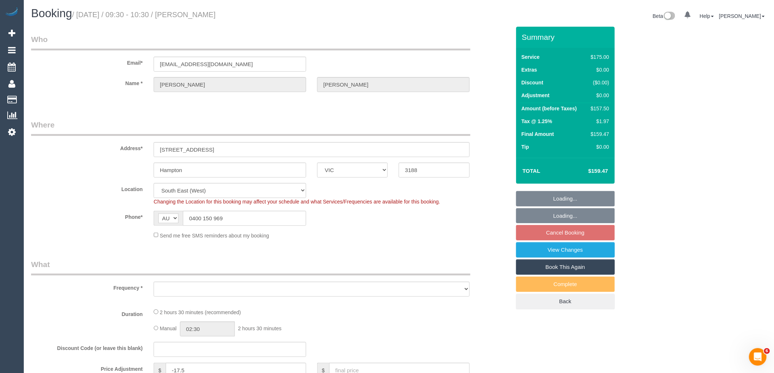
select select "object:718"
select select "150"
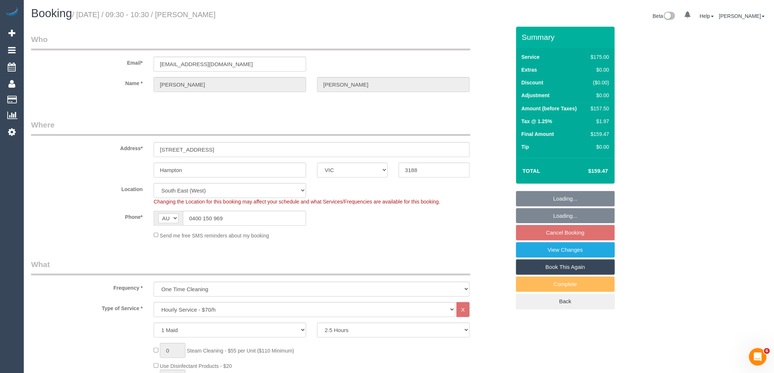
select select "object:913"
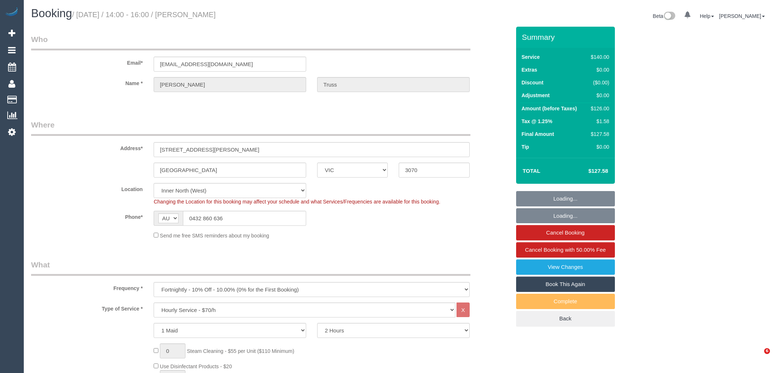
select select "VIC"
select select "number:28"
select select "number:14"
select select "number:19"
select select "number:36"
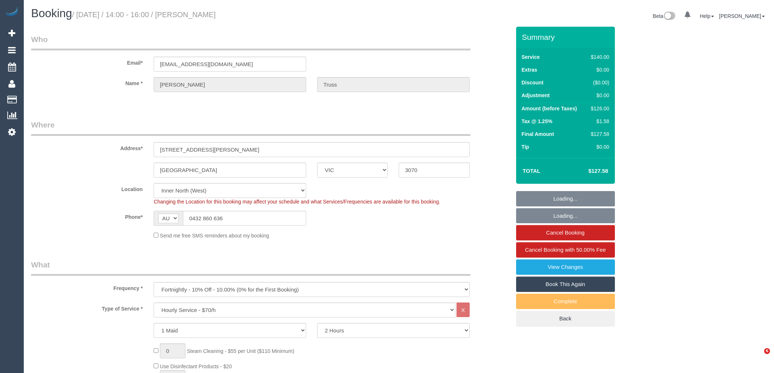
select select "number:35"
select select "number:13"
select select "52156"
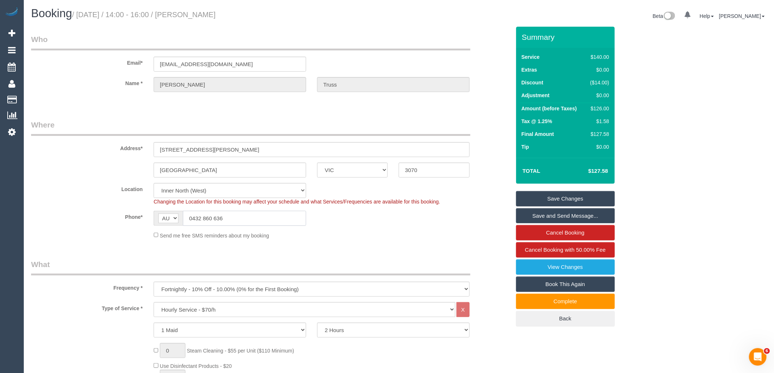
drag, startPoint x: 241, startPoint y: 222, endPoint x: 129, endPoint y: 222, distance: 111.9
click at [129, 222] on div "Phone* AF AL DZ AD AO AI AQ AG AR AM AW AU AT AZ BS BH BD BB BY BE BZ BJ BM BT …" at bounding box center [271, 218] width 490 height 15
click at [223, 265] on legend "What" at bounding box center [250, 267] width 439 height 16
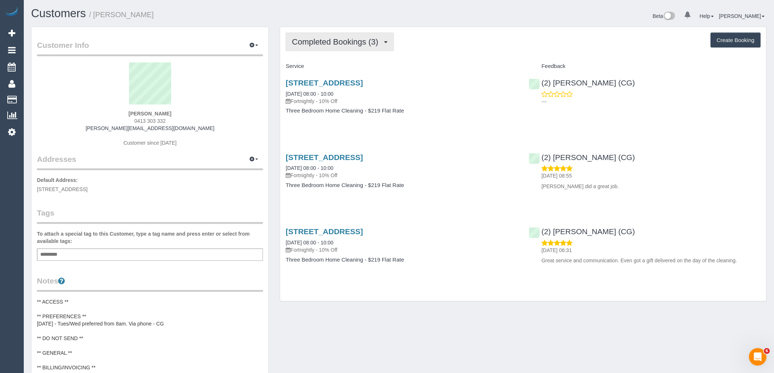
click at [347, 45] on span "Completed Bookings (3)" at bounding box center [337, 41] width 90 height 9
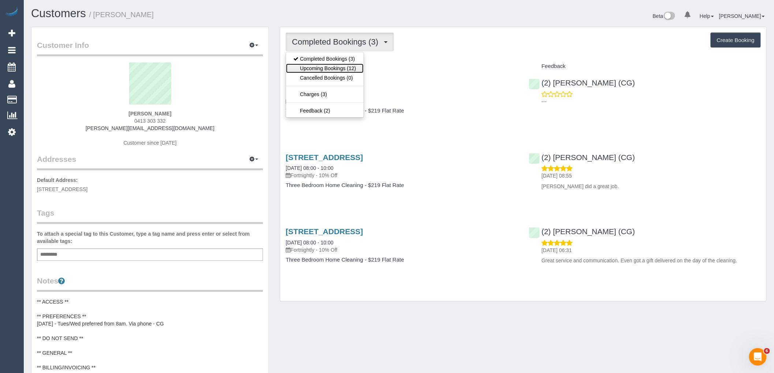
click at [347, 71] on link "Upcoming Bookings (12)" at bounding box center [324, 69] width 77 height 10
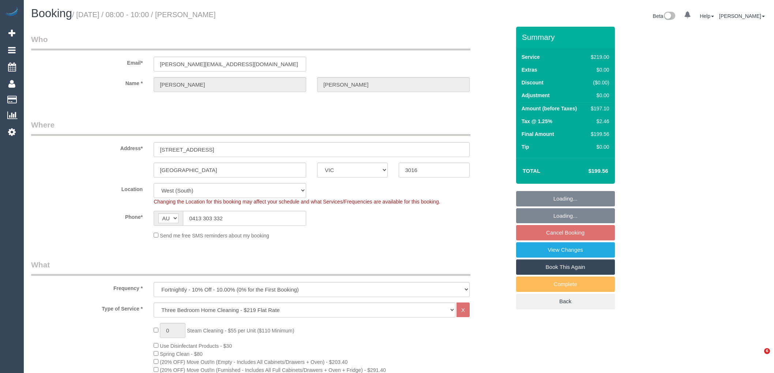
select select "VIC"
select select "number:27"
select select "number:14"
select select "number:19"
select select "number:36"
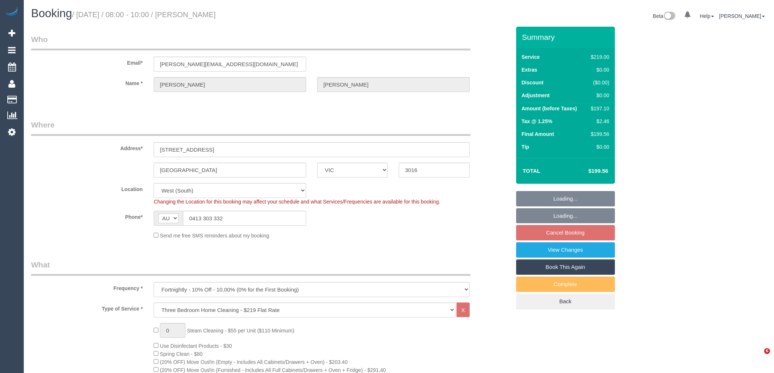
select select "spot2"
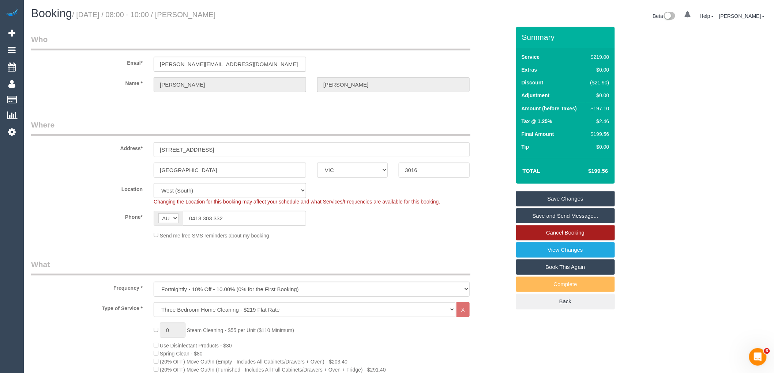
click at [579, 228] on link "Cancel Booking" at bounding box center [565, 232] width 99 height 15
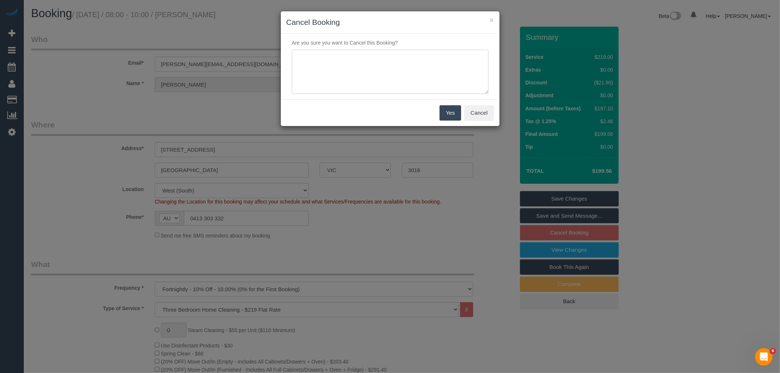
click at [400, 79] on textarea at bounding box center [390, 72] width 197 height 45
drag, startPoint x: 400, startPoint y: 79, endPoint x: 265, endPoint y: 92, distance: 136.0
click at [271, 91] on div "× Cancel Booking Are you sure you want to Cancel this Booking? Yes Cancel" at bounding box center [390, 186] width 780 height 373
type textarea "Customer away via email VC"
click at [448, 114] on button "Yes" at bounding box center [449, 112] width 21 height 15
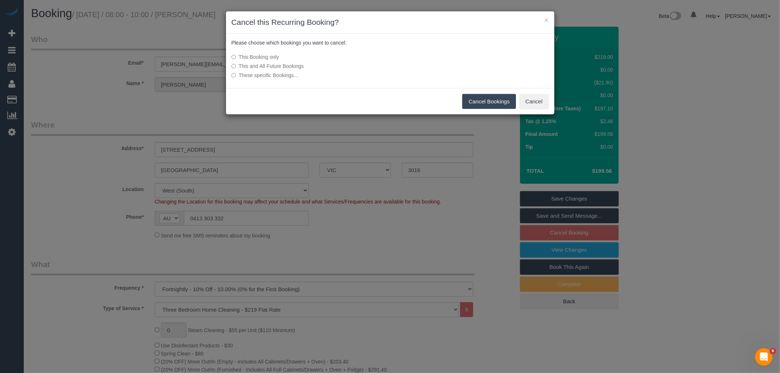
click at [489, 103] on button "Cancel Bookings" at bounding box center [489, 101] width 54 height 15
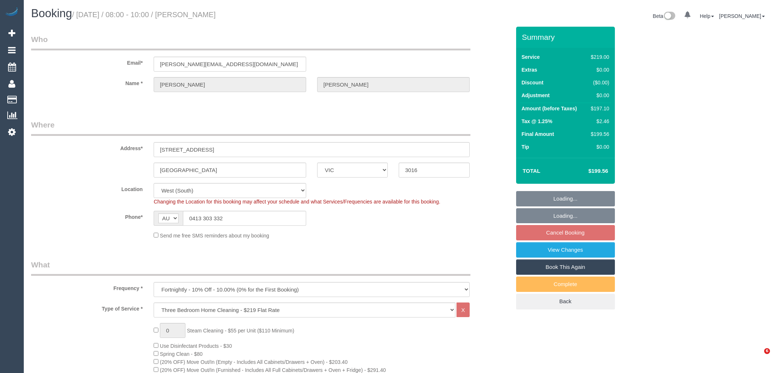
select select "VIC"
select select "number:27"
select select "number:14"
select select "number:19"
select select "number:36"
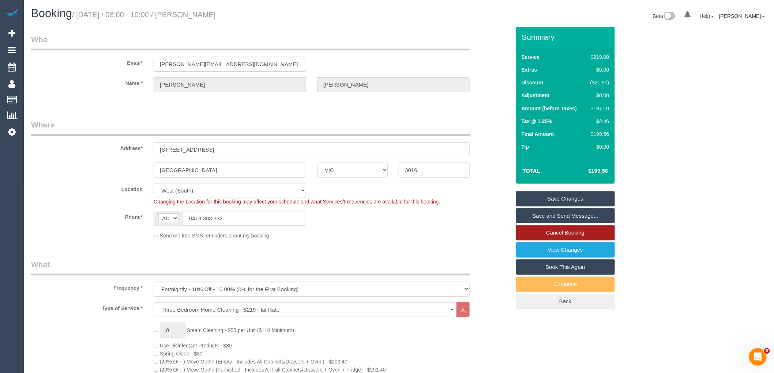
click at [580, 234] on link "Cancel Booking" at bounding box center [565, 232] width 99 height 15
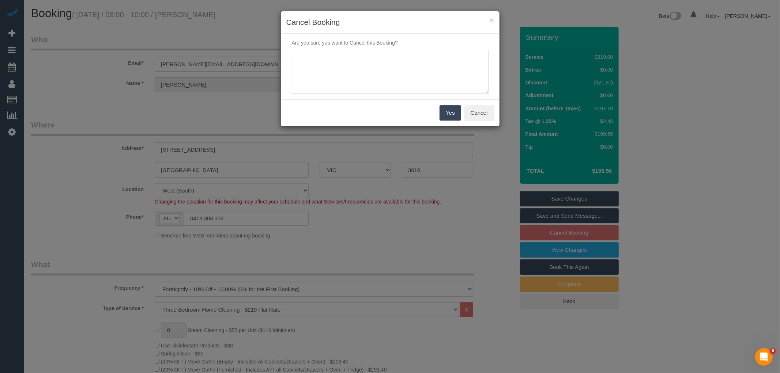
click at [400, 77] on textarea at bounding box center [390, 72] width 197 height 45
paste textarea "Customer away via email VC"
type textarea "Customer away via email VC"
click at [452, 116] on button "Yes" at bounding box center [449, 112] width 21 height 15
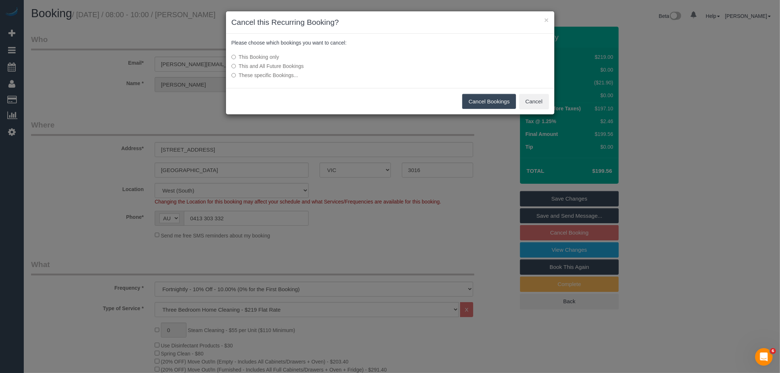
click at [488, 102] on button "Cancel Bookings" at bounding box center [489, 101] width 54 height 15
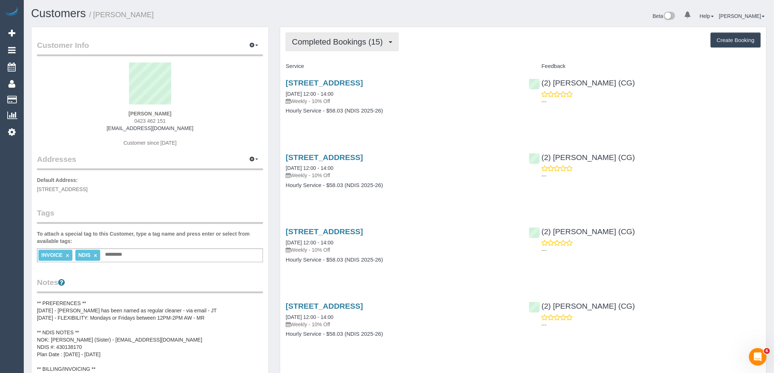
click at [332, 41] on span "Completed Bookings (15)" at bounding box center [339, 41] width 94 height 9
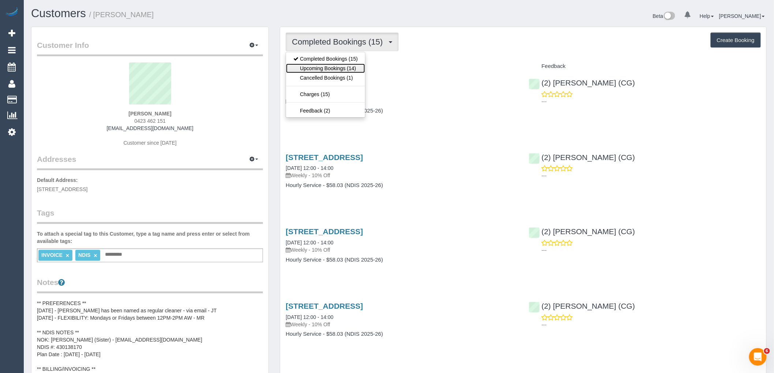
click at [331, 66] on link "Upcoming Bookings (14)" at bounding box center [325, 69] width 79 height 10
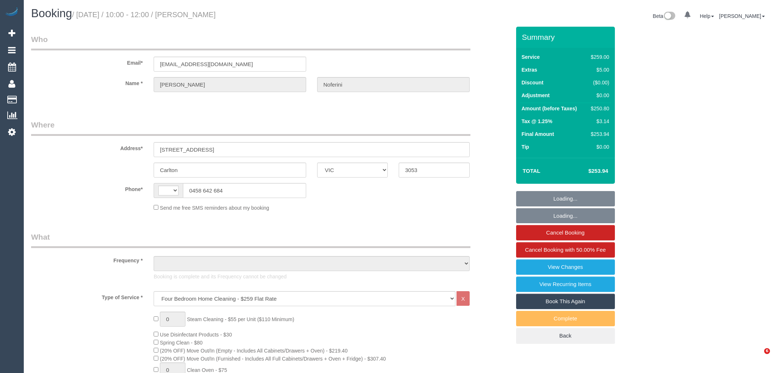
select select "VIC"
select select "string:AU"
select select "number:28"
select select "number:14"
select select "number:20"
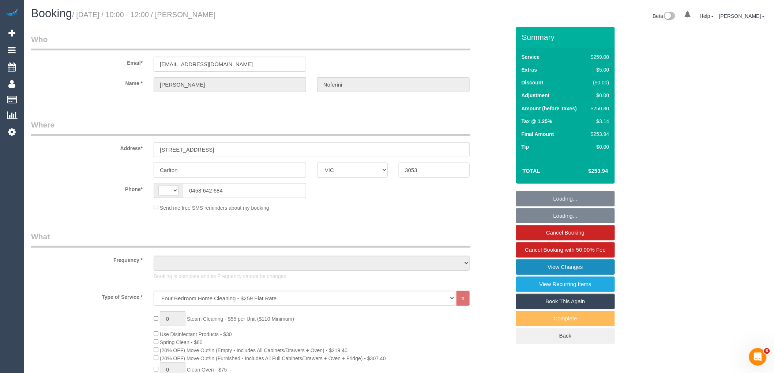
select select "number:24"
select select "number:35"
select select "number:13"
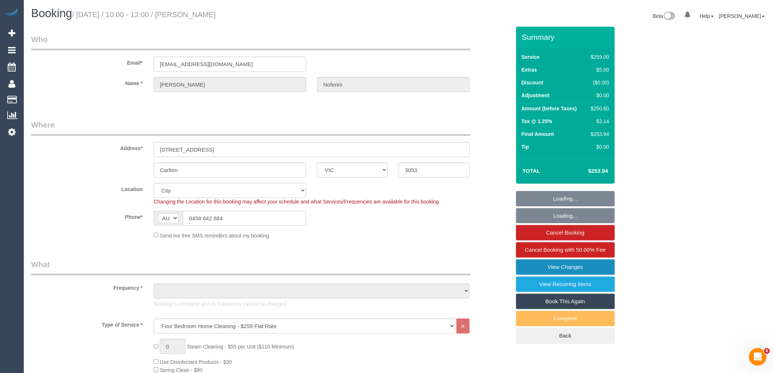
click at [584, 268] on link "View Changes" at bounding box center [565, 267] width 99 height 15
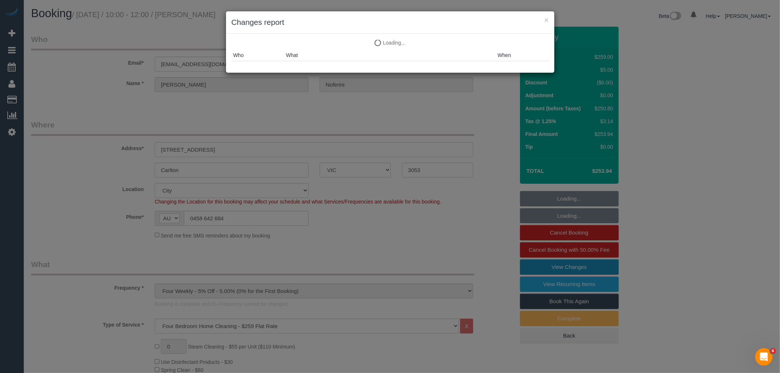
select select "object:4859"
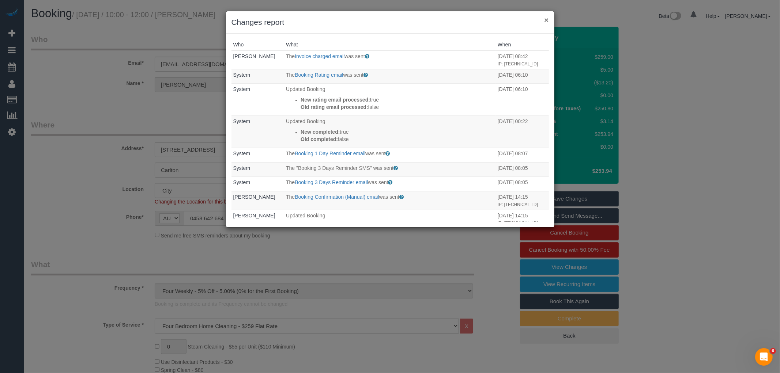
click at [546, 17] on button "×" at bounding box center [546, 20] width 4 height 8
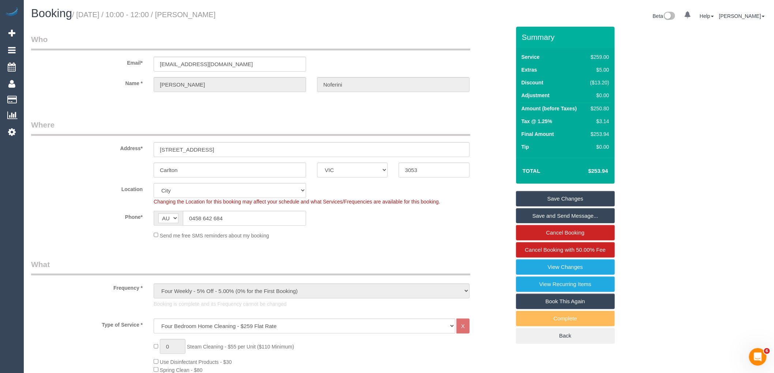
click at [460, 229] on sui-booking-location "Location [GEOGRAPHIC_DATA] (North) East (South) [GEOGRAPHIC_DATA] (East) [GEOGR…" at bounding box center [270, 211] width 479 height 56
click at [586, 265] on link "View Changes" at bounding box center [565, 267] width 99 height 15
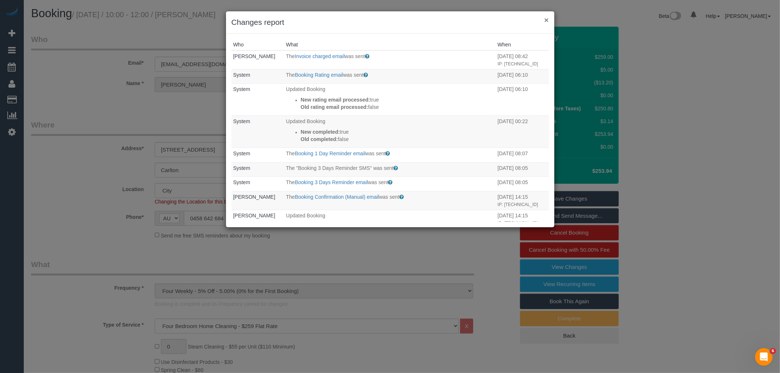
click at [547, 19] on button "×" at bounding box center [546, 20] width 4 height 8
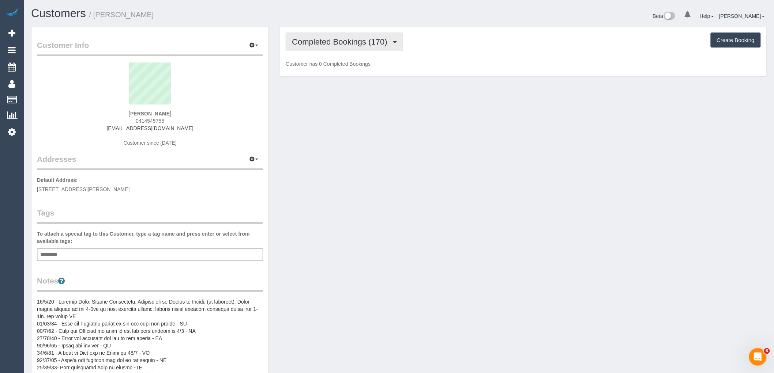
click at [319, 45] on span "Completed Bookings (170)" at bounding box center [341, 41] width 99 height 9
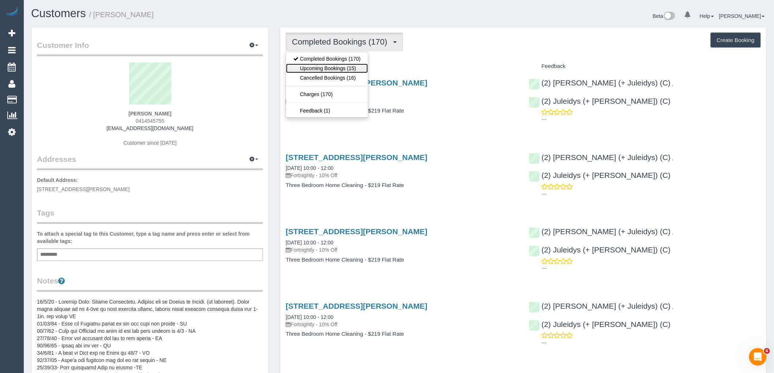
click at [327, 66] on link "Upcoming Bookings (15)" at bounding box center [327, 69] width 82 height 10
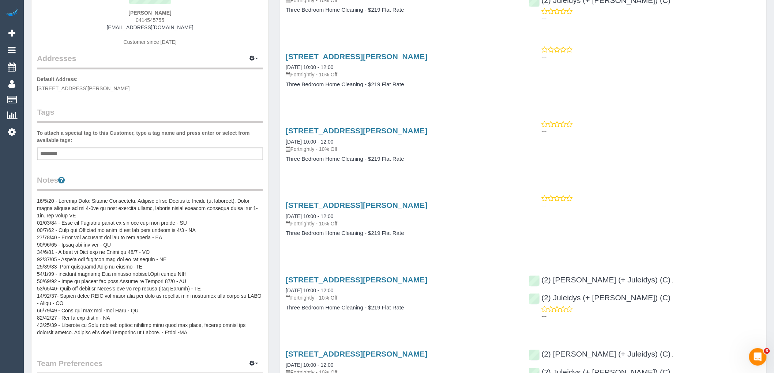
scroll to position [81, 0]
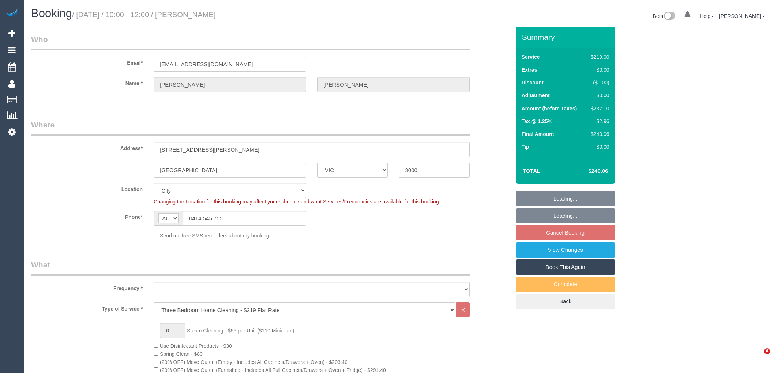
select select "VIC"
select select "object:818"
select select "number:32"
select select "number:21"
select select "number:35"
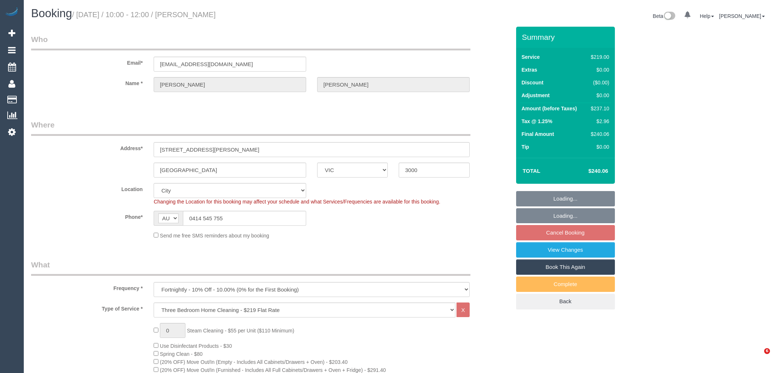
select select "33160"
select select "spot3"
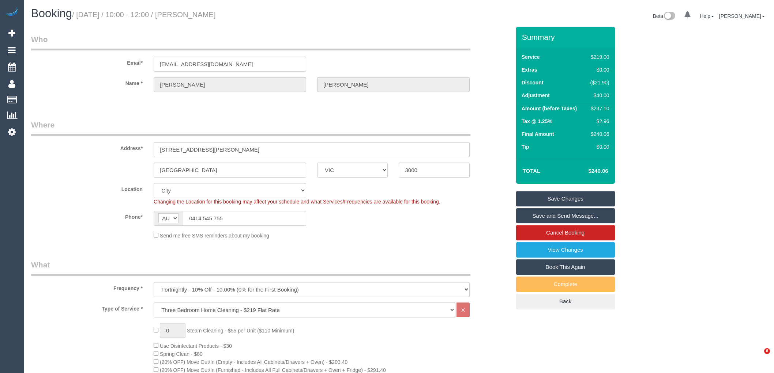
select select "33160"
click at [571, 238] on link "Cancel Booking" at bounding box center [565, 232] width 99 height 15
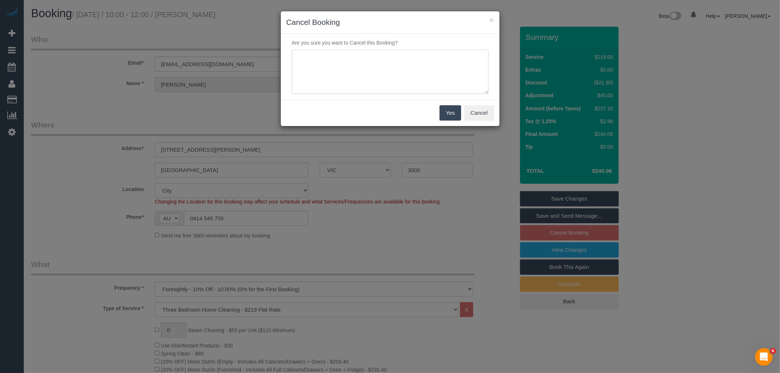
click at [385, 88] on textarea at bounding box center [390, 72] width 197 height 45
paste textarea "Replacement cleaner not needed via email VC"
type textarea "Replacement cleaner not needed via email VC"
click at [452, 115] on button "Yes" at bounding box center [449, 112] width 21 height 15
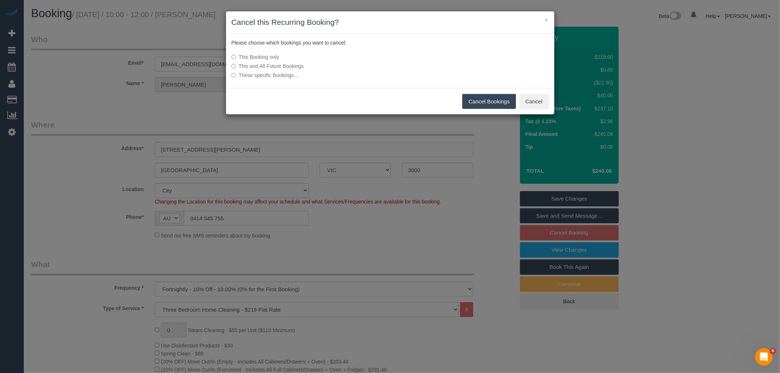
click at [478, 105] on button "Cancel Bookings" at bounding box center [489, 101] width 54 height 15
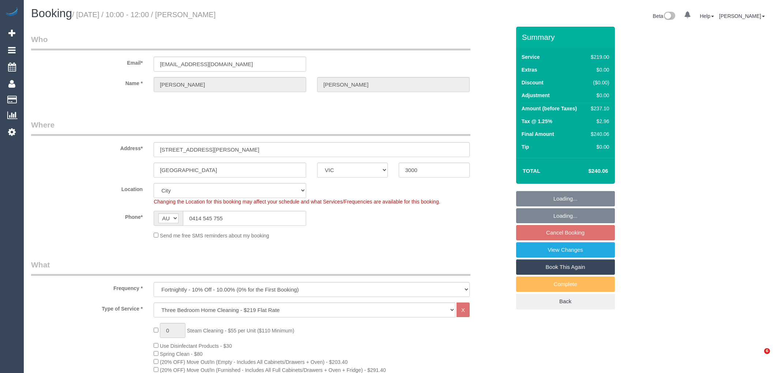
select select "VIC"
select select "number:32"
select select "number:21"
select select "number:35"
select select "33160"
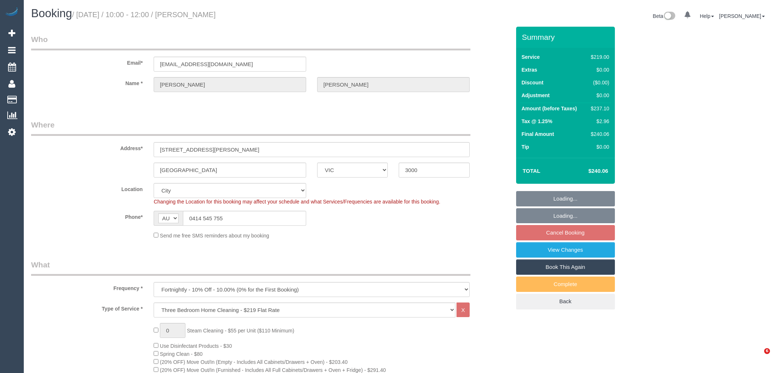
select select "spot3"
select select "33160"
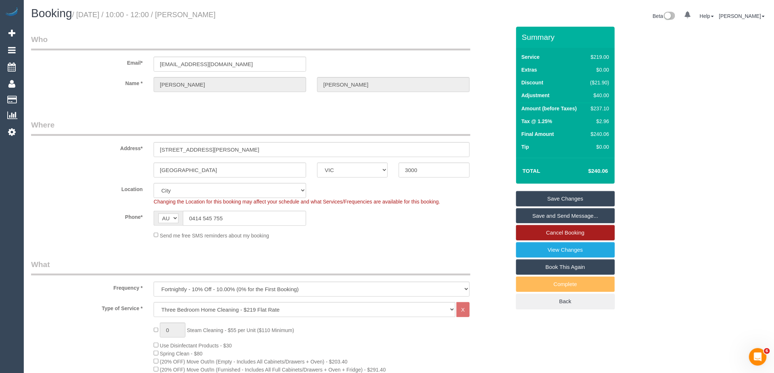
click at [572, 231] on link "Cancel Booking" at bounding box center [565, 232] width 99 height 15
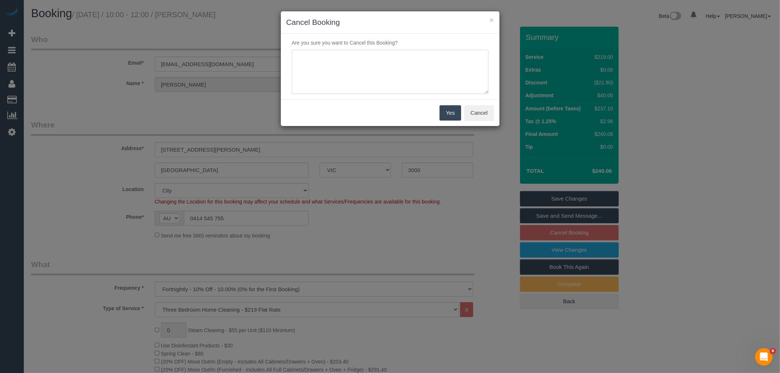
click at [387, 85] on textarea at bounding box center [390, 72] width 197 height 45
drag, startPoint x: 448, startPoint y: 59, endPoint x: 250, endPoint y: 60, distance: 197.8
click at [250, 60] on div "× Cancel Booking Are you sure you want to Cancel this Booking? Yes Cancel" at bounding box center [390, 186] width 780 height 373
type textarea "Replacement cleaner not needed via email VC"
click at [447, 110] on button "Yes" at bounding box center [449, 112] width 21 height 15
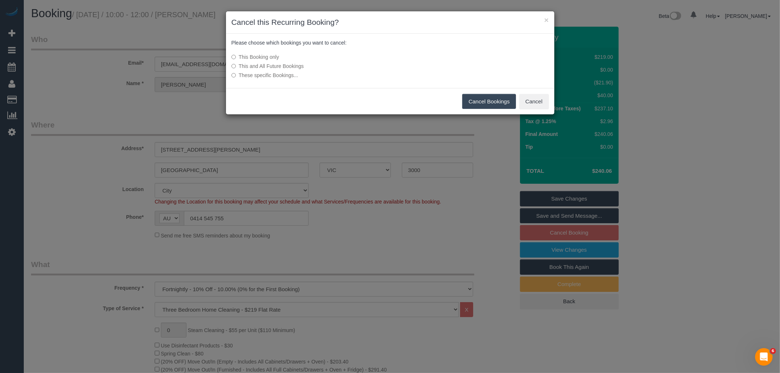
click at [485, 101] on button "Cancel Bookings" at bounding box center [489, 101] width 54 height 15
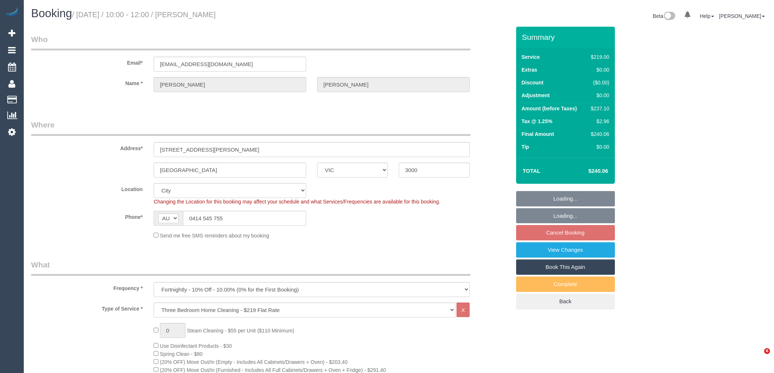
select select "VIC"
select select "number:32"
select select "number:21"
select select "number:35"
select select "33160"
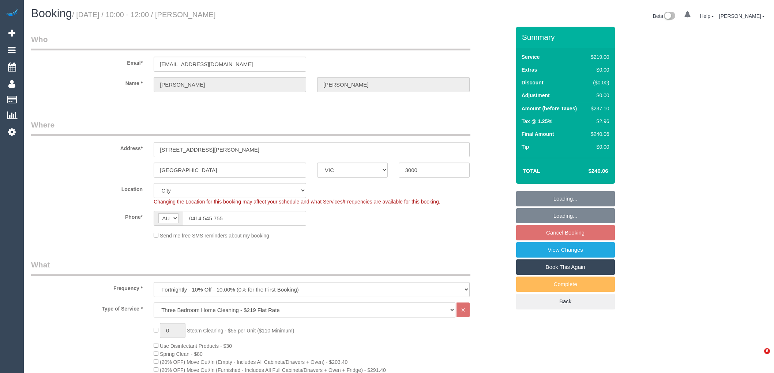
select select "spot3"
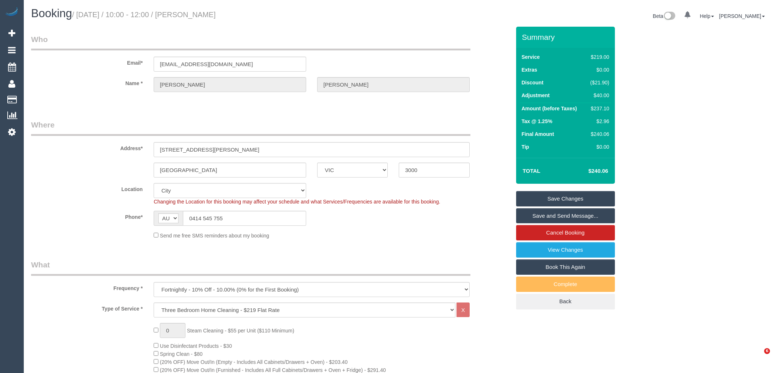
select select "33160"
click at [559, 231] on link "Cancel Booking" at bounding box center [565, 232] width 99 height 15
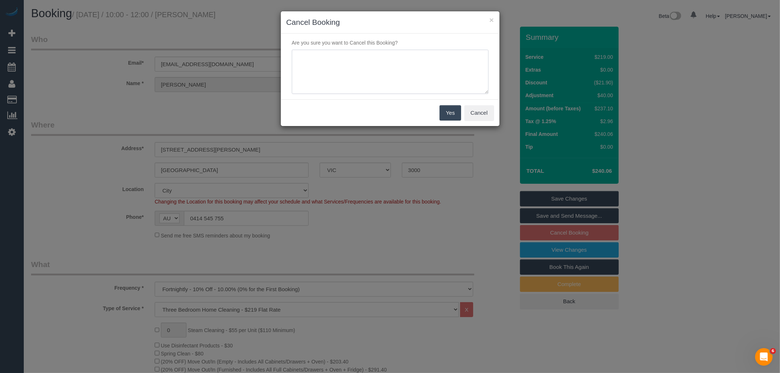
click at [407, 50] on textarea at bounding box center [390, 72] width 197 height 45
paste textarea "Replacement cleaner not needed via email VC"
type textarea "Replacement cleaner not needed via email VC"
click at [456, 112] on button "Yes" at bounding box center [449, 112] width 21 height 15
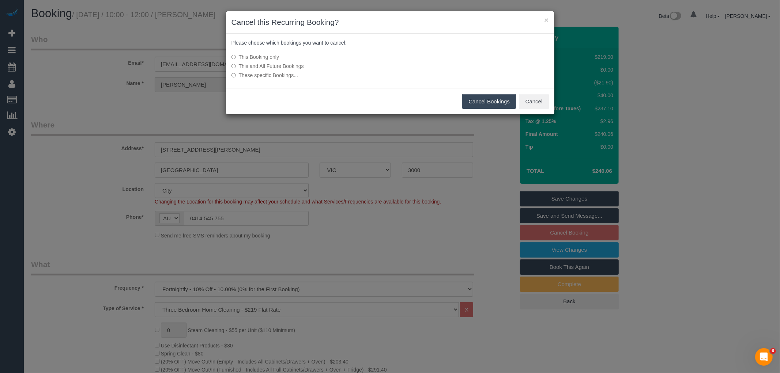
click at [486, 96] on button "Cancel Bookings" at bounding box center [489, 101] width 54 height 15
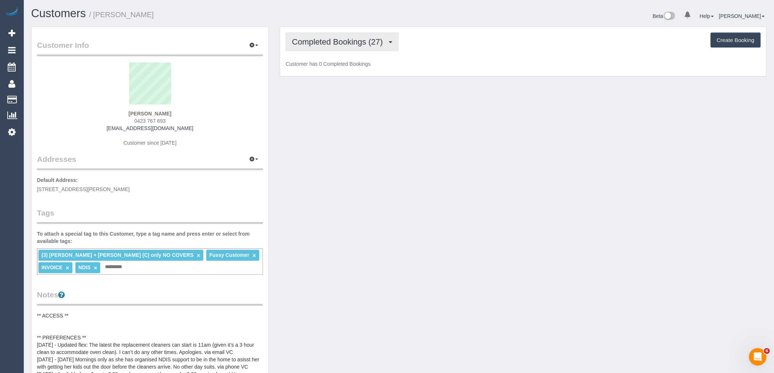
click at [350, 42] on span "Completed Bookings (27)" at bounding box center [339, 41] width 94 height 9
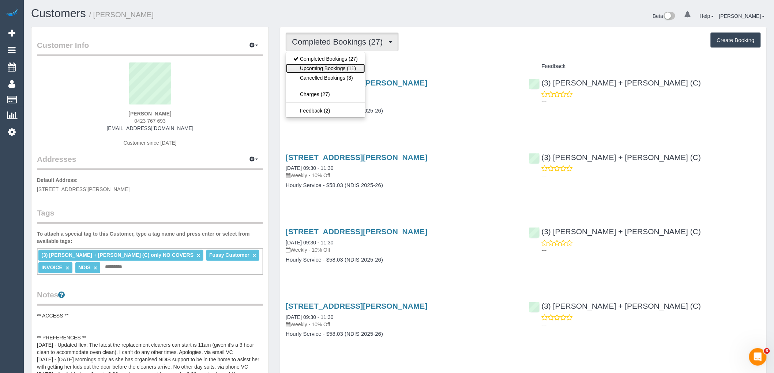
click at [339, 67] on link "Upcoming Bookings (11)" at bounding box center [325, 69] width 79 height 10
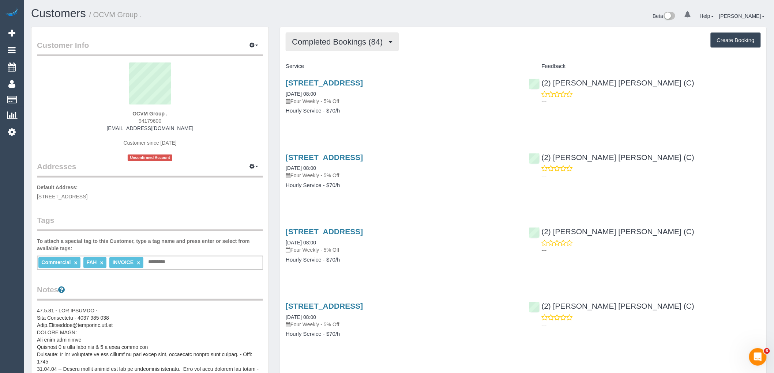
click at [359, 41] on span "Completed Bookings (84)" at bounding box center [339, 41] width 94 height 9
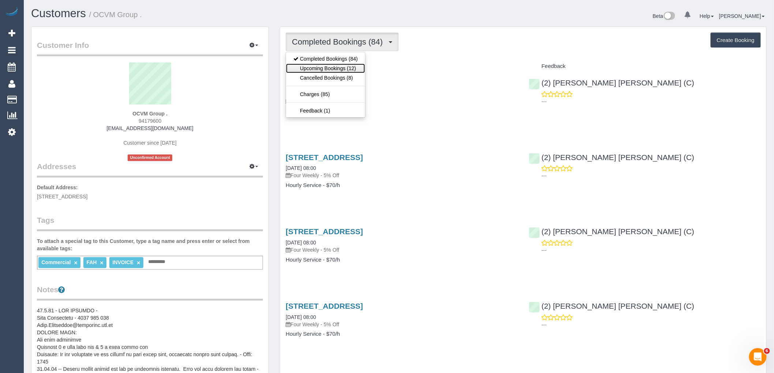
click at [350, 67] on link "Upcoming Bookings (12)" at bounding box center [325, 69] width 79 height 10
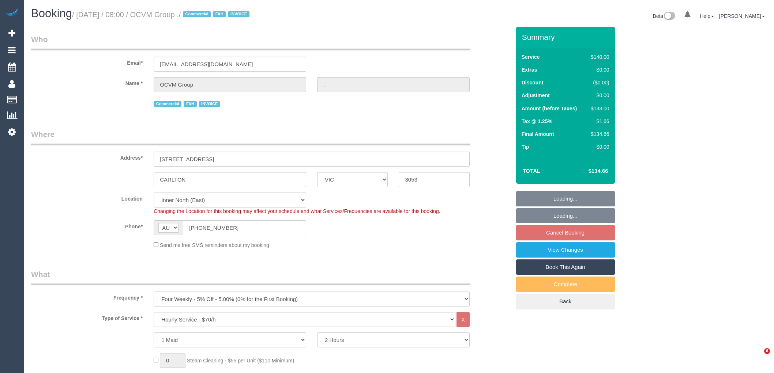
select select "VIC"
select select "number:28"
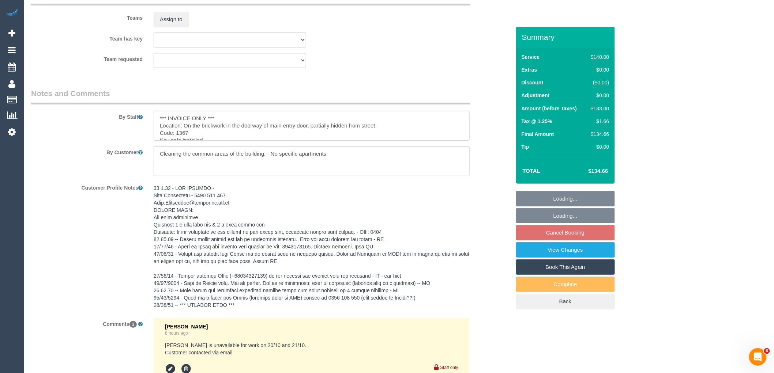
scroll to position [1309, 0]
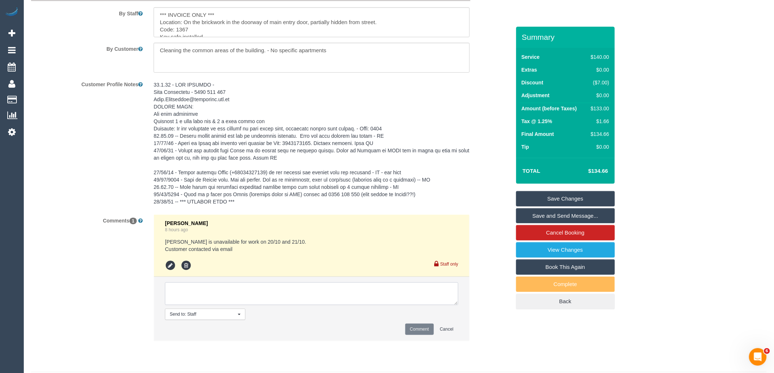
click at [245, 303] on textarea at bounding box center [311, 294] width 293 height 23
paste textarea "Hi [PERSON_NAME], Thank you for advising of the below. Your cleaner is able to …"
type textarea "repsonse from customer via email: Hi Vanessa, Thank you for advising of the bel…"
click at [422, 335] on button "Comment" at bounding box center [419, 329] width 29 height 11
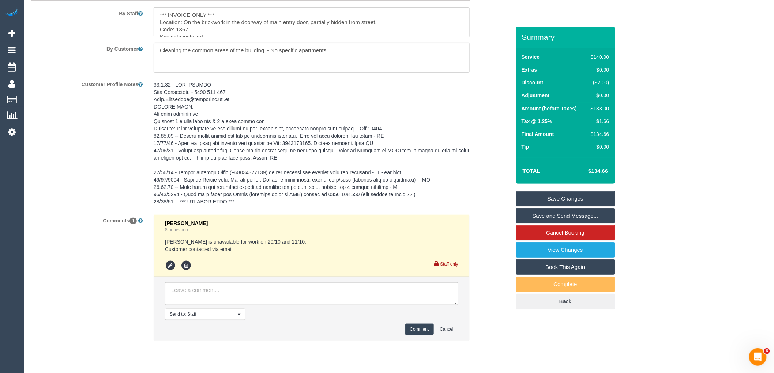
scroll to position [0, 0]
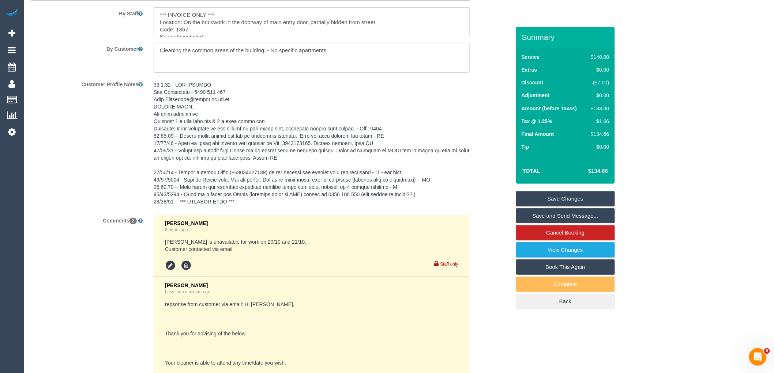
click at [573, 198] on link "Save Changes" at bounding box center [565, 198] width 99 height 15
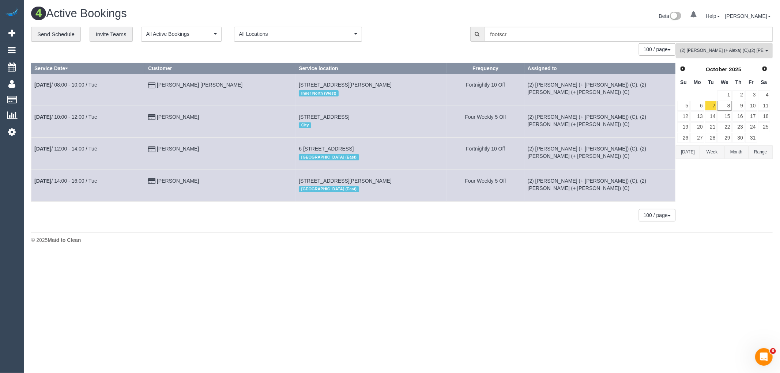
click at [736, 52] on span "(2) Alejandro (+ Alexa) (C) , (2) Alexa (+ Alejandro) (C)" at bounding box center [721, 51] width 83 height 6
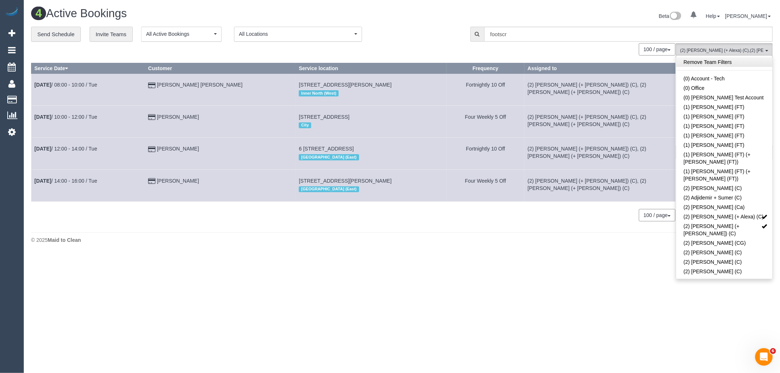
click at [714, 65] on link "Remove Team Filters" at bounding box center [724, 62] width 96 height 10
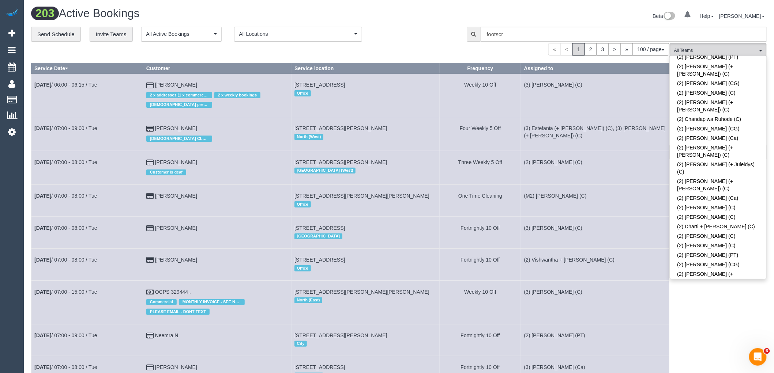
scroll to position [1607, 0]
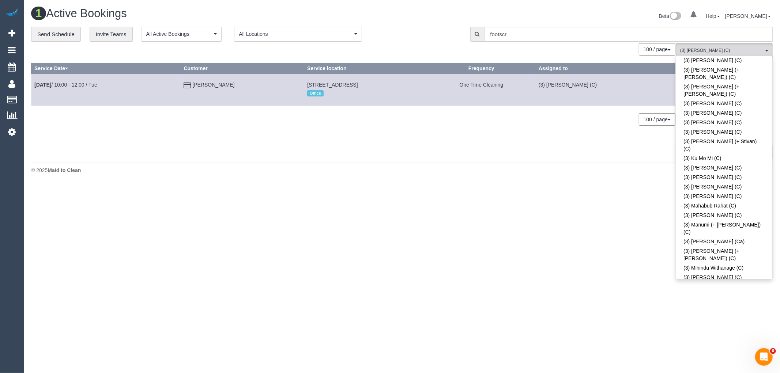
click at [424, 39] on div "**********" at bounding box center [245, 34] width 428 height 15
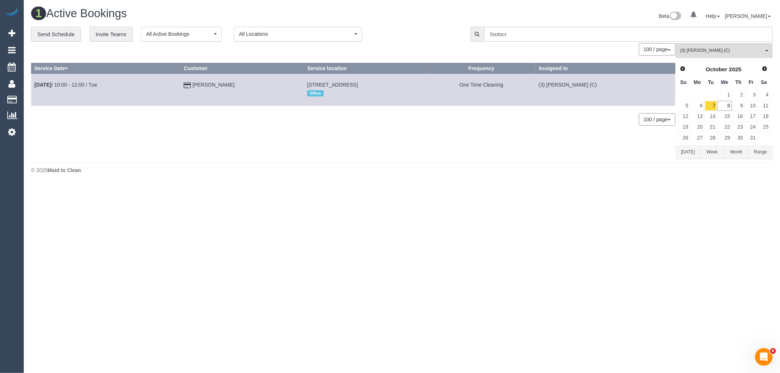
click at [693, 155] on button "Today" at bounding box center [688, 153] width 24 height 14
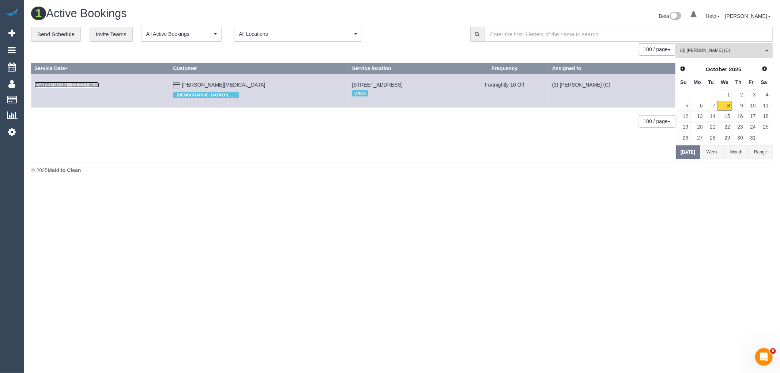
click at [77, 85] on link "Oct 8th / 07:00 - 09:00 / Wed" at bounding box center [66, 85] width 65 height 6
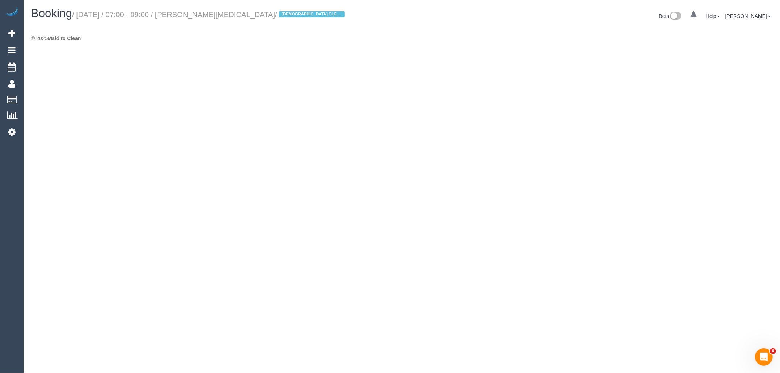
select select "VIC"
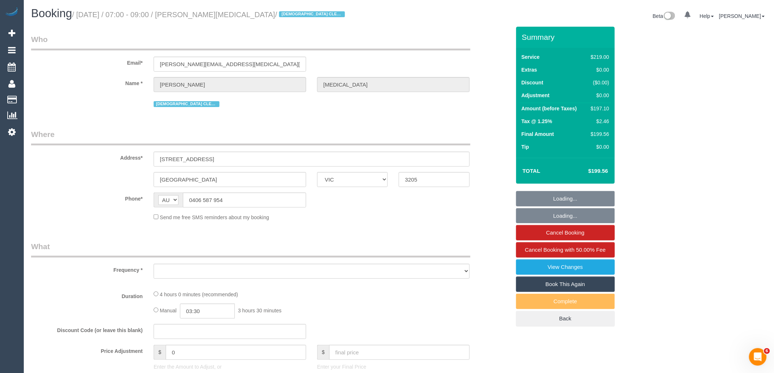
select select "string:stripe-pm_1Q0wGj2GScqysDRV8UswOcr5"
select select "object:4763"
select select "number:28"
select select "number:14"
select select "number:19"
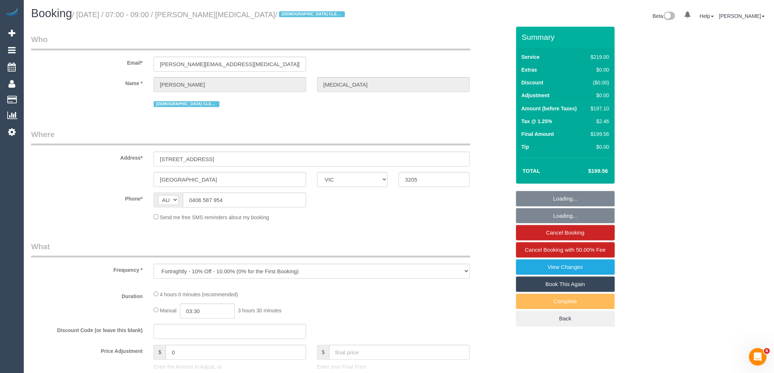
select select "number:22"
select select "number:35"
select select "number:12"
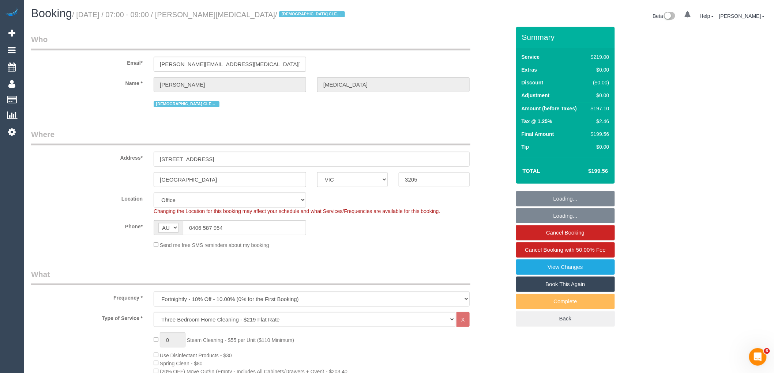
select select "object:6295"
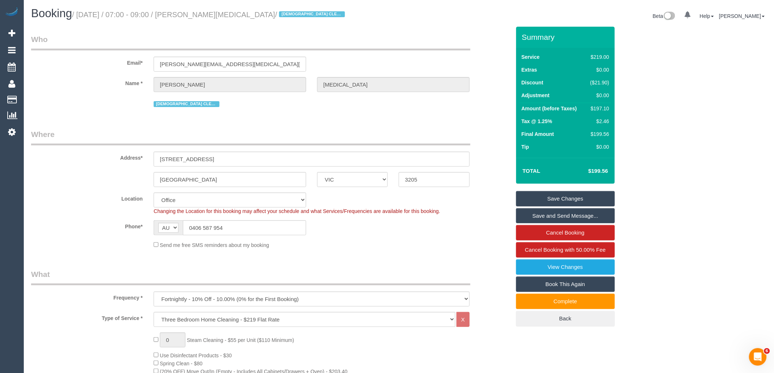
drag, startPoint x: 239, startPoint y: 216, endPoint x: 169, endPoint y: 215, distance: 70.6
click at [169, 215] on sui-booking-location "Location Office City East (North) East (South) Inner East Inner North (East) In…" at bounding box center [270, 221] width 479 height 56
click at [246, 232] on input "0406 587 954" at bounding box center [244, 227] width 123 height 15
drag, startPoint x: 224, startPoint y: 229, endPoint x: 46, endPoint y: 271, distance: 182.6
click at [115, 229] on div "Phone* AF AL DZ AD AO AI AQ AG AR AM AW AU AT AZ BS BH BD BB BY BE BZ BJ BM BT …" at bounding box center [271, 227] width 490 height 15
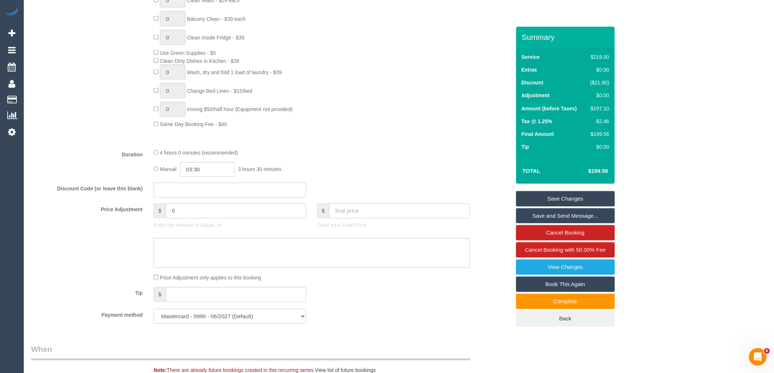
scroll to position [569, 0]
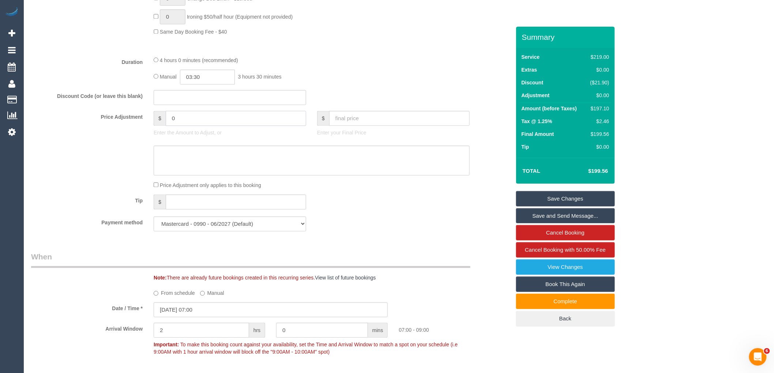
click at [190, 126] on input "0" at bounding box center [236, 118] width 140 height 15
type input "011.92"
click at [201, 162] on textarea at bounding box center [312, 161] width 316 height 30
type textarea "$"
type input "11.92"
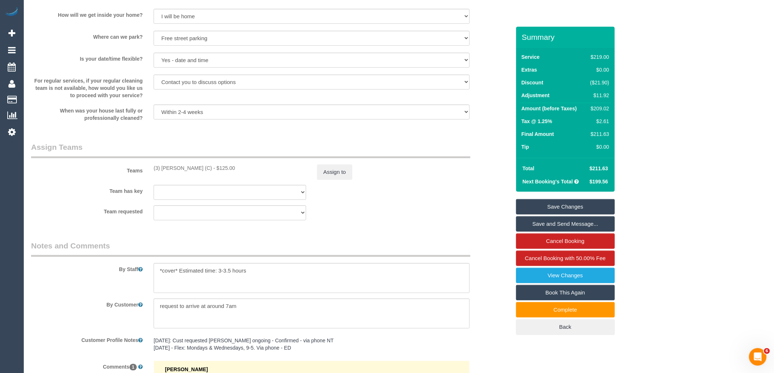
scroll to position [1030, 0]
type textarea "$11.92 parking VC"
click at [331, 181] on button "Assign to" at bounding box center [334, 172] width 35 height 15
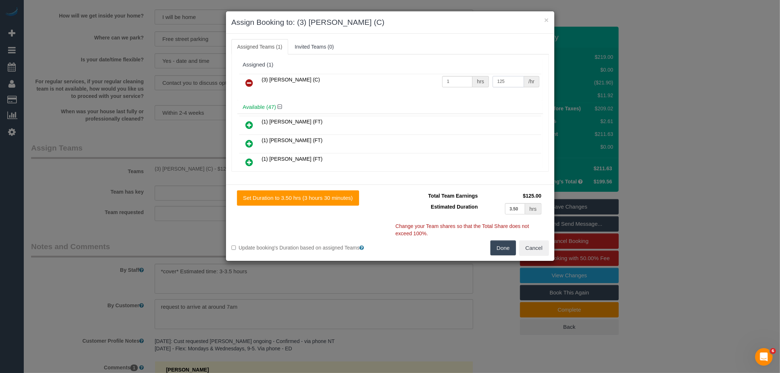
click at [506, 79] on input "125" at bounding box center [508, 81] width 31 height 11
type input "136.92"
click at [497, 247] on button "Done" at bounding box center [503, 248] width 26 height 15
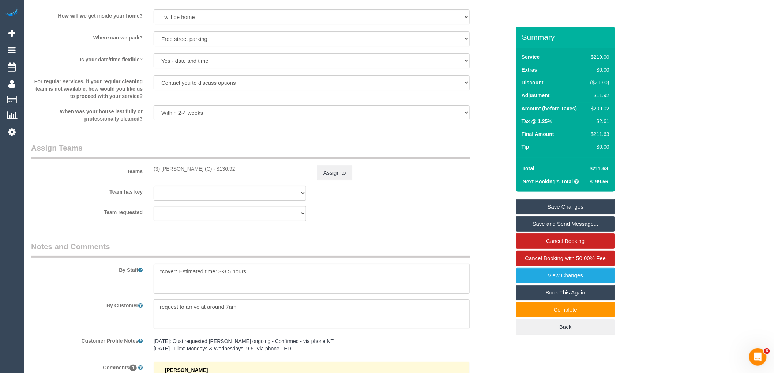
click at [589, 205] on link "Save Changes" at bounding box center [565, 206] width 99 height 15
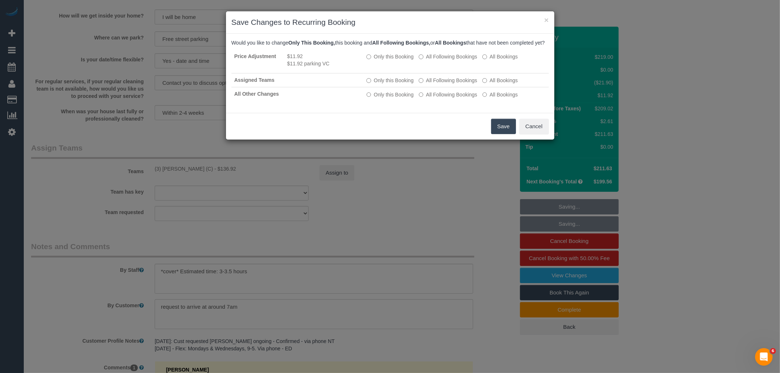
click at [504, 127] on button "Save" at bounding box center [503, 126] width 25 height 15
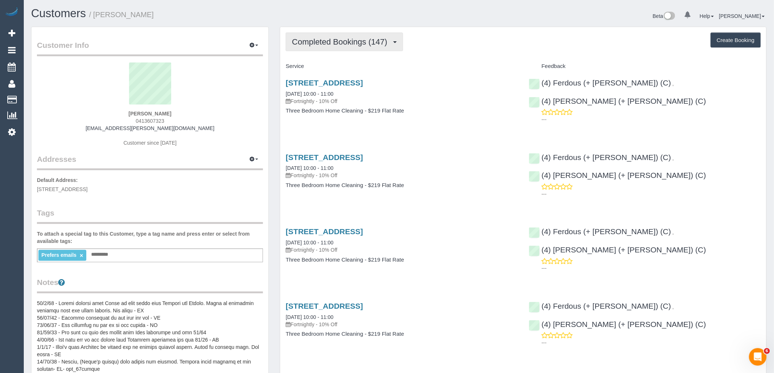
click at [339, 39] on span "Completed Bookings (147)" at bounding box center [341, 41] width 99 height 9
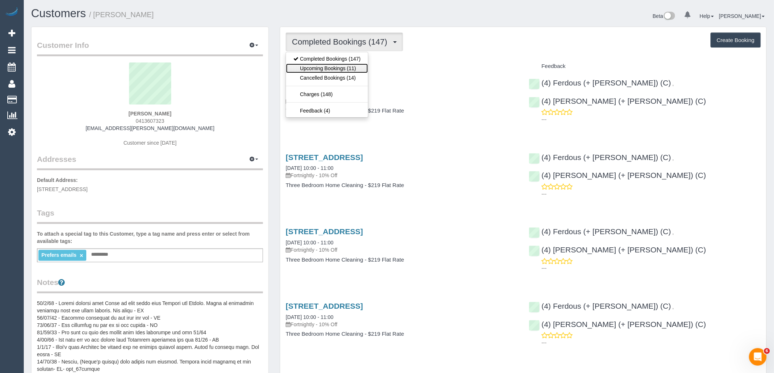
click at [336, 67] on link "Upcoming Bookings (11)" at bounding box center [327, 69] width 82 height 10
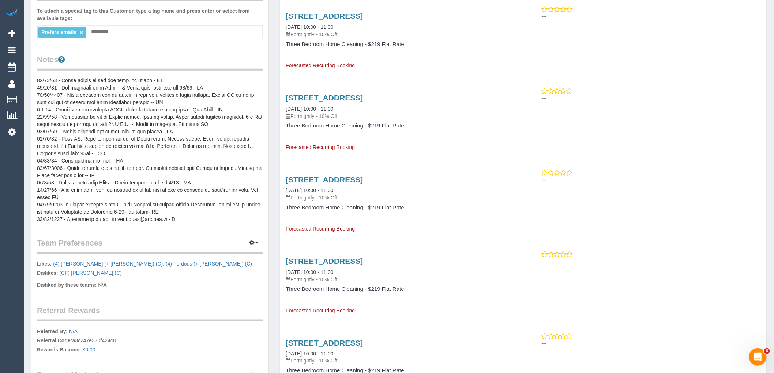
scroll to position [244, 0]
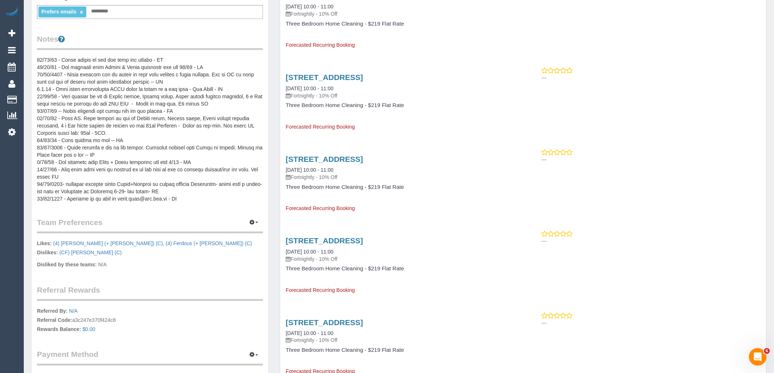
click at [186, 124] on pre at bounding box center [150, 129] width 226 height 146
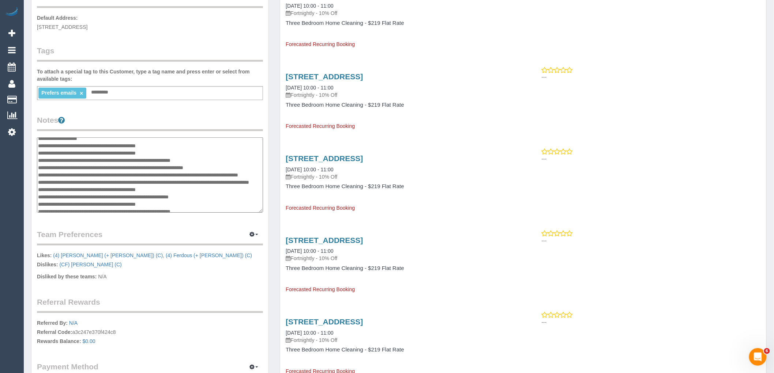
scroll to position [0, 0]
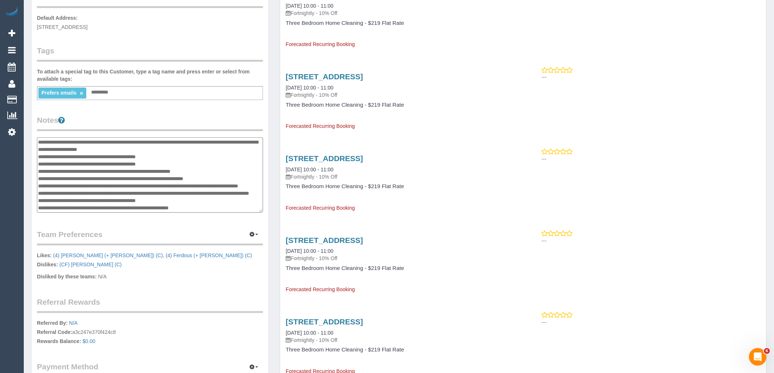
drag, startPoint x: 203, startPoint y: 203, endPoint x: 39, endPoint y: 143, distance: 175.4
click at [39, 143] on textarea at bounding box center [150, 174] width 226 height 75
click at [158, 180] on textarea at bounding box center [150, 174] width 226 height 75
drag, startPoint x: 140, startPoint y: 179, endPoint x: 41, endPoint y: 144, distance: 104.7
click at [41, 144] on textarea at bounding box center [150, 174] width 226 height 75
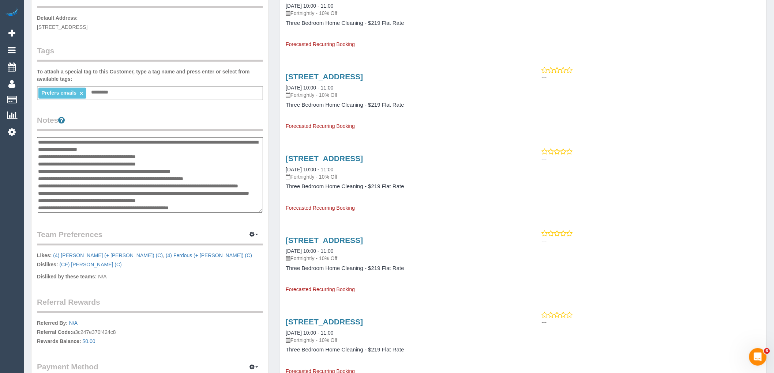
type textarea "*"
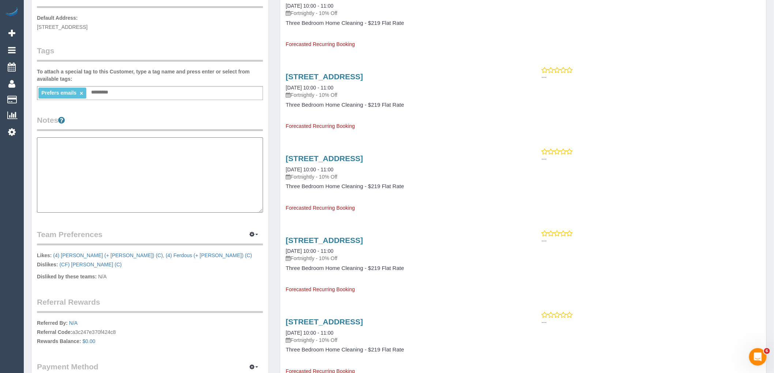
paste textarea "**********"
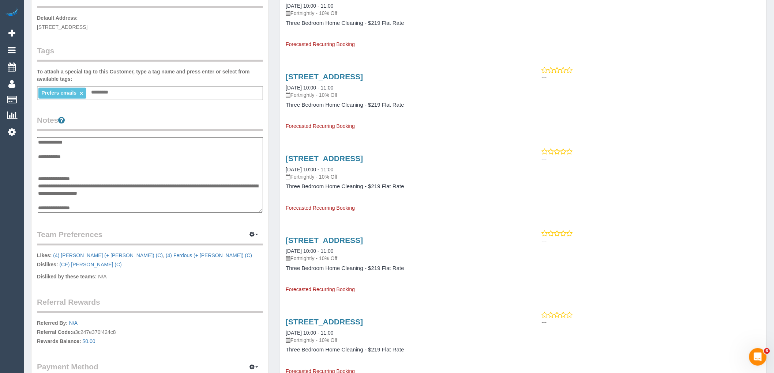
scroll to position [371, 0]
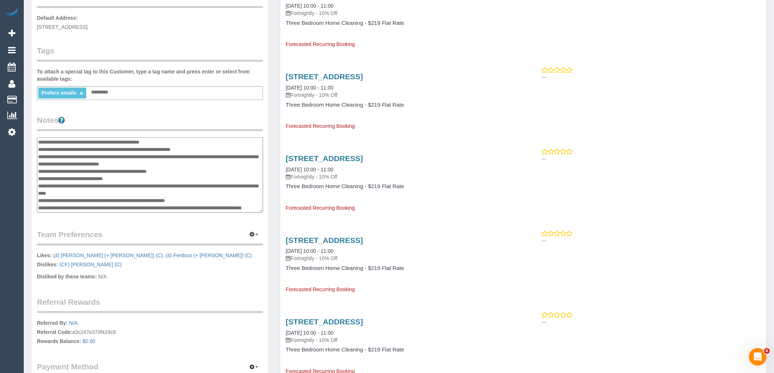
type textarea "**********"
click at [195, 112] on div "Customer Info Edit Contact Info Send Message Email Preferences Special Sales Ta…" at bounding box center [149, 140] width 237 height 550
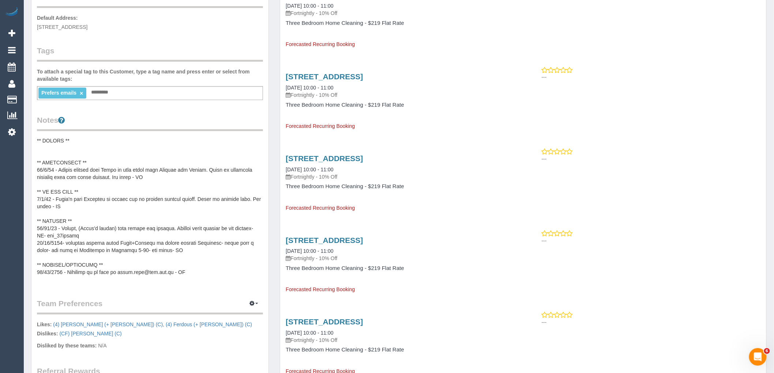
scroll to position [0, 0]
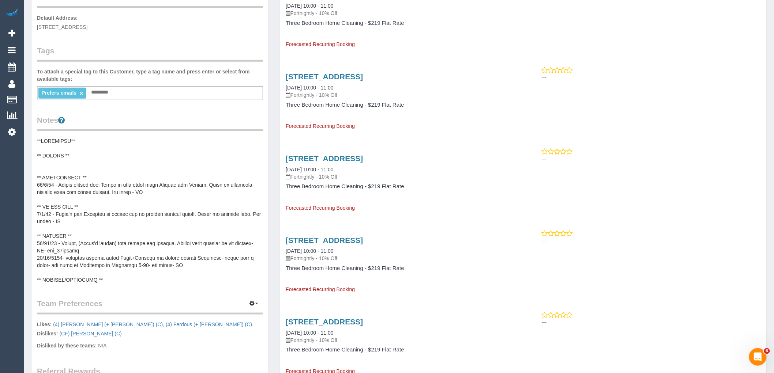
click at [125, 199] on pre at bounding box center [150, 210] width 226 height 146
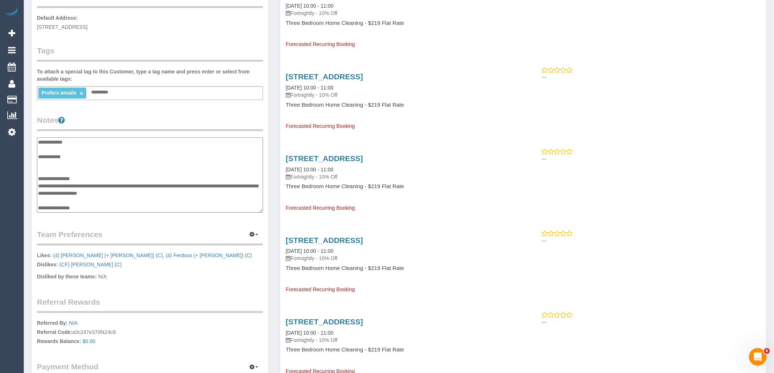
click at [101, 177] on textarea at bounding box center [150, 174] width 226 height 75
type textarea "**********"
click at [166, 110] on div "Customer Info Edit Contact Info Send Message Email Preferences Special Sales Ta…" at bounding box center [149, 140] width 237 height 550
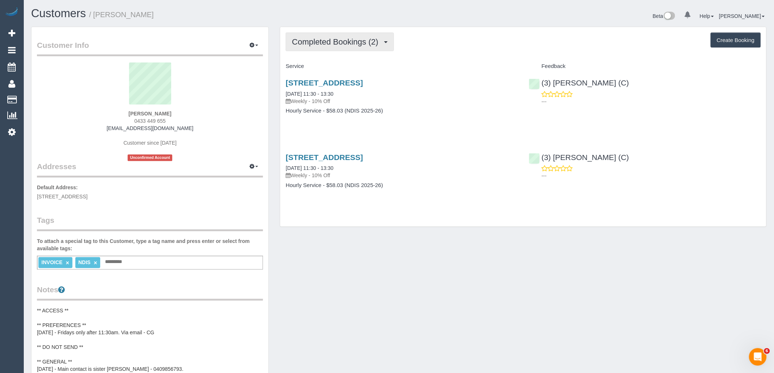
click at [358, 39] on span "Completed Bookings (2)" at bounding box center [337, 41] width 90 height 9
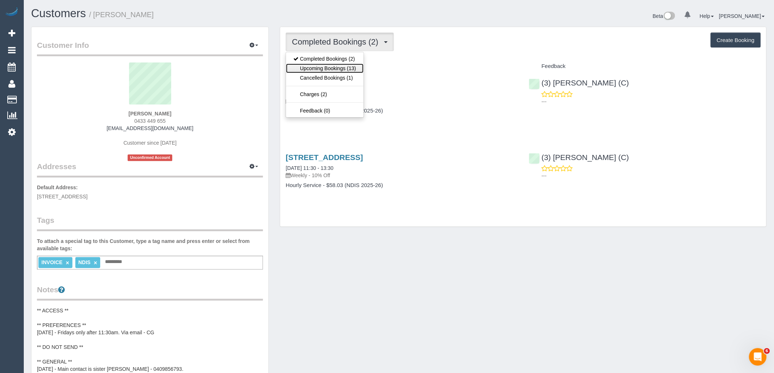
click at [352, 70] on link "Upcoming Bookings (13)" at bounding box center [324, 69] width 77 height 10
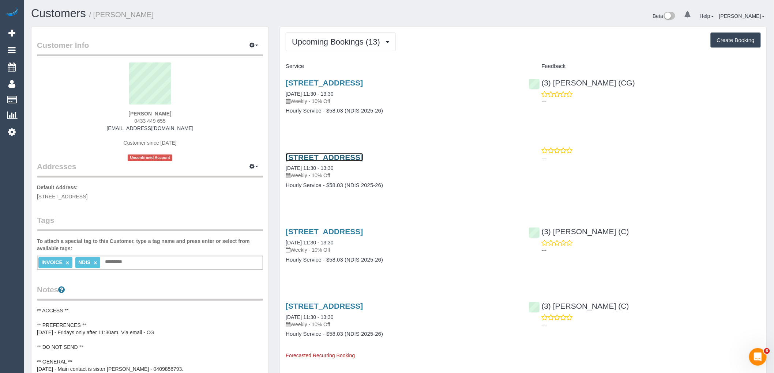
click at [363, 158] on link "[STREET_ADDRESS]" at bounding box center [324, 157] width 77 height 8
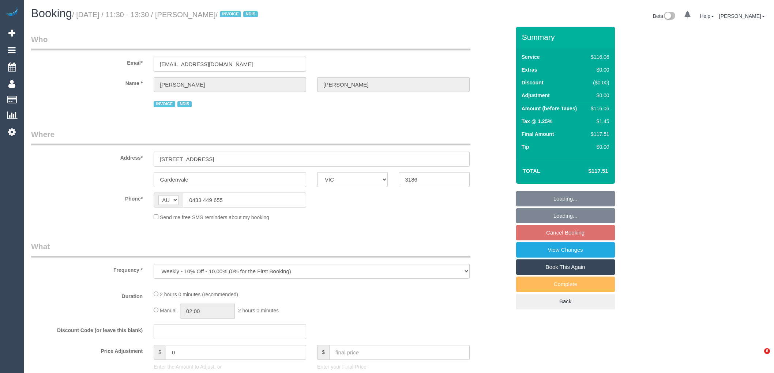
select select "VIC"
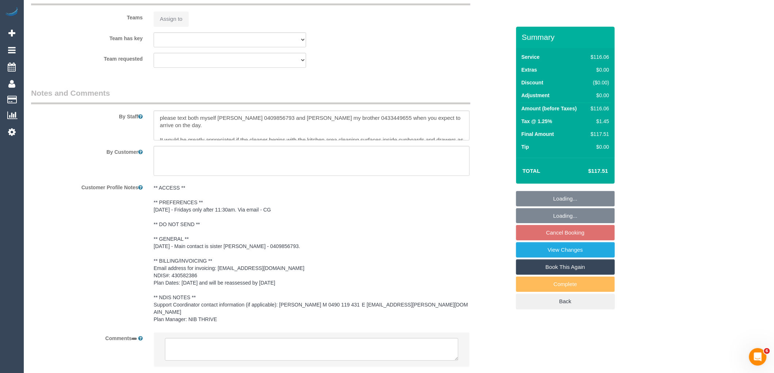
select select "object:526"
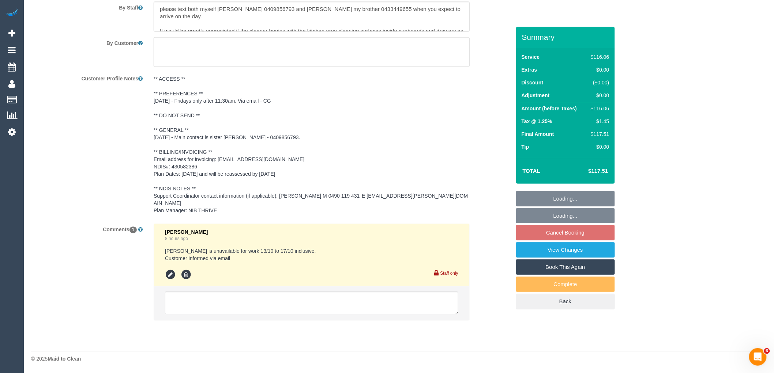
select select "number:28"
select select "number:14"
select select "number:19"
select select "number:36"
select select "number:34"
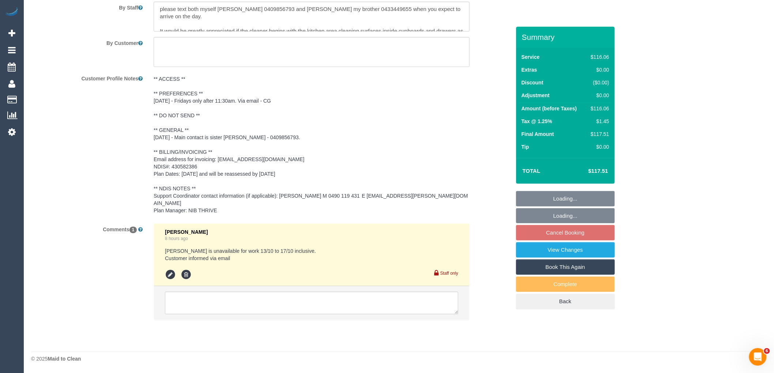
select select "number:26"
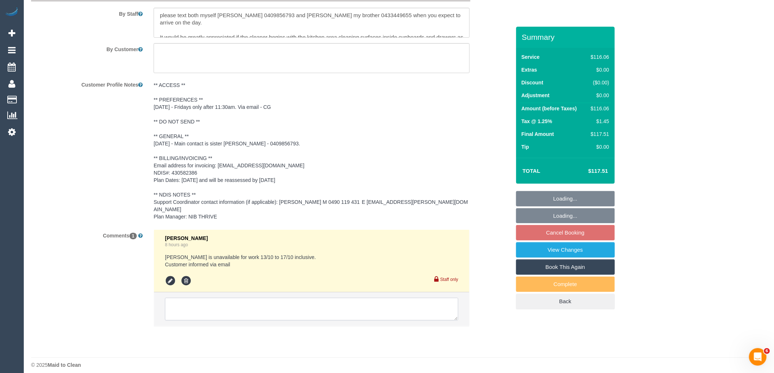
click at [233, 309] on textarea at bounding box center [311, 309] width 293 height 23
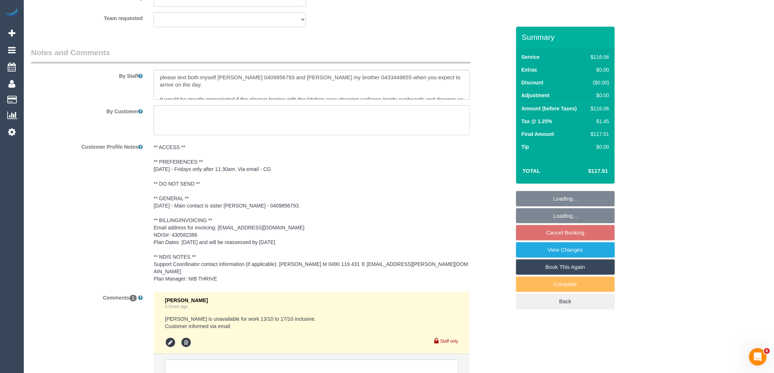
scroll to position [1035, 0]
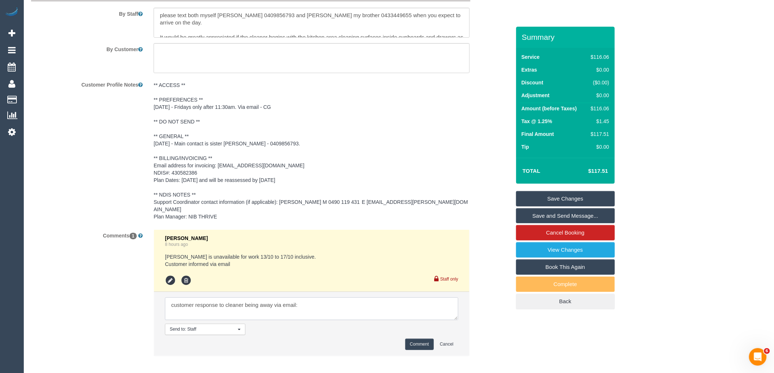
paste textarea "For next week any time on the [DATE] from 11.30am for the cleaner to arrive is …"
type textarea "customer response to cleaner being away via email: For next week any time on th…"
click at [413, 341] on button "Comment" at bounding box center [419, 344] width 29 height 11
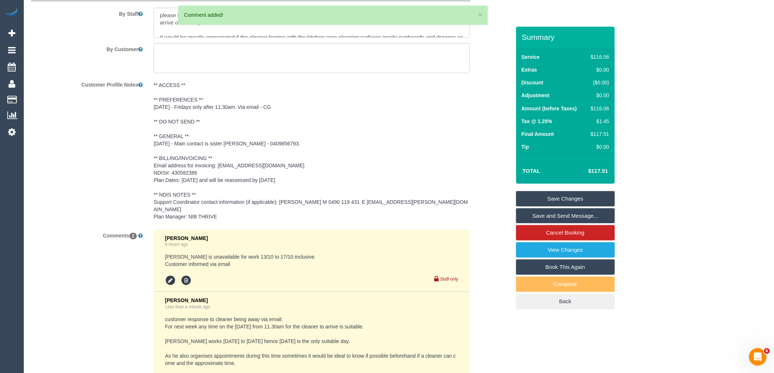
click at [579, 204] on link "Save Changes" at bounding box center [565, 198] width 99 height 15
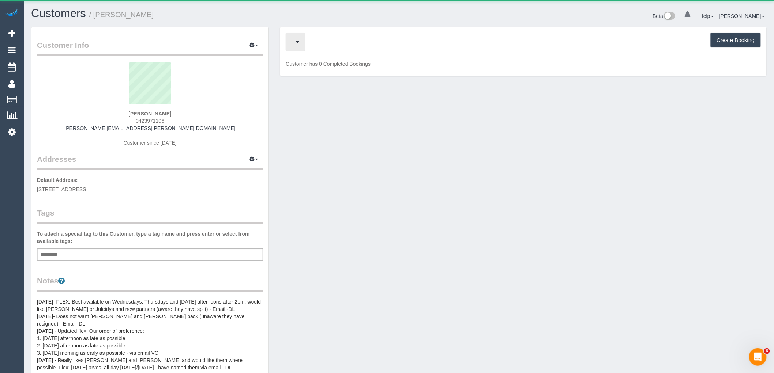
click at [295, 42] on span "button" at bounding box center [294, 41] width 4 height 9
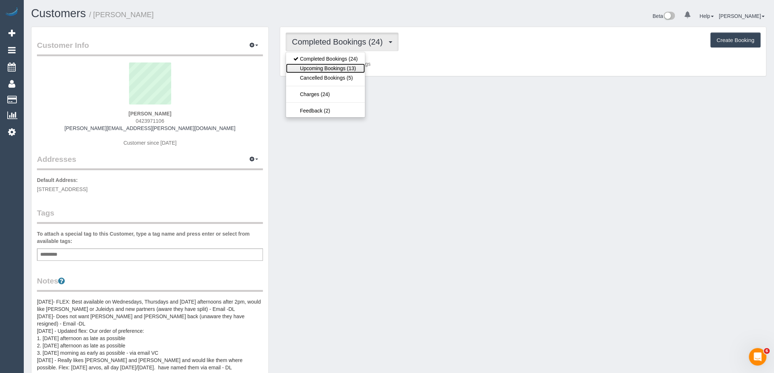
click at [346, 68] on link "Upcoming Bookings (13)" at bounding box center [325, 69] width 79 height 10
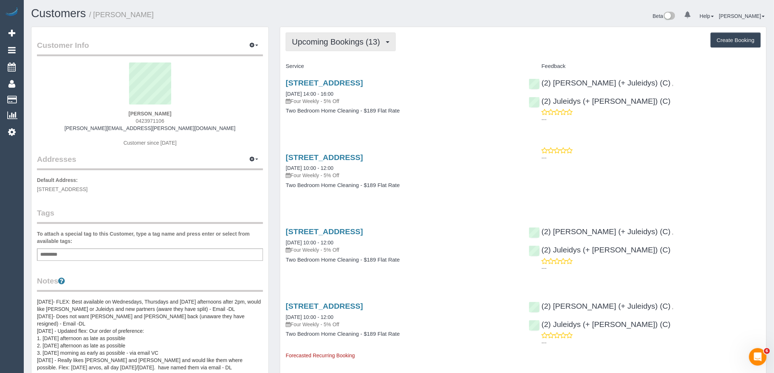
click at [352, 45] on span "Upcoming Bookings (13)" at bounding box center [338, 41] width 92 height 9
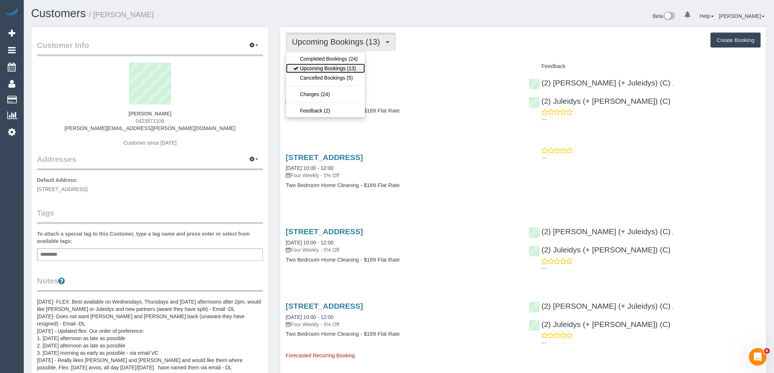
click at [350, 69] on link "Upcoming Bookings (13)" at bounding box center [325, 69] width 79 height 10
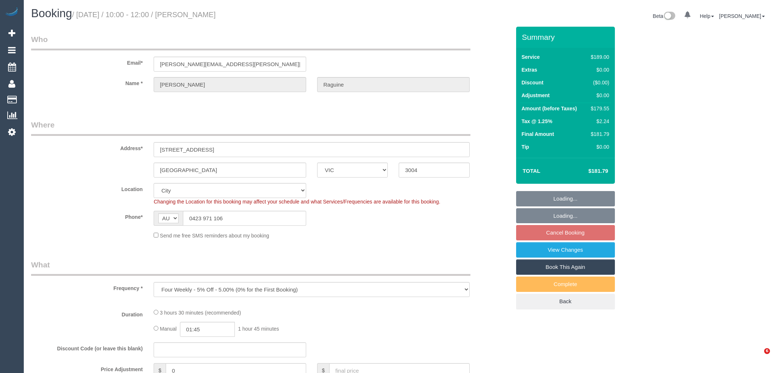
select select "VIC"
select select "object:696"
select select "string:stripe-pm_1OPTbM2GScqysDRVGk2tciHi"
select select "number:28"
select select "number:14"
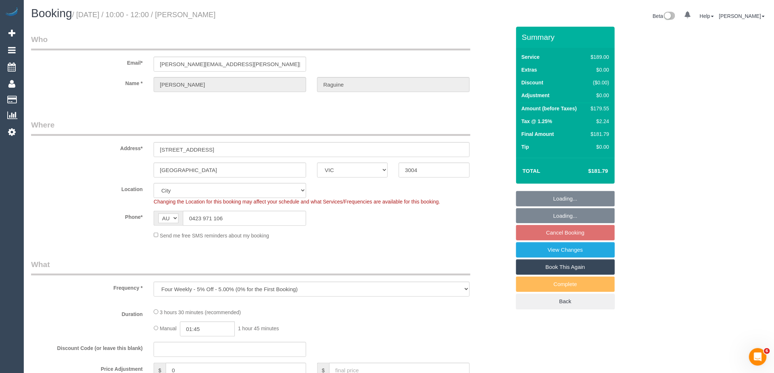
select select "number:18"
select select "number:22"
select select "number:13"
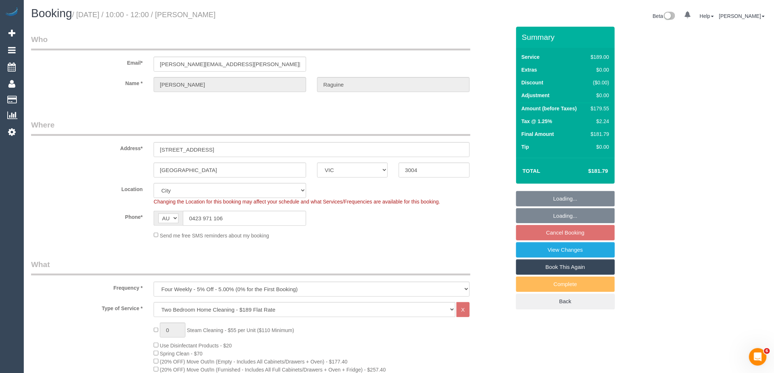
select select "spot3"
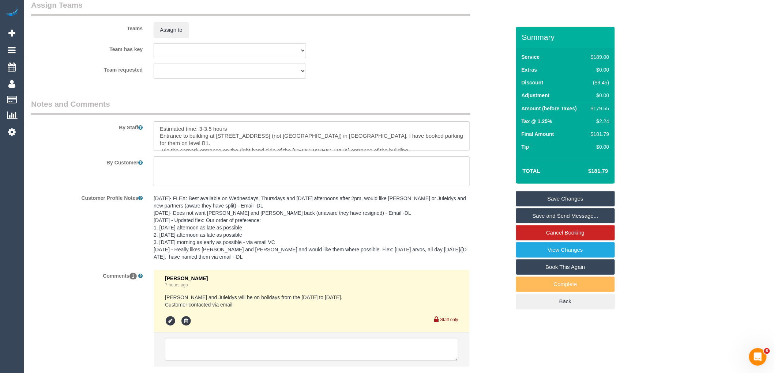
scroll to position [1178, 0]
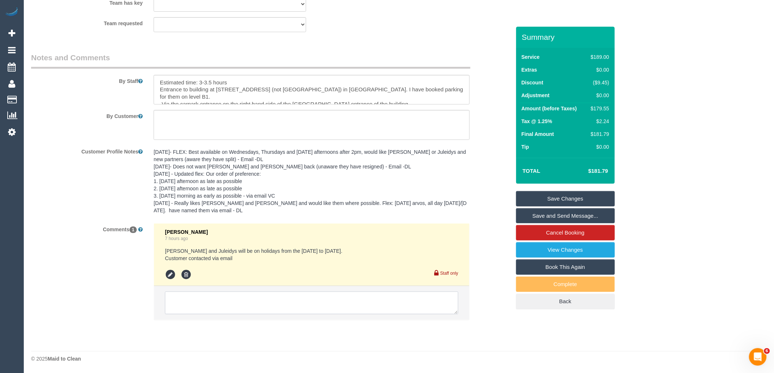
click at [225, 294] on textarea at bounding box center [311, 303] width 293 height 23
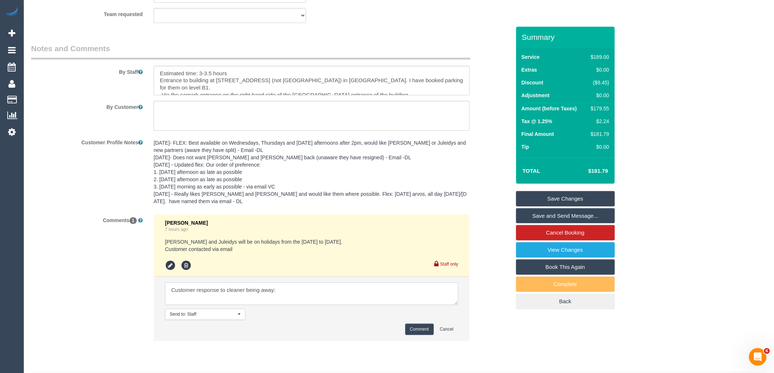
paste textarea "I was actually going to reschedule our original booking on 1 November to any ti…"
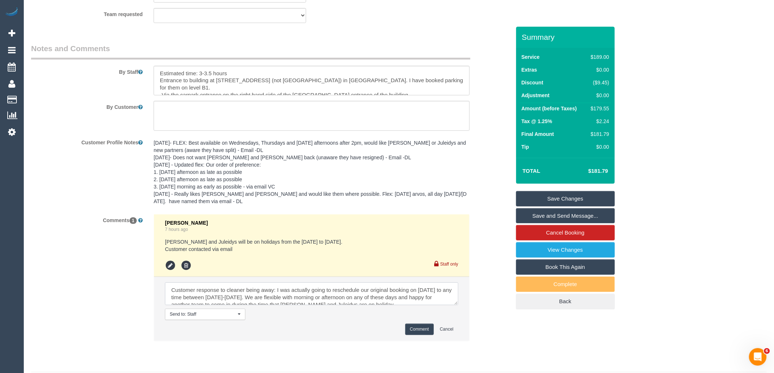
scroll to position [3, 0]
type textarea "Customer response to cleaner being away: I was actually going to reschedule our…"
click at [420, 335] on button "Comment" at bounding box center [419, 329] width 29 height 11
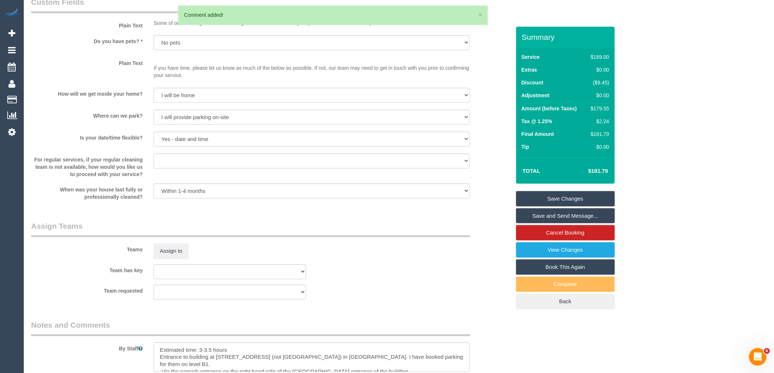
scroll to position [732, 0]
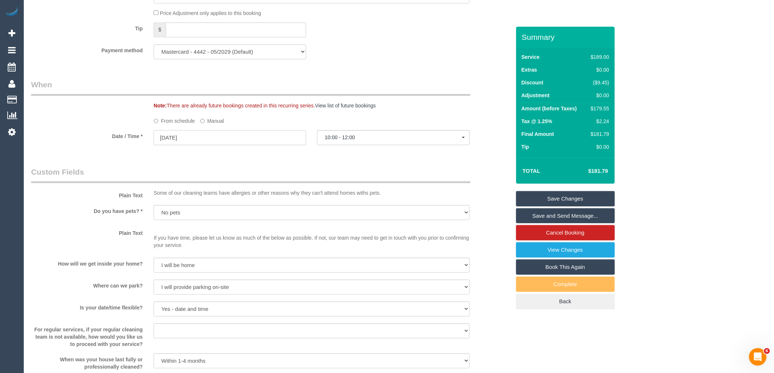
click at [209, 145] on input "01/11/2025" at bounding box center [230, 137] width 152 height 15
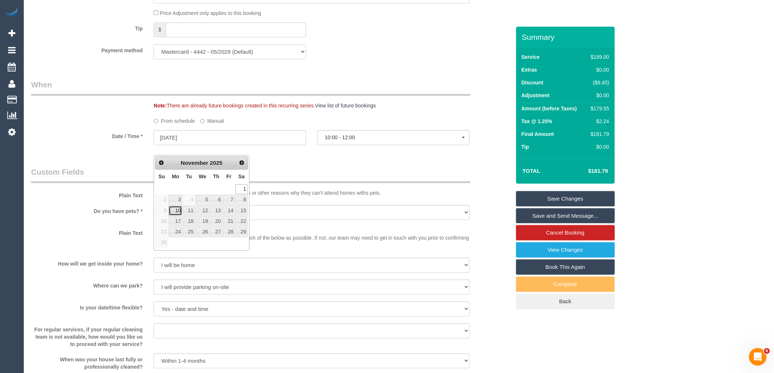
click at [174, 211] on link "10" at bounding box center [176, 211] width 14 height 10
type input "10/11/2025"
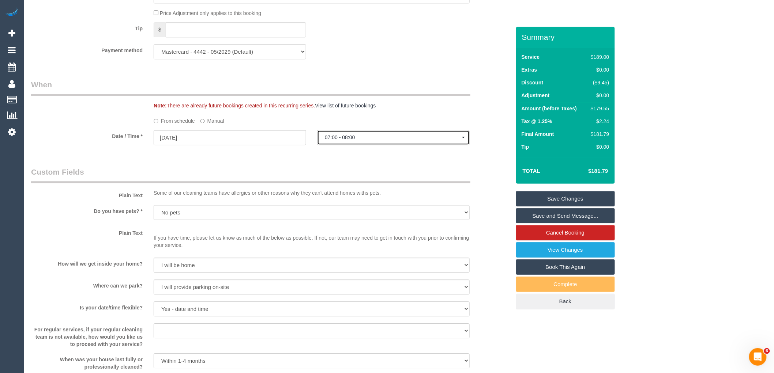
click at [342, 145] on button "07:00 - 08:00" at bounding box center [393, 137] width 152 height 15
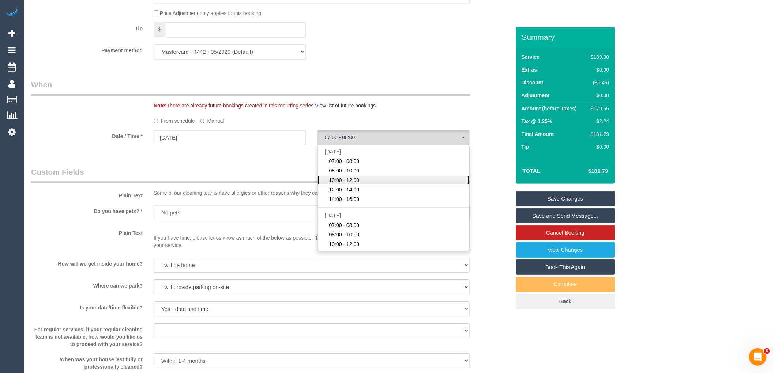
click at [339, 184] on span "10:00 - 12:00" at bounding box center [344, 180] width 30 height 7
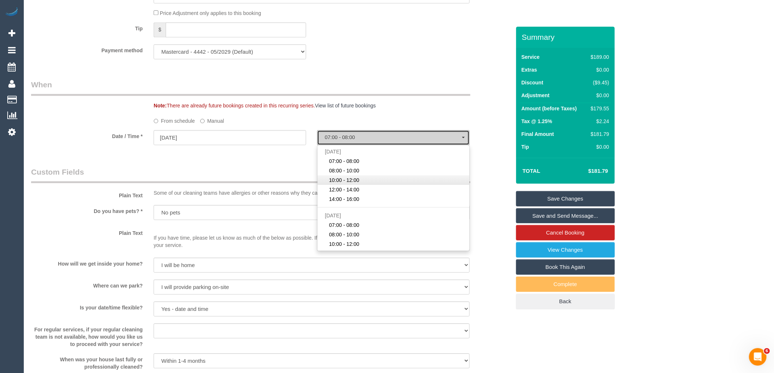
select select "spot20"
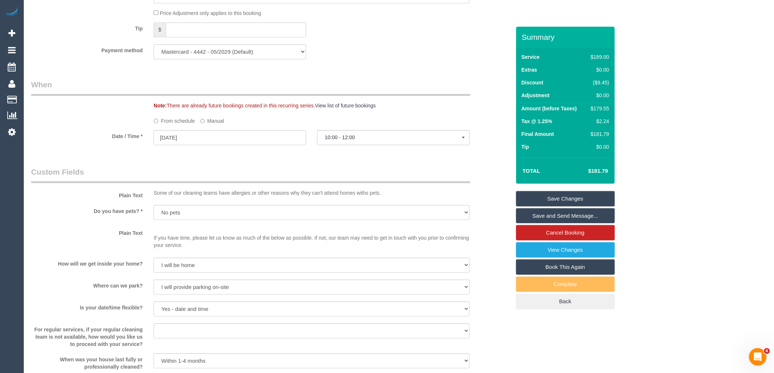
click at [335, 183] on legend "Custom Fields" at bounding box center [250, 175] width 439 height 16
click at [588, 196] on link "Save Changes" at bounding box center [565, 198] width 99 height 15
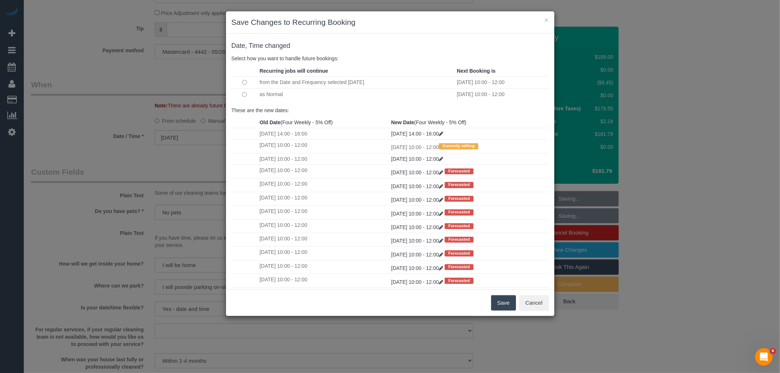
click at [506, 301] on button "Save" at bounding box center [503, 302] width 25 height 15
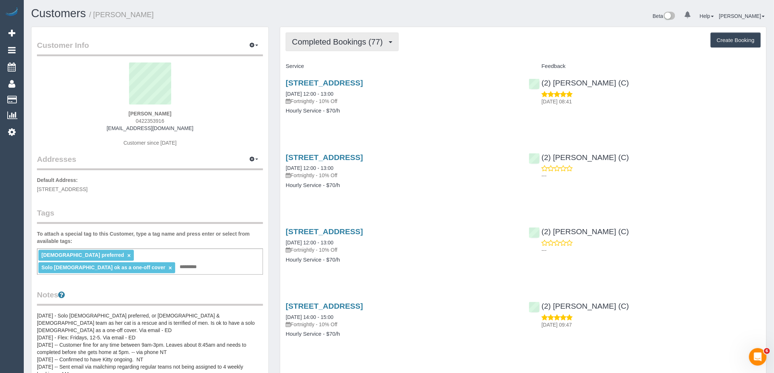
click at [362, 43] on span "Completed Bookings (77)" at bounding box center [339, 41] width 94 height 9
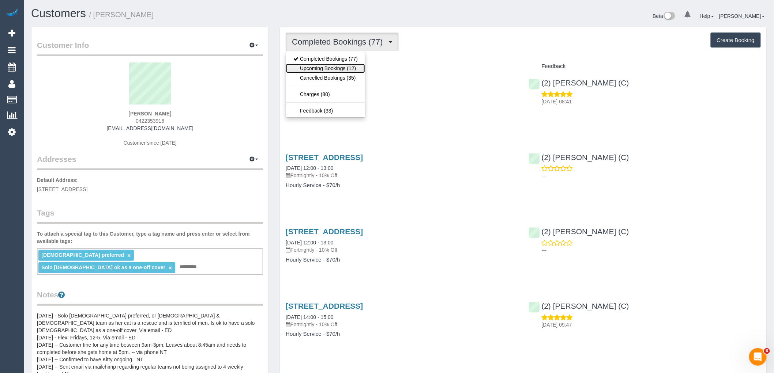
click at [347, 72] on link "Upcoming Bookings (12)" at bounding box center [325, 69] width 79 height 10
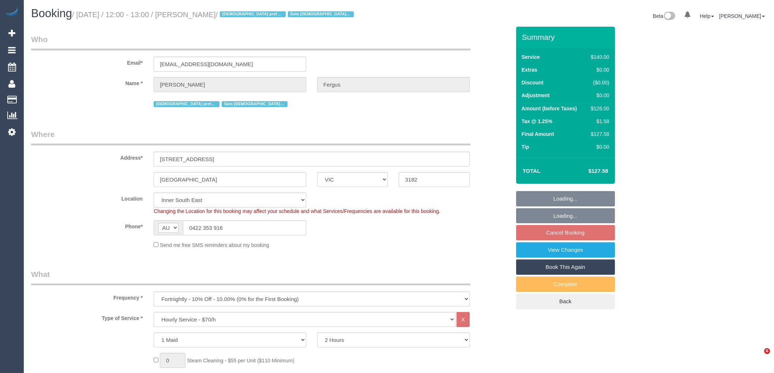
select select "VIC"
select select "number:29"
select select "number:15"
select select "number:19"
select select "number:24"
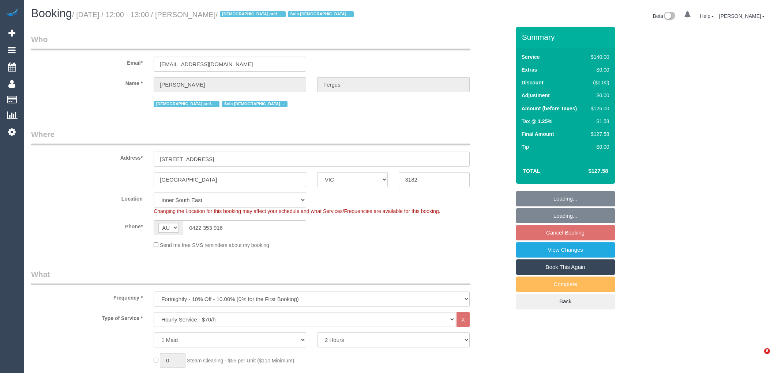
select select "number:34"
select select "number:13"
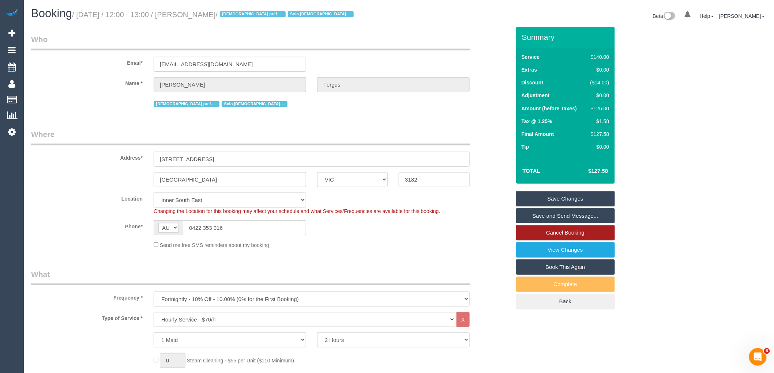
click at [576, 231] on link "Cancel Booking" at bounding box center [565, 232] width 99 height 15
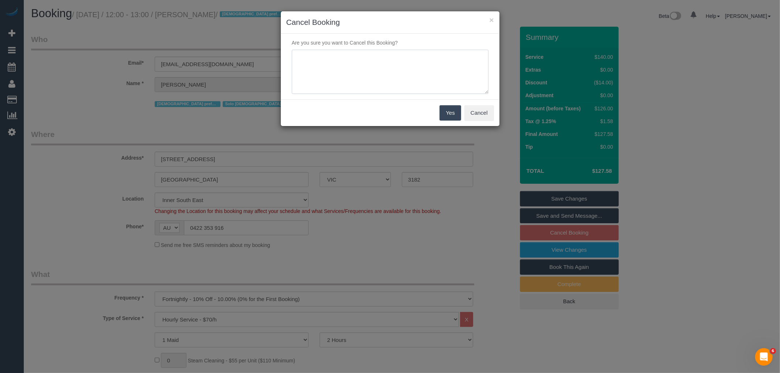
click at [410, 83] on textarea at bounding box center [390, 72] width 197 height 45
type textarea "Service not needed while regular cleaner is away via email VC"
click at [455, 112] on button "Yes" at bounding box center [449, 112] width 21 height 15
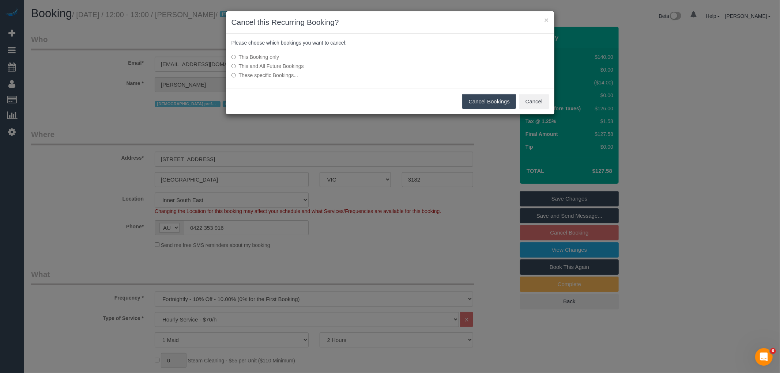
drag, startPoint x: 485, startPoint y: 97, endPoint x: 363, endPoint y: 91, distance: 121.9
click at [485, 97] on button "Cancel Bookings" at bounding box center [489, 101] width 54 height 15
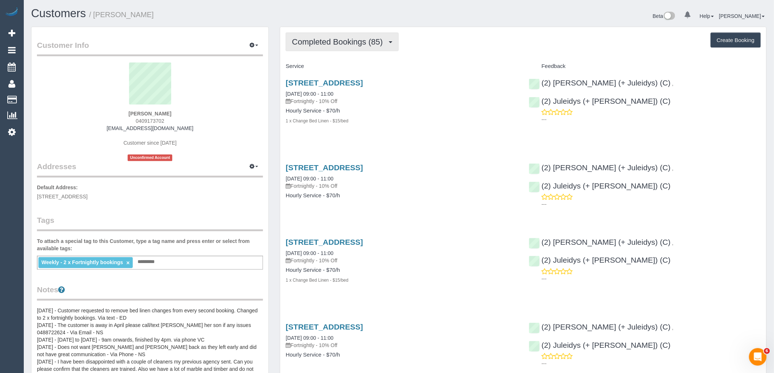
click at [345, 50] on button "Completed Bookings (85)" at bounding box center [342, 42] width 113 height 19
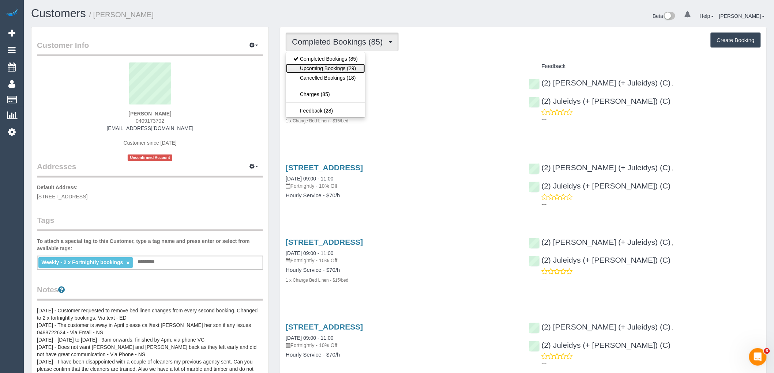
click at [341, 68] on link "Upcoming Bookings (29)" at bounding box center [325, 69] width 79 height 10
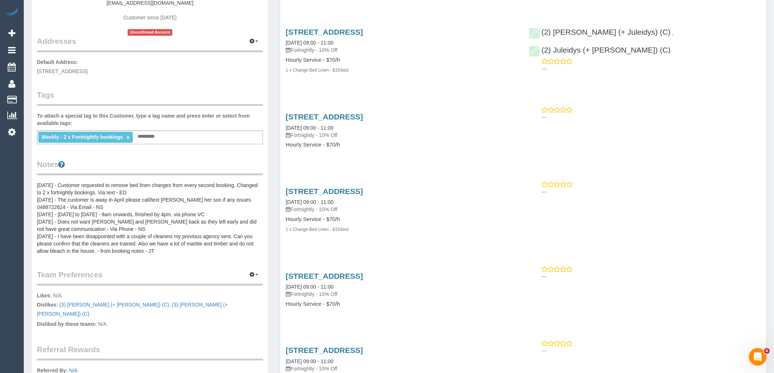
scroll to position [122, 0]
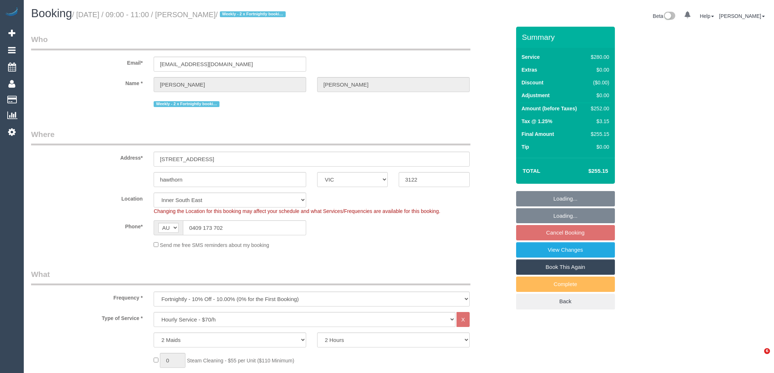
select select "VIC"
select select "2"
select select "number:27"
select select "number:14"
select select "number:19"
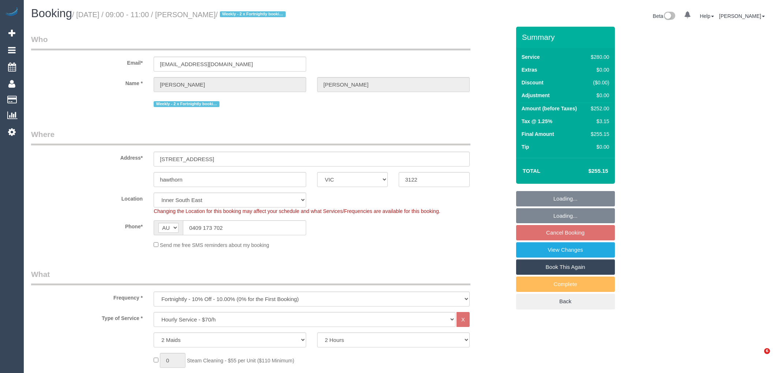
select select "number:22"
select select "number:35"
select select "number:11"
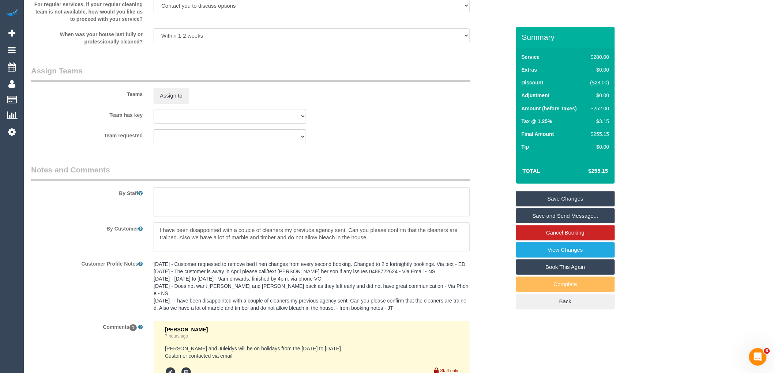
scroll to position [1201, 0]
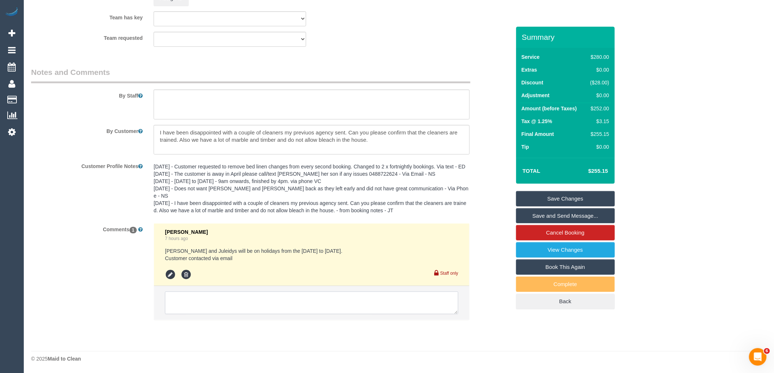
click at [217, 298] on textarea at bounding box center [311, 303] width 293 height 23
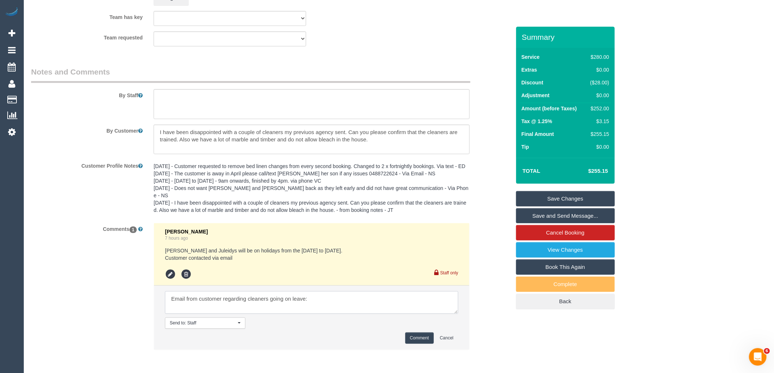
paste textarea "I have been disappointed with the substitute cleansers sent in the past. If you…"
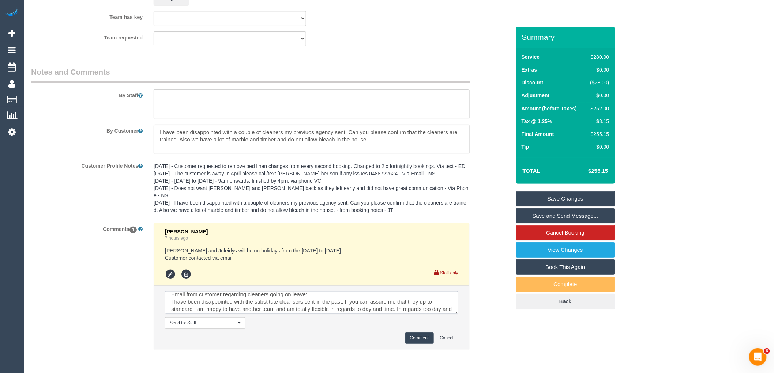
scroll to position [0, 0]
drag, startPoint x: 235, startPoint y: 310, endPoint x: 140, endPoint y: 287, distance: 97.6
click at [140, 287] on div "Comments 1 [PERSON_NAME] 7 hours ago [PERSON_NAME] and Juleidys will be on holi…" at bounding box center [271, 290] width 490 height 134
type textarea "Email from customer regarding cleaners going on leave: I have been disappointed…"
click at [423, 340] on button "Comment" at bounding box center [419, 338] width 29 height 11
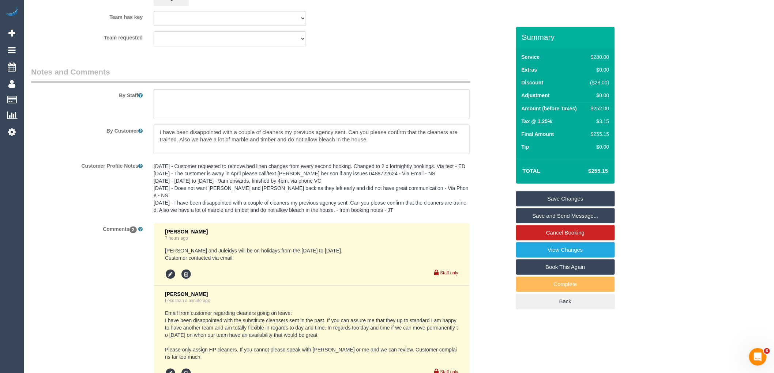
click at [567, 196] on link "Save Changes" at bounding box center [565, 198] width 99 height 15
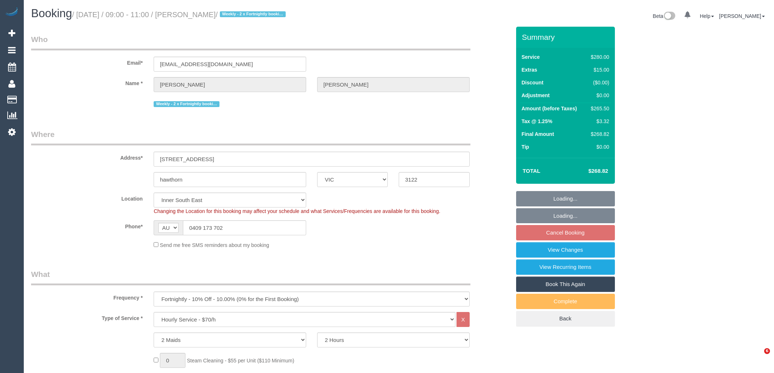
select select "VIC"
select select "2"
select select "number:27"
select select "number:14"
select select "number:19"
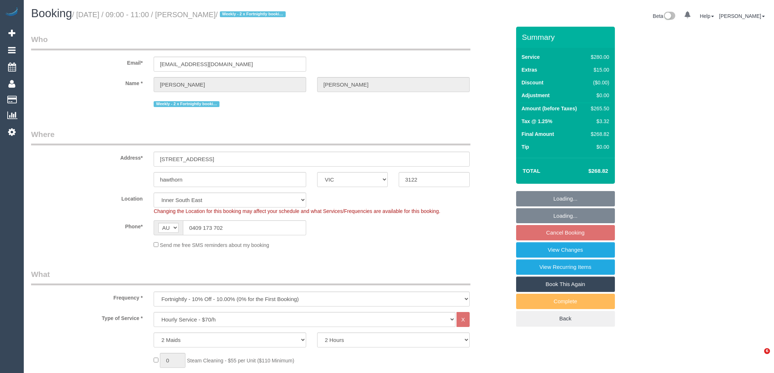
select select "number:22"
select select "number:35"
select select "number:11"
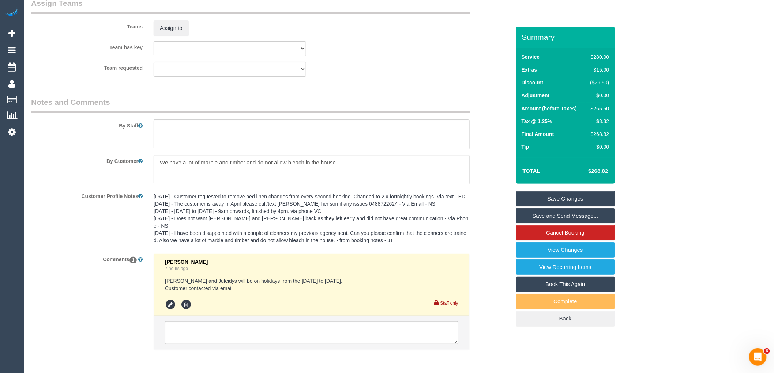
scroll to position [1201, 0]
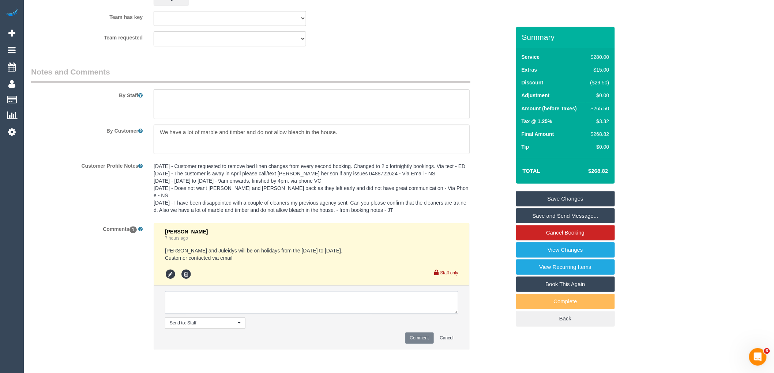
click at [259, 297] on textarea at bounding box center [311, 302] width 293 height 23
paste textarea "Email from customer regarding cleaners going on leave: I have been disappointed…"
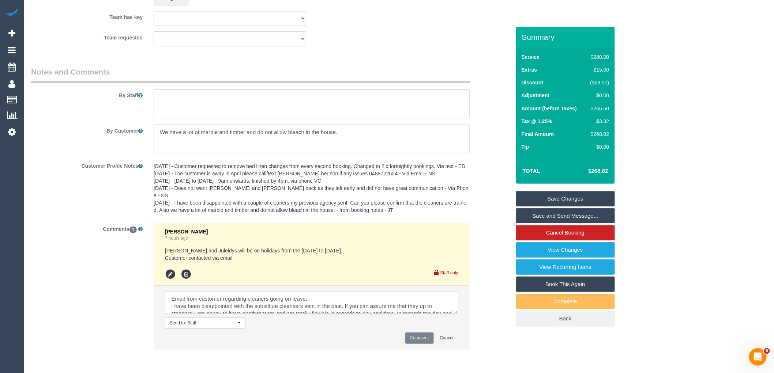
scroll to position [32, 0]
type textarea "Email from customer regarding cleaners going on leave: I have been disappointed…"
click at [418, 340] on button "Comment" at bounding box center [419, 338] width 29 height 11
click at [565, 189] on div "Summary Service $280.00 Extras $15.00 Discount ($29.50) Adjustment $0.00 Amount…" at bounding box center [565, 184] width 99 height 315
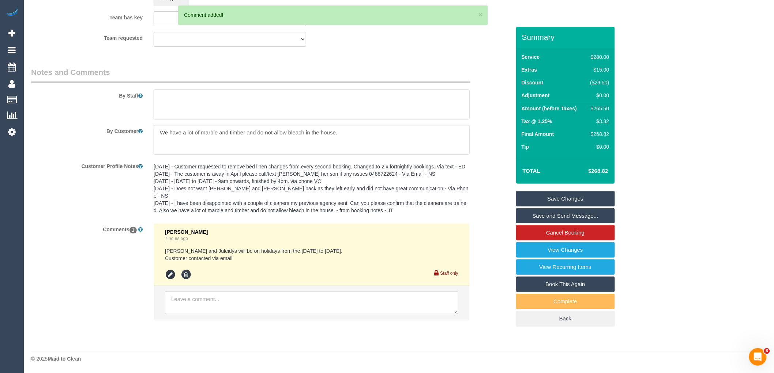
scroll to position [0, 0]
click at [562, 196] on link "Save Changes" at bounding box center [565, 198] width 99 height 15
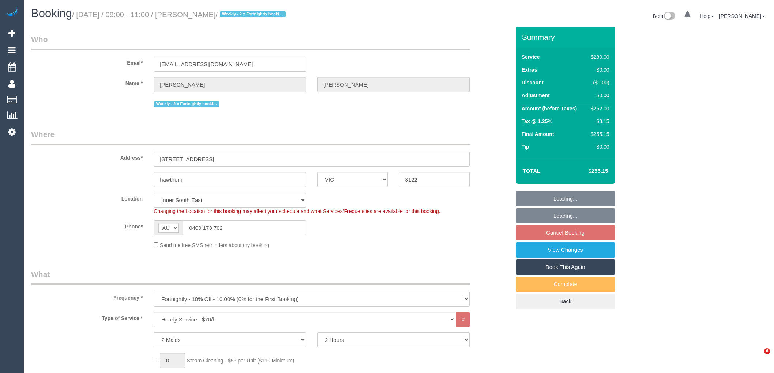
select select "VIC"
select select "2"
select select "number:27"
select select "number:14"
select select "number:19"
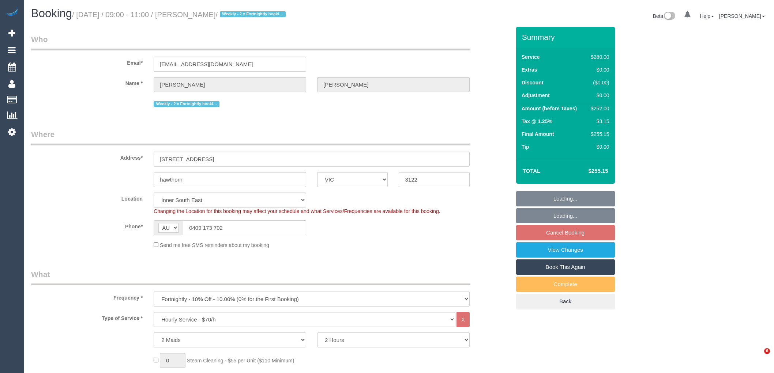
select select "number:22"
select select "number:35"
select select "number:11"
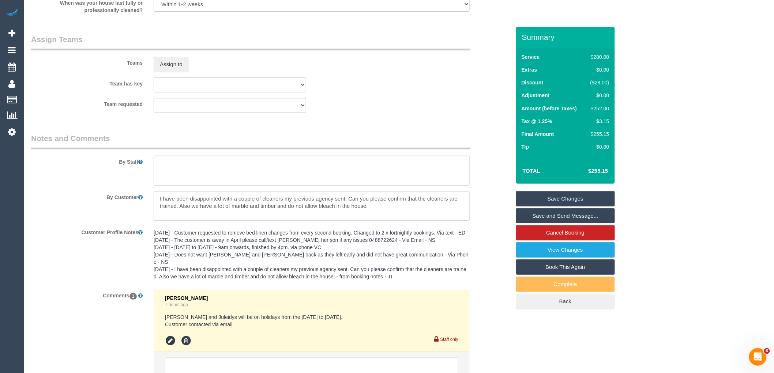
scroll to position [1201, 0]
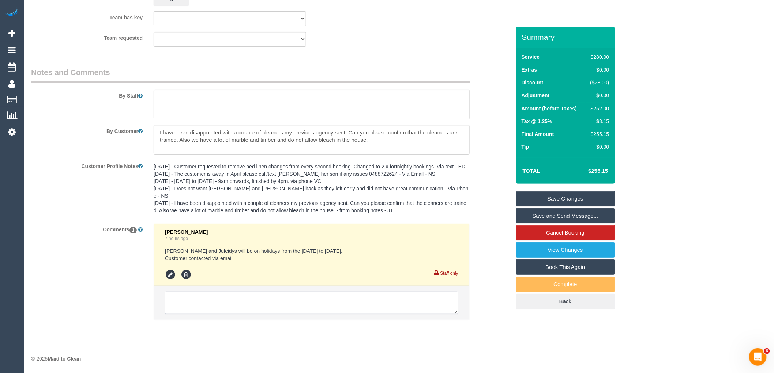
click at [278, 295] on textarea at bounding box center [311, 303] width 293 height 23
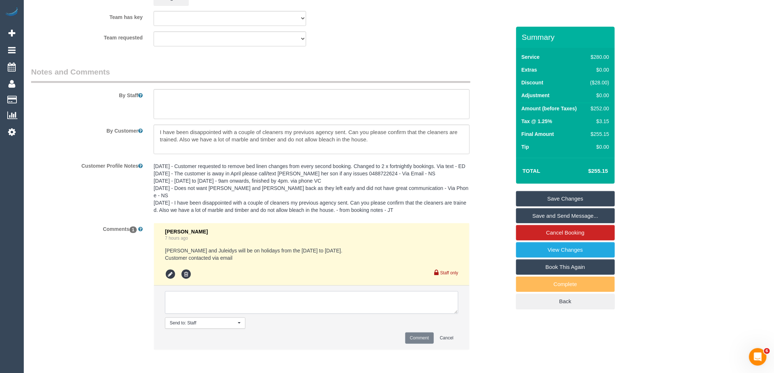
paste textarea "Email from customer regarding cleaners going on leave: I have been disappointed…"
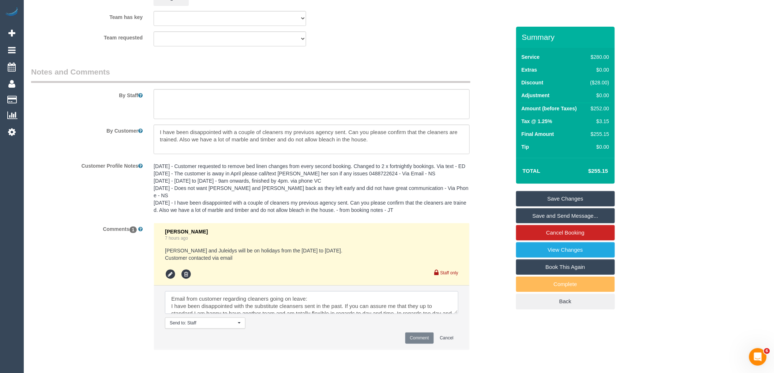
scroll to position [32, 0]
type textarea "Email from customer regarding cleaners going on leave: I have been disappointed…"
click at [415, 334] on button "Comment" at bounding box center [419, 338] width 29 height 11
click at [578, 206] on link "Save Changes" at bounding box center [565, 198] width 99 height 15
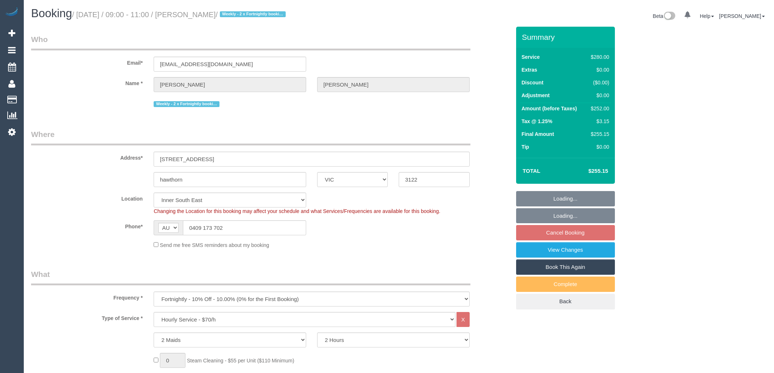
select select "VIC"
select select "2"
select select "number:27"
select select "number:14"
select select "number:19"
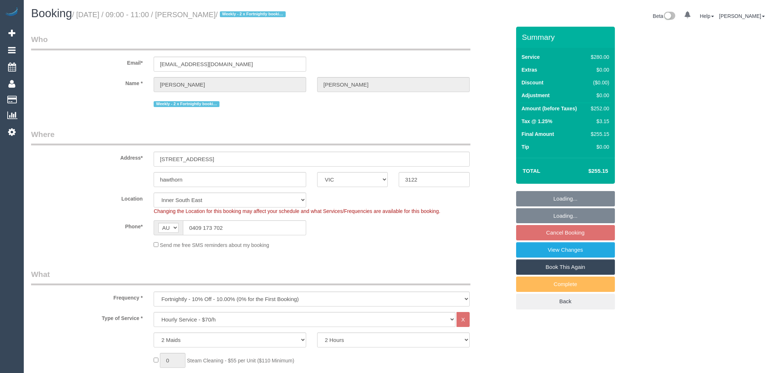
select select "number:22"
select select "number:35"
select select "number:11"
select select "object:1487"
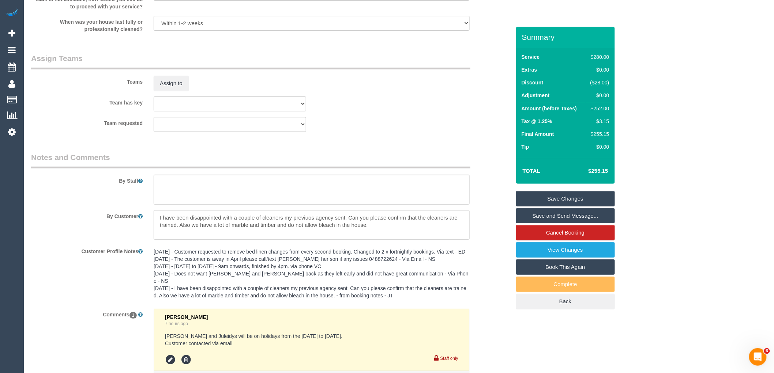
scroll to position [1201, 0]
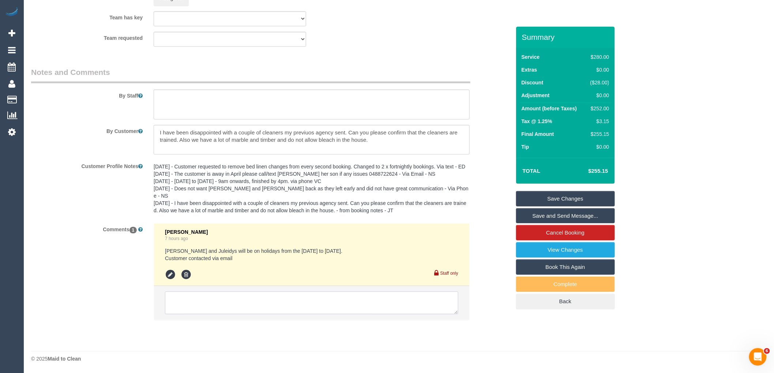
click at [252, 305] on textarea at bounding box center [311, 303] width 293 height 23
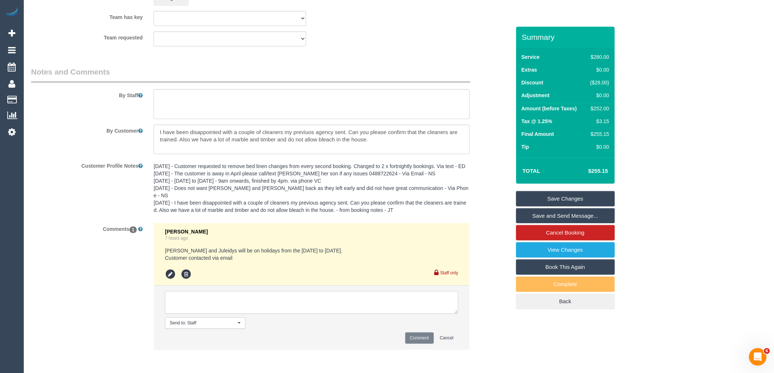
paste textarea "Email from customer regarding cleaners going on leave: I have been disappointed…"
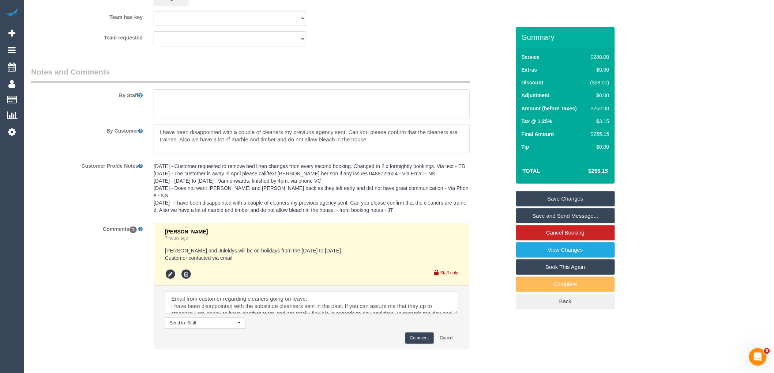
scroll to position [32, 0]
type textarea "Email from customer regarding cleaners going on leave: I have been disappointed…"
click at [423, 339] on button "Comment" at bounding box center [419, 338] width 29 height 11
click at [560, 193] on link "Save Changes" at bounding box center [565, 198] width 99 height 15
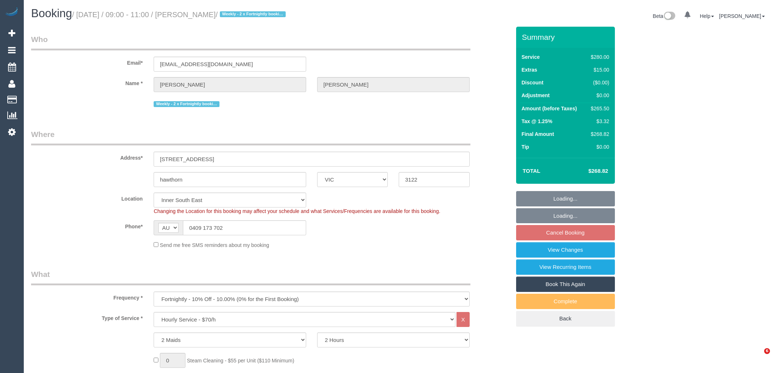
select select "VIC"
select select "2"
select select "number:27"
select select "number:14"
select select "number:19"
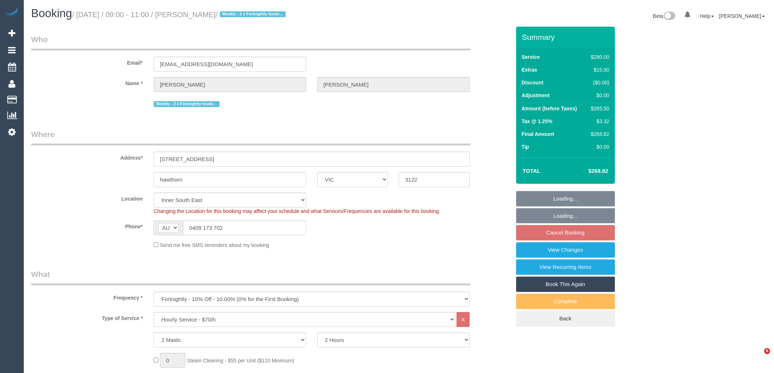
select select "number:22"
select select "number:35"
select select "number:11"
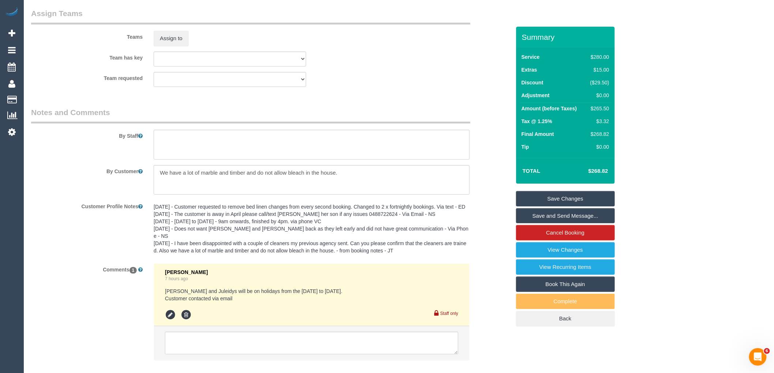
scroll to position [1201, 0]
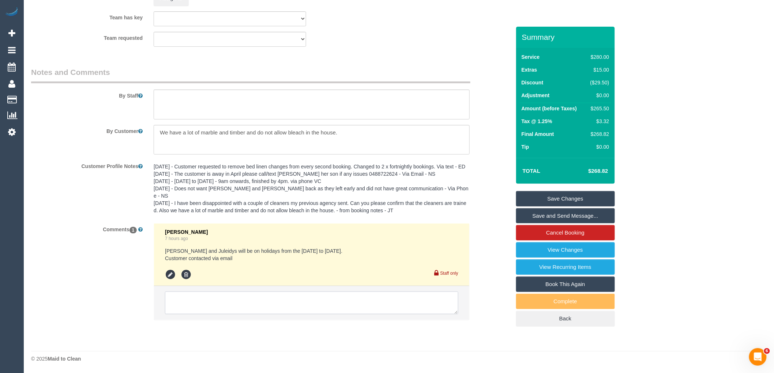
click at [281, 306] on textarea at bounding box center [311, 303] width 293 height 23
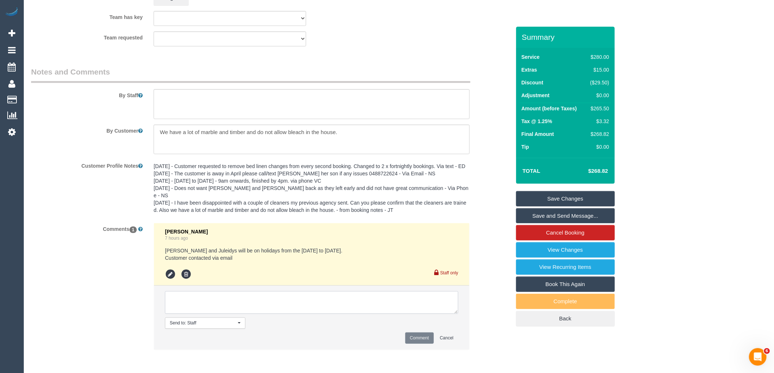
paste textarea "Email from customer regarding cleaners going on leave: I have been disappointed…"
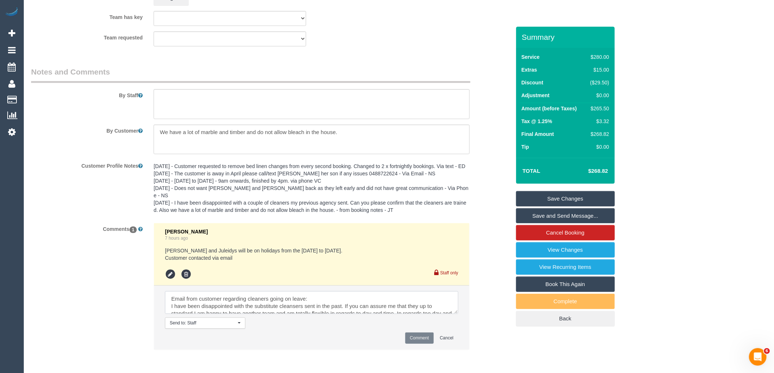
scroll to position [32, 0]
type textarea "Email from customer regarding cleaners going on leave: I have been disappointed…"
click at [408, 335] on button "Comment" at bounding box center [419, 338] width 29 height 11
click at [577, 199] on link "Save Changes" at bounding box center [565, 198] width 99 height 15
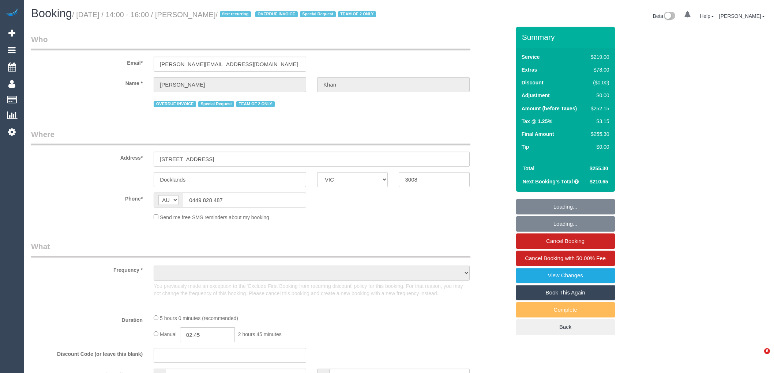
select select "VIC"
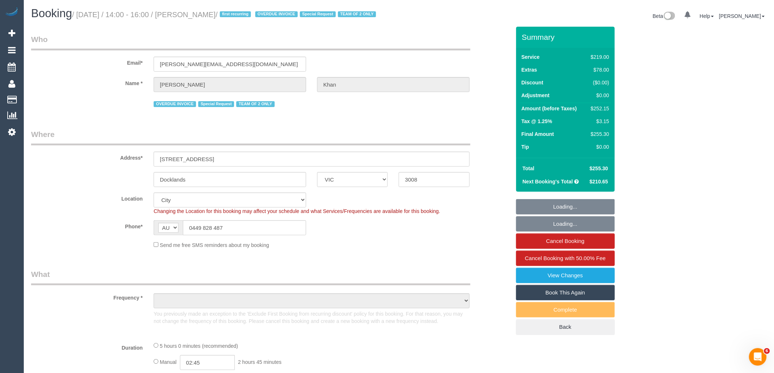
select select "object:576"
select select "string:stripe-pm_1S3trh2GScqysDRV6kx8eRz0"
select select "number:28"
select select "number:14"
select select "number:19"
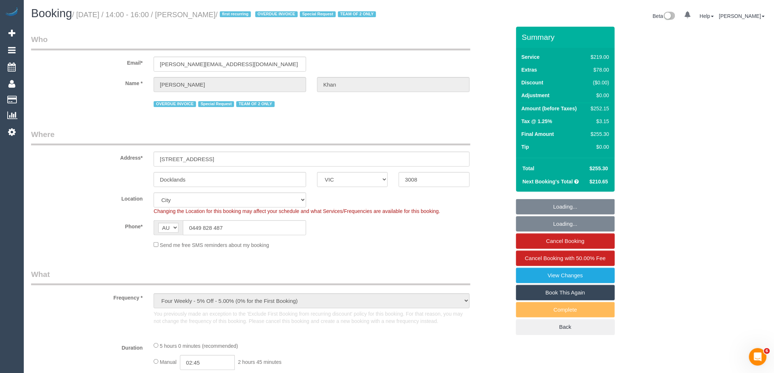
select select "number:23"
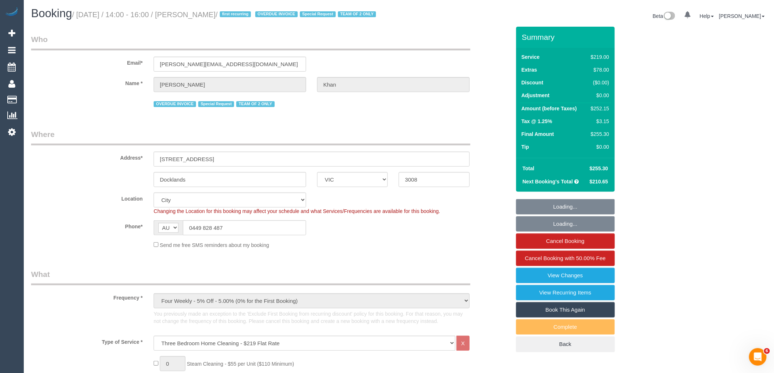
select select "object:831"
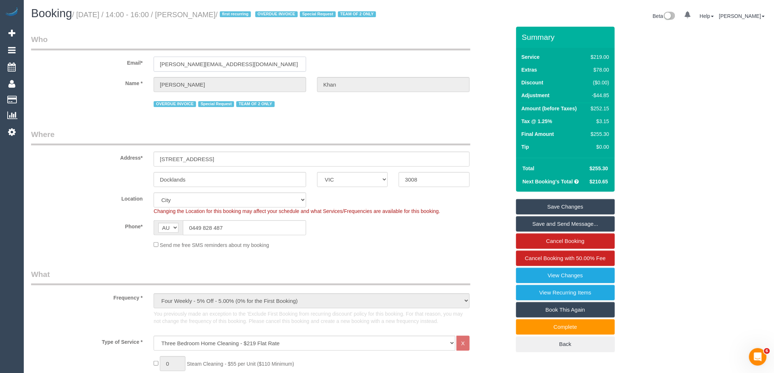
drag, startPoint x: 262, startPoint y: 72, endPoint x: 136, endPoint y: 101, distance: 129.0
click at [159, 72] on input "[PERSON_NAME][EMAIL_ADDRESS][DOMAIN_NAME]" at bounding box center [230, 64] width 152 height 15
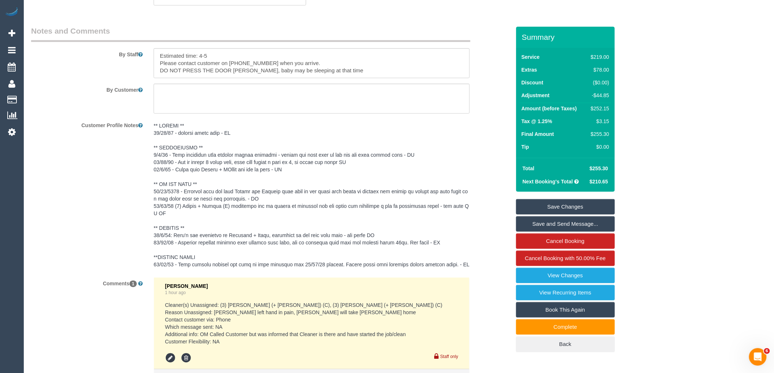
scroll to position [1340, 0]
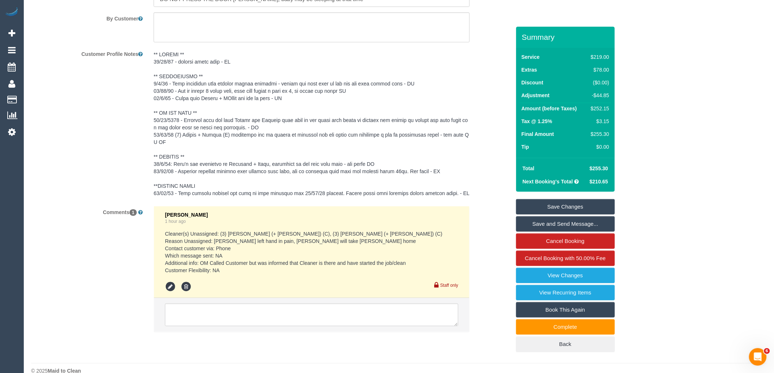
click at [277, 189] on pre at bounding box center [312, 124] width 316 height 146
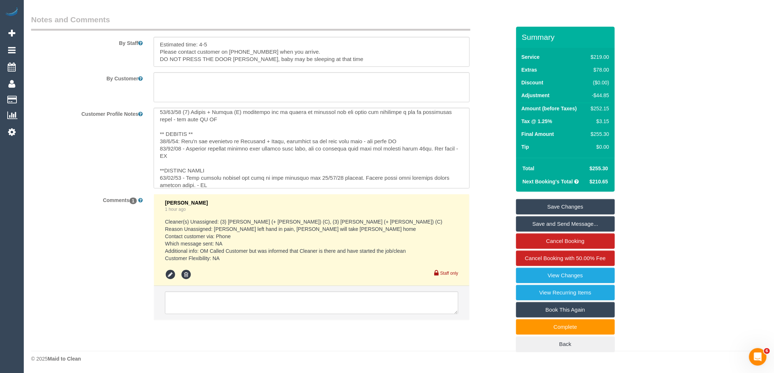
scroll to position [87, 0]
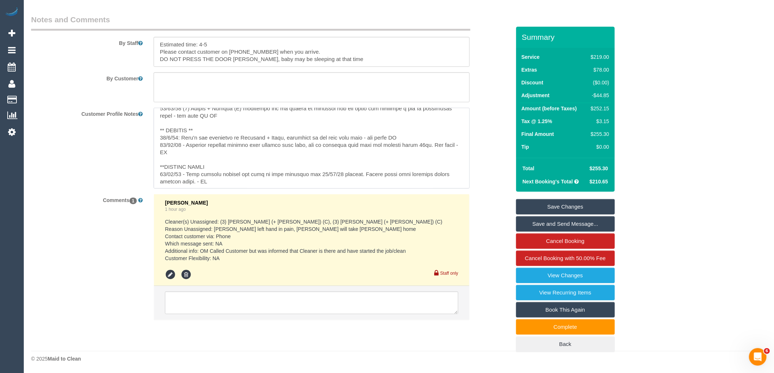
drag, startPoint x: 411, startPoint y: 136, endPoint x: 151, endPoint y: 128, distance: 259.4
click at [151, 128] on div at bounding box center [311, 148] width 327 height 81
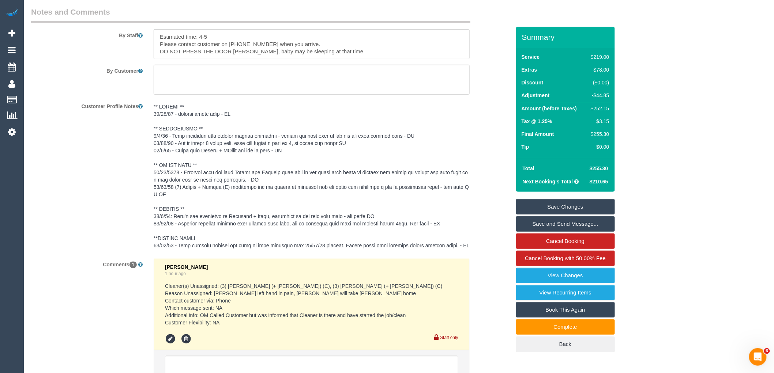
scroll to position [1363, 0]
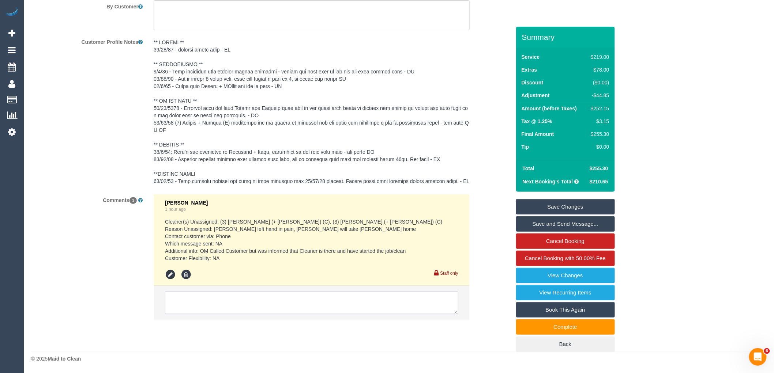
click at [221, 306] on textarea at bounding box center [311, 303] width 293 height 23
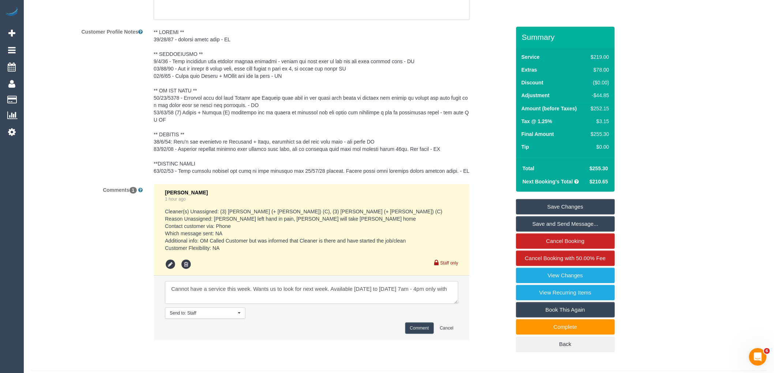
paste textarea "(2) [PERSON_NAME] (+ [PERSON_NAME]) (C)"
type textarea "Cannot have a service this week. Wants us to look for next week. Available Mond…"
click at [415, 334] on button "Comment" at bounding box center [419, 328] width 29 height 11
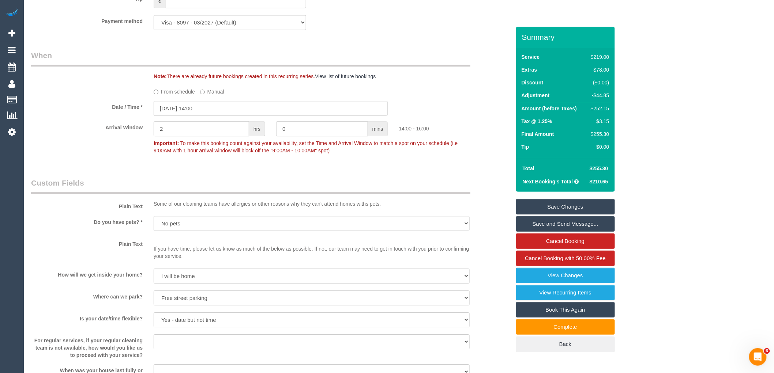
scroll to position [510, 0]
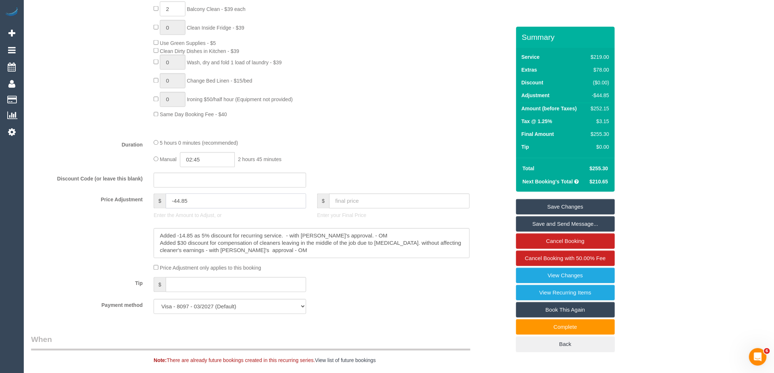
click at [196, 209] on input "-44.85" at bounding box center [236, 201] width 140 height 15
drag, startPoint x: 194, startPoint y: 219, endPoint x: 176, endPoint y: 217, distance: 18.3
click at [176, 209] on input "-44.85" at bounding box center [236, 201] width 140 height 15
type input "-114.85"
click at [235, 259] on textarea at bounding box center [312, 244] width 316 height 30
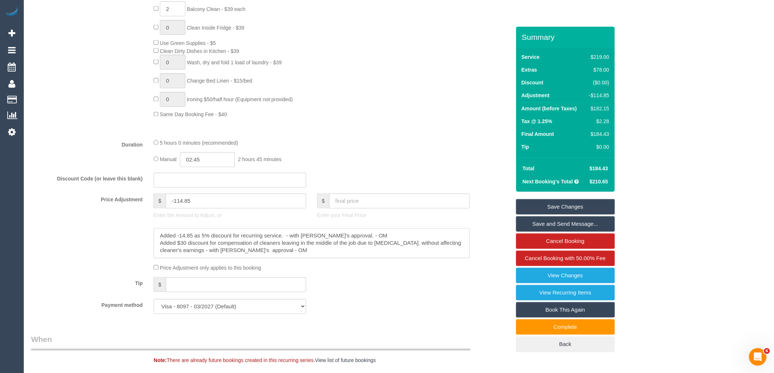
click at [182, 259] on textarea at bounding box center [312, 244] width 316 height 30
drag, startPoint x: 320, startPoint y: 269, endPoint x: 232, endPoint y: 268, distance: 88.1
click at [232, 259] on textarea at bounding box center [312, 244] width 316 height 30
type textarea "Added -14.85 as 5% discount for recurring service. - with Vanessa's approval. -…"
click at [383, 314] on div "Payment method Visa - 1632 - 06/2027 Visa - 8097 - 03/2027 (Default) Add Credit…" at bounding box center [271, 306] width 490 height 15
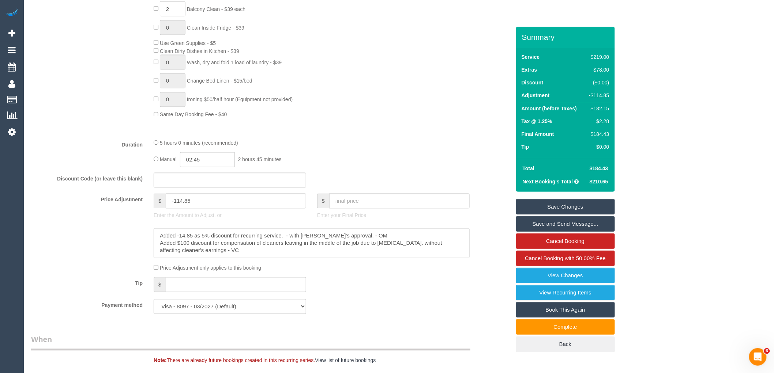
click at [580, 212] on link "Save Changes" at bounding box center [565, 206] width 99 height 15
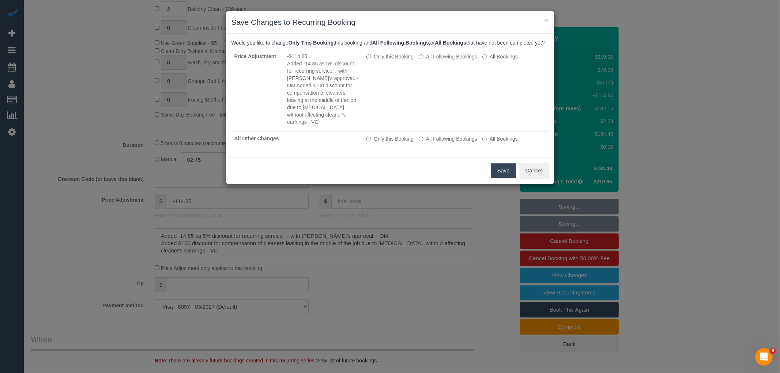
click at [501, 174] on button "Save" at bounding box center [503, 170] width 25 height 15
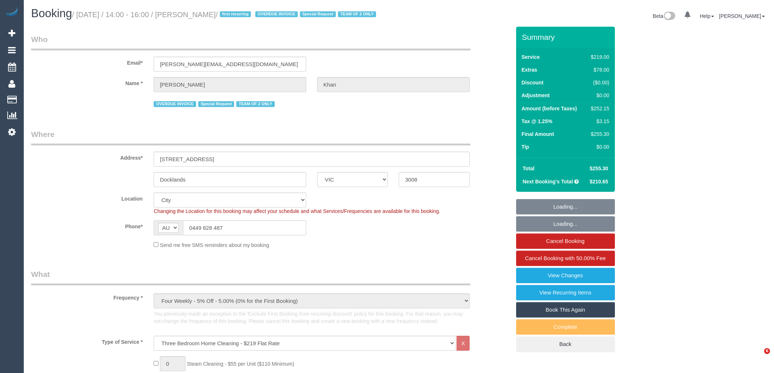
select select "VIC"
select select "string:stripe-pm_1S3trh2GScqysDRV6kx8eRz0"
select select "number:28"
select select "number:14"
select select "number:19"
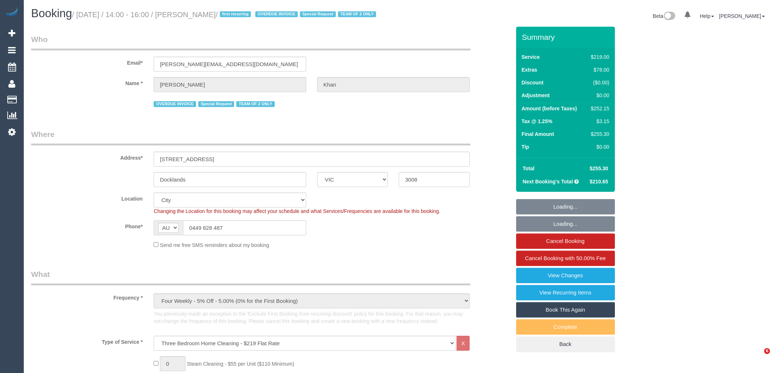
select select "number:23"
select select "object:835"
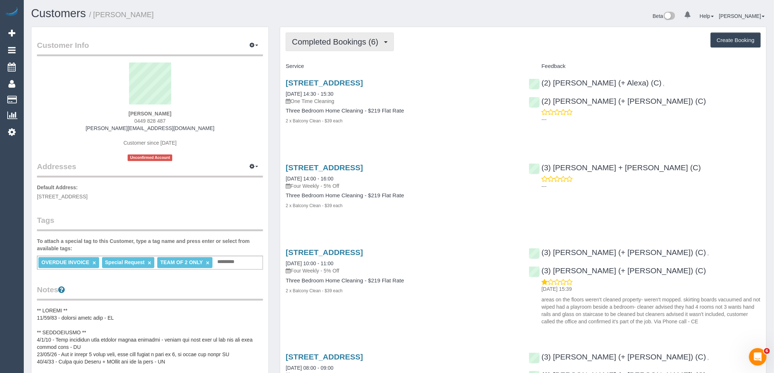
click at [333, 47] on button "Completed Bookings (6)" at bounding box center [340, 42] width 108 height 19
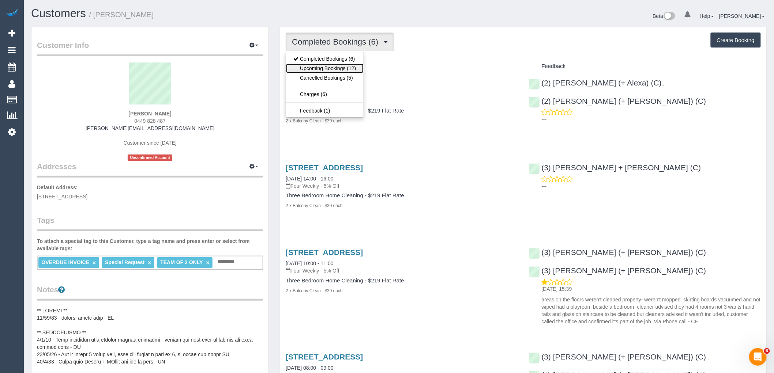
click at [342, 70] on link "Upcoming Bookings (12)" at bounding box center [324, 69] width 77 height 10
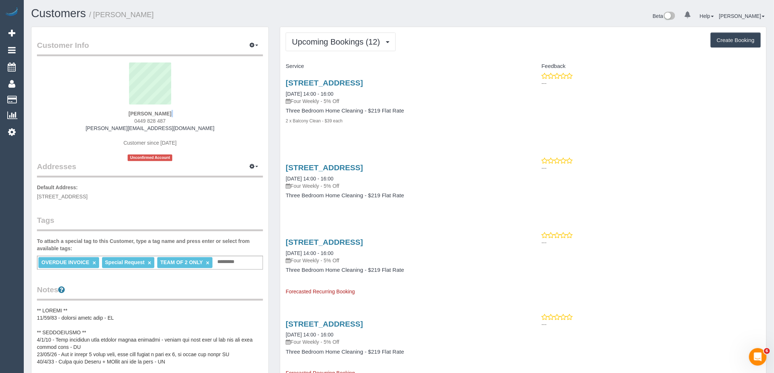
drag, startPoint x: 141, startPoint y: 120, endPoint x: 121, endPoint y: 120, distance: 20.1
click at [121, 120] on div "[PERSON_NAME] 0449 828 487 [PERSON_NAME][EMAIL_ADDRESS][DOMAIN_NAME] Customer s…" at bounding box center [150, 112] width 226 height 99
click at [167, 118] on div "[PERSON_NAME] 0449 828 487 [PERSON_NAME][EMAIL_ADDRESS][DOMAIN_NAME] Customer s…" at bounding box center [150, 112] width 226 height 99
drag, startPoint x: 171, startPoint y: 118, endPoint x: 111, endPoint y: 120, distance: 60.0
click at [111, 120] on div "[PERSON_NAME] 0449 828 487 [PERSON_NAME][EMAIL_ADDRESS][DOMAIN_NAME] Customer s…" at bounding box center [150, 112] width 226 height 99
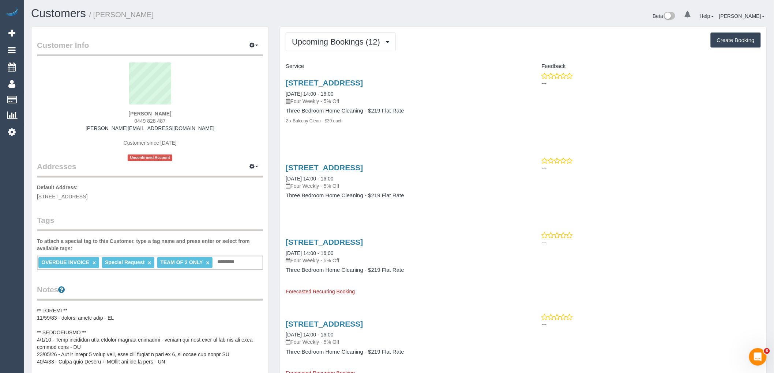
copy span "0449 828 487"
click at [323, 49] on button "Upcoming Bookings (12)" at bounding box center [341, 42] width 110 height 19
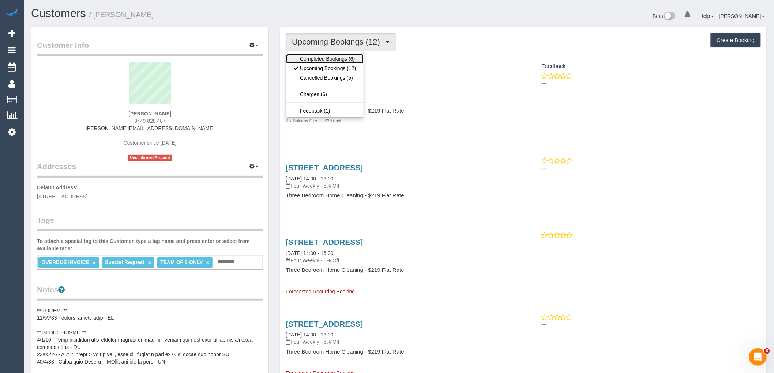
click at [324, 57] on link "Completed Bookings (6)" at bounding box center [324, 59] width 77 height 10
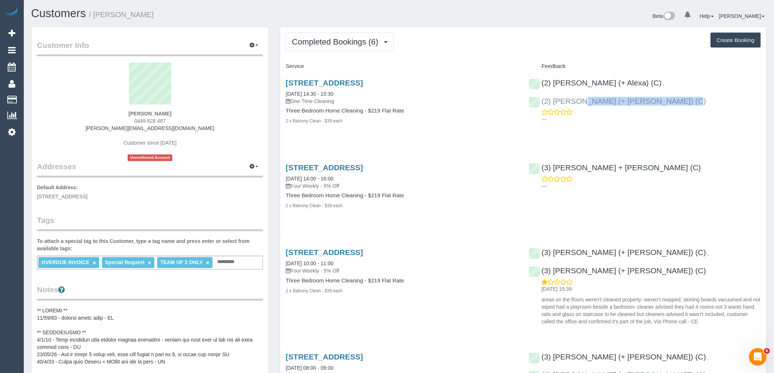
drag, startPoint x: 756, startPoint y: 79, endPoint x: 649, endPoint y: 86, distance: 106.6
click at [649, 86] on div "(2) [PERSON_NAME] (+ Alexa) (C) , (2) [PERSON_NAME] (+ [PERSON_NAME]) (C) ---" at bounding box center [644, 99] width 243 height 54
copy link "(2) [PERSON_NAME] (+ [PERSON_NAME]) (C)"
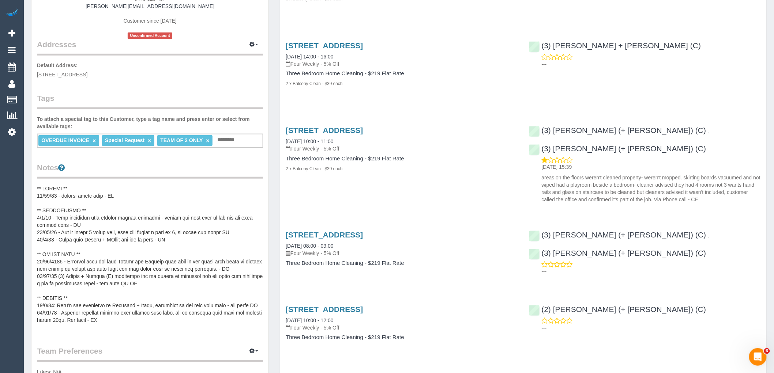
scroll to position [122, 0]
click at [36, 186] on div "Customer Info Edit Contact Info Send Message Email Preferences Special Sales Ta…" at bounding box center [149, 229] width 237 height 648
click at [36, 189] on div "Customer Info Edit Contact Info Send Message Email Preferences Special Sales Ta…" at bounding box center [149, 229] width 237 height 648
click at [37, 188] on pre at bounding box center [150, 258] width 226 height 146
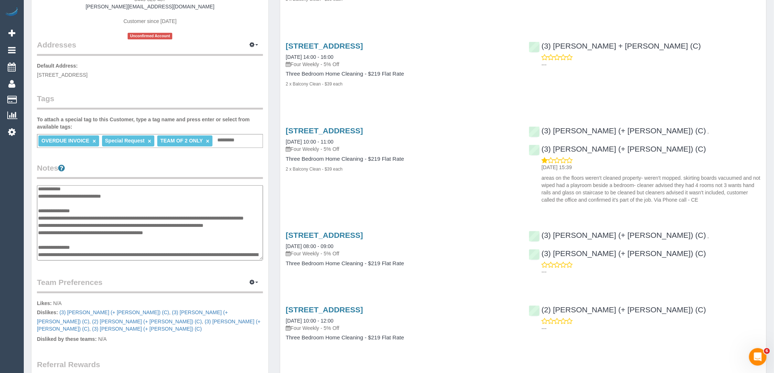
scroll to position [0, 0]
click at [105, 209] on textarea at bounding box center [150, 222] width 226 height 75
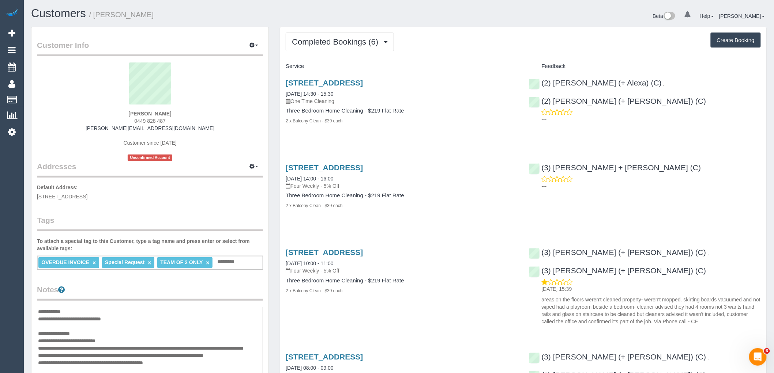
type textarea "**********"
drag, startPoint x: 635, startPoint y: 82, endPoint x: 541, endPoint y: 85, distance: 94.0
click at [541, 85] on div "(2) [PERSON_NAME] (+ Alexa) (C) ," at bounding box center [598, 83] width 139 height 9
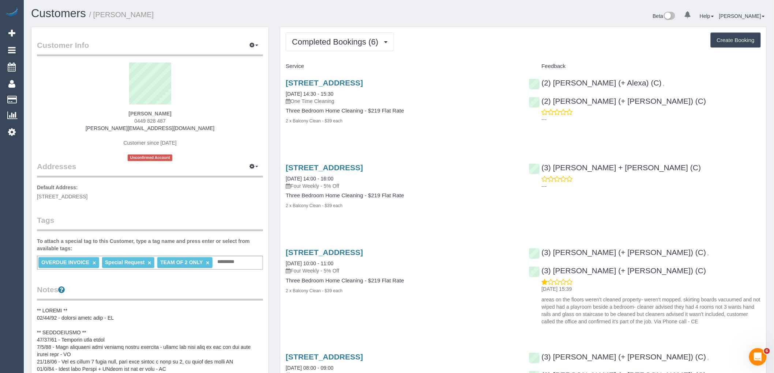
copy div "(2) [PERSON_NAME] (+ [PERSON_NAME]) (C) ,"
click at [118, 339] on pre at bounding box center [150, 380] width 226 height 146
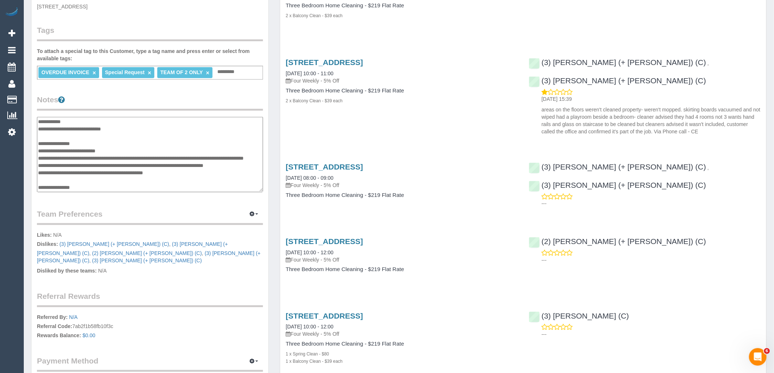
click at [148, 151] on textarea at bounding box center [150, 154] width 226 height 75
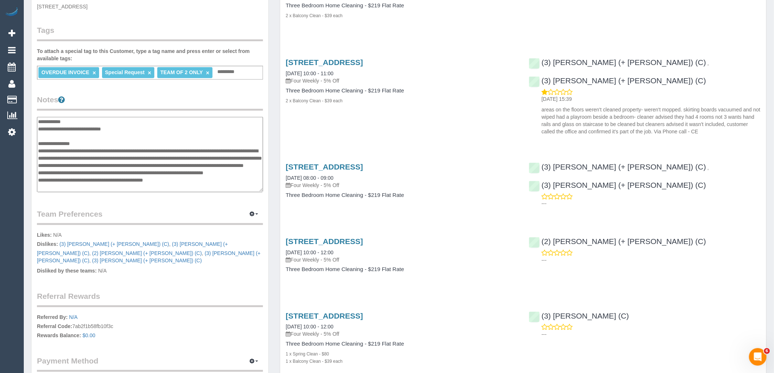
type textarea "**********"
click at [320, 196] on div "Service Feedback [STREET_ADDRESS] [DATE] 14:30 - 15:30 One Time Cleaning Three …" at bounding box center [523, 124] width 475 height 509
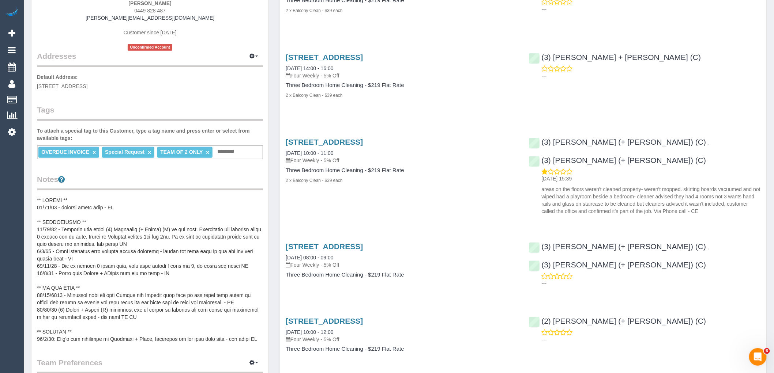
scroll to position [109, 0]
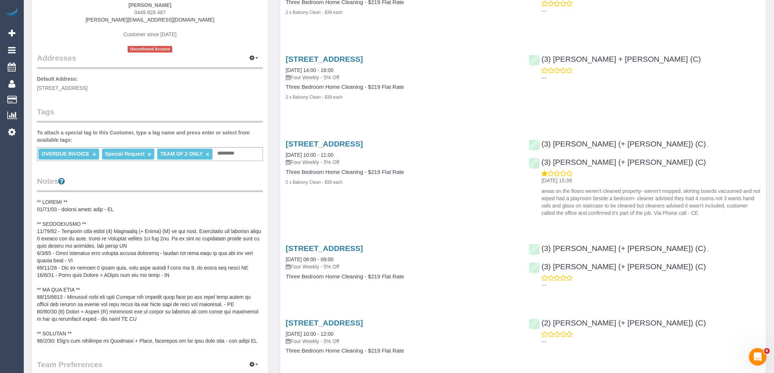
click at [252, 152] on div "OVERDUE INVOICE × Special Request × TEAM OF 2 ONLY × Add a tag" at bounding box center [150, 154] width 226 height 14
paste input "**********"
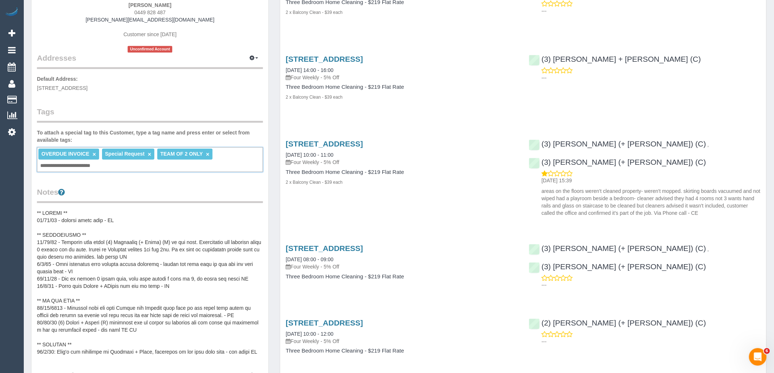
click at [72, 165] on input "**********" at bounding box center [71, 166] width 67 height 10
drag, startPoint x: 48, startPoint y: 164, endPoint x: 57, endPoint y: 169, distance: 10.3
click at [48, 163] on input "**********" at bounding box center [70, 166] width 65 height 10
type input "**********"
click at [116, 188] on legend "Notes" at bounding box center [150, 196] width 226 height 16
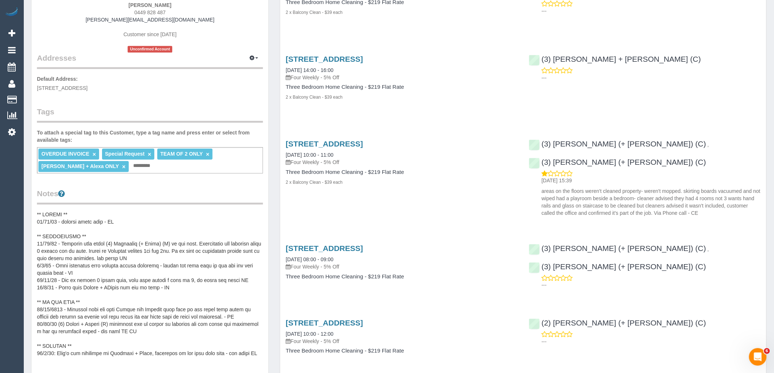
click at [156, 164] on div "OVERDUE INVOICE × Special Request × TEAM OF 2 ONLY × [PERSON_NAME] + Alexa ONLY…" at bounding box center [150, 160] width 226 height 26
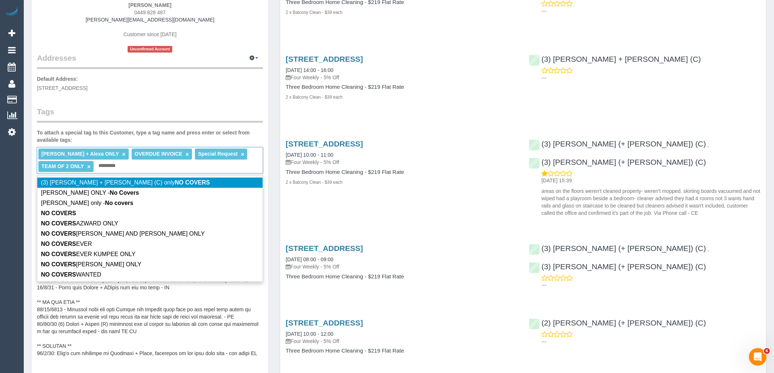
type input "*********"
click at [153, 132] on label "To attach a special tag to this Customer, type a tag name and press enter or se…" at bounding box center [150, 136] width 226 height 15
